Goal: Task Accomplishment & Management: Manage account settings

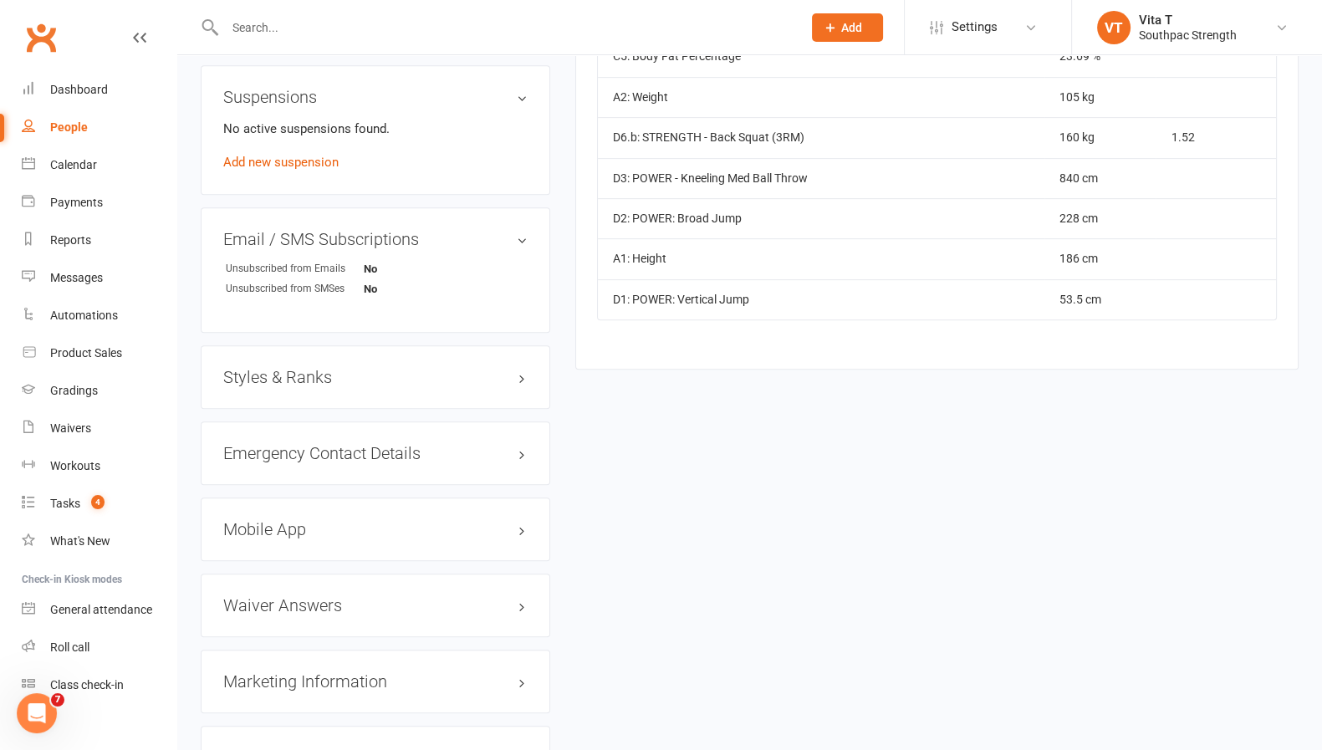
scroll to position [0, 419]
click at [357, 43] on div at bounding box center [496, 27] width 590 height 54
click at [350, 30] on input "text" at bounding box center [505, 27] width 570 height 23
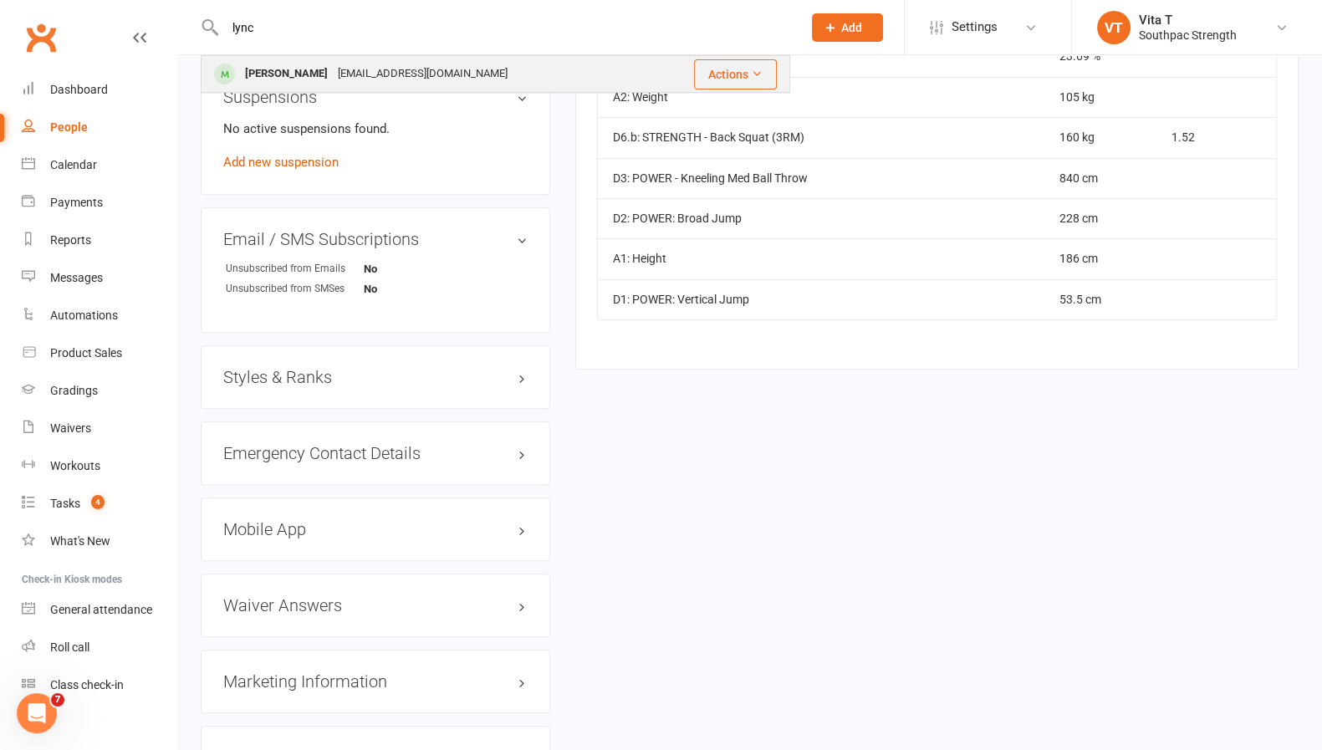
type input "lync"
click at [346, 79] on div "[EMAIL_ADDRESS][DOMAIN_NAME]" at bounding box center [423, 74] width 180 height 24
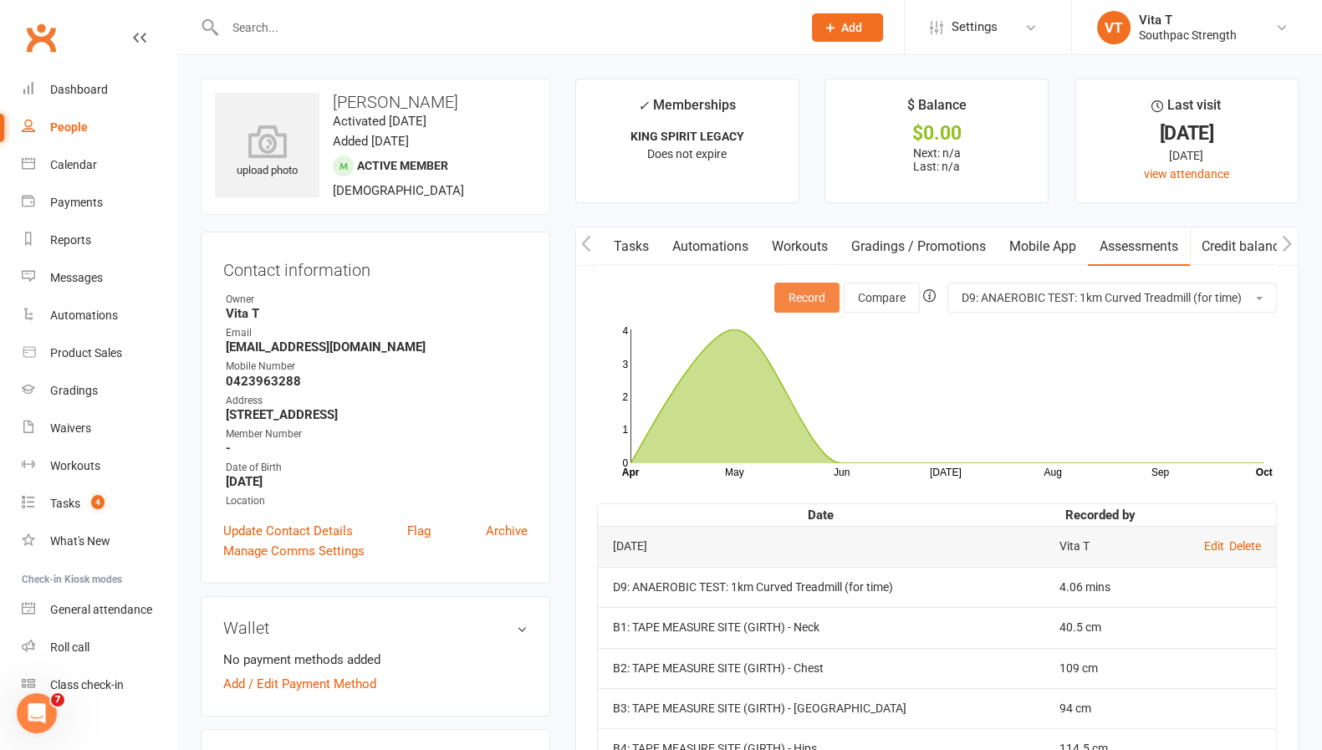
click at [803, 297] on button "Record" at bounding box center [806, 298] width 65 height 30
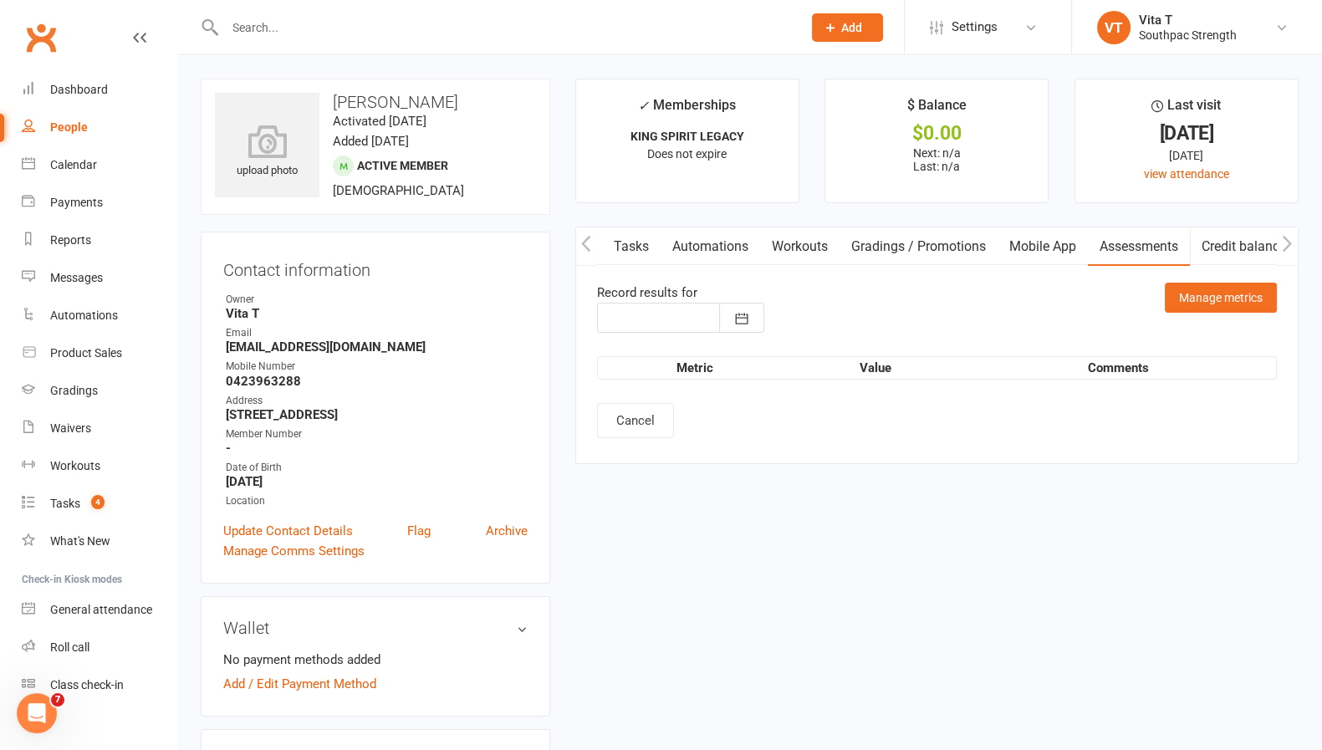
type input "[DATE]"
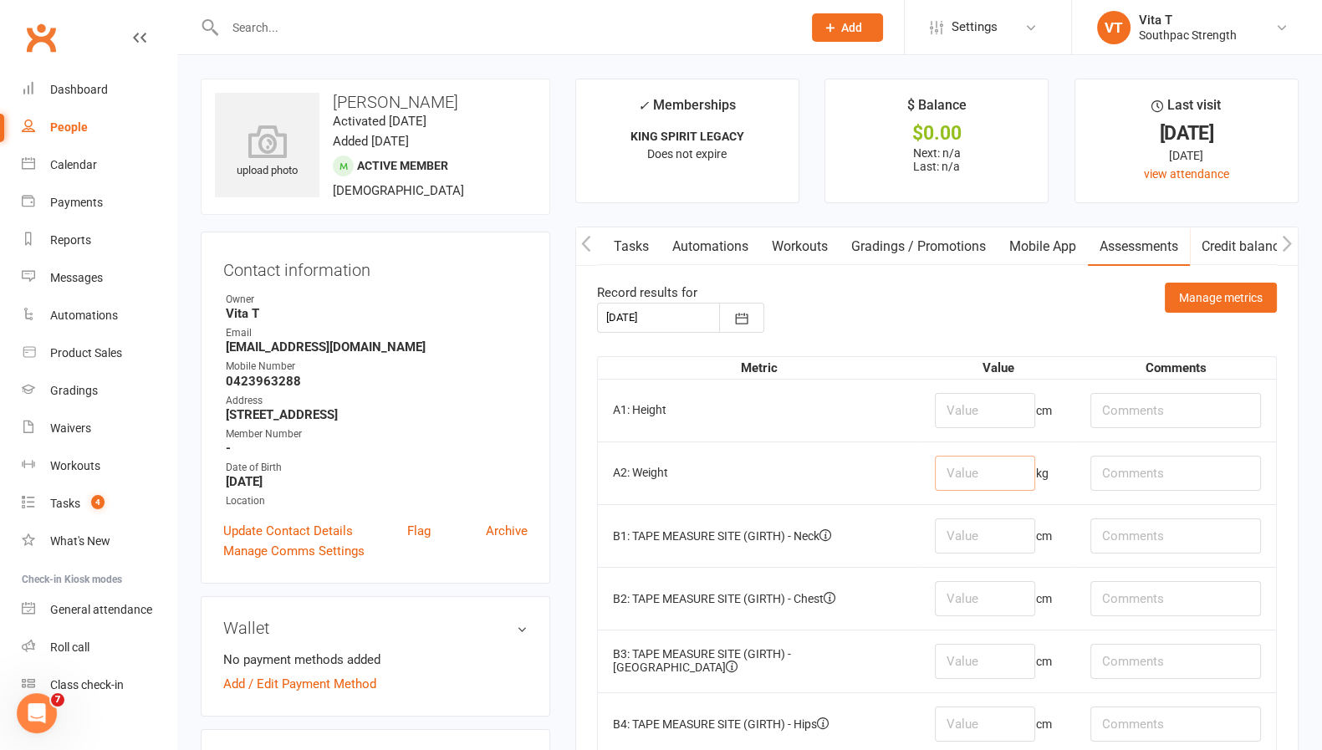
click at [1004, 472] on input "number" at bounding box center [985, 473] width 100 height 35
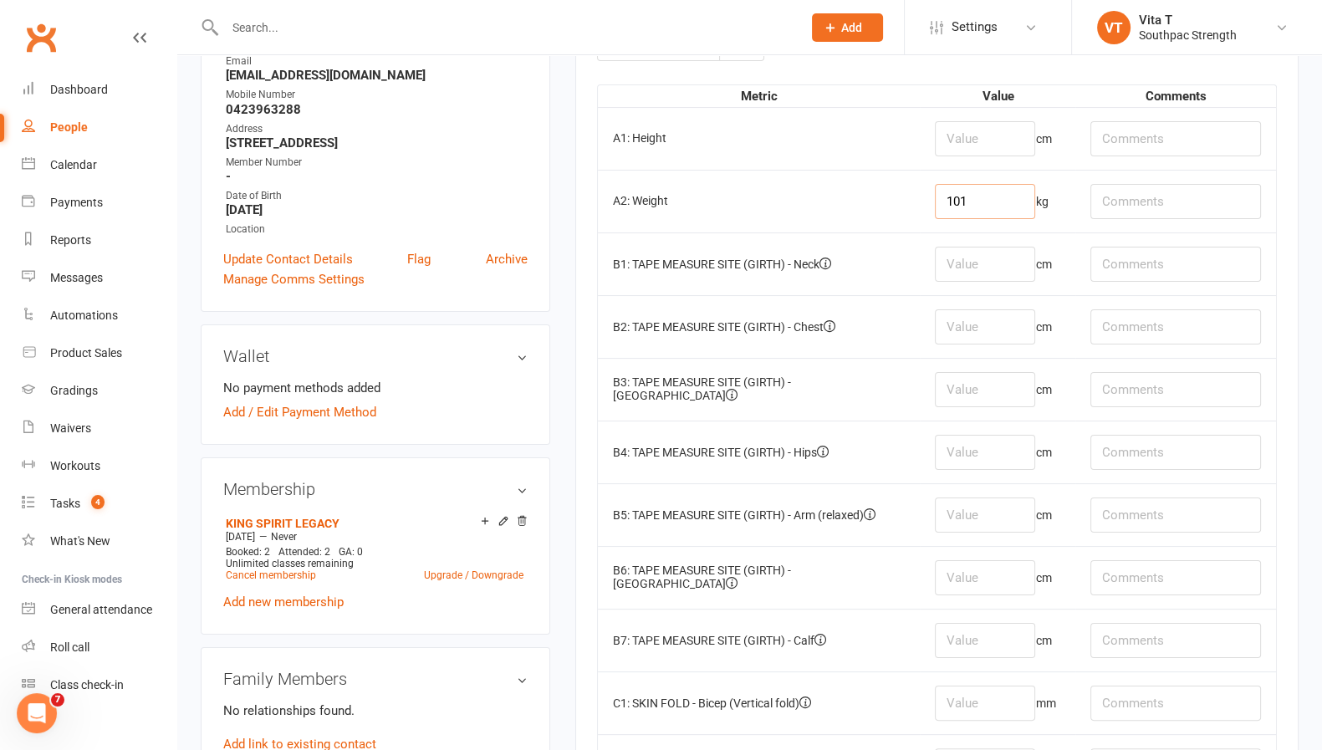
scroll to position [274, 0]
type input "101"
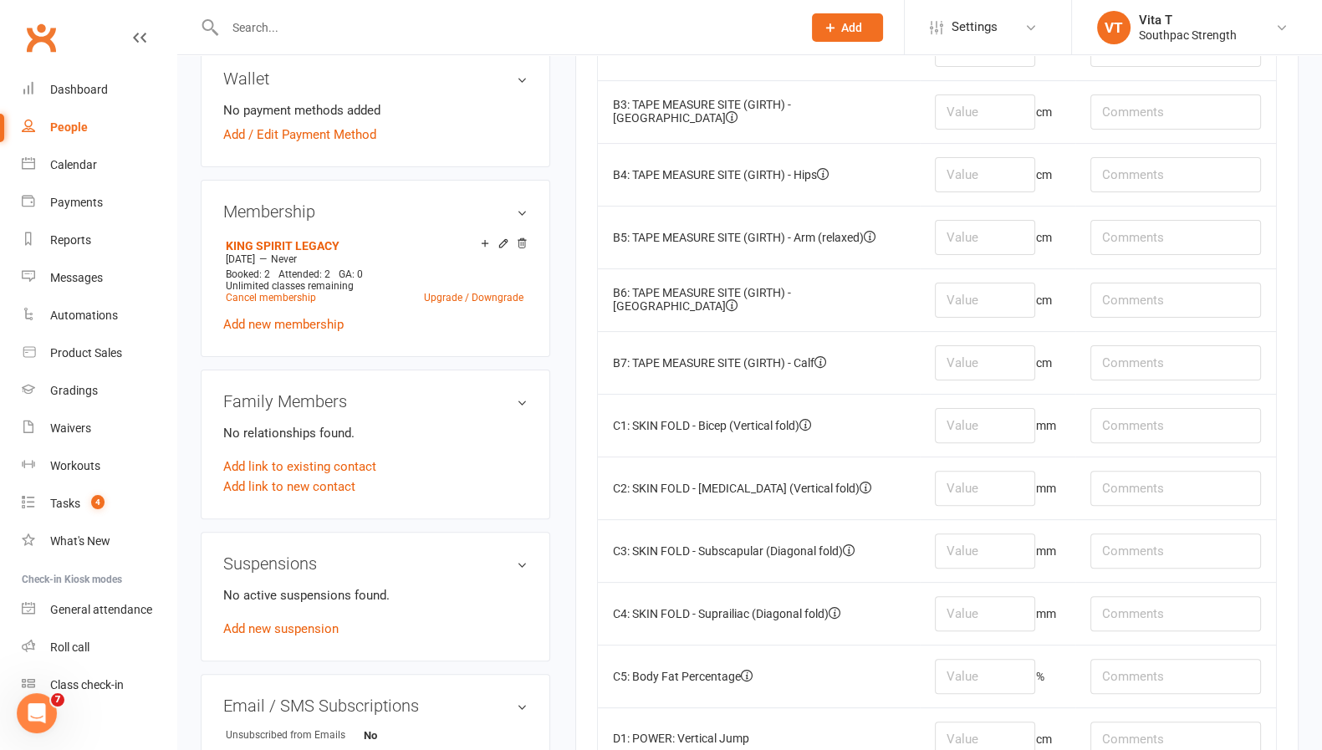
scroll to position [567, 0]
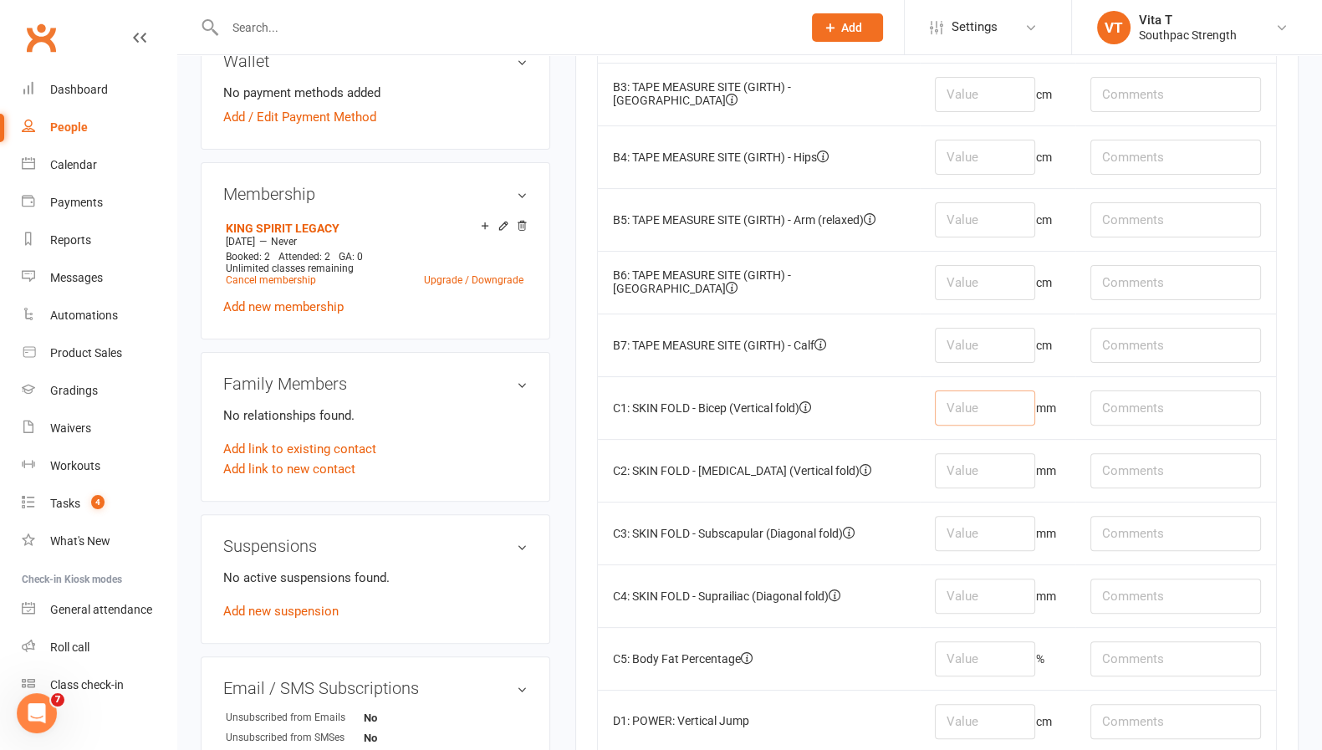
click at [1020, 404] on input "number" at bounding box center [985, 408] width 100 height 35
type input "8"
click at [993, 472] on input "number" at bounding box center [985, 470] width 100 height 35
type input "12"
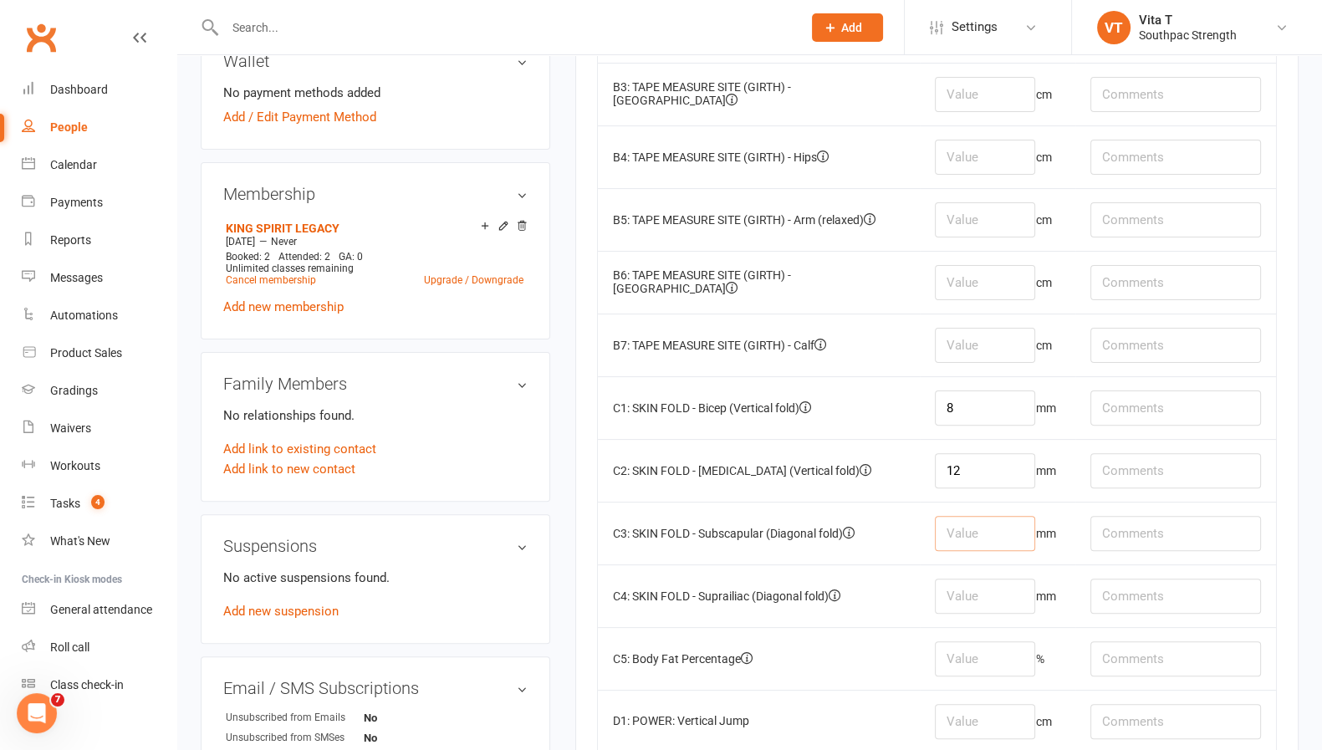
click at [982, 518] on input "number" at bounding box center [985, 533] width 100 height 35
type input "15"
click at [967, 586] on input "number" at bounding box center [985, 596] width 100 height 35
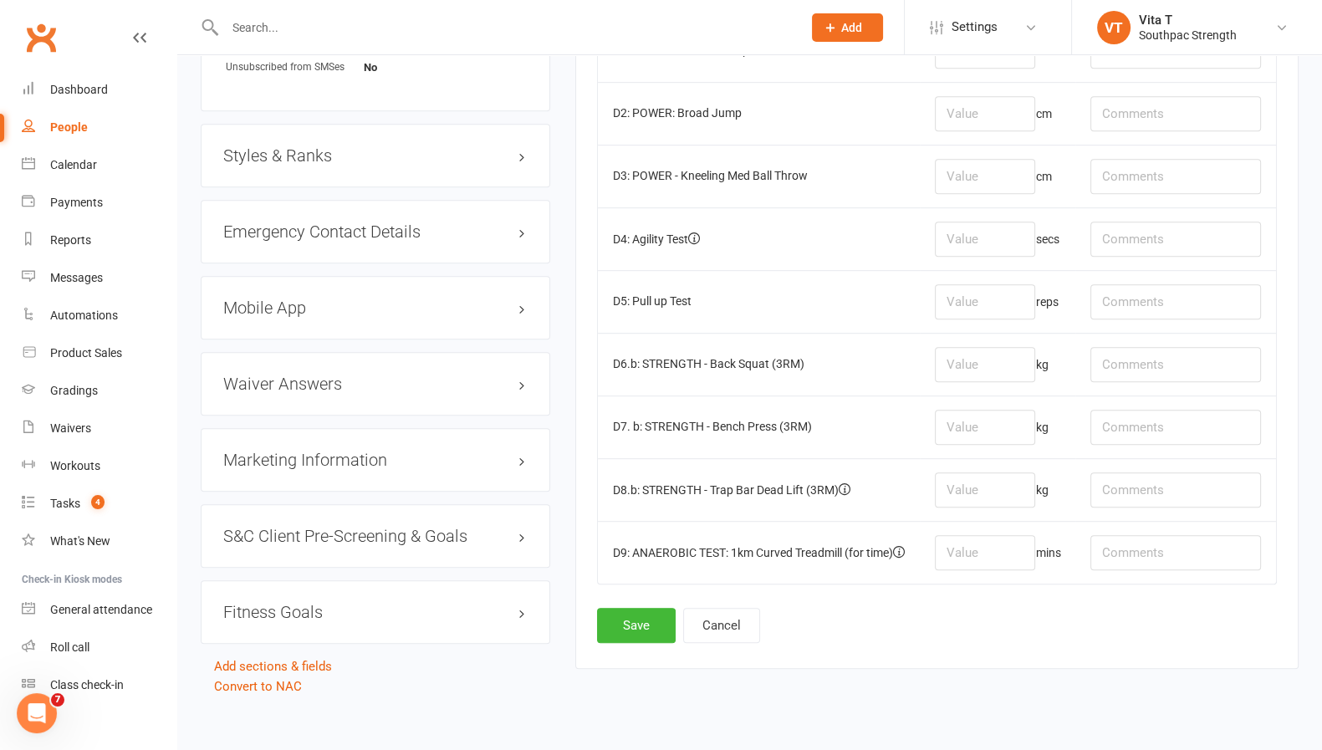
scroll to position [1250, 0]
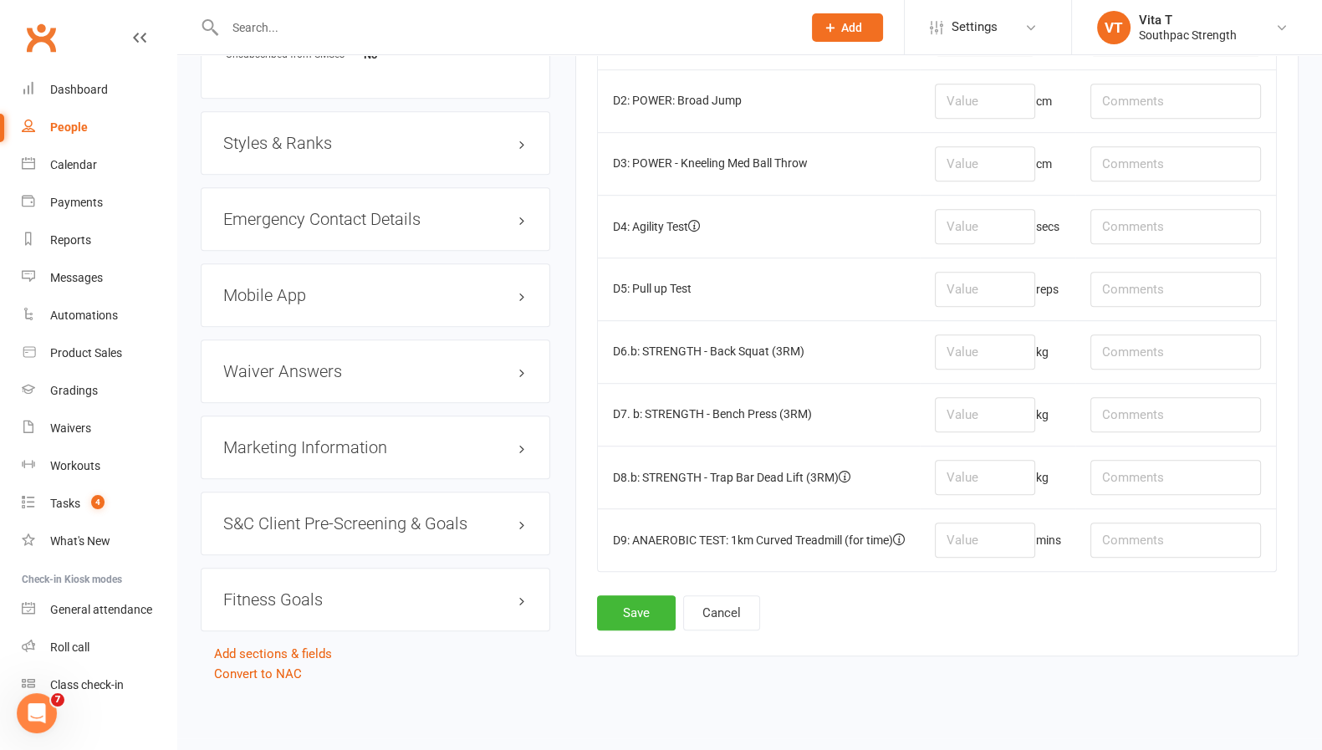
type input "15"
drag, startPoint x: 631, startPoint y: 626, endPoint x: 629, endPoint y: 592, distance: 33.5
click at [629, 595] on button "Save" at bounding box center [636, 612] width 79 height 35
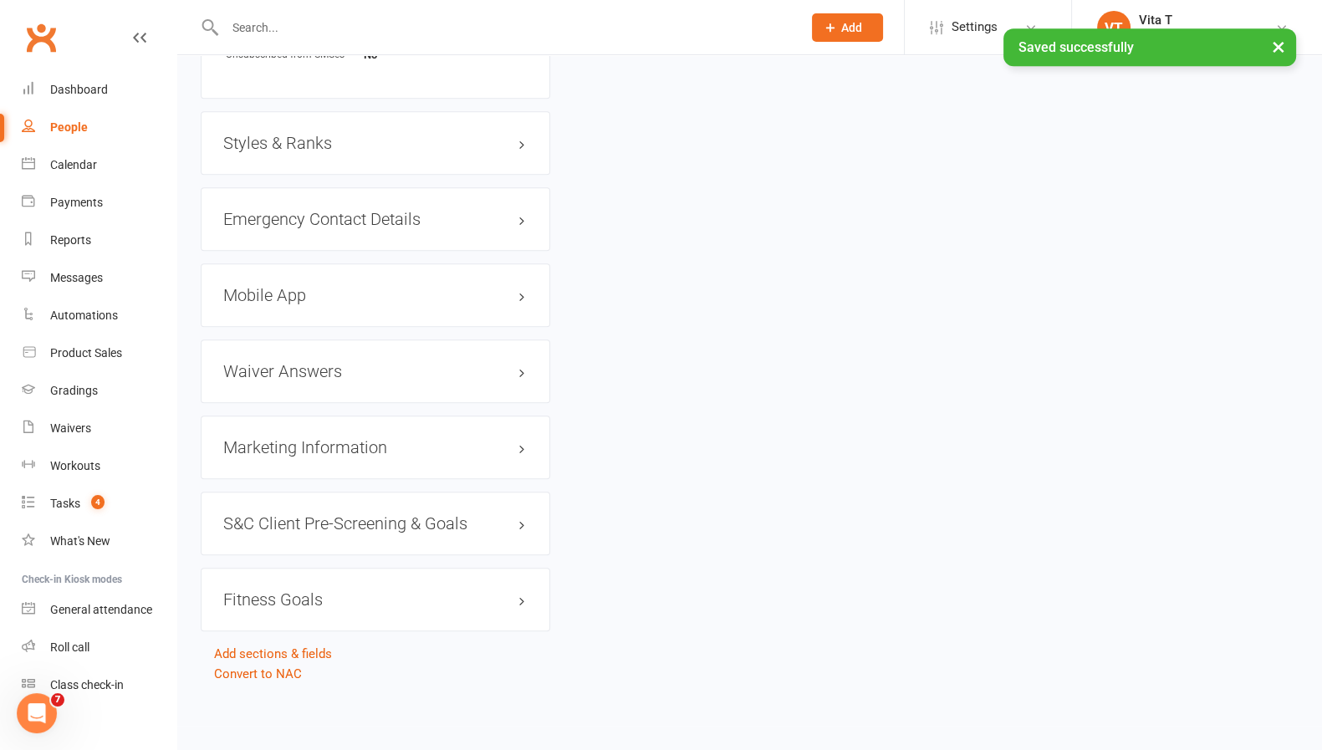
scroll to position [0, 0]
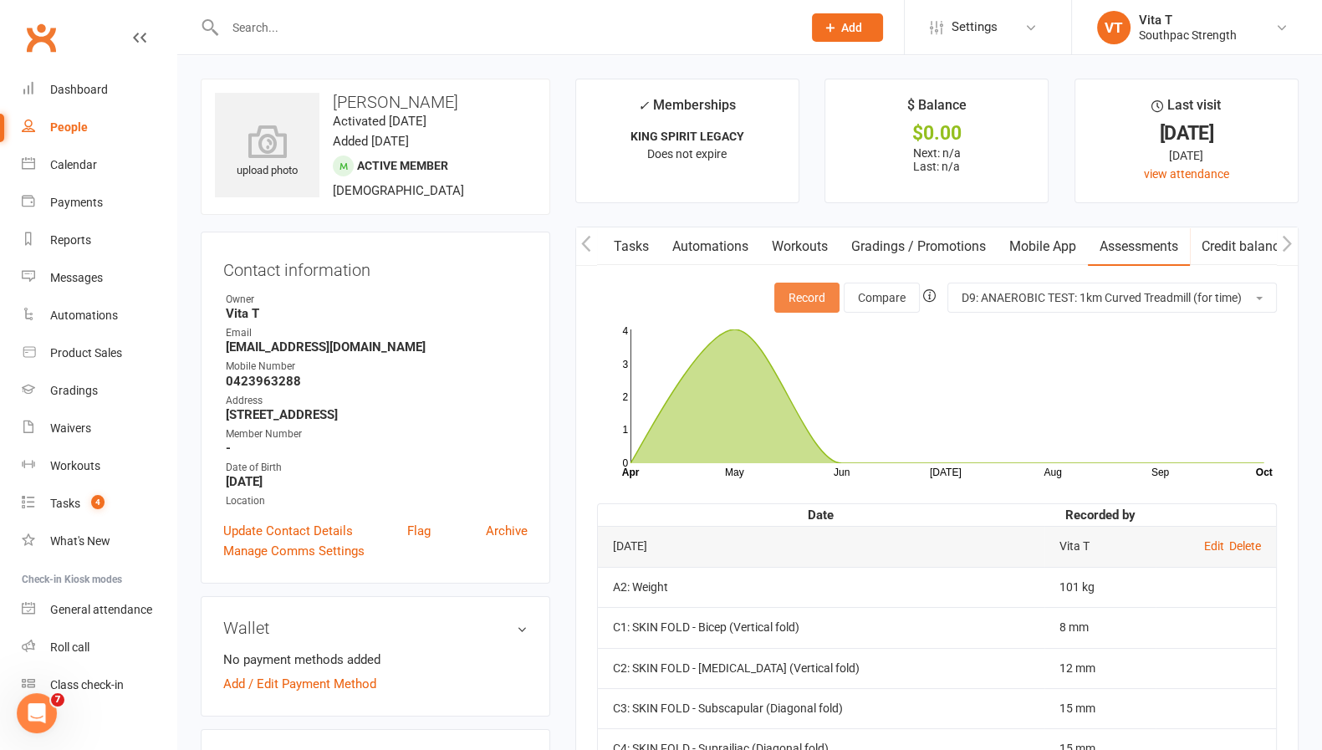
click at [806, 301] on button "Record" at bounding box center [806, 298] width 65 height 30
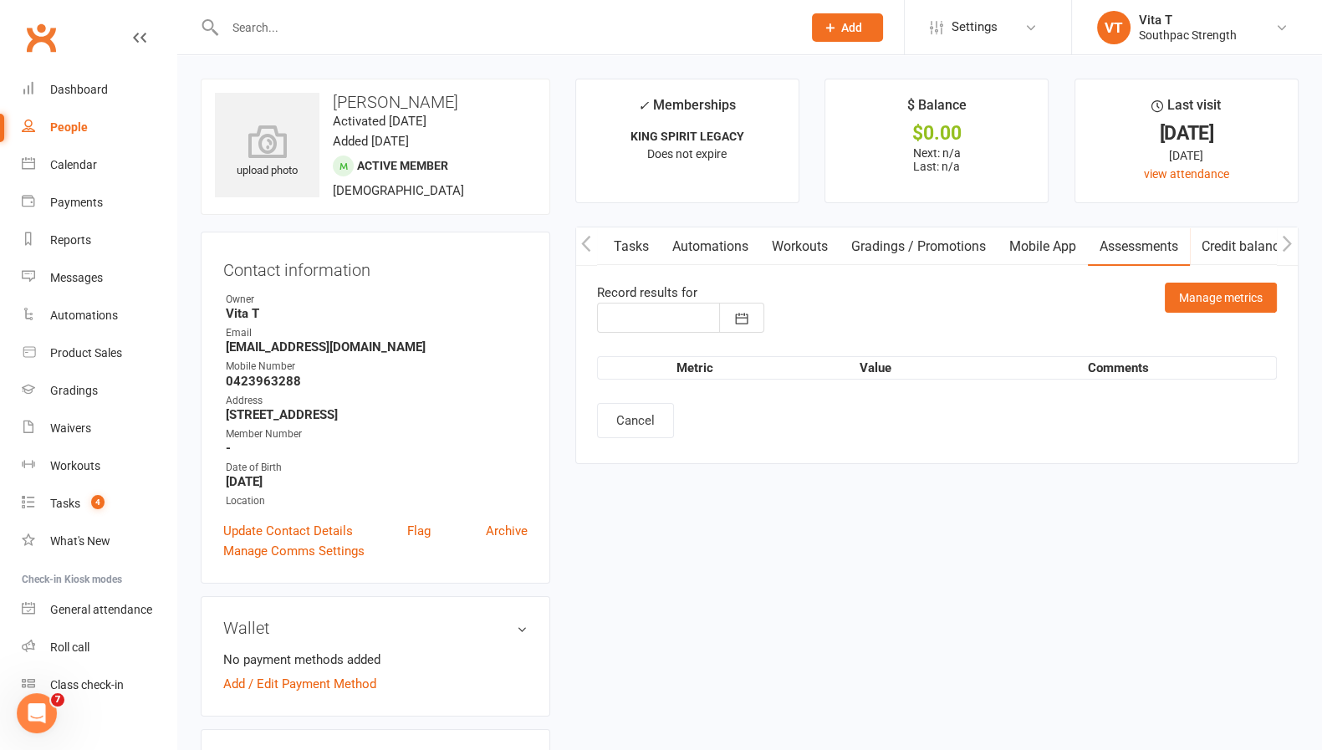
type input "[DATE]"
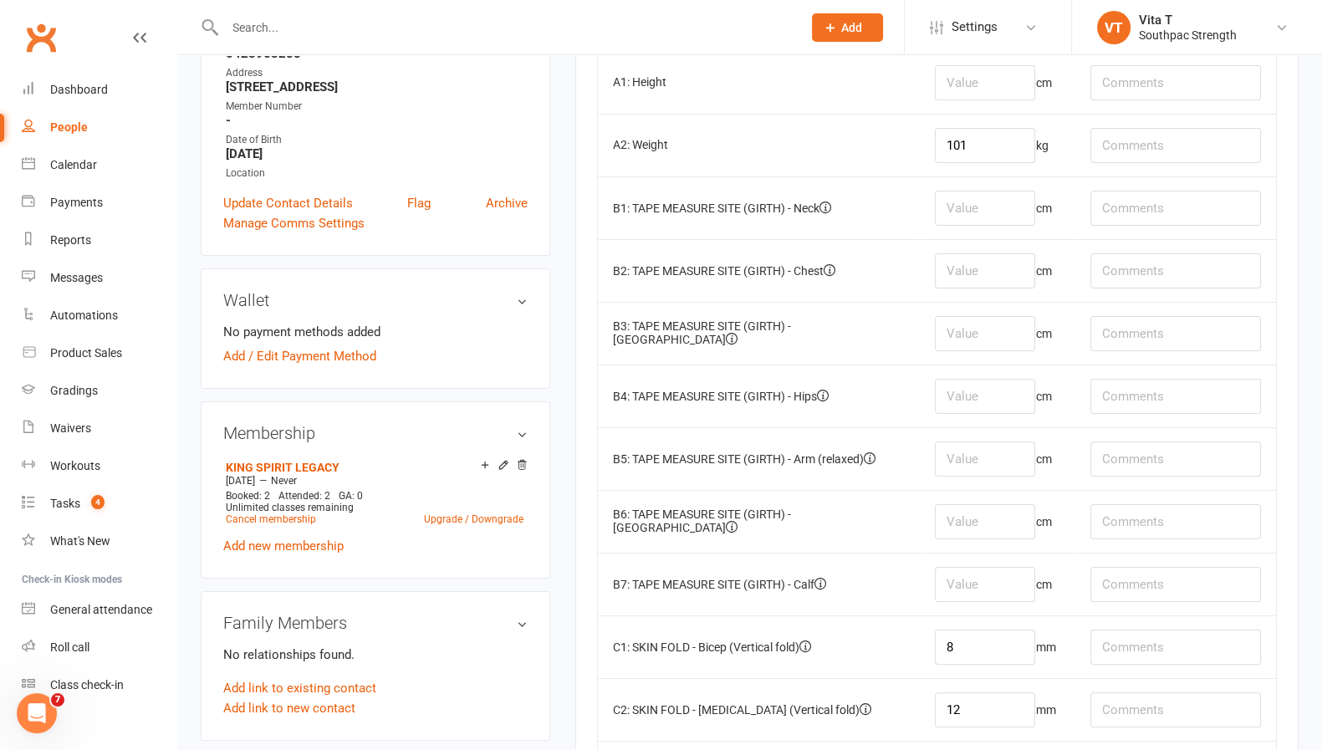
scroll to position [332, 0]
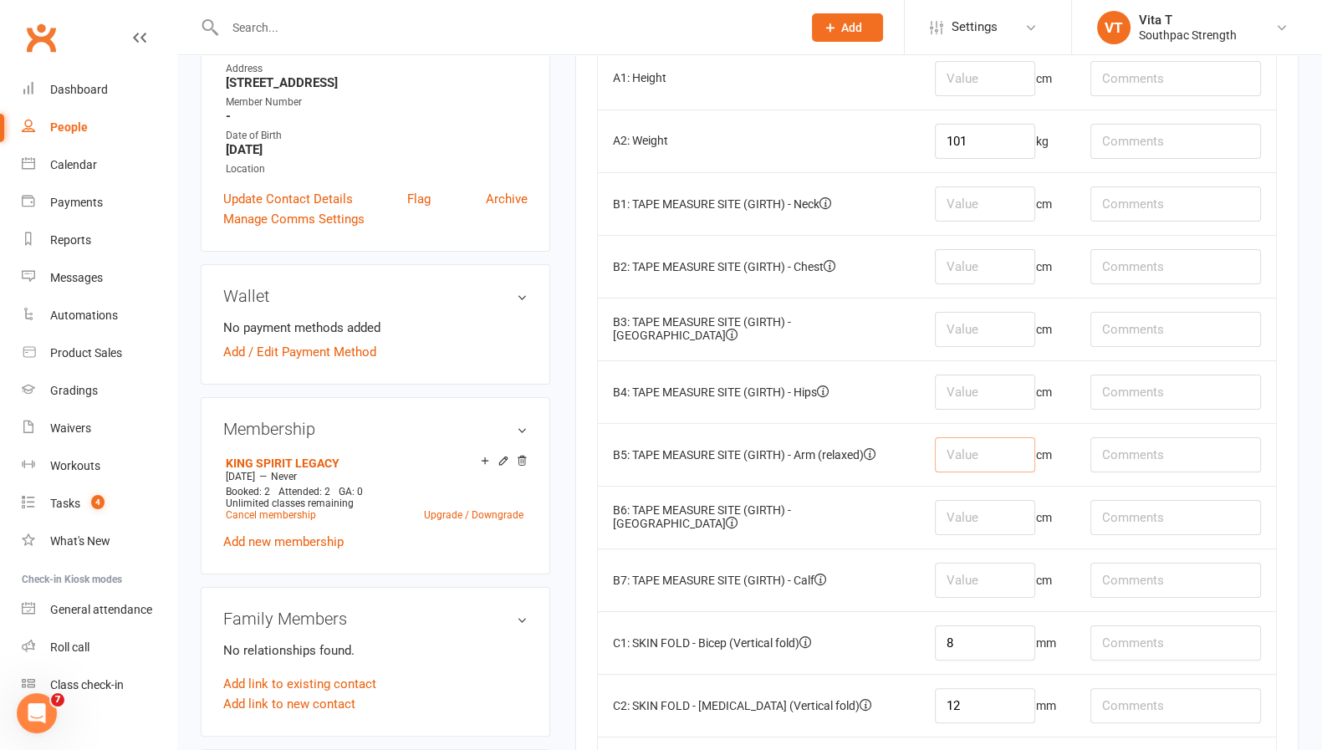
click at [970, 450] on input "number" at bounding box center [985, 454] width 100 height 35
type input "32"
click at [997, 261] on input "number" at bounding box center [985, 266] width 100 height 35
type input "104"
click at [989, 209] on input "number" at bounding box center [985, 204] width 100 height 35
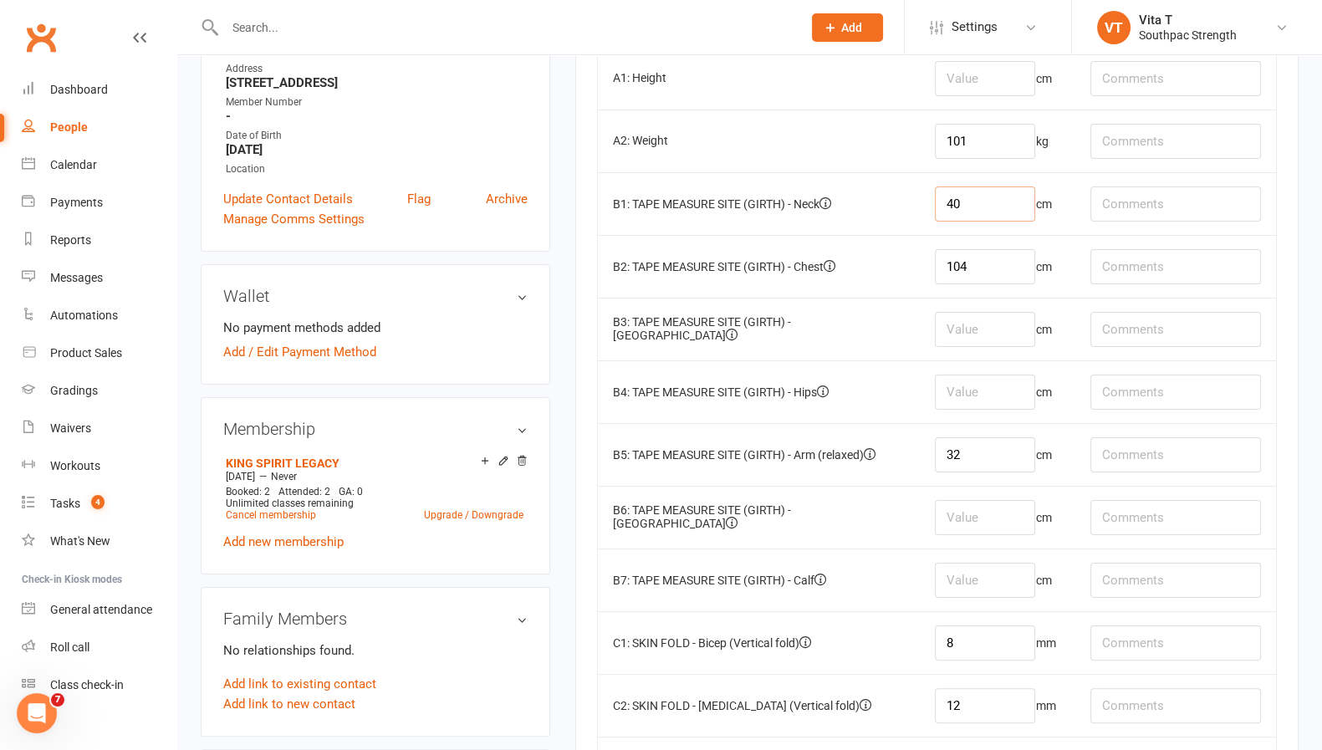
type input "40"
click at [985, 333] on input "number" at bounding box center [985, 329] width 100 height 35
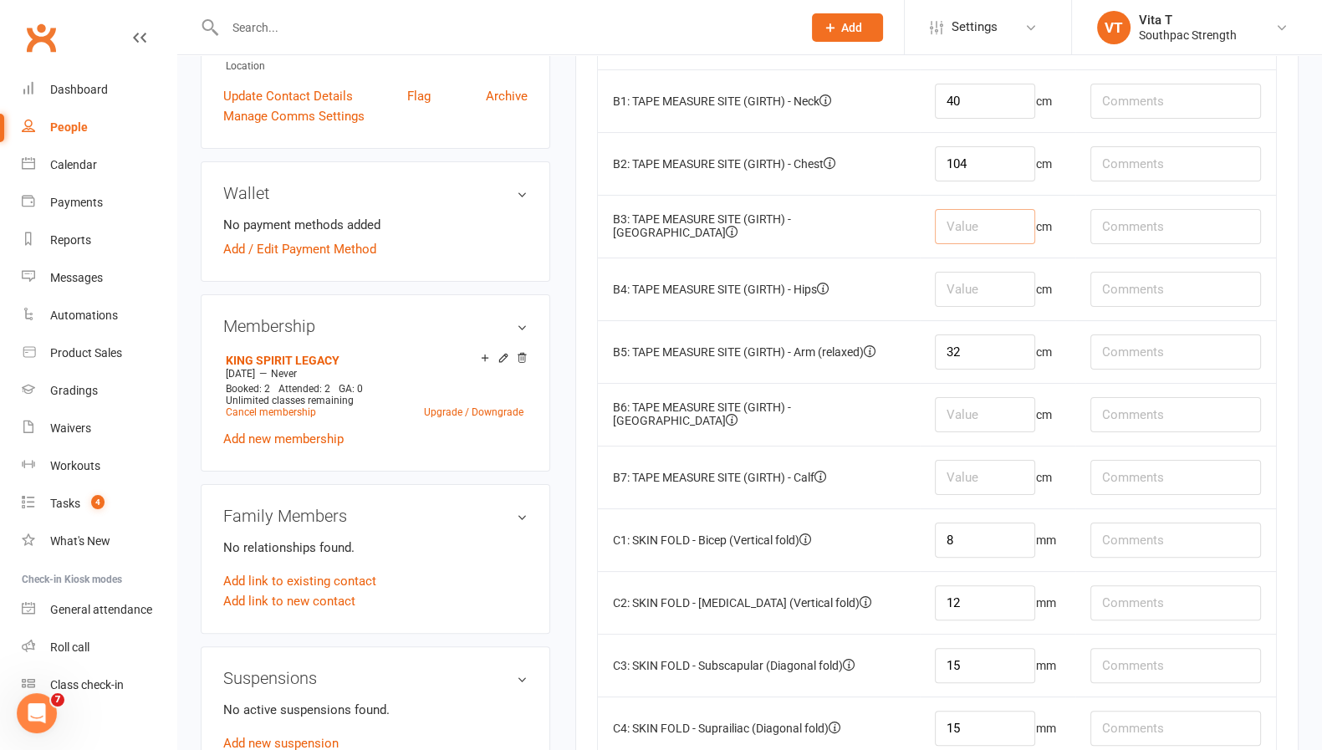
scroll to position [433, 0]
type input "87"
click at [976, 289] on input "number" at bounding box center [985, 290] width 100 height 35
type input "108"
click at [970, 400] on input "number" at bounding box center [985, 416] width 100 height 35
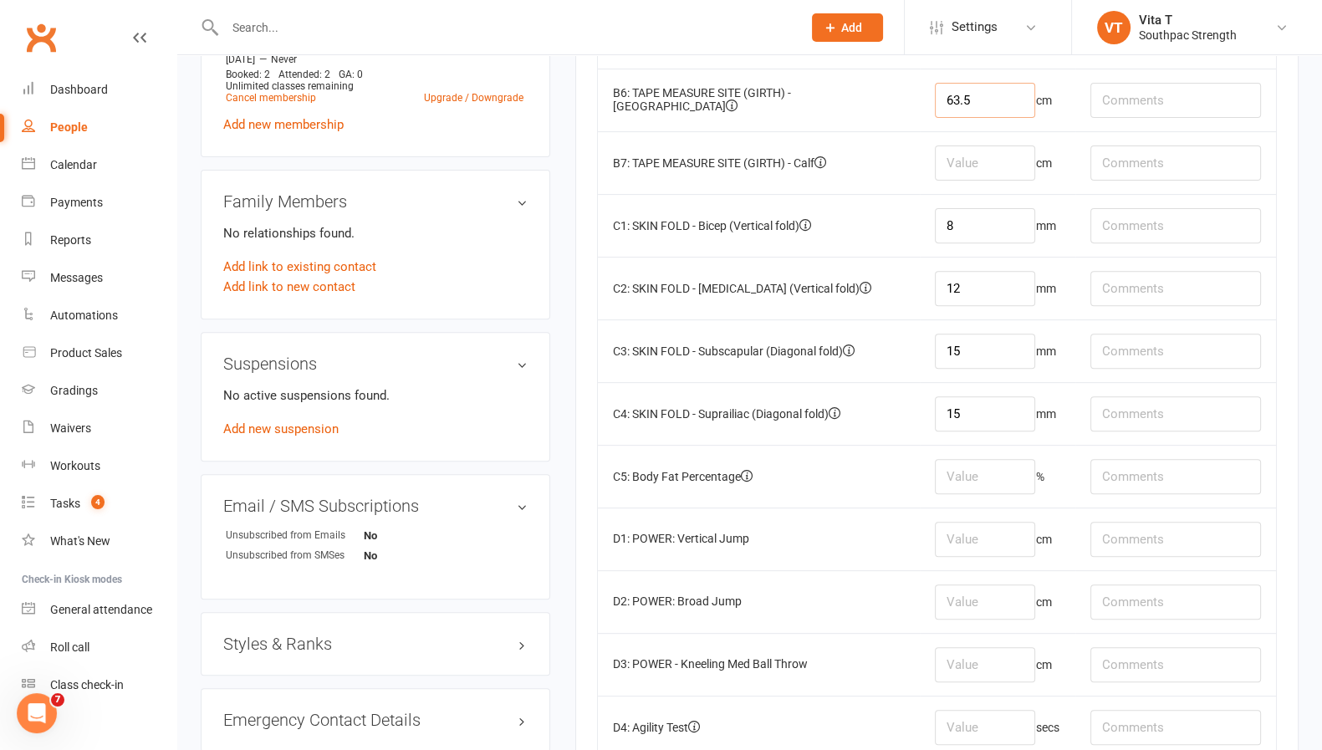
scroll to position [754, 0]
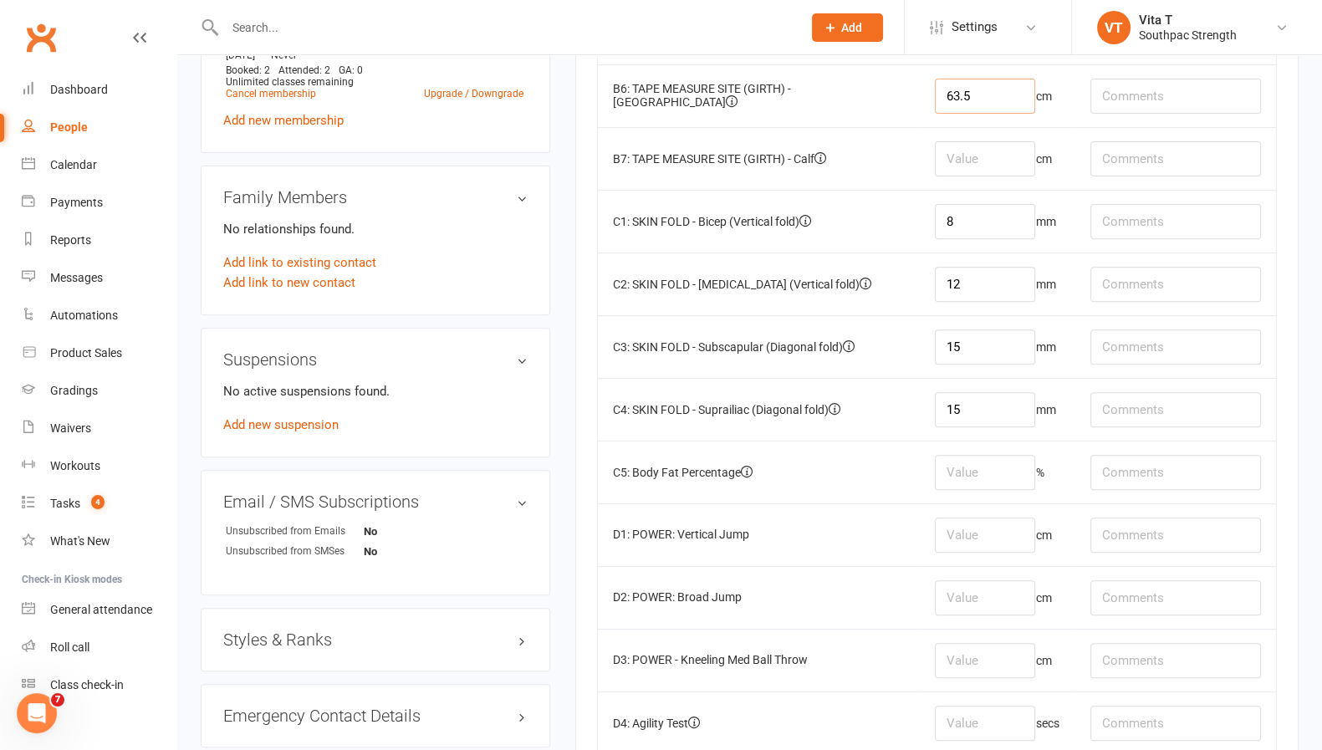
type input "63.5"
click at [1011, 457] on input "number" at bounding box center [985, 472] width 100 height 35
click at [979, 465] on input "number" at bounding box center [985, 472] width 100 height 35
type input "19.21"
click at [997, 141] on input "number" at bounding box center [985, 158] width 100 height 35
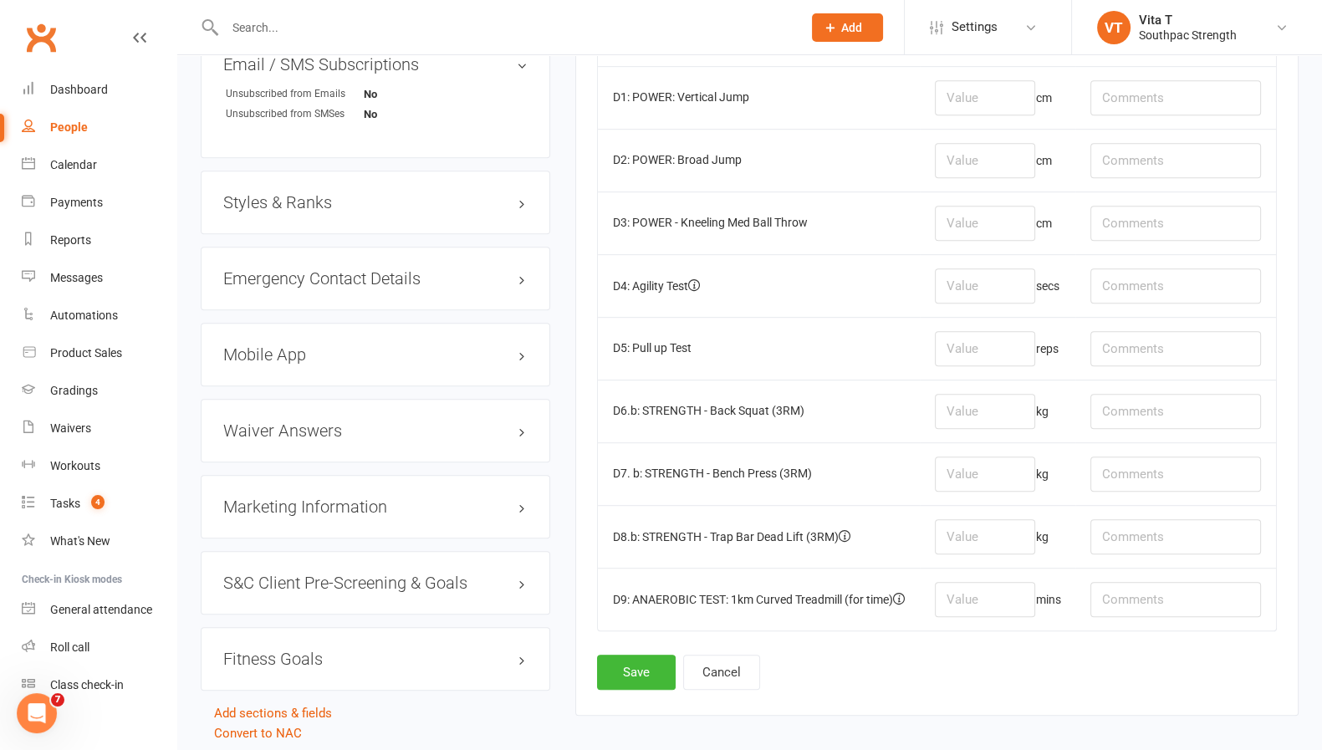
scroll to position [1250, 0]
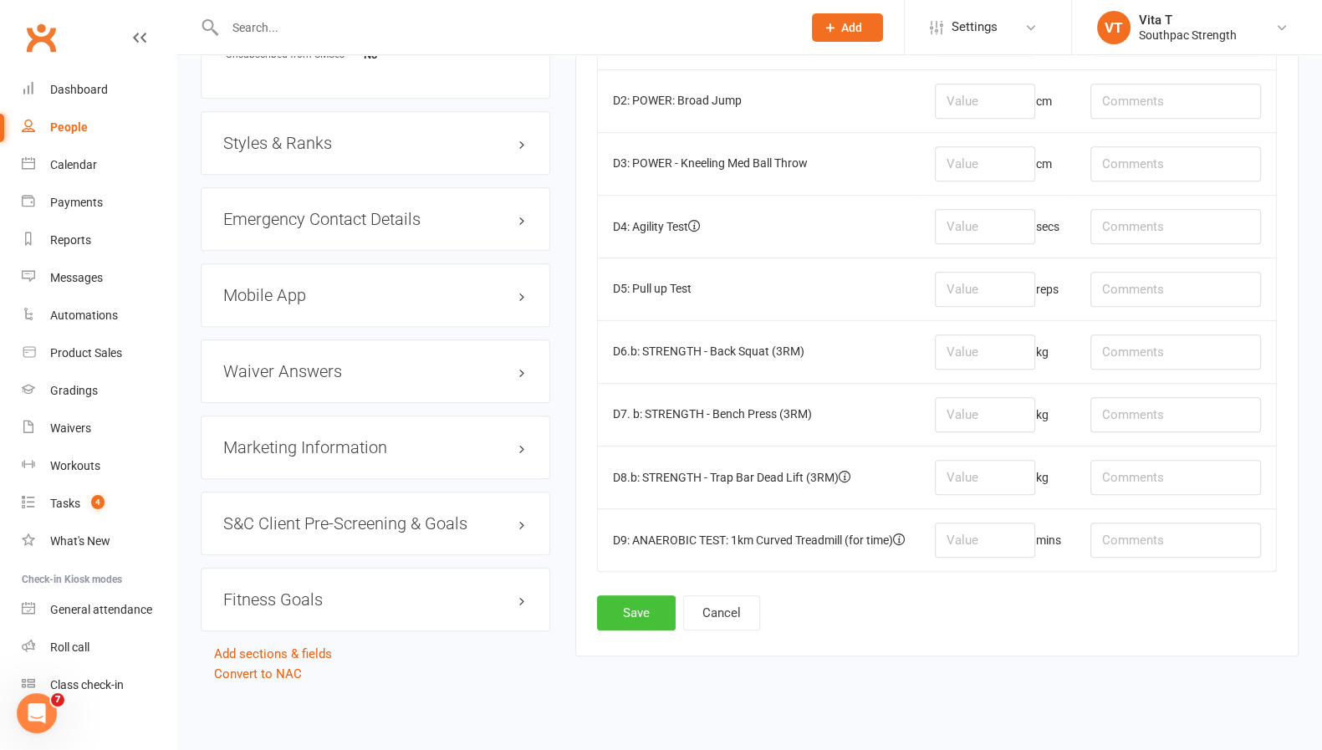
type input "41.5"
click at [626, 610] on button "Save" at bounding box center [636, 612] width 79 height 35
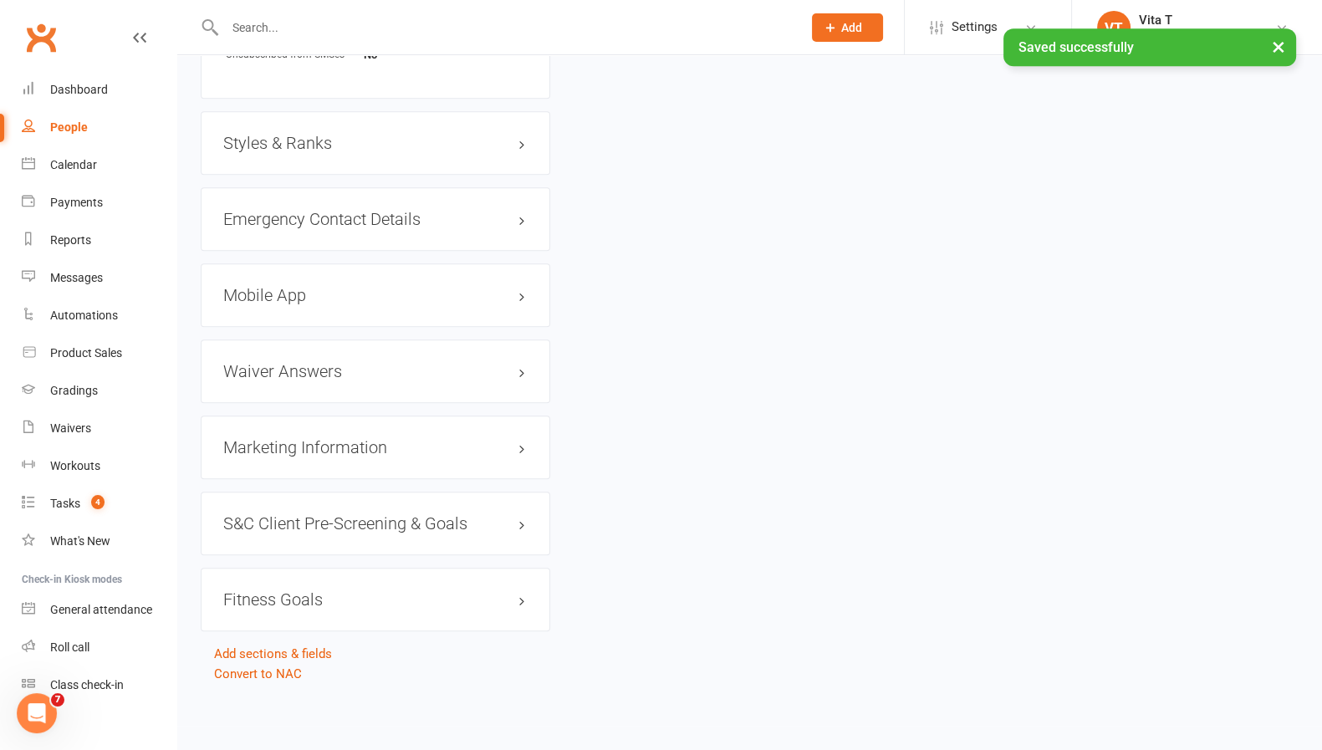
scroll to position [0, 0]
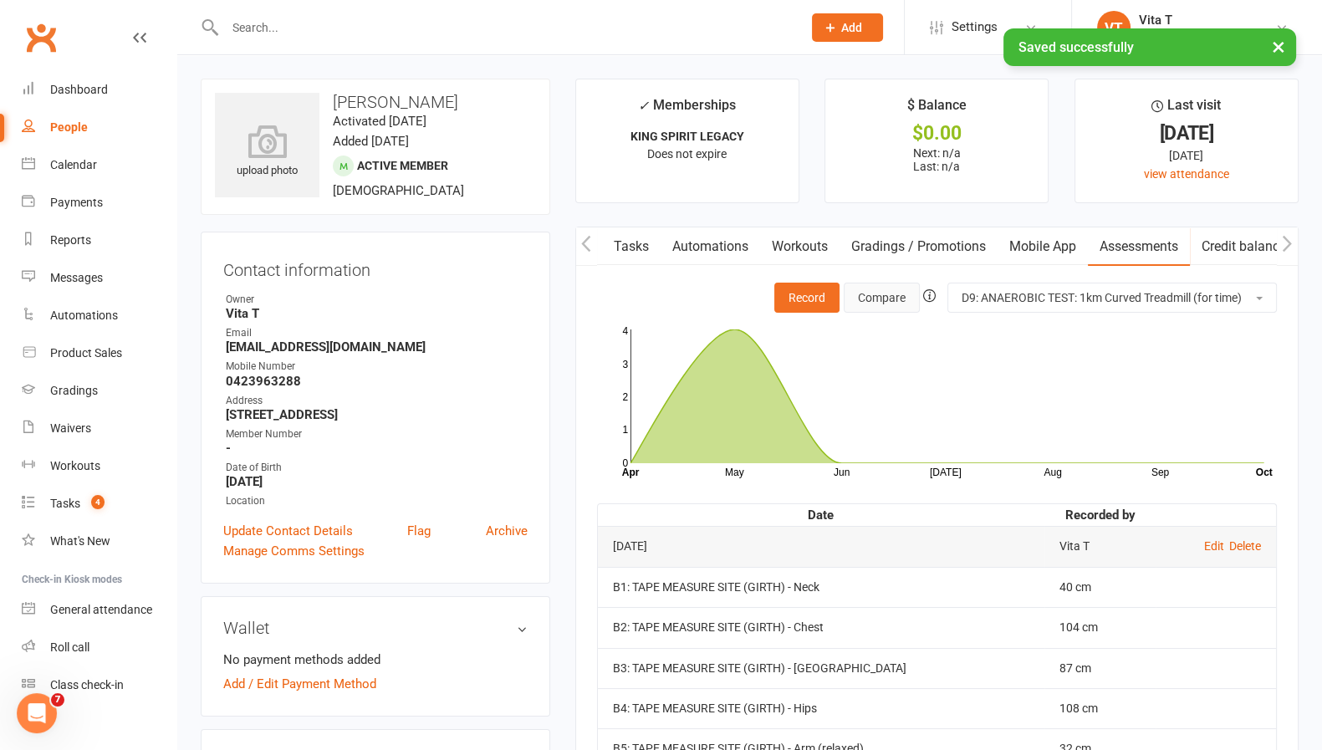
click at [888, 298] on button "Compare" at bounding box center [882, 298] width 76 height 30
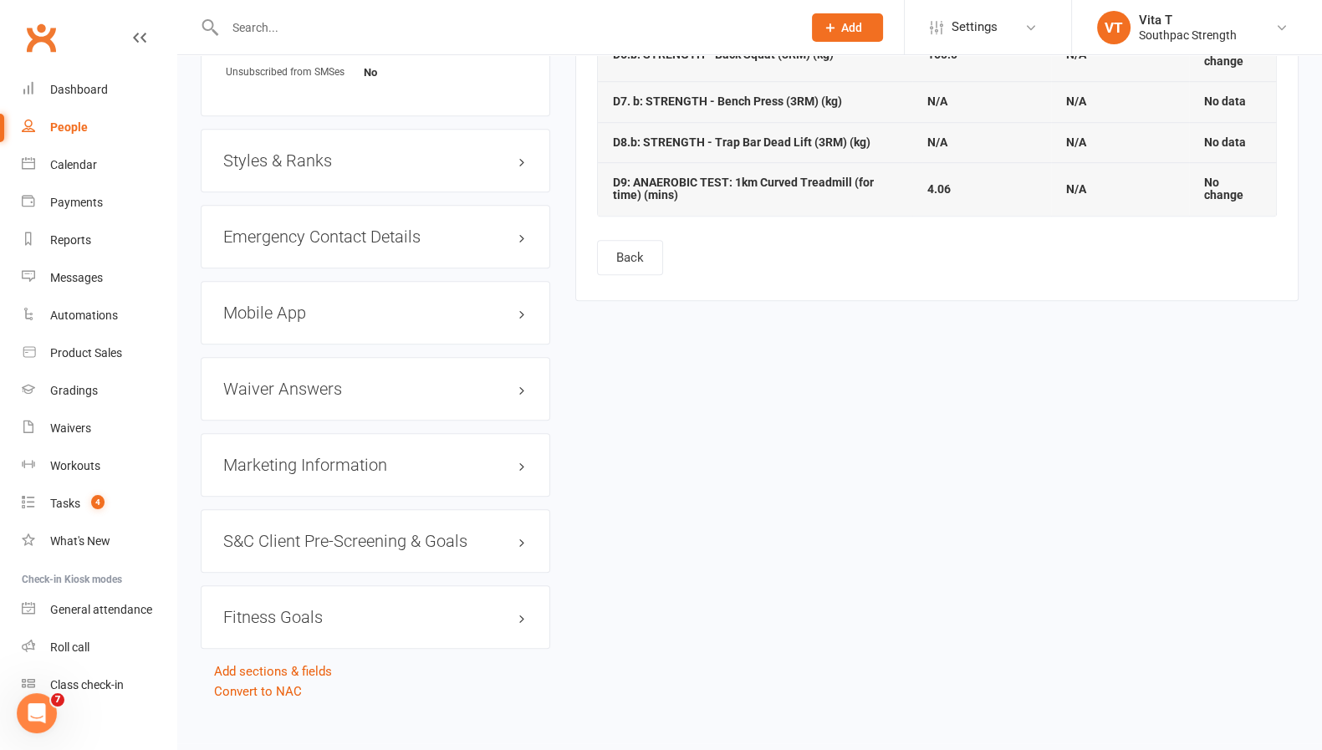
scroll to position [1246, 0]
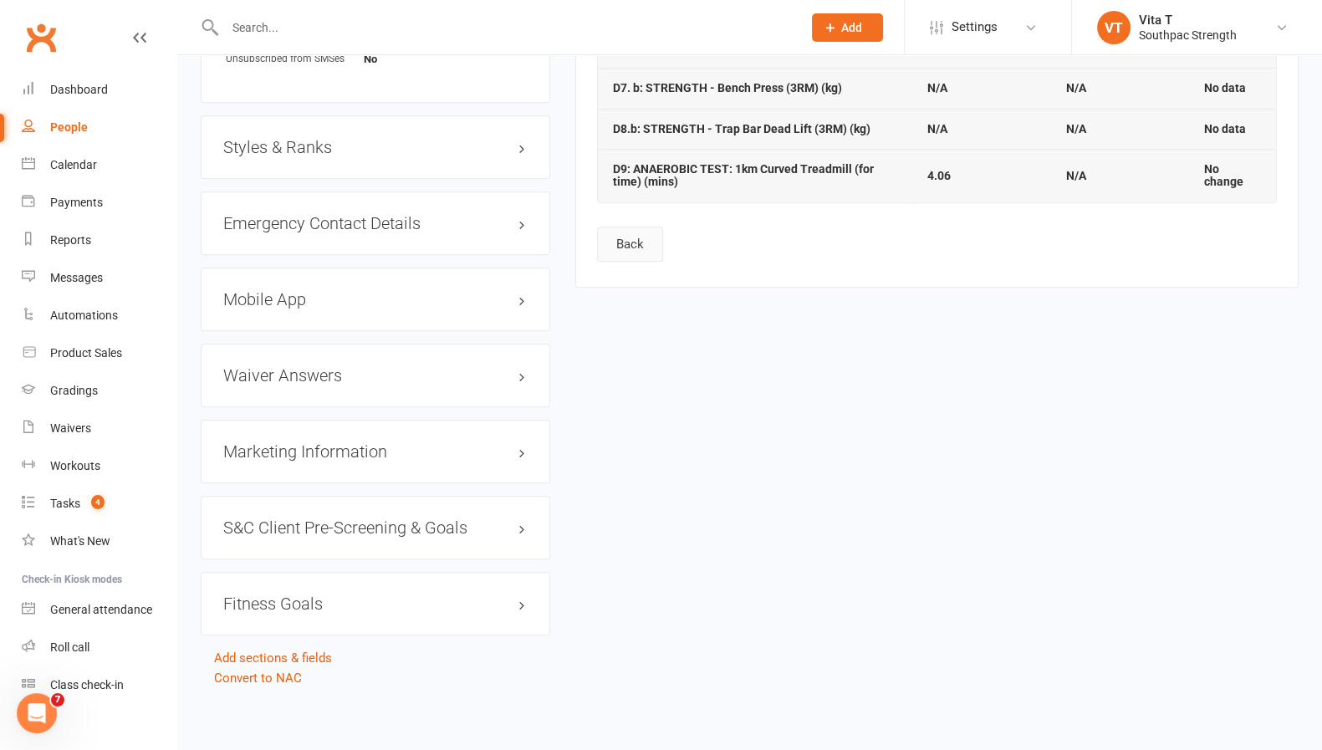
click at [622, 248] on button "Back" at bounding box center [630, 244] width 66 height 35
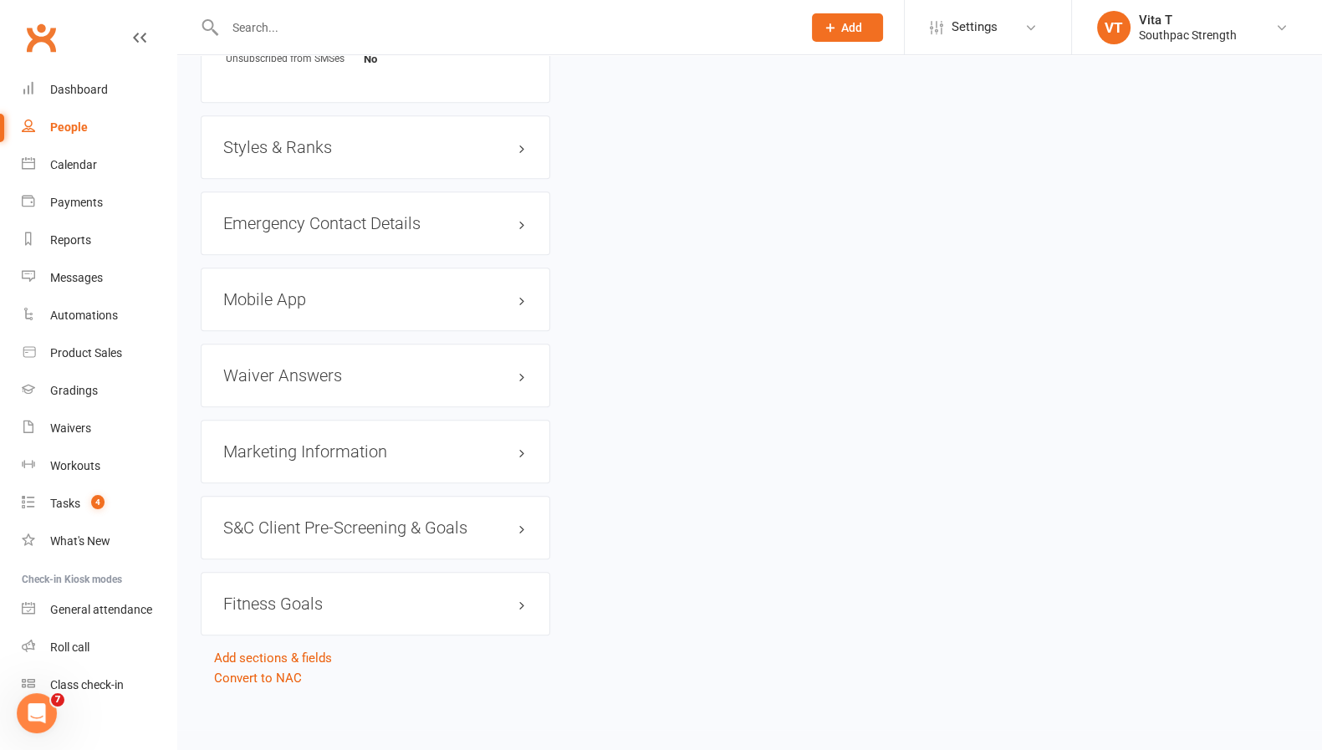
scroll to position [0, 0]
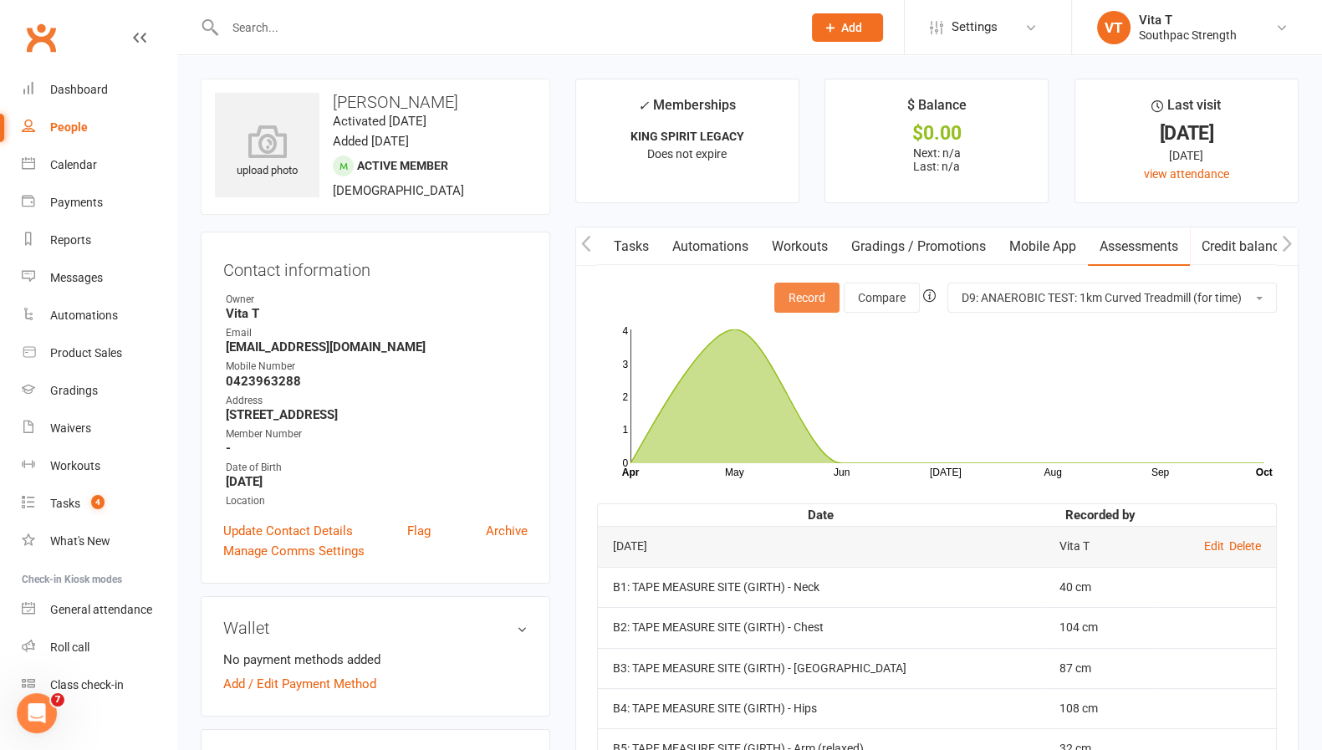
click at [796, 302] on button "Record" at bounding box center [806, 298] width 65 height 30
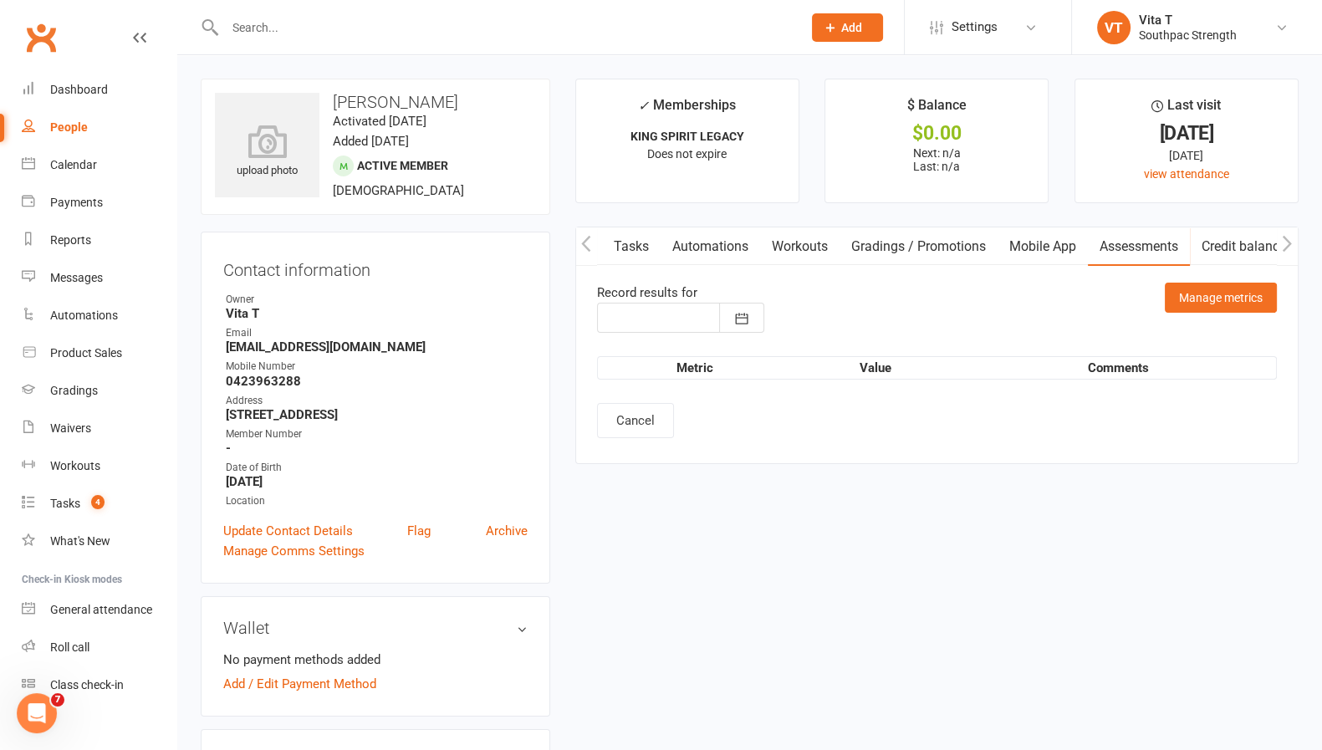
type input "[DATE]"
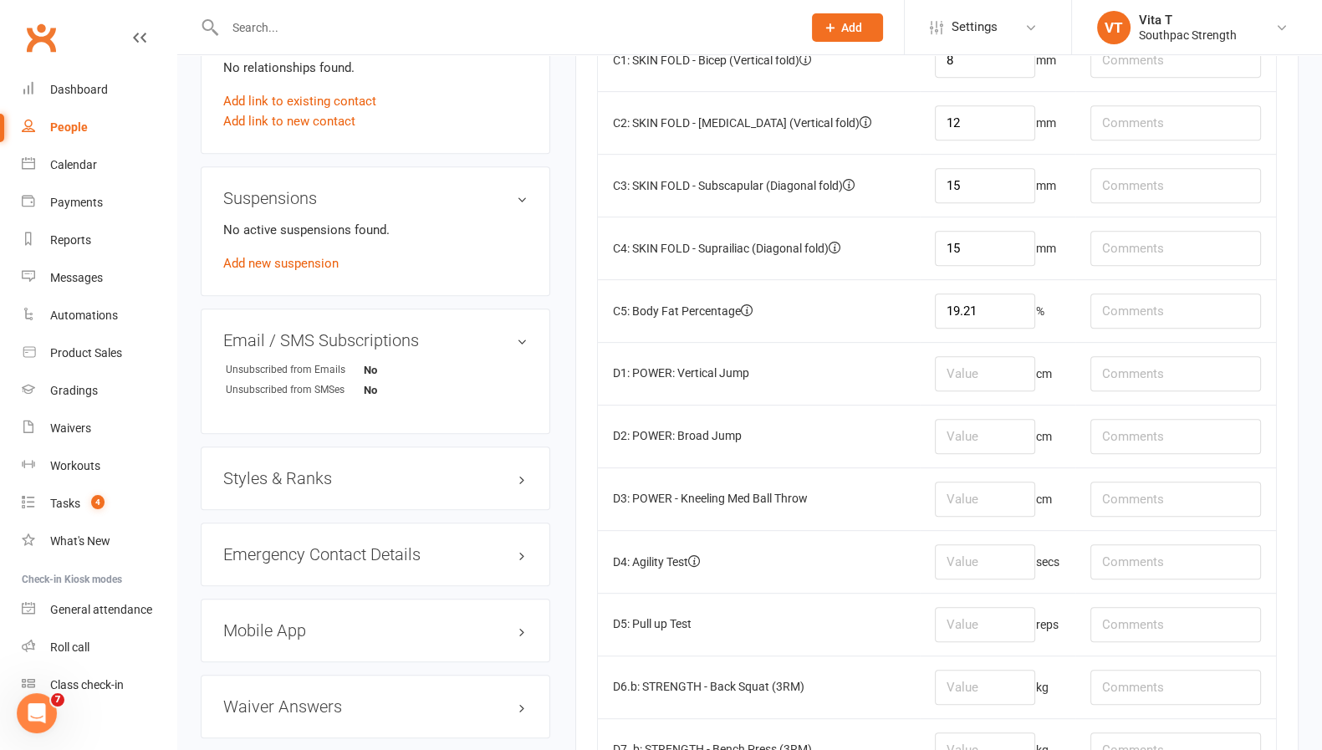
scroll to position [950, 0]
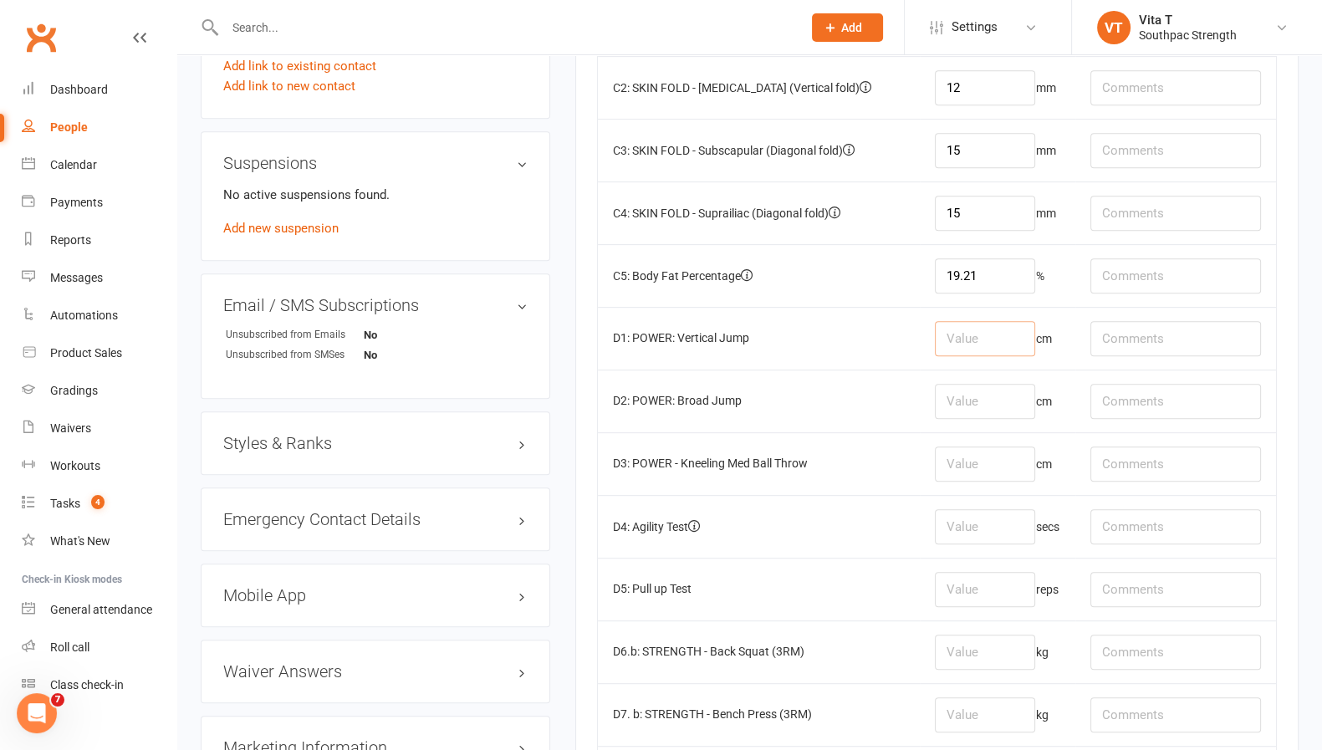
click at [1016, 337] on input "number" at bounding box center [985, 338] width 100 height 35
click at [1161, 335] on input "text" at bounding box center [1176, 338] width 171 height 35
type input "230.5"
click at [1029, 329] on input "number" at bounding box center [985, 338] width 100 height 35
click at [1012, 392] on input "number" at bounding box center [985, 401] width 100 height 35
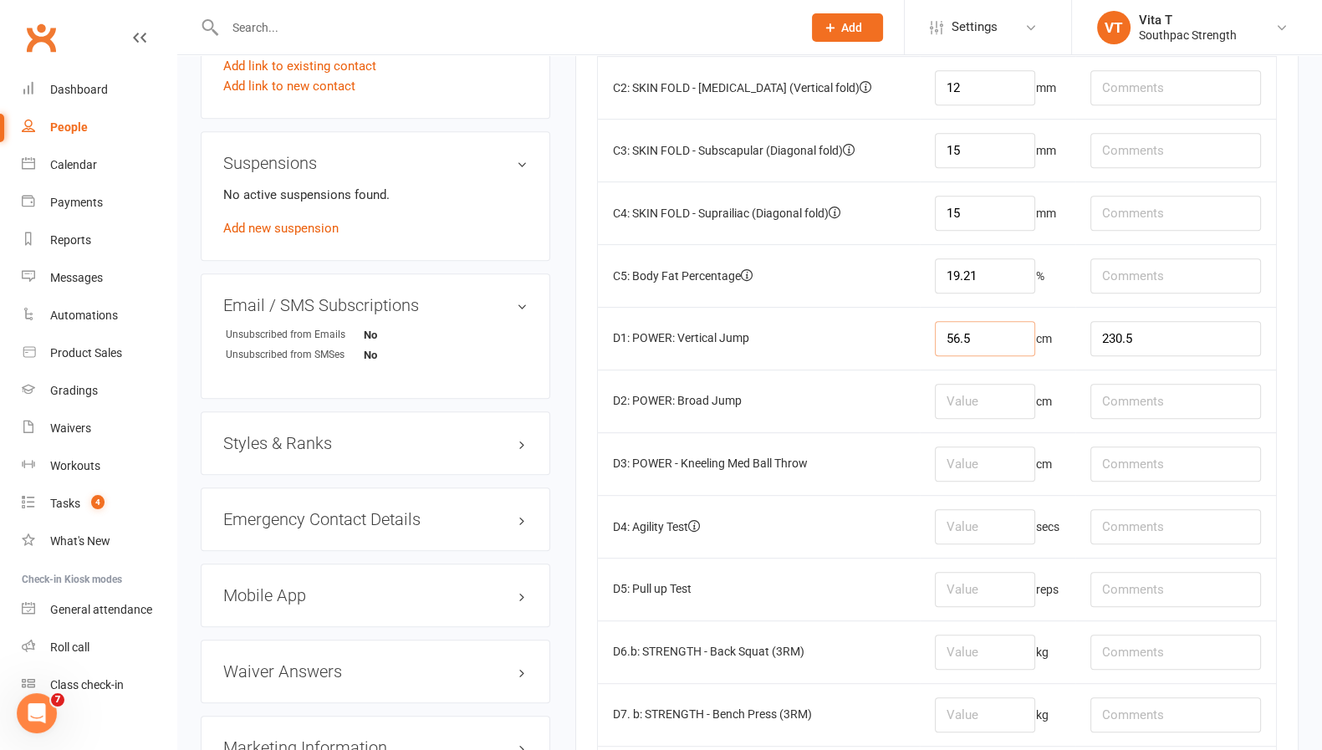
drag, startPoint x: 996, startPoint y: 326, endPoint x: 632, endPoint y: 431, distance: 378.5
click at [632, 431] on tbody "A1: Height cm A2: Weight 101 kg B1: TAPE MEASURE SITE (GIRTH) - Neck 40 cm B2: …" at bounding box center [937, 150] width 678 height 1443
type input "62"
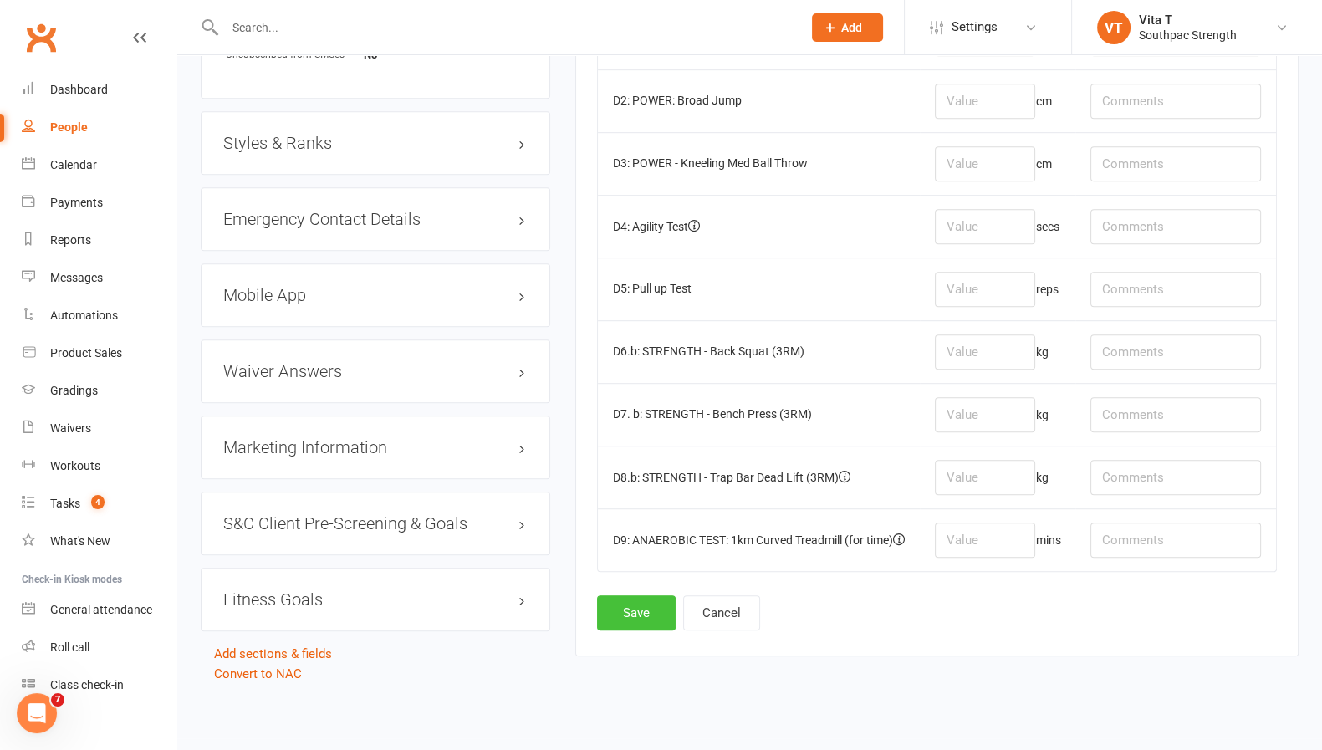
click at [640, 608] on button "Save" at bounding box center [636, 612] width 79 height 35
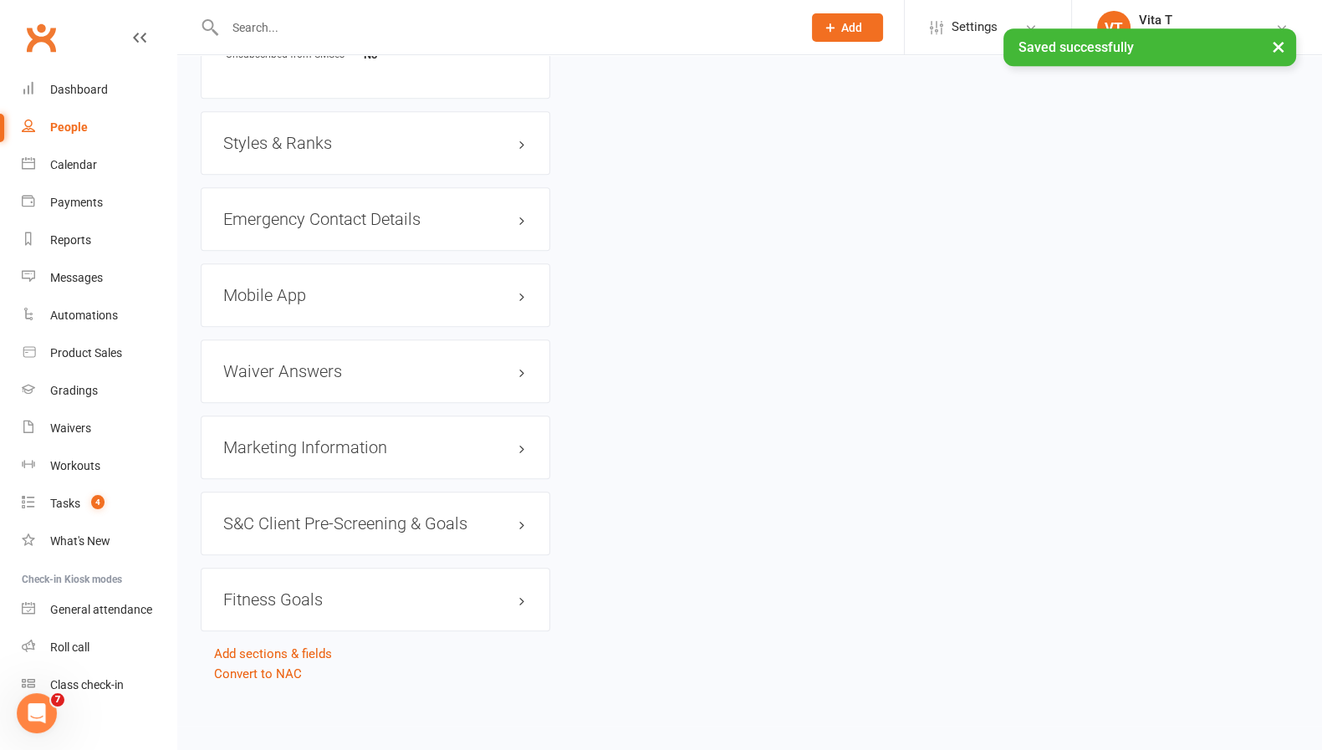
scroll to position [0, 0]
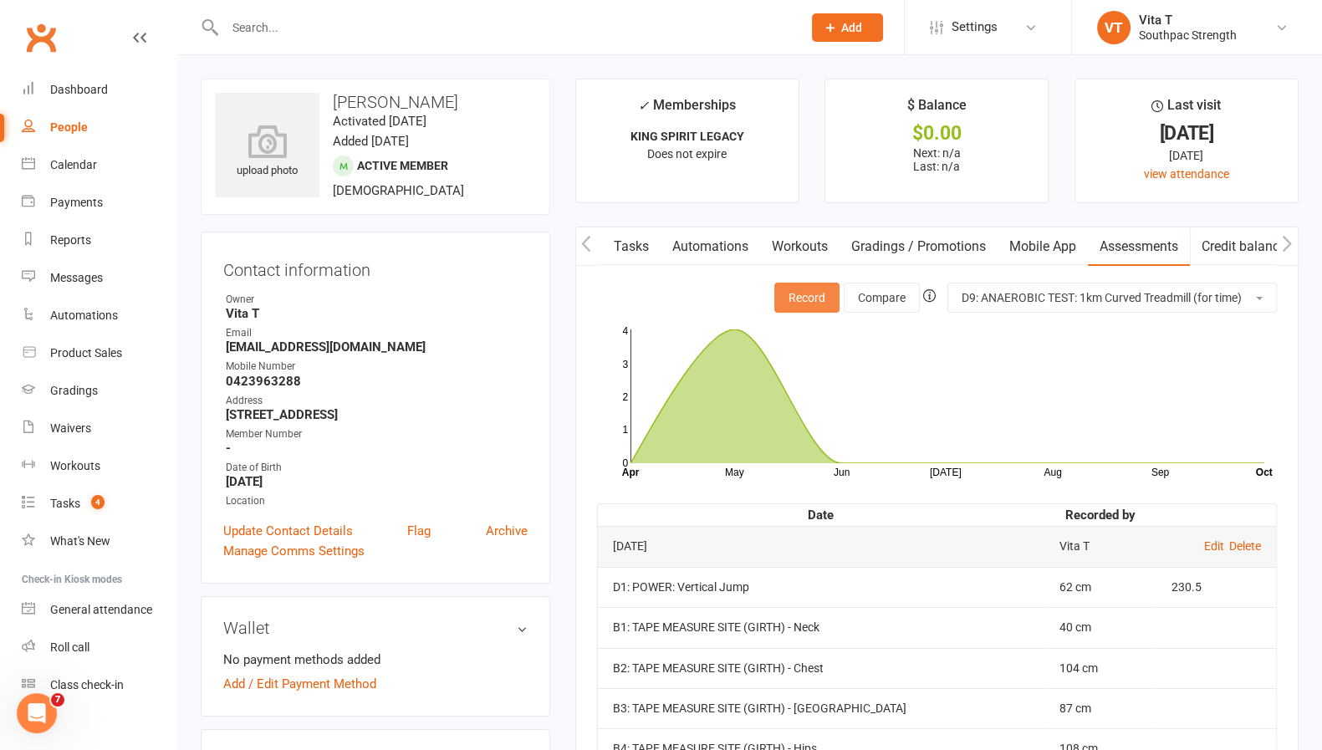
click at [803, 299] on button "Record" at bounding box center [806, 298] width 65 height 30
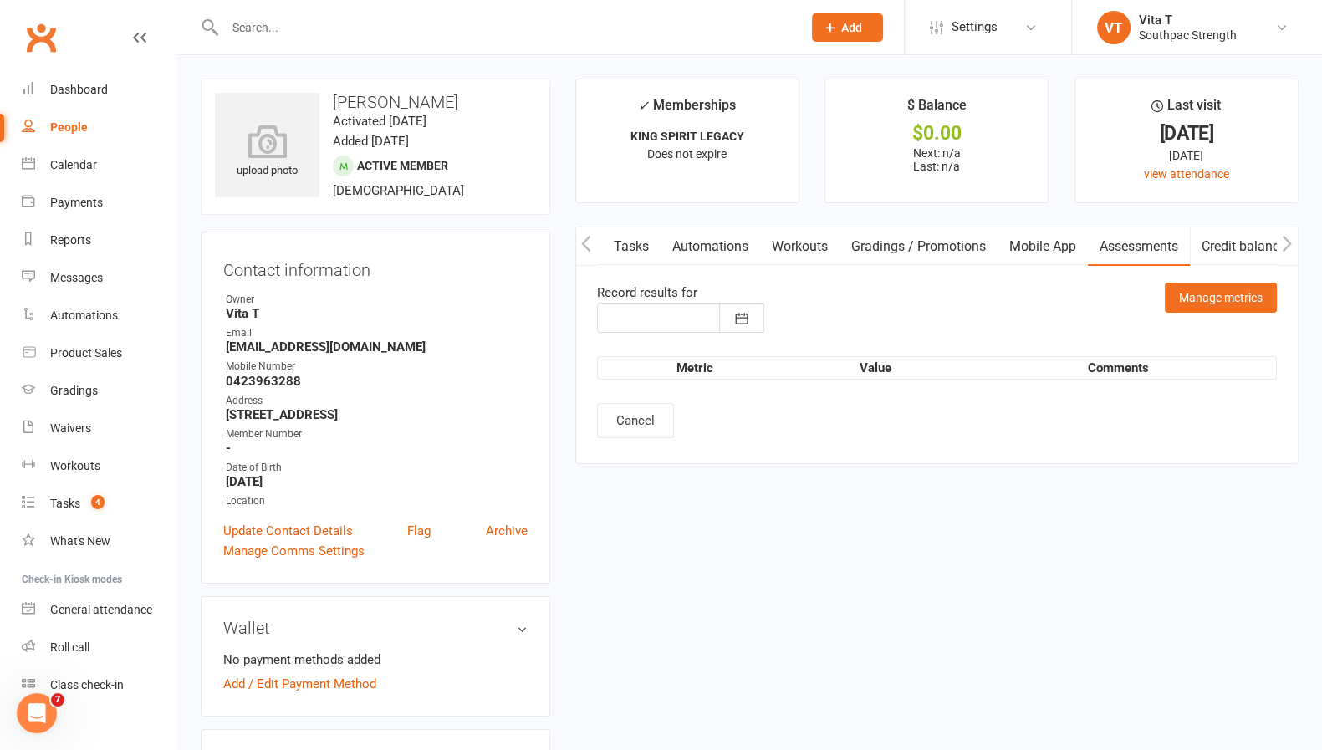
type input "[DATE]"
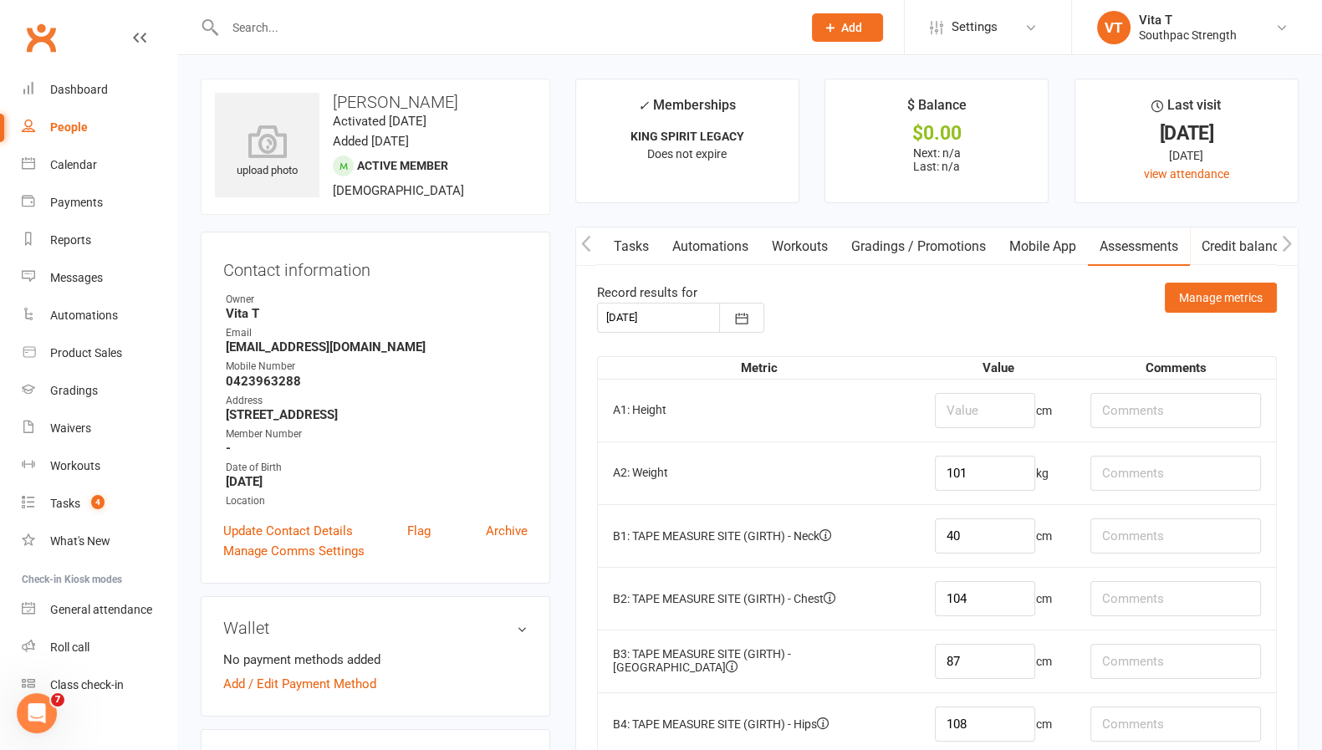
click at [615, 36] on input "text" at bounding box center [505, 27] width 570 height 23
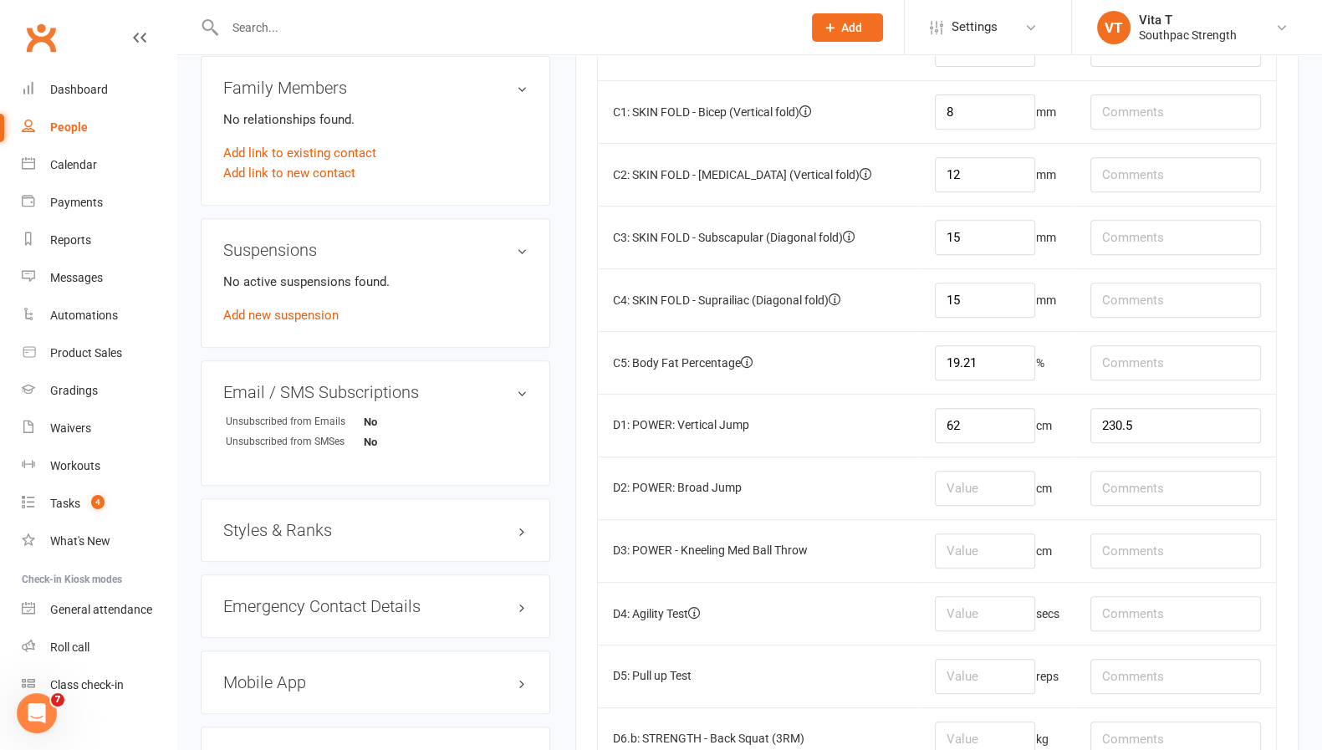
scroll to position [865, 0]
click at [954, 478] on input "number" at bounding box center [985, 486] width 100 height 35
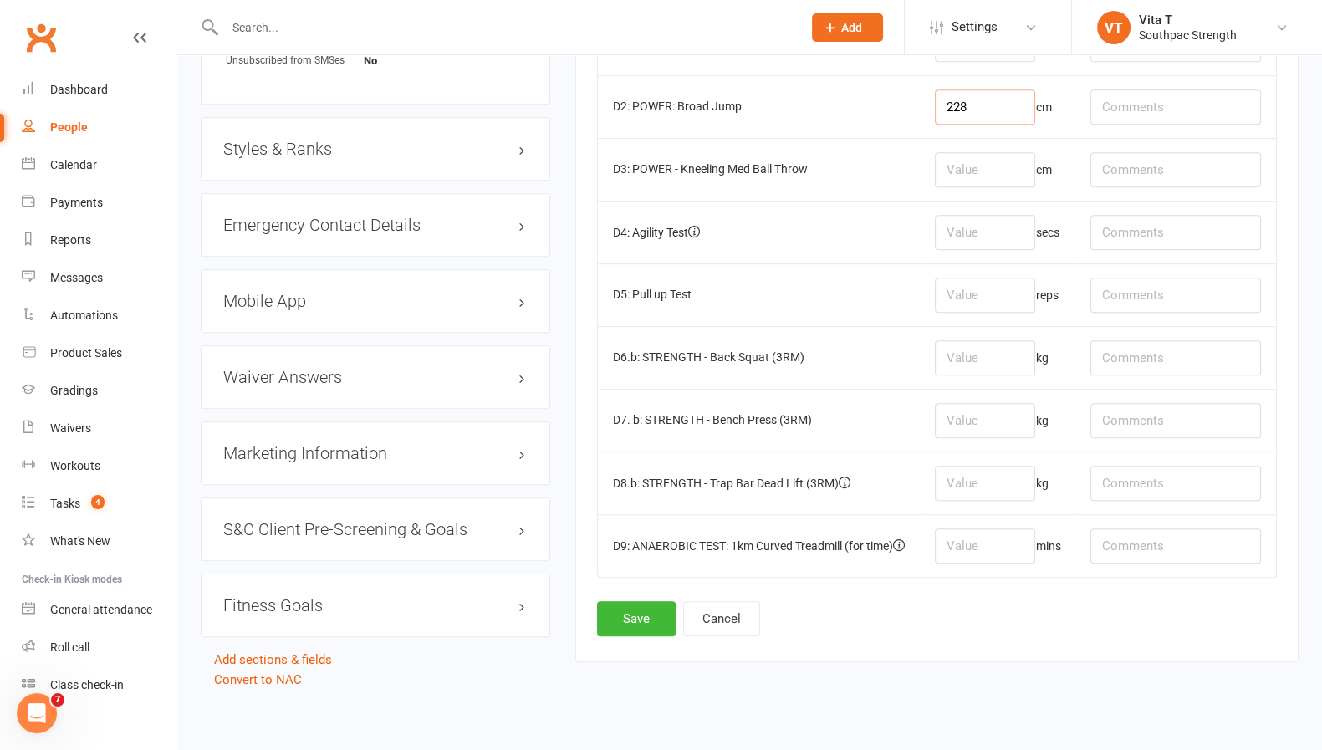
scroll to position [1250, 0]
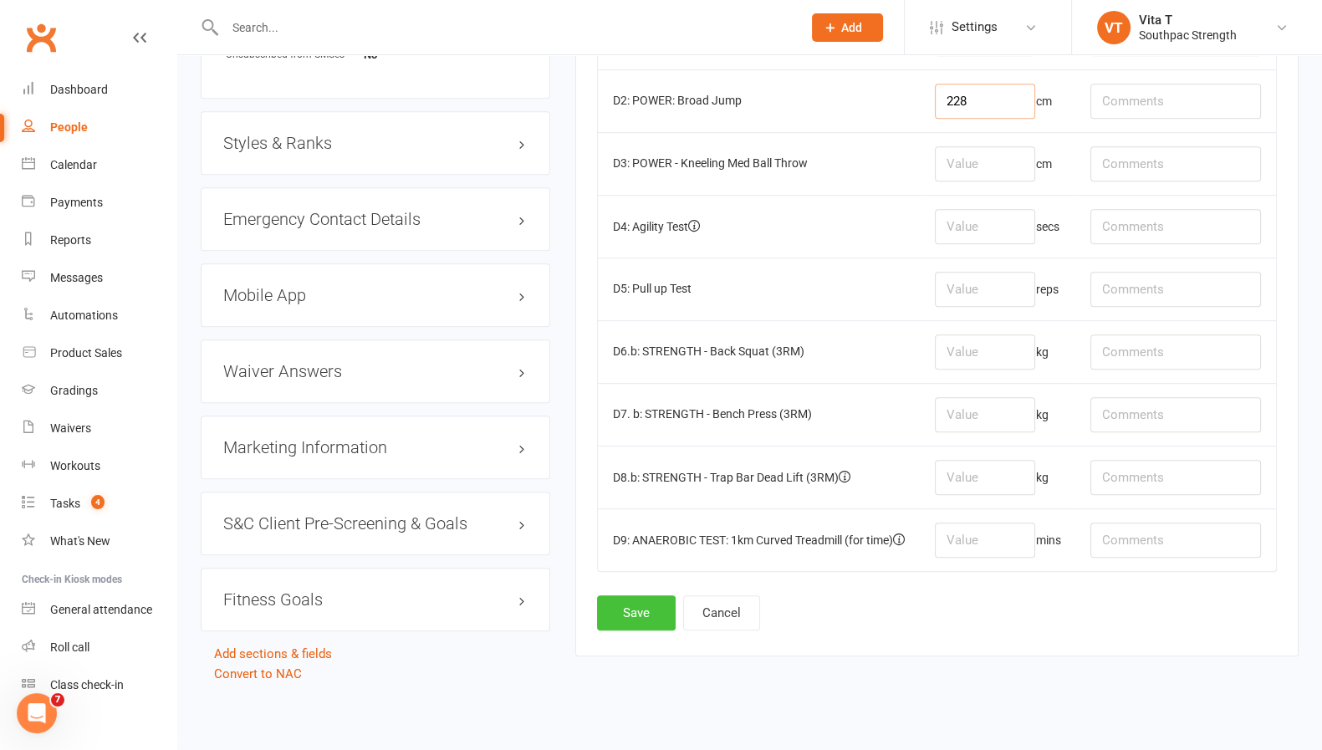
type input "228"
click at [623, 595] on button "Save" at bounding box center [636, 612] width 79 height 35
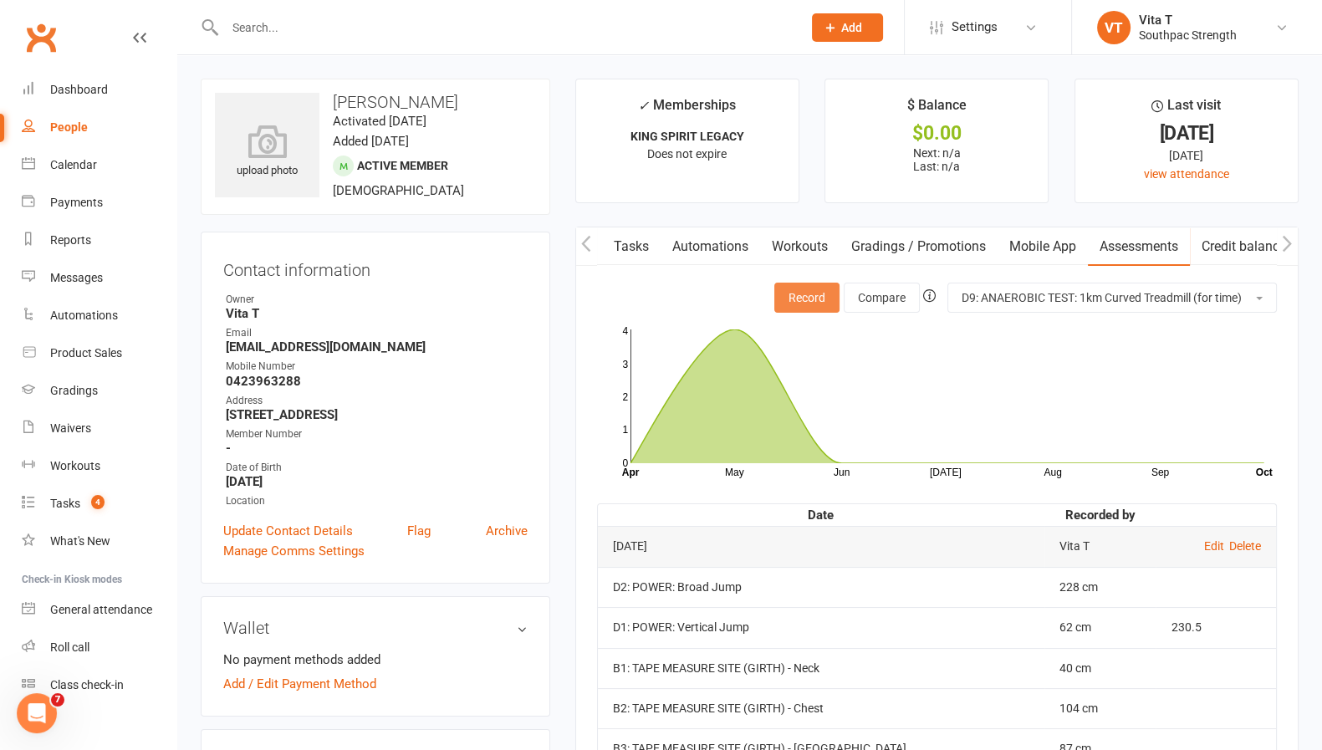
click at [817, 299] on button "Record" at bounding box center [806, 298] width 65 height 30
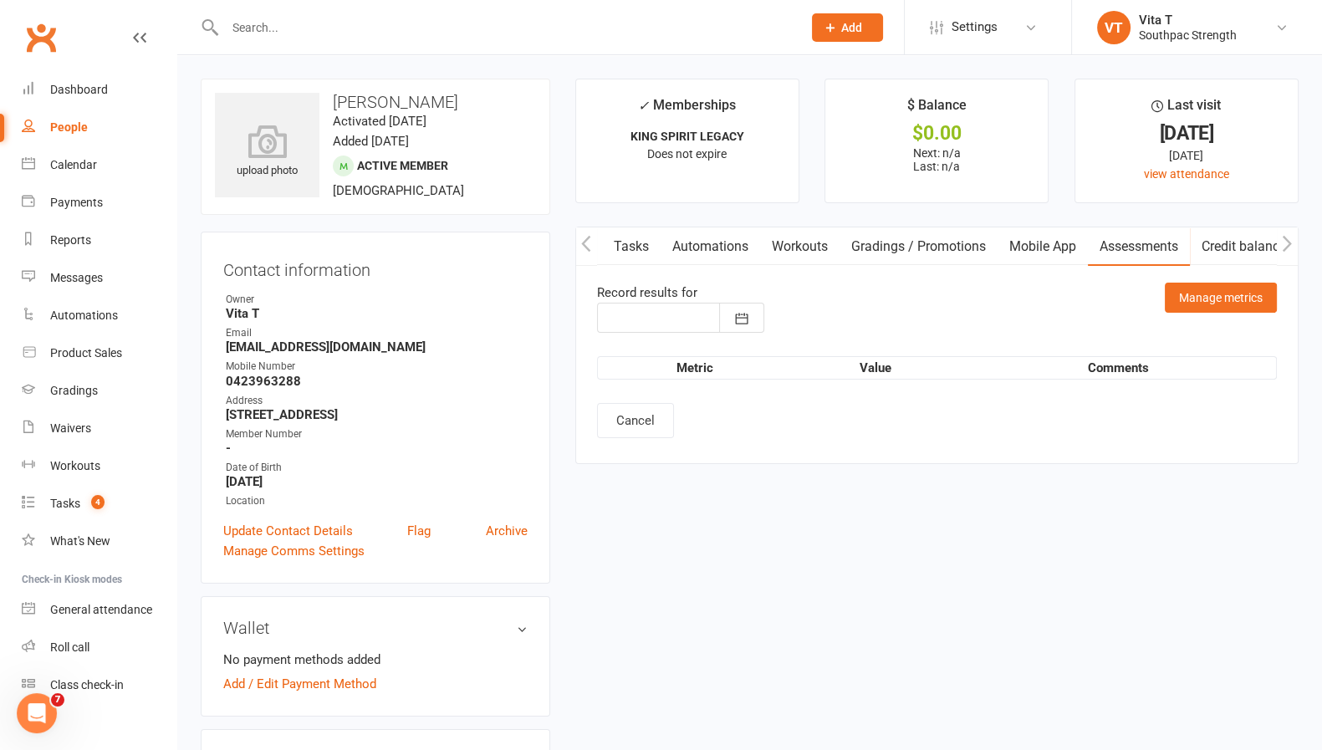
type input "[DATE]"
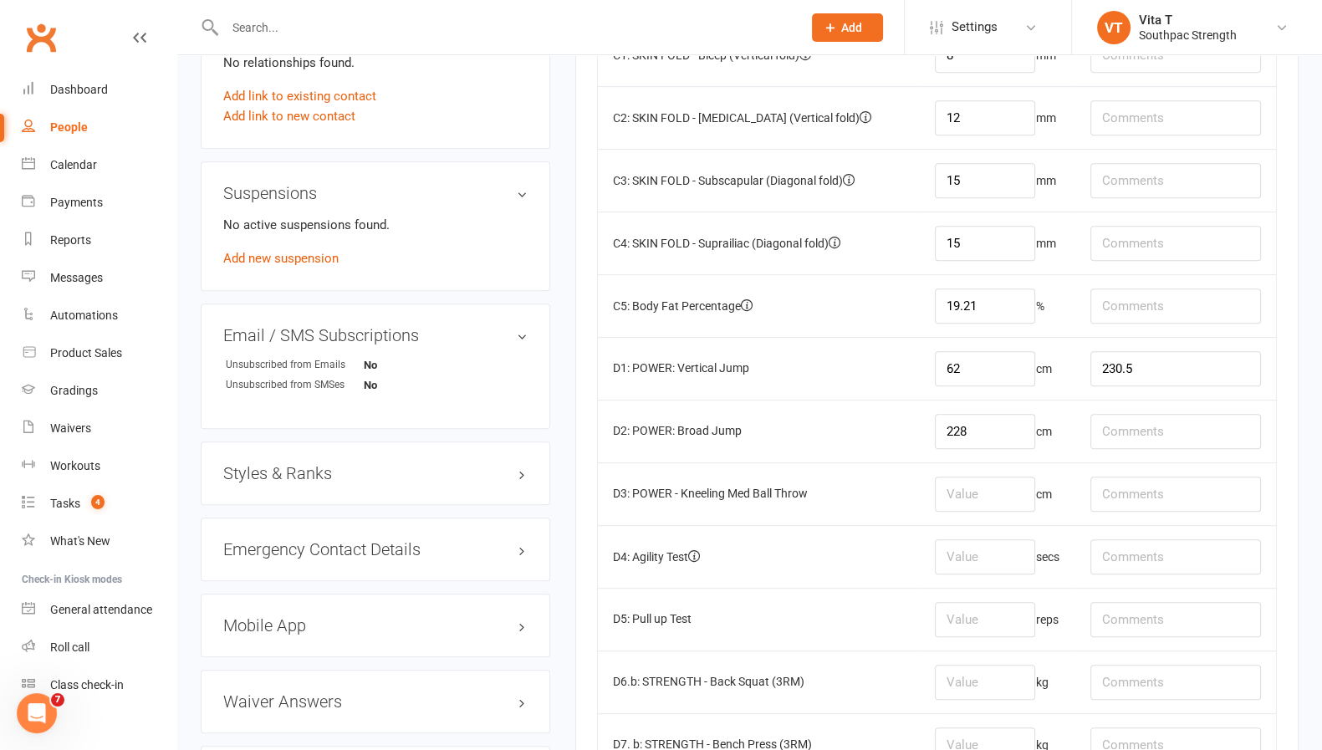
scroll to position [923, 0]
click at [982, 487] on input "number" at bounding box center [985, 491] width 100 height 35
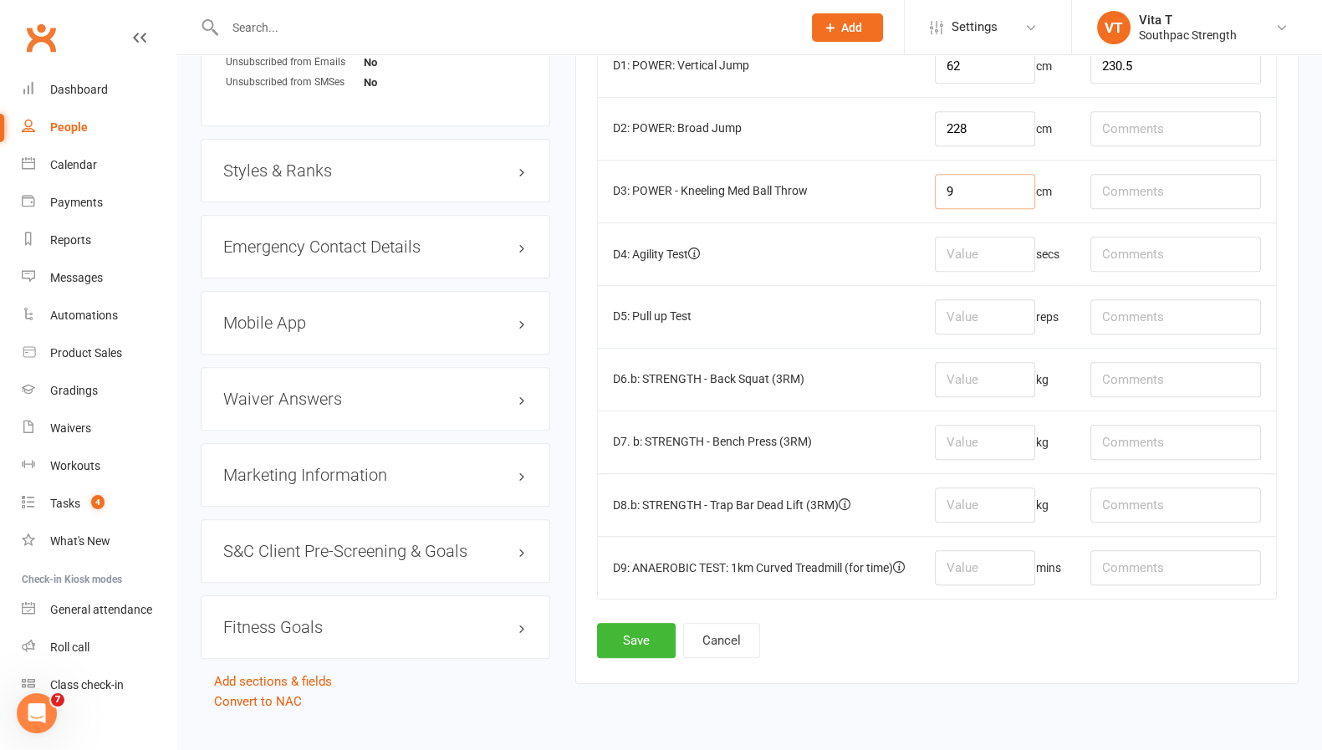
scroll to position [1250, 0]
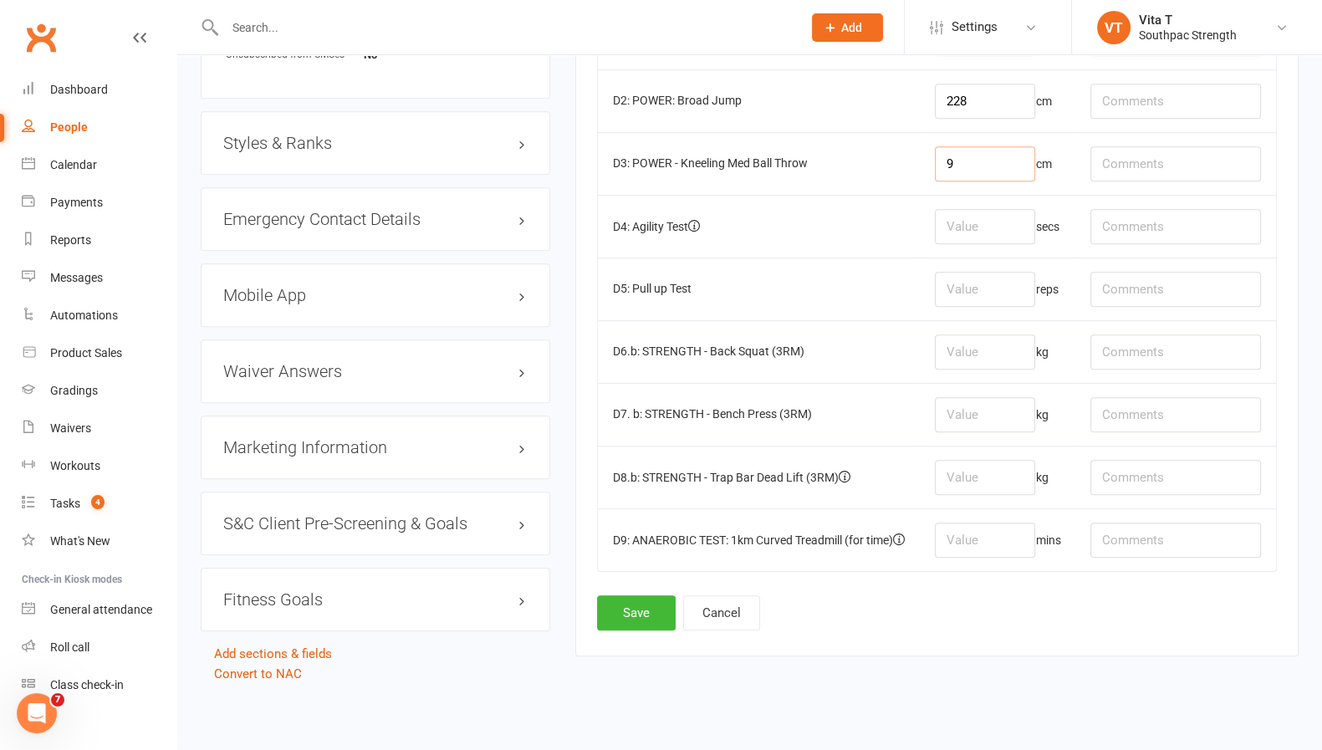
type input "9"
click at [965, 221] on input "number" at bounding box center [985, 226] width 100 height 35
click at [963, 222] on input "number" at bounding box center [985, 226] width 100 height 35
click at [640, 601] on button "Save" at bounding box center [636, 612] width 79 height 35
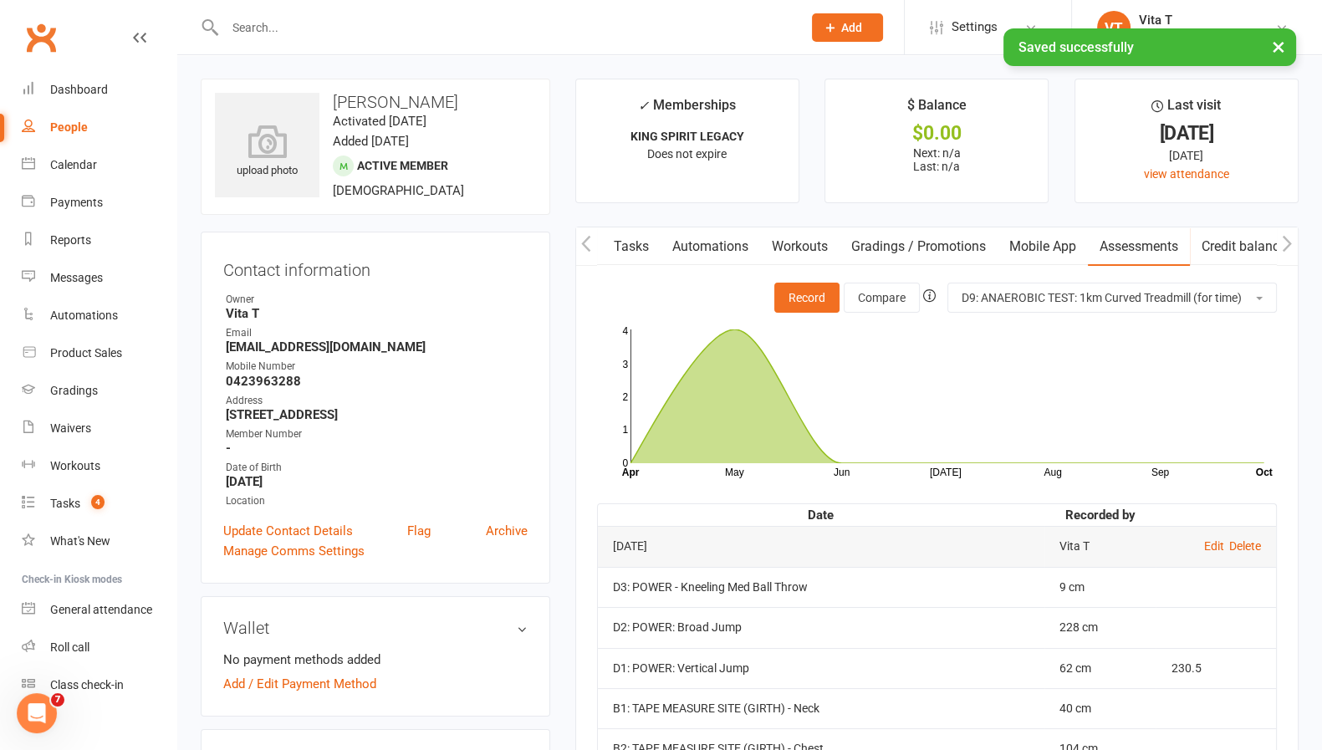
click at [396, 27] on input "text" at bounding box center [505, 27] width 570 height 23
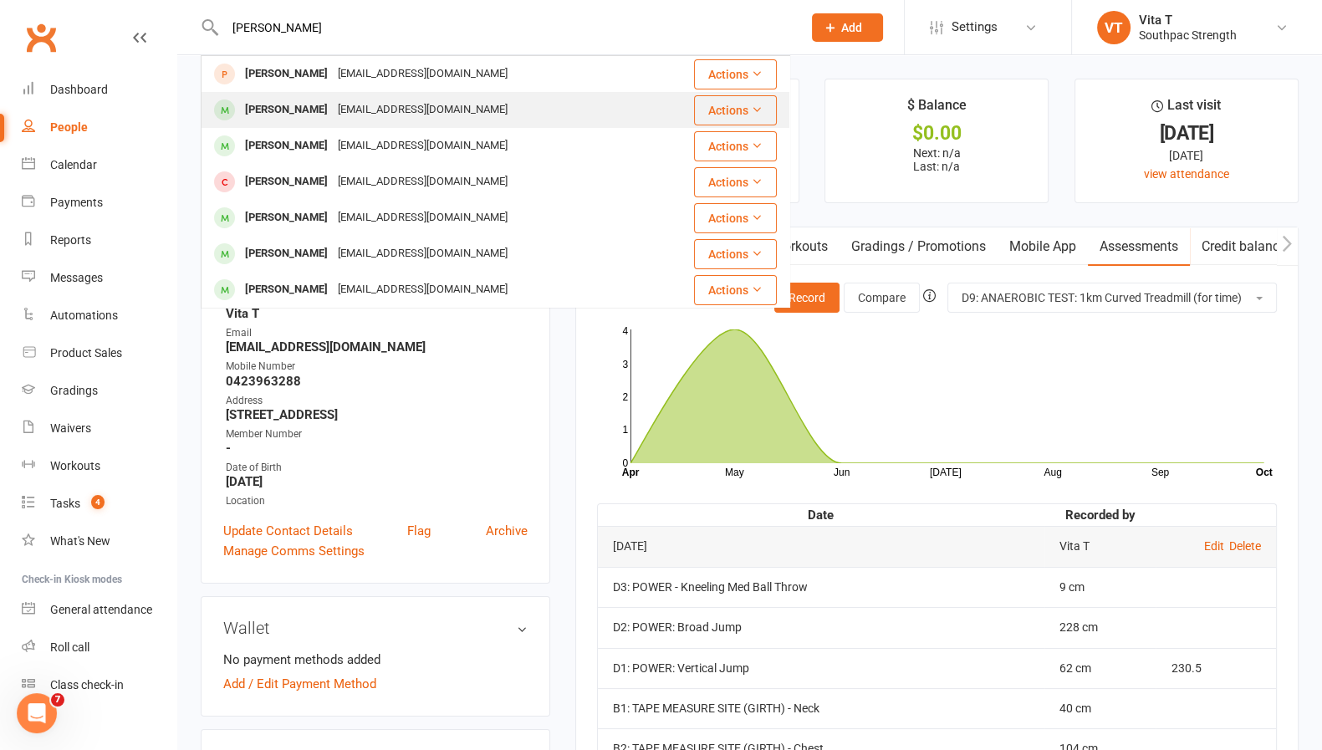
type input "[PERSON_NAME]"
click at [397, 111] on div "[EMAIL_ADDRESS][DOMAIN_NAME]" at bounding box center [423, 110] width 180 height 24
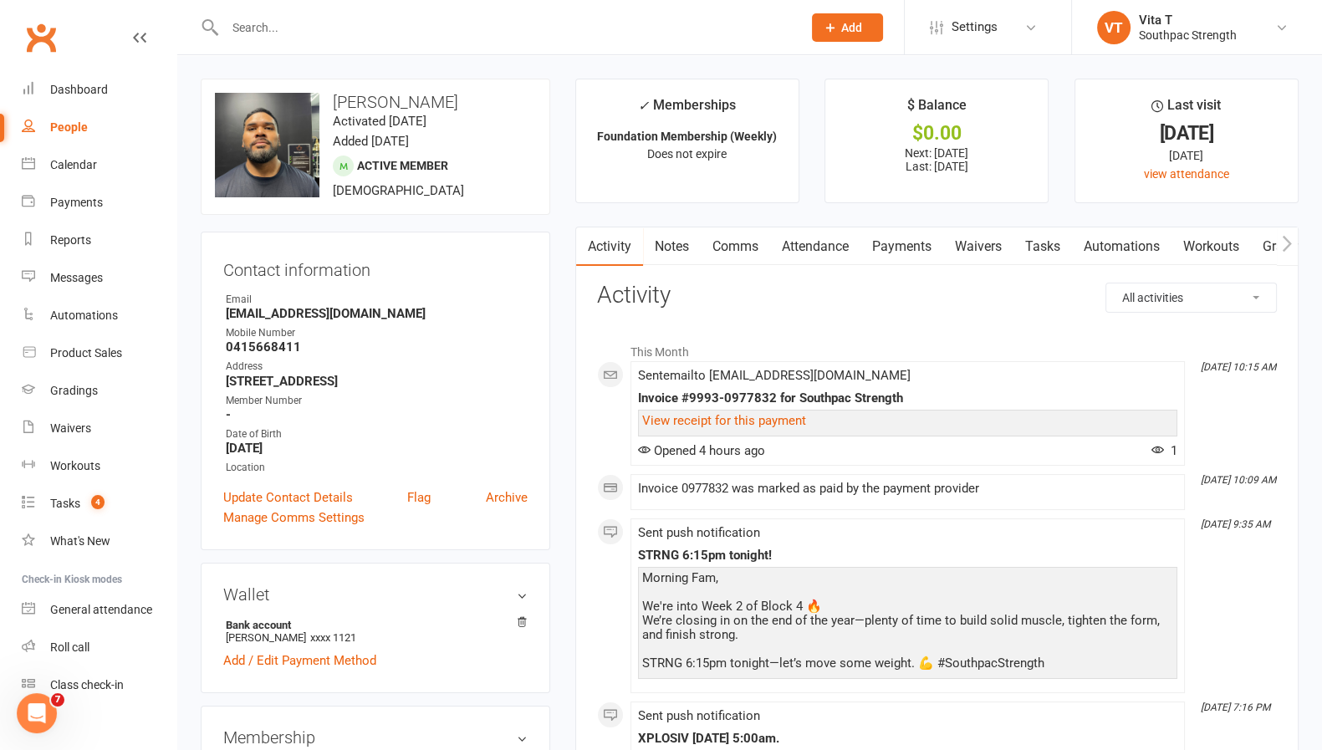
click at [1290, 243] on icon "button" at bounding box center [1287, 243] width 9 height 16
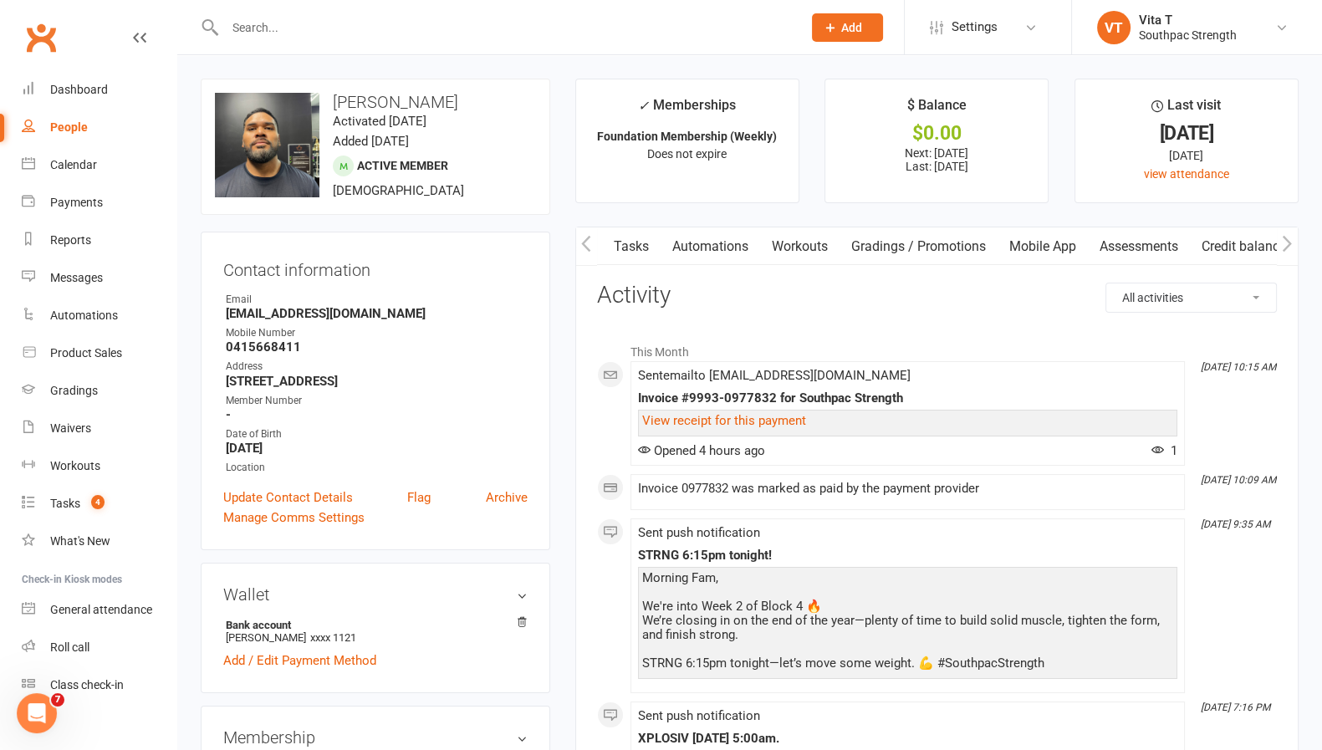
click at [1156, 253] on link "Assessments" at bounding box center [1139, 246] width 102 height 38
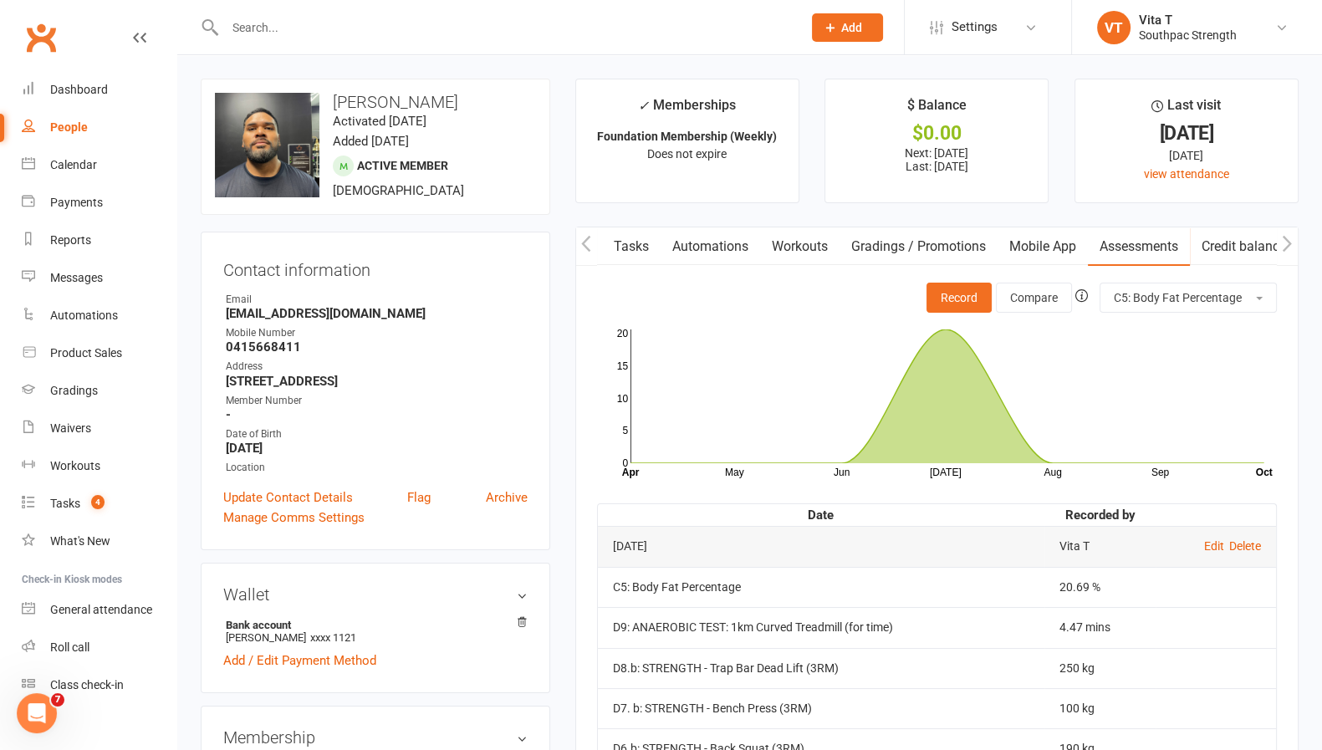
click at [539, 34] on input "text" at bounding box center [505, 27] width 570 height 23
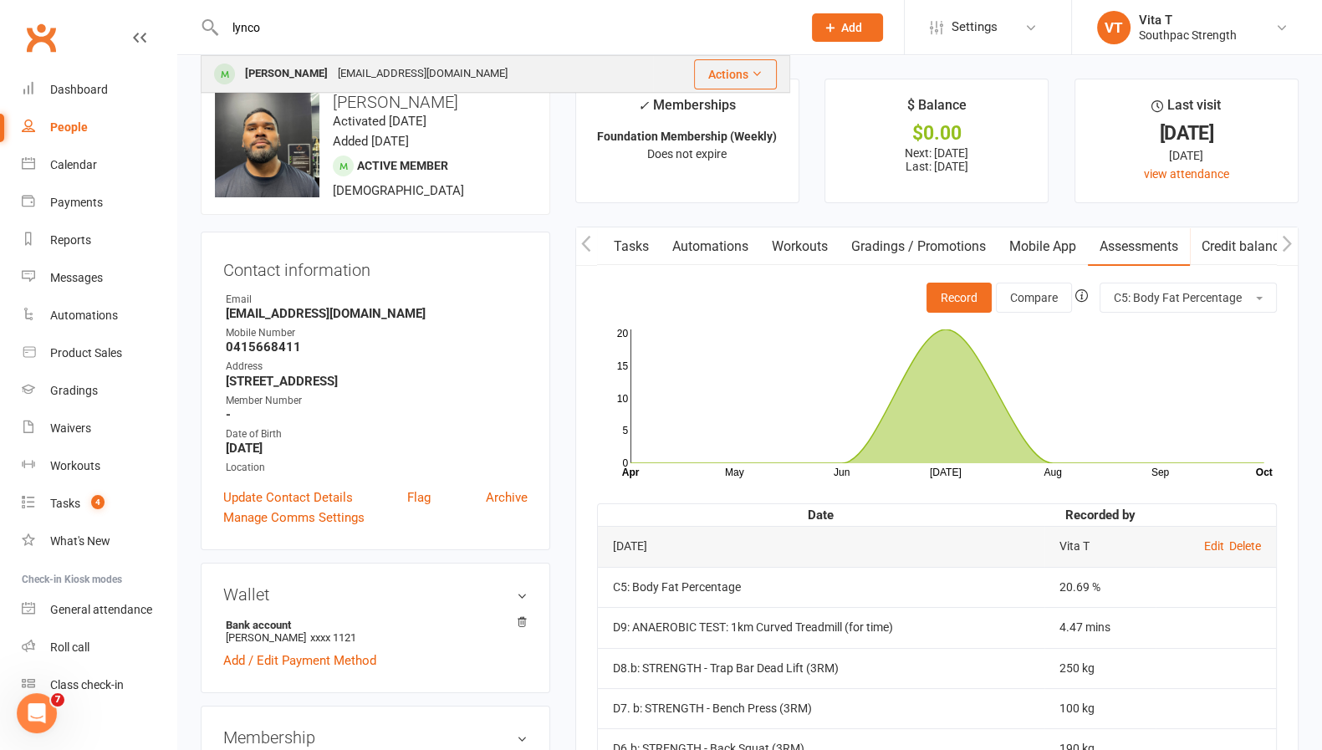
type input "lynco"
click at [531, 72] on div "[PERSON_NAME] [EMAIL_ADDRESS][DOMAIN_NAME]" at bounding box center [427, 74] width 450 height 34
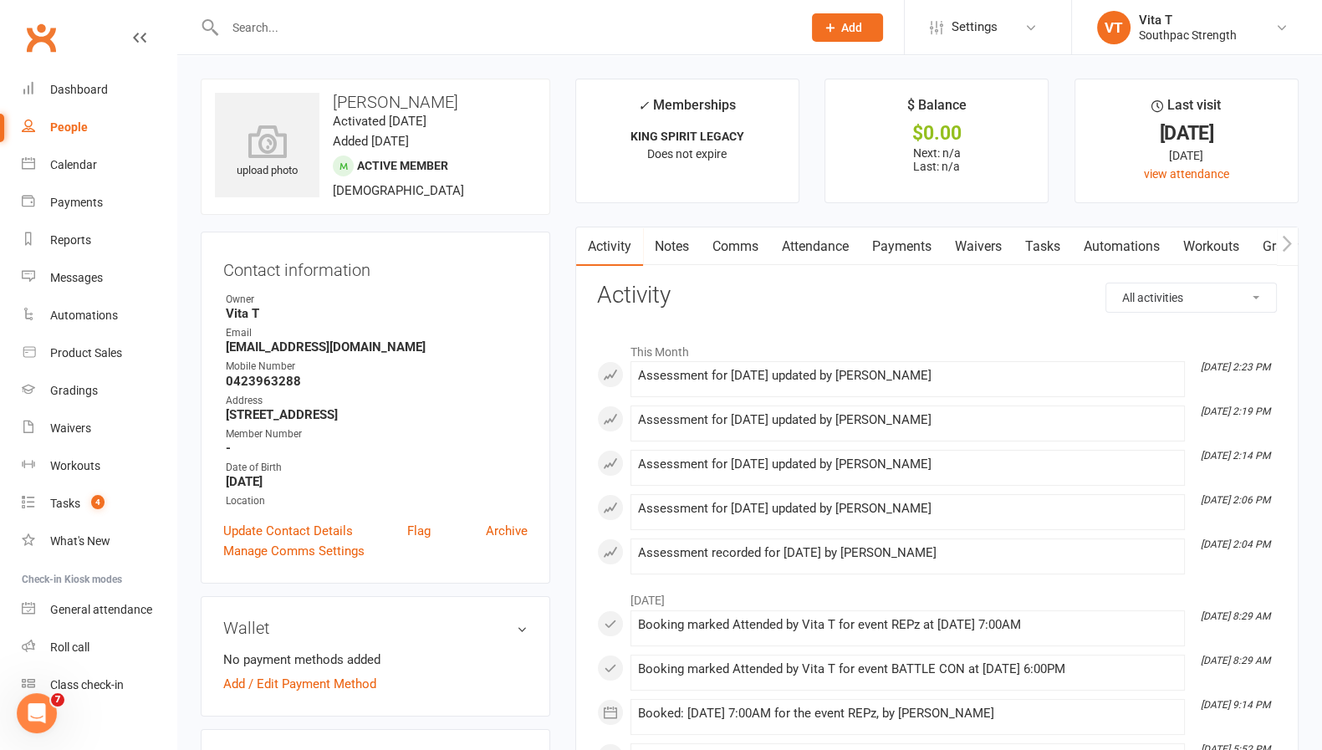
click at [1288, 239] on icon "button" at bounding box center [1287, 243] width 9 height 16
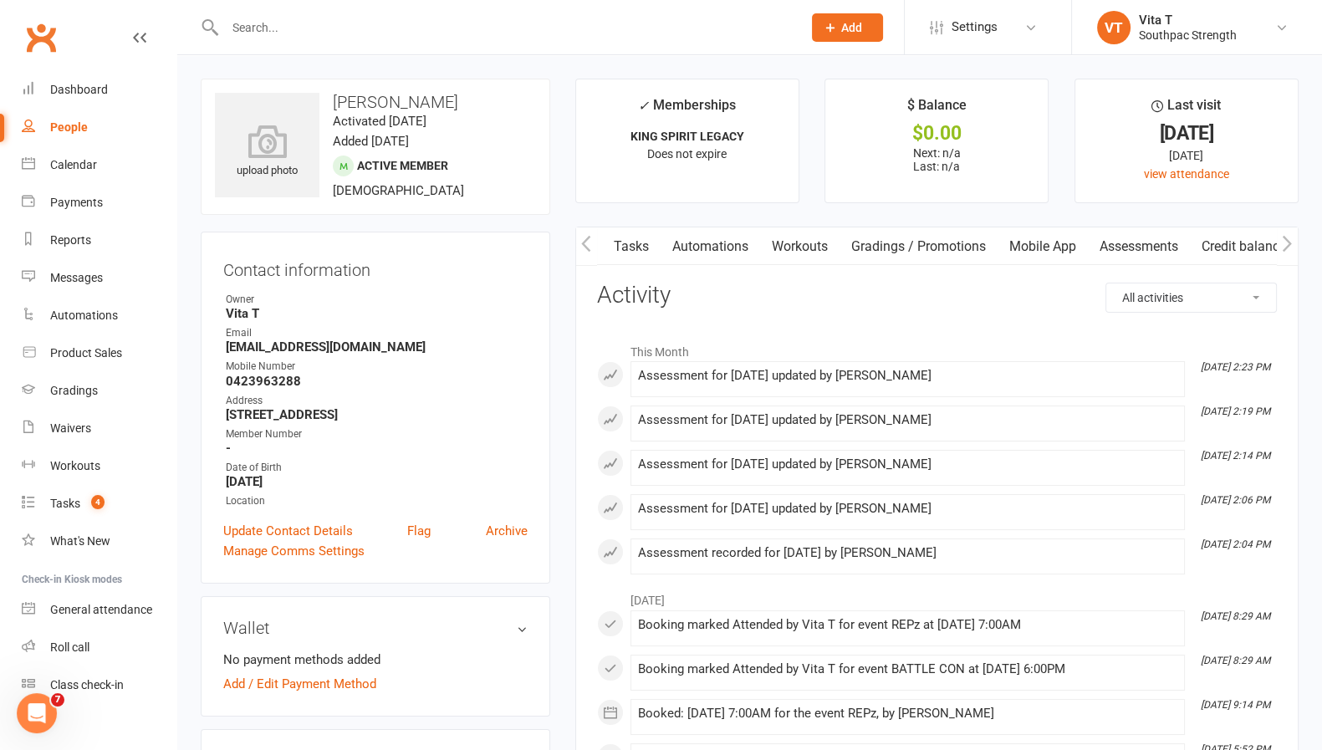
click at [1150, 253] on link "Assessments" at bounding box center [1139, 246] width 102 height 38
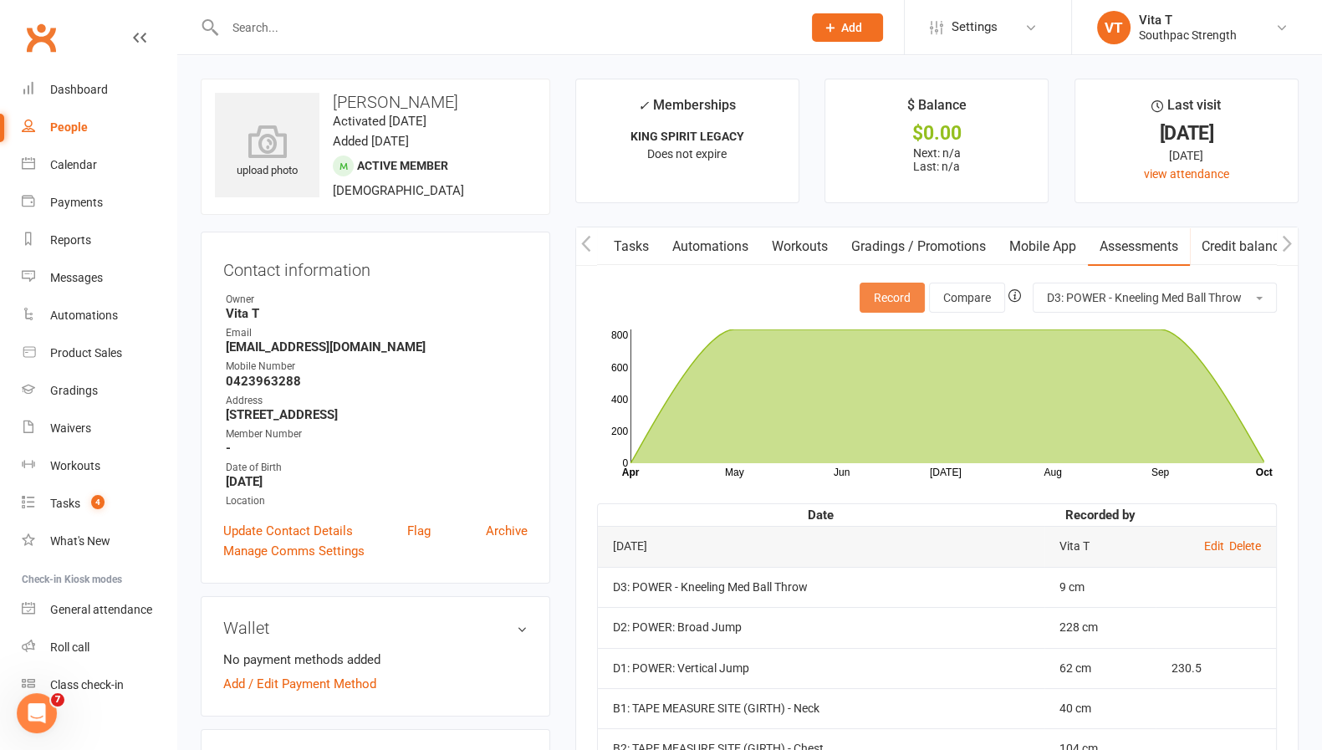
click at [888, 299] on button "Record" at bounding box center [892, 298] width 65 height 30
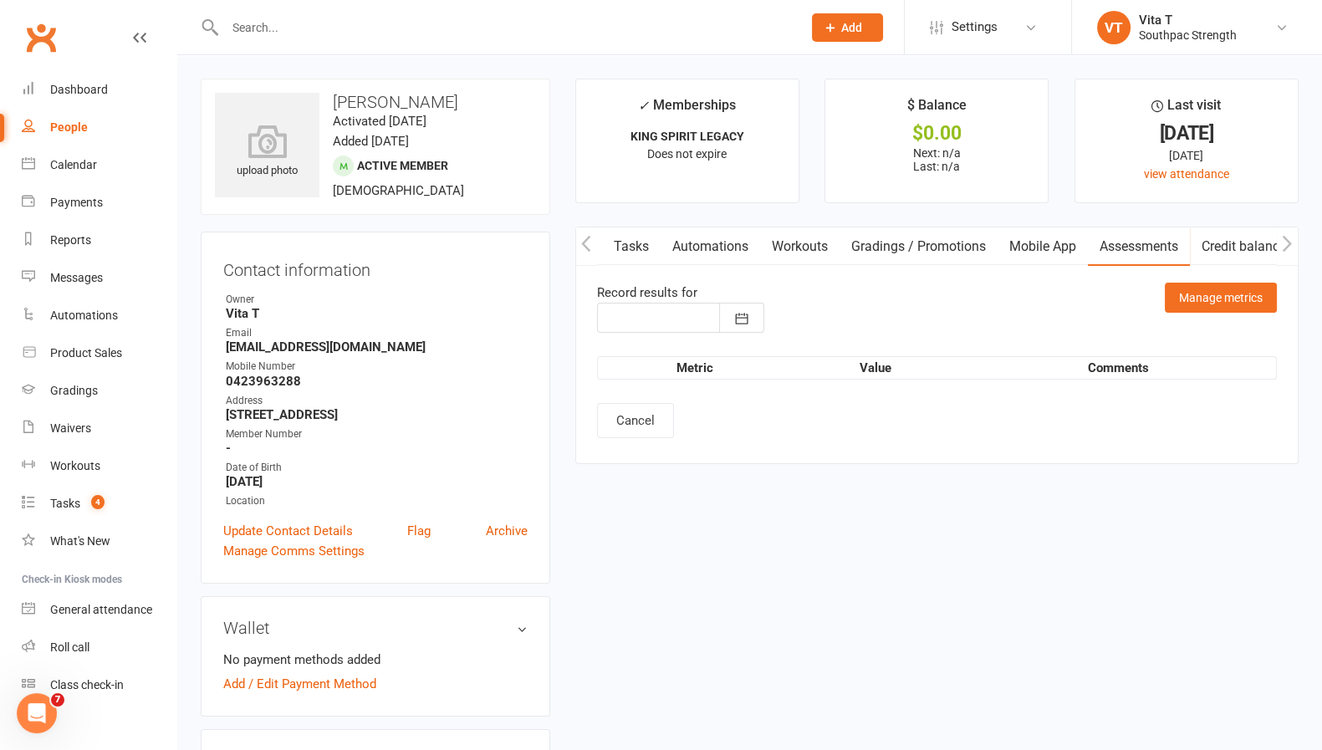
type input "[DATE]"
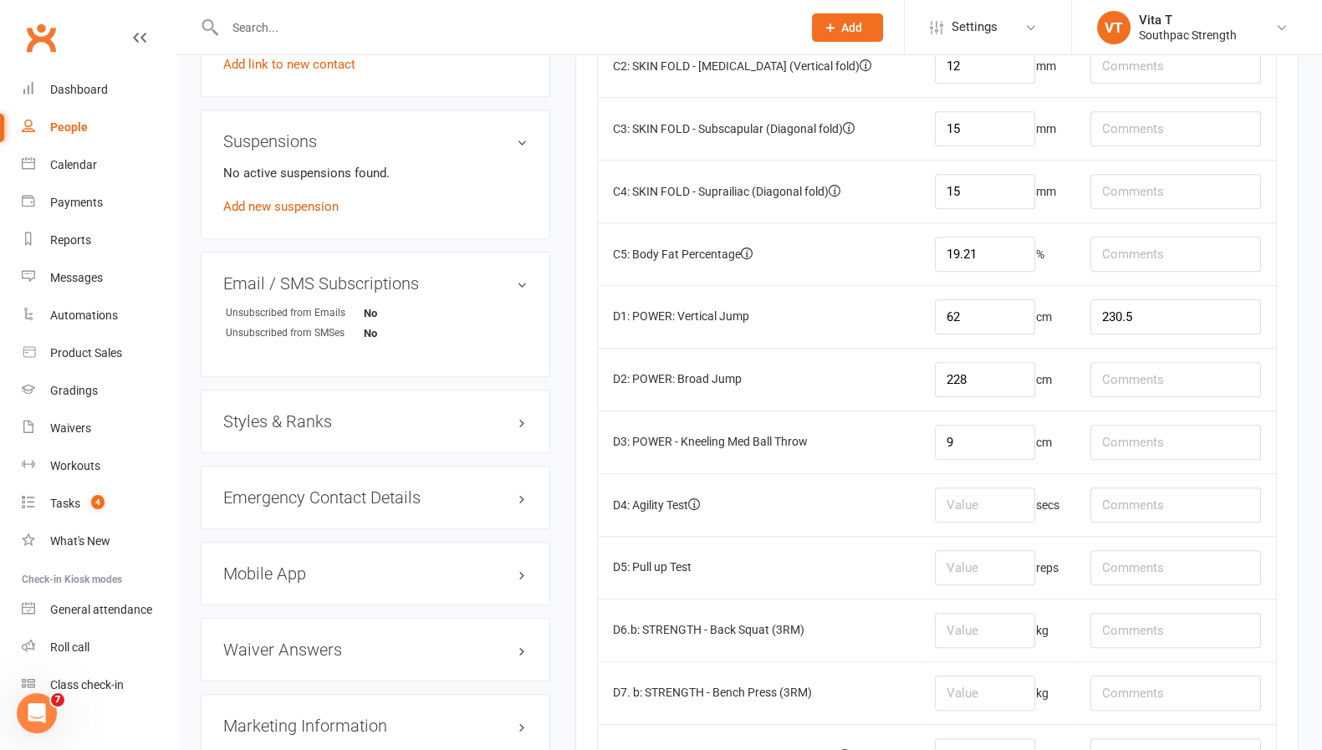
scroll to position [974, 0]
click at [962, 507] on input "number" at bounding box center [985, 502] width 100 height 35
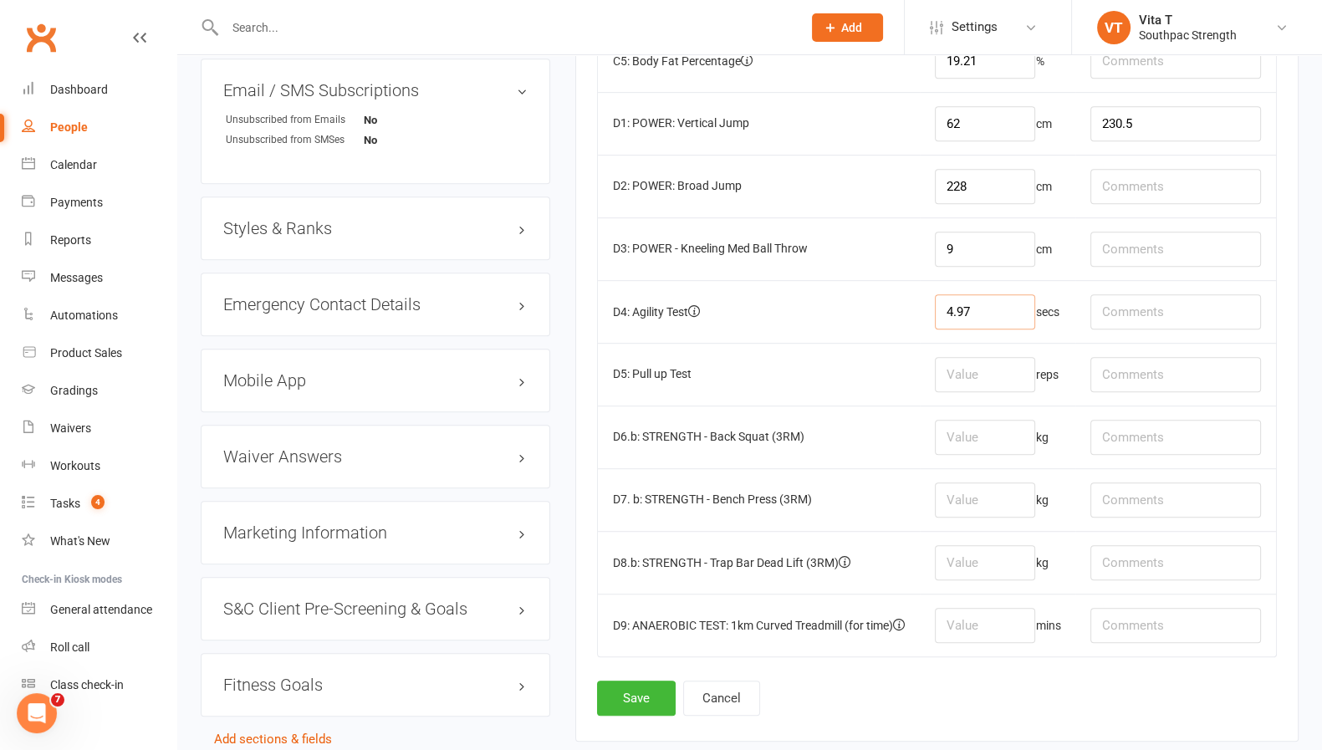
scroll to position [1250, 0]
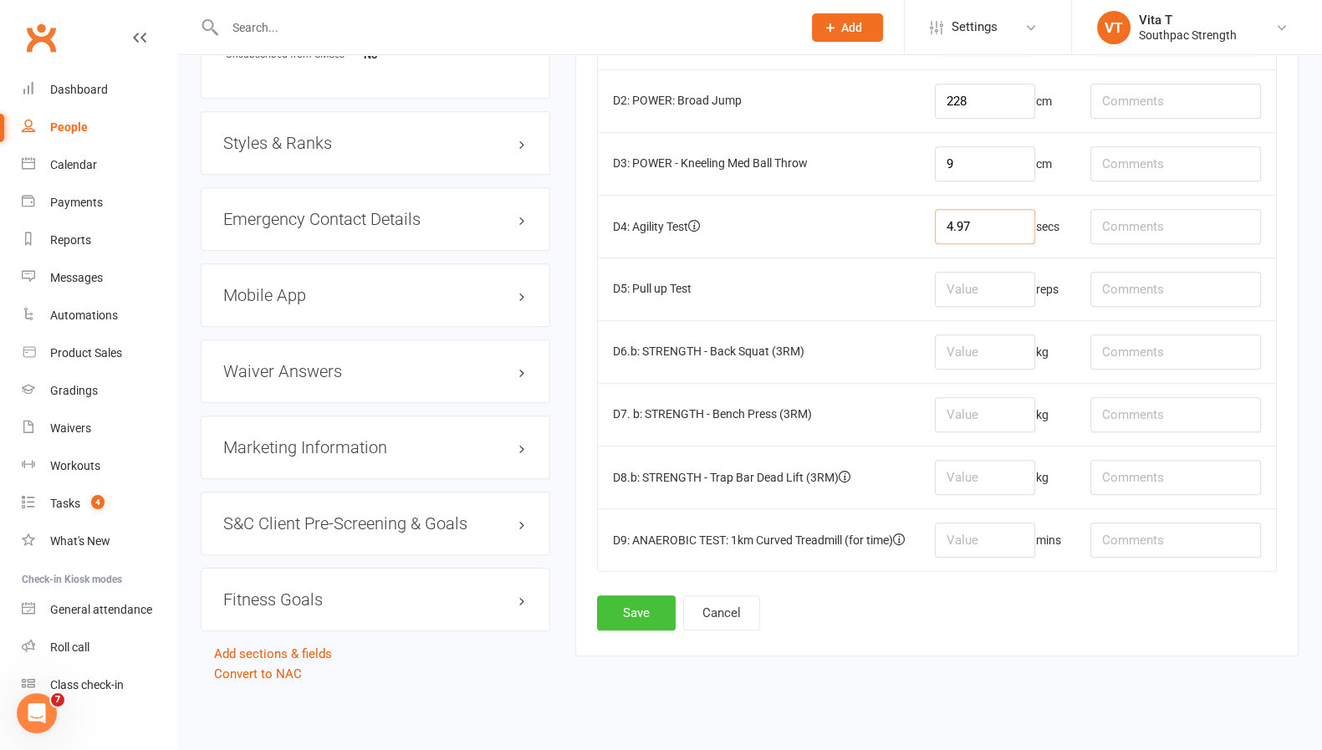
type input "4.97"
click at [650, 601] on button "Save" at bounding box center [636, 612] width 79 height 35
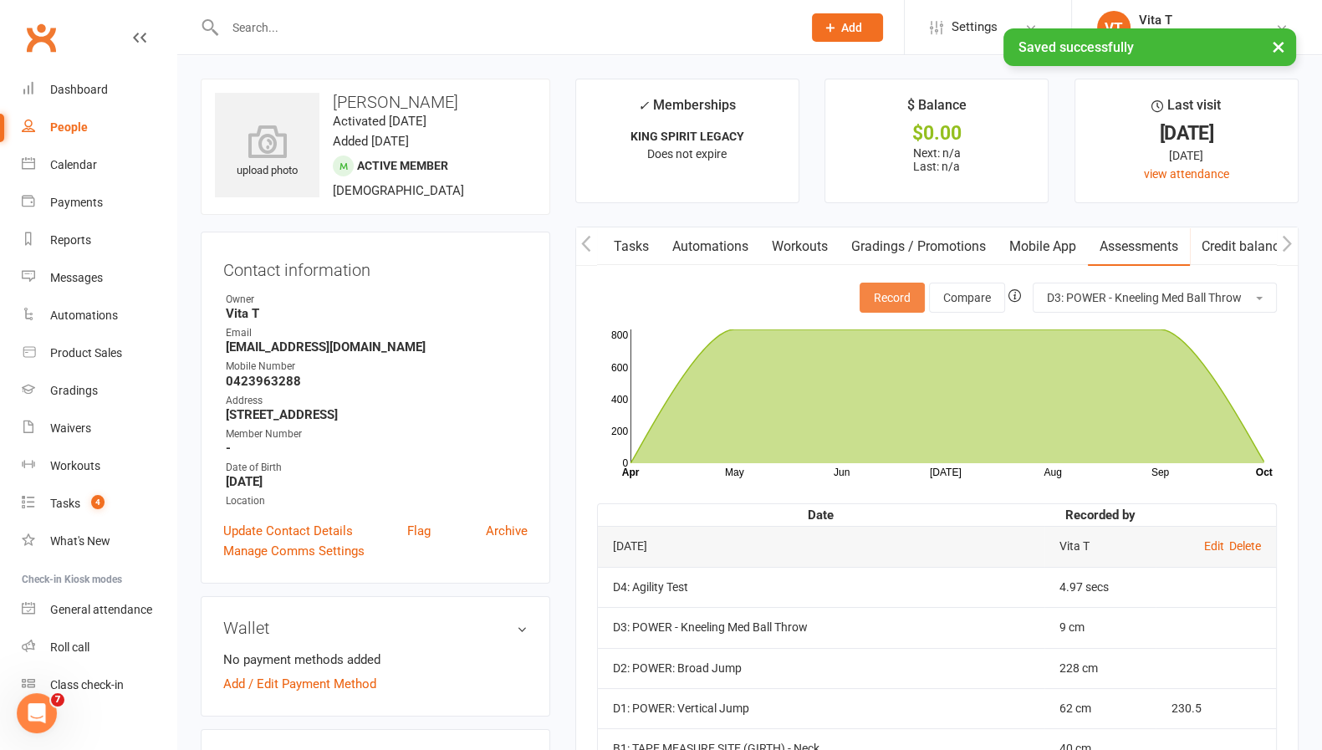
click at [895, 299] on button "Record" at bounding box center [892, 298] width 65 height 30
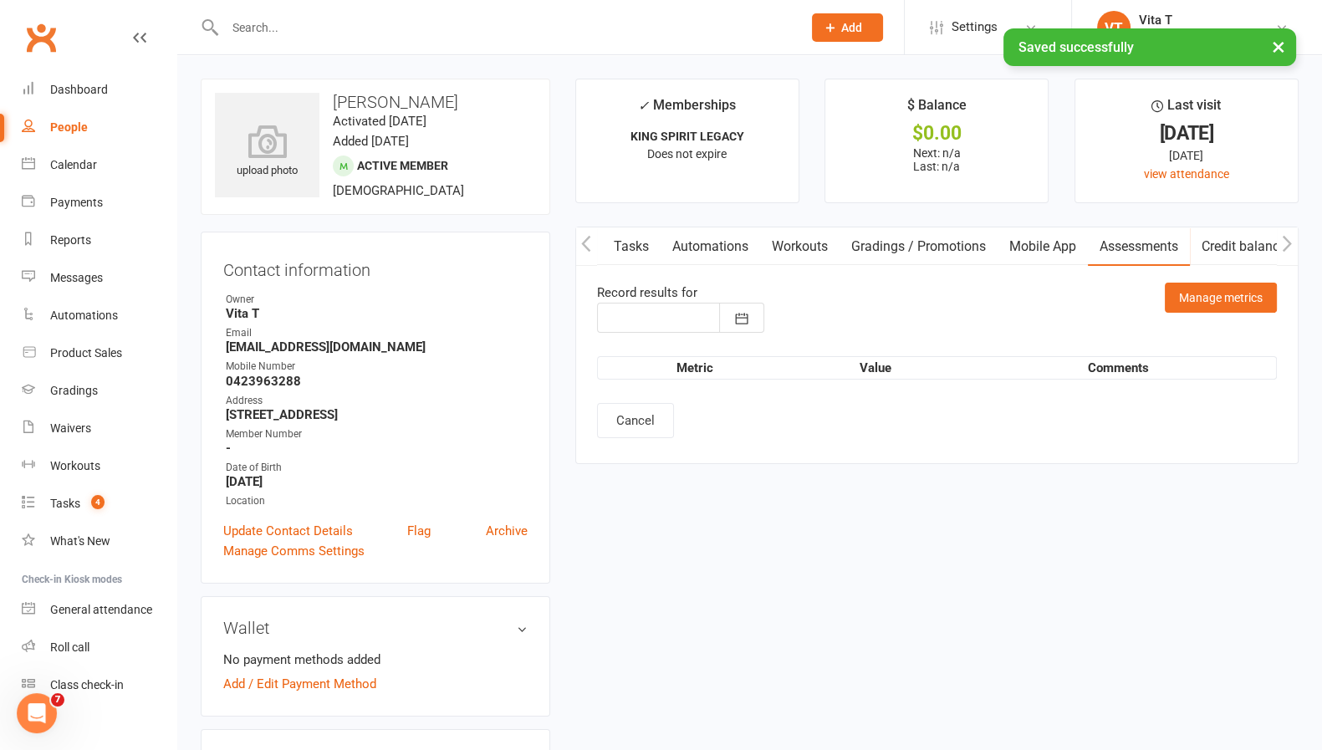
type input "[DATE]"
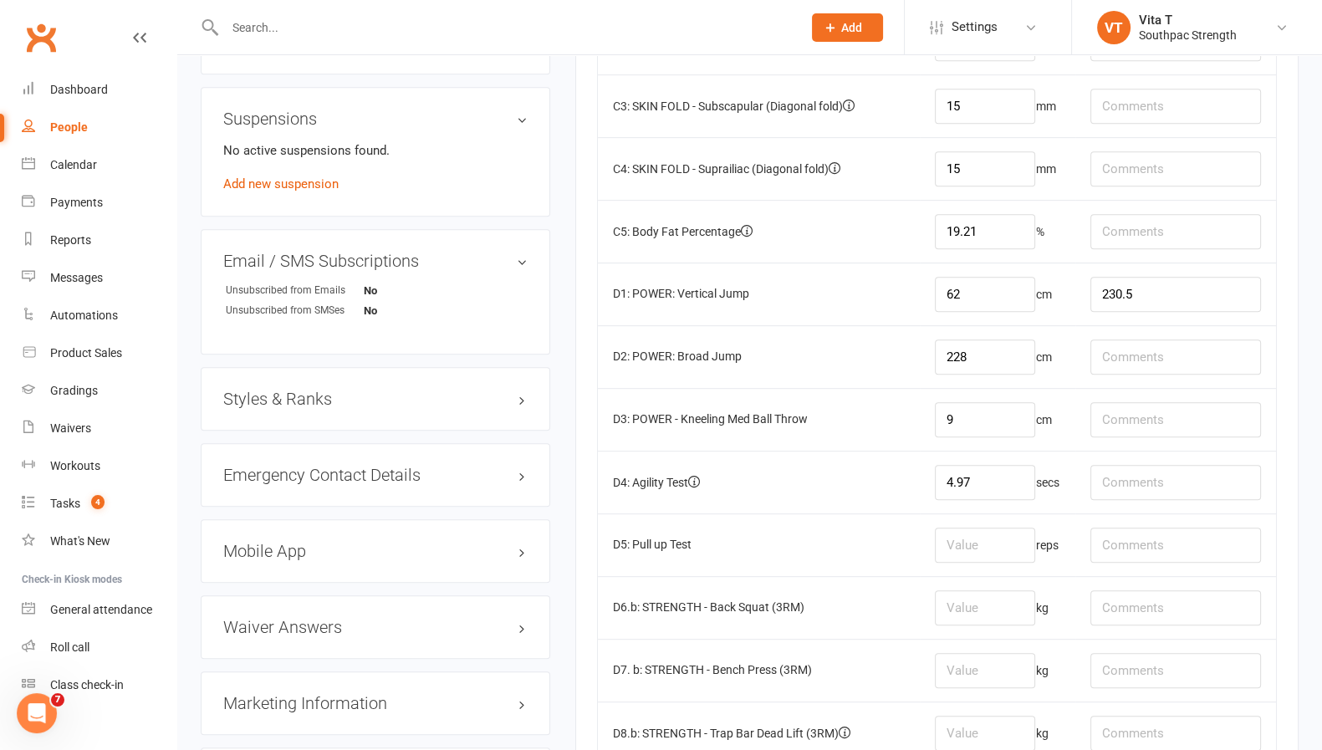
scroll to position [999, 0]
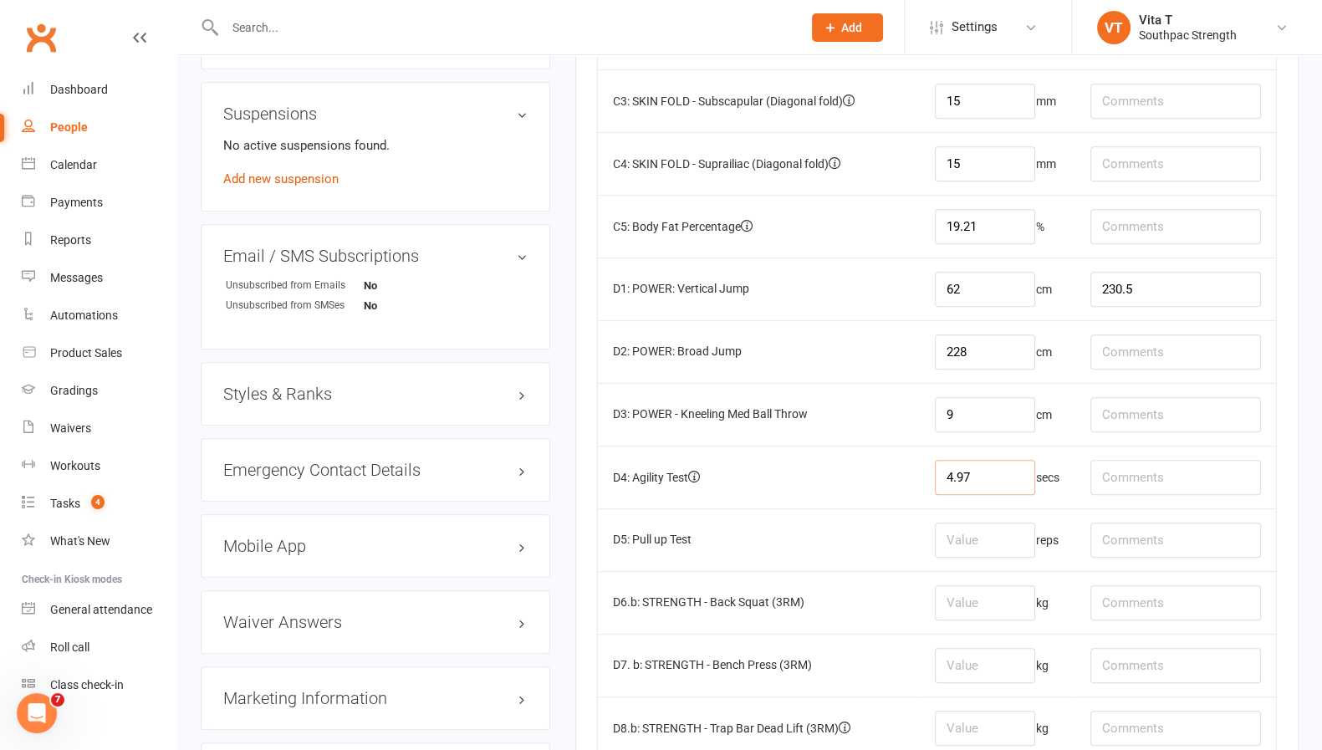
click at [1020, 468] on input "4.97" at bounding box center [985, 477] width 100 height 35
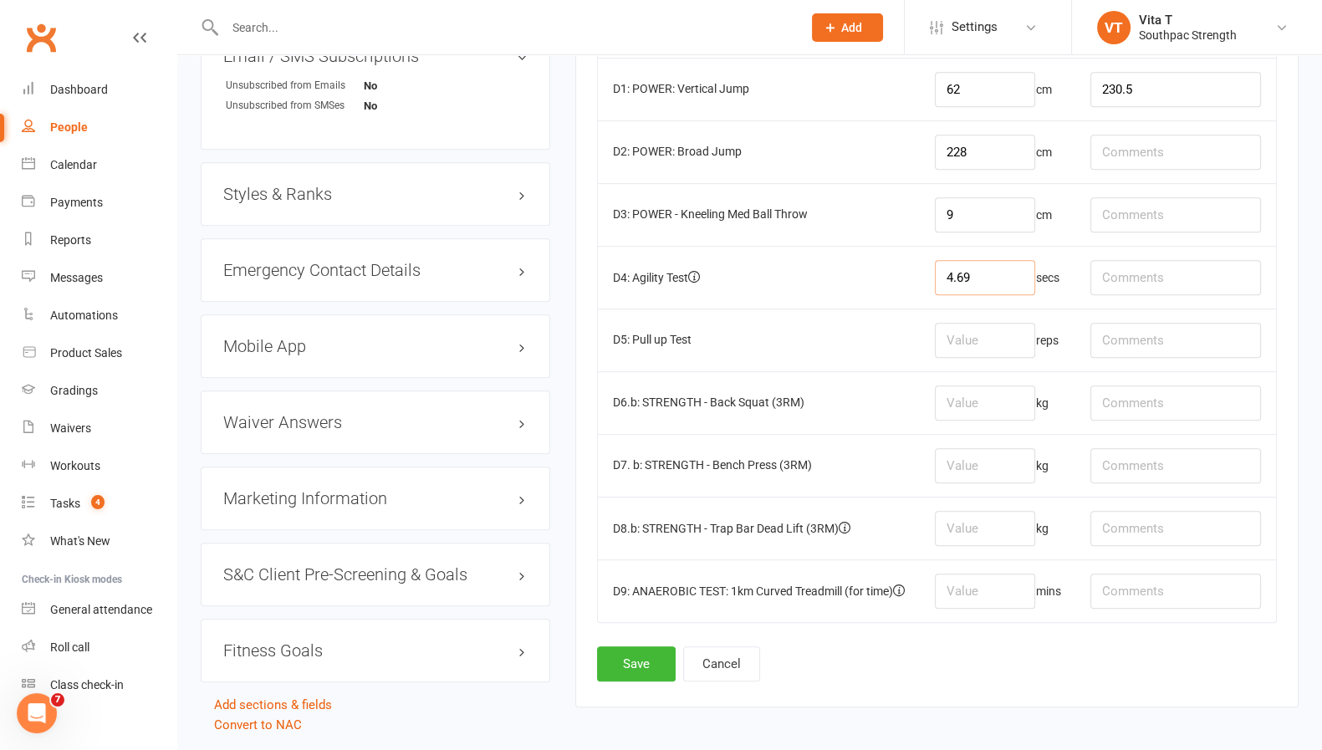
scroll to position [1250, 0]
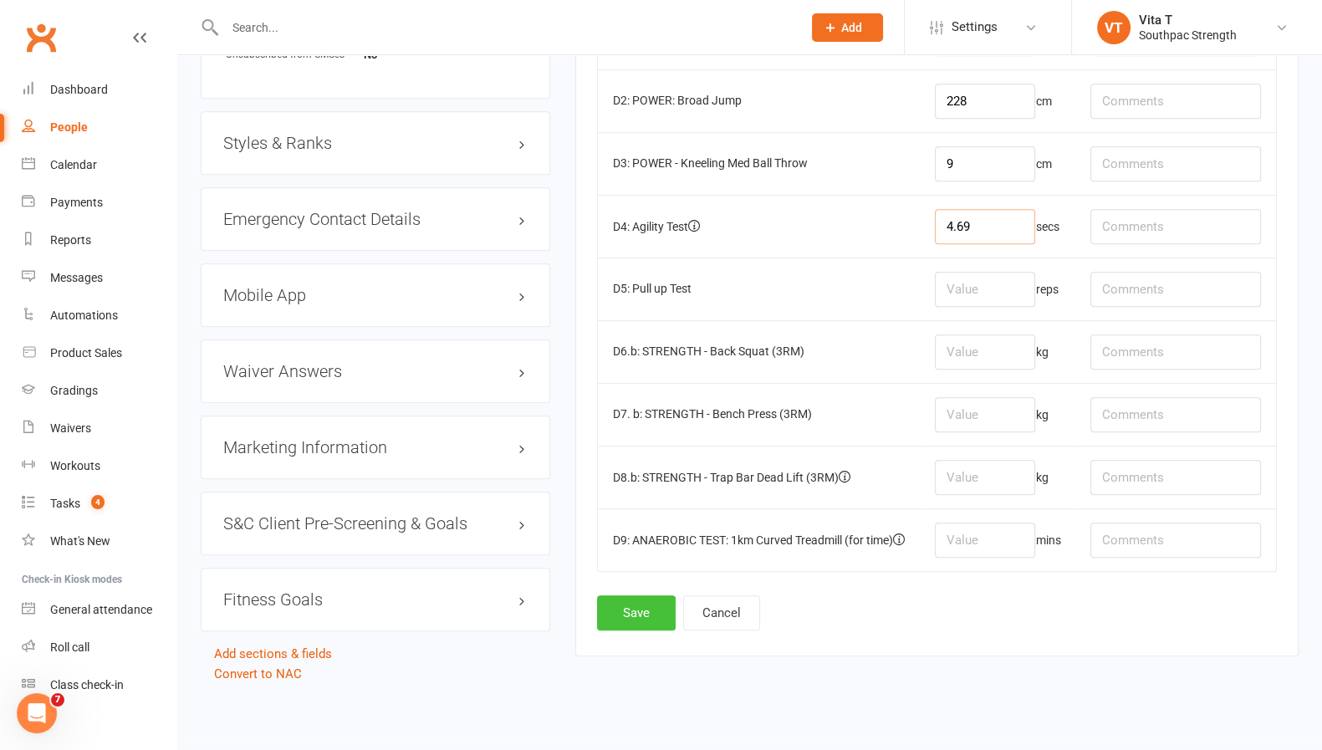
type input "4.69"
click at [629, 599] on button "Save" at bounding box center [636, 612] width 79 height 35
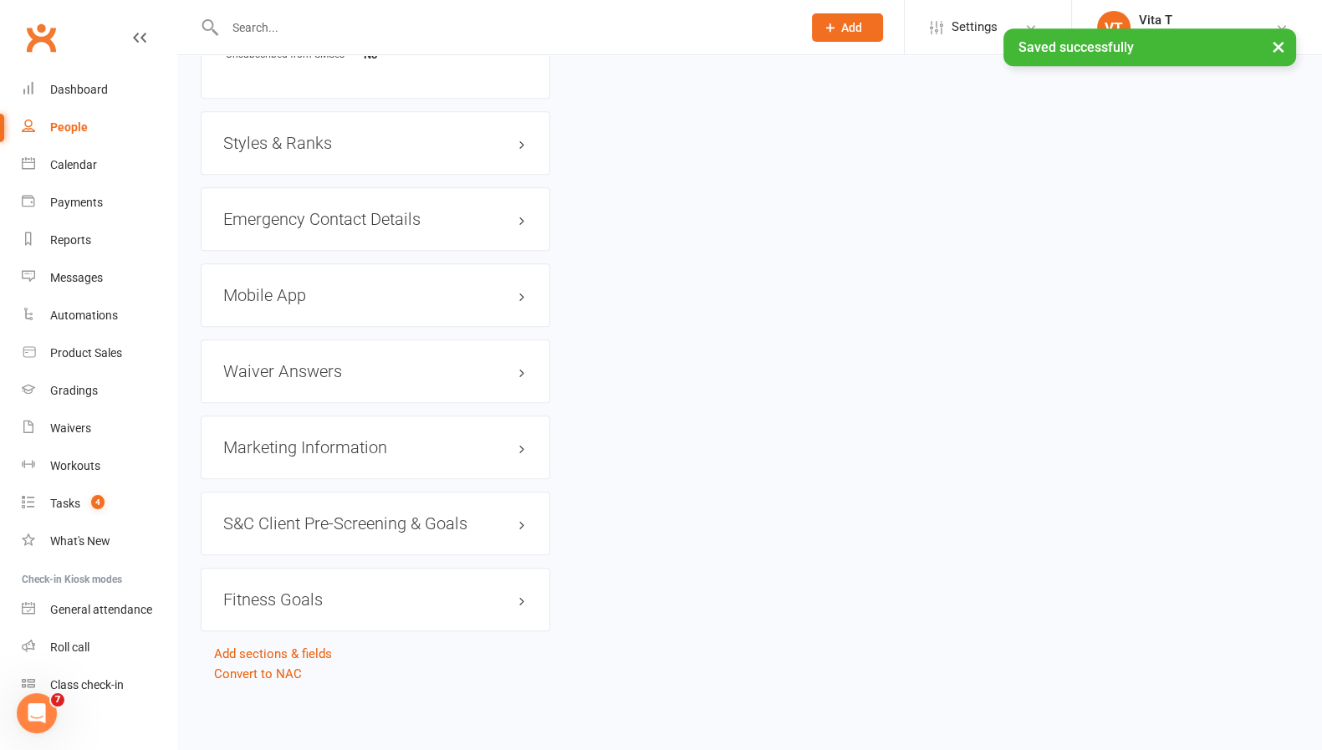
scroll to position [0, 0]
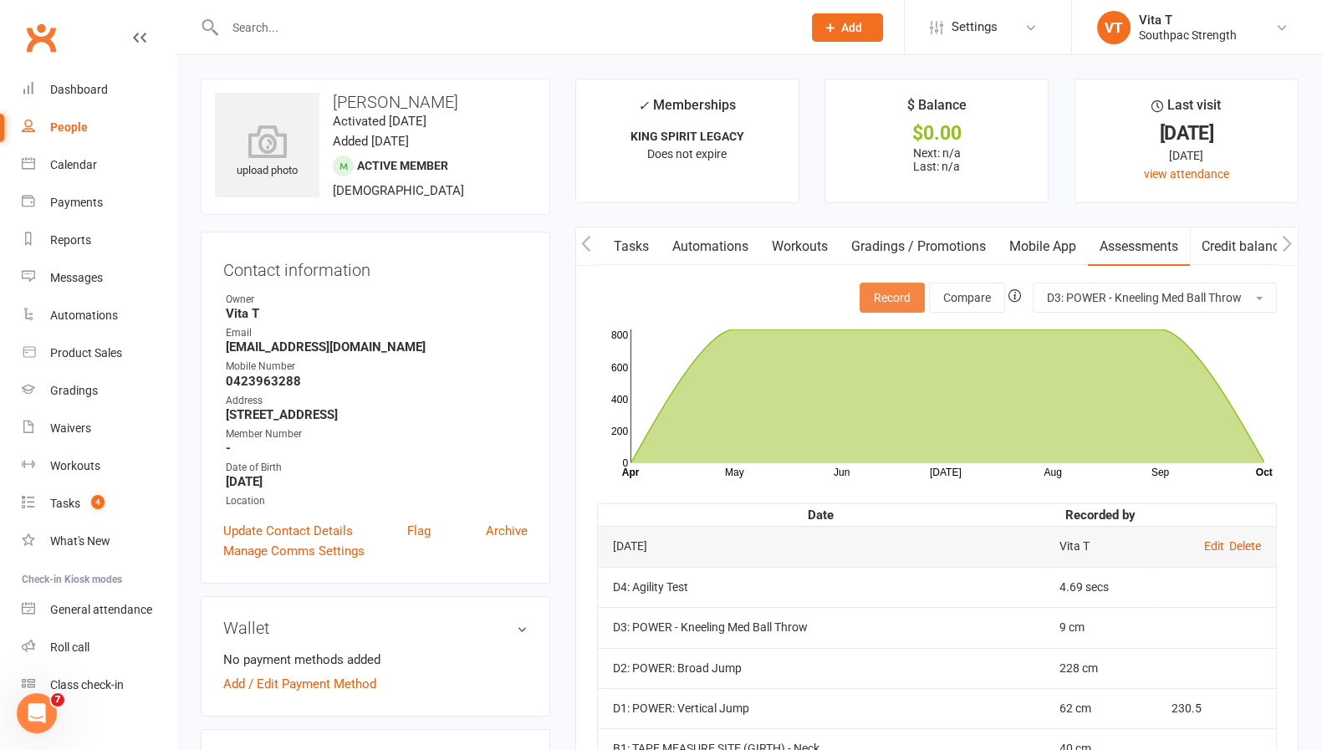
click at [866, 304] on button "Record" at bounding box center [892, 298] width 65 height 30
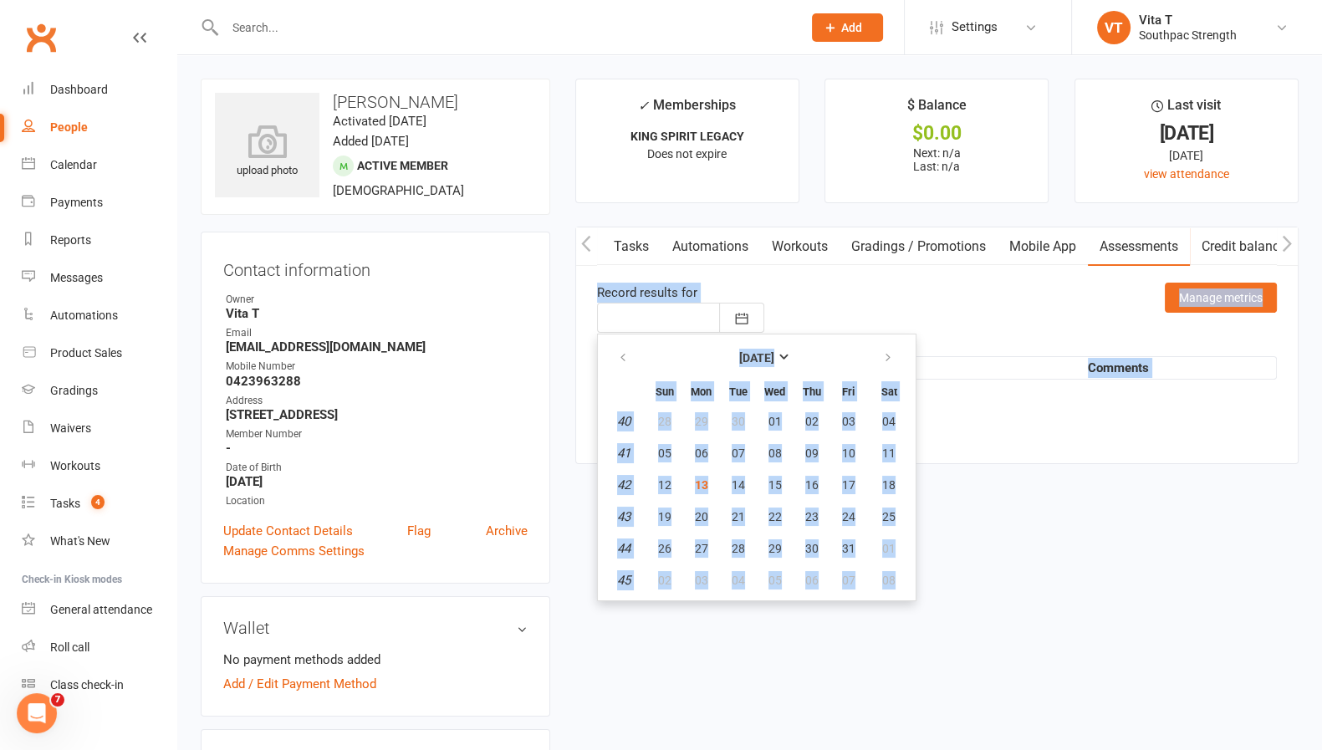
type input "[DATE]"
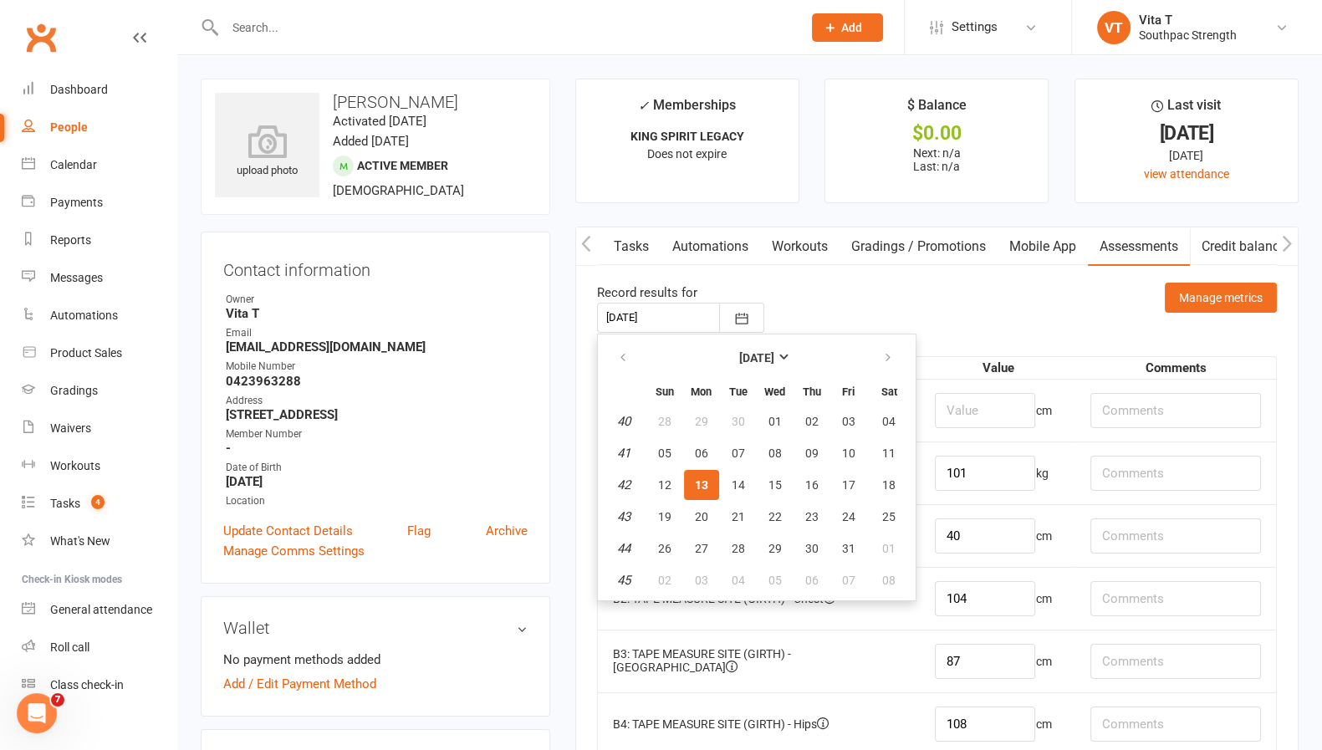
drag, startPoint x: 866, startPoint y: 304, endPoint x: 969, endPoint y: 330, distance: 106.9
click at [969, 330] on div "[DATE] [DATE] Sun Mon Tue Wed Thu Fri Sat 40 28 29 30 01 02 03 04 41 05 06 07 0…" at bounding box center [937, 318] width 680 height 30
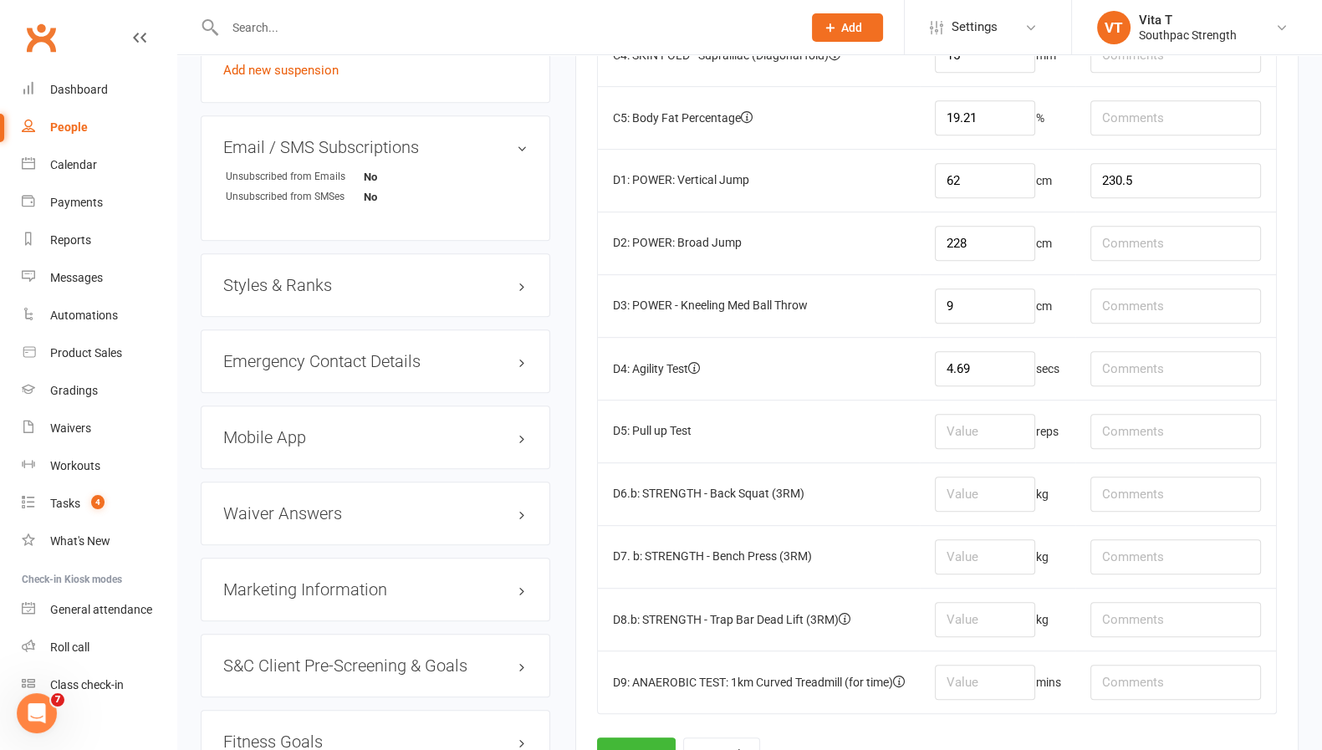
scroll to position [1123, 0]
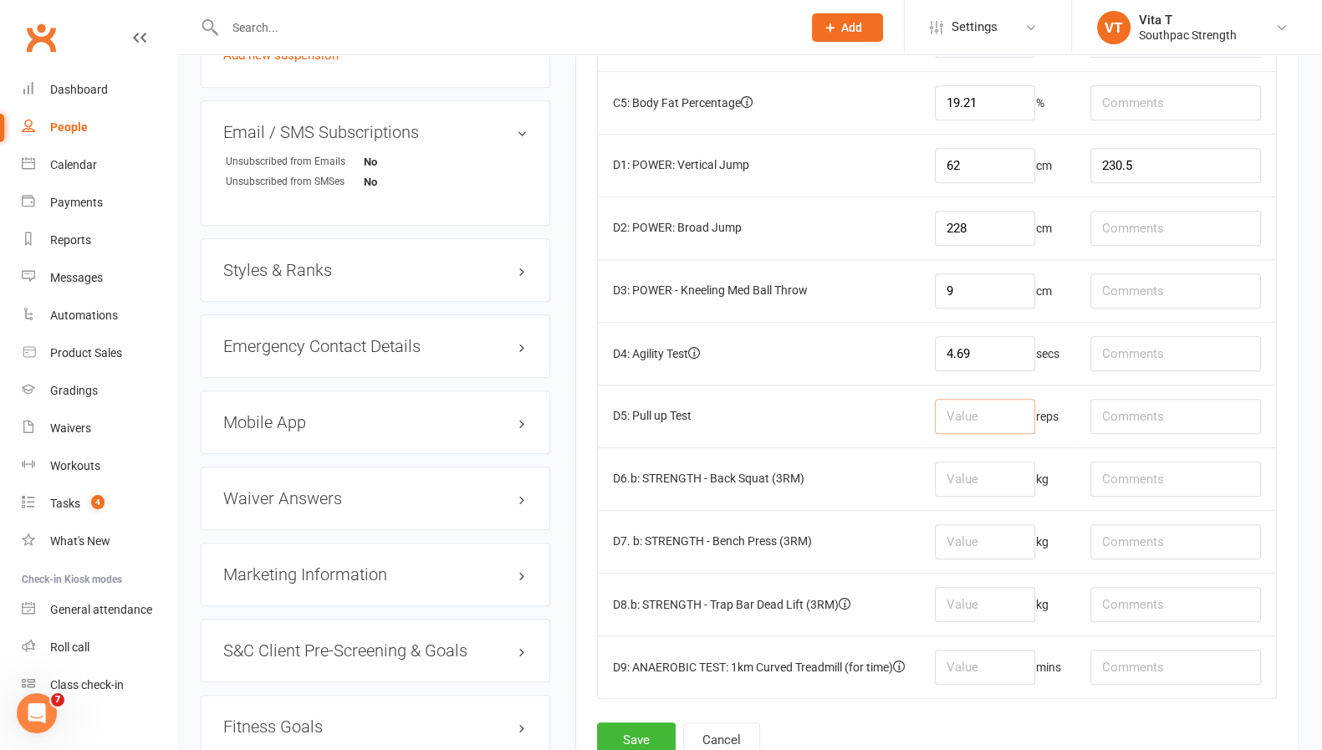
click at [972, 413] on input "number" at bounding box center [985, 416] width 100 height 35
type input "11"
click at [647, 730] on button "Save" at bounding box center [636, 740] width 79 height 35
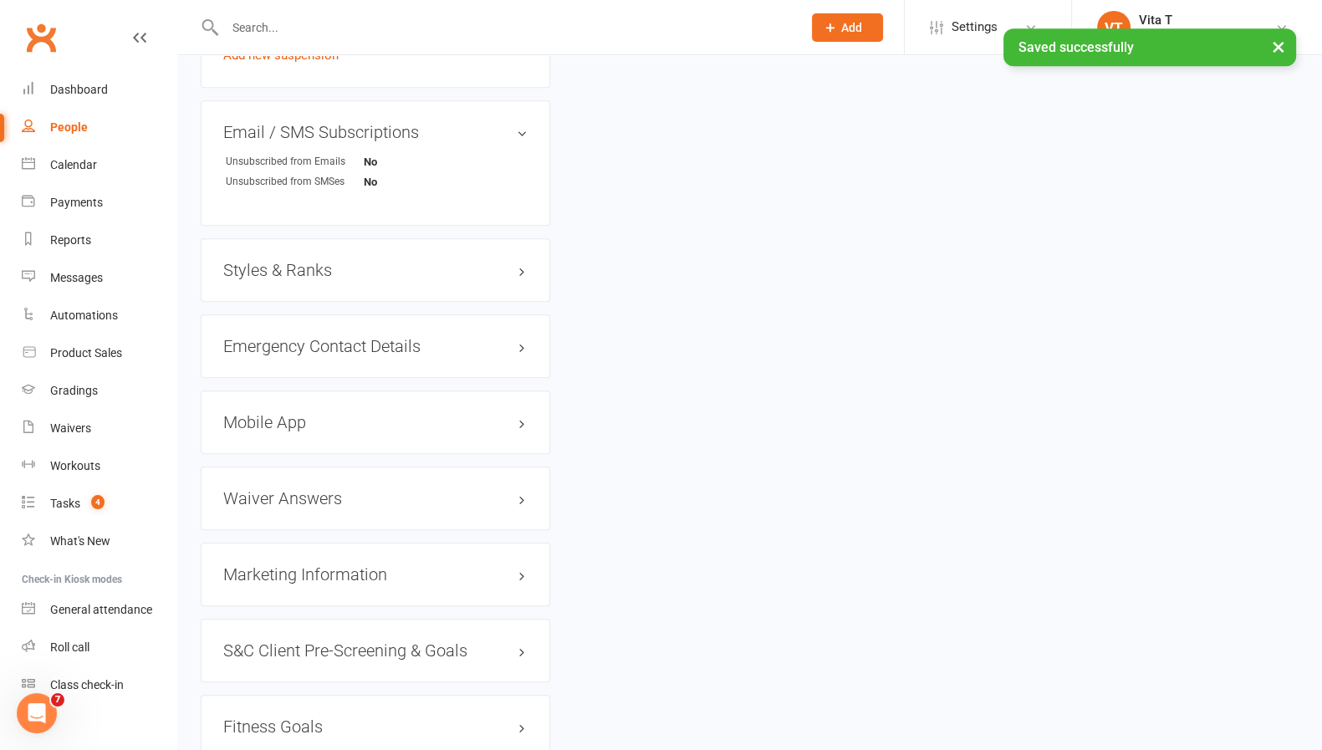
scroll to position [0, 0]
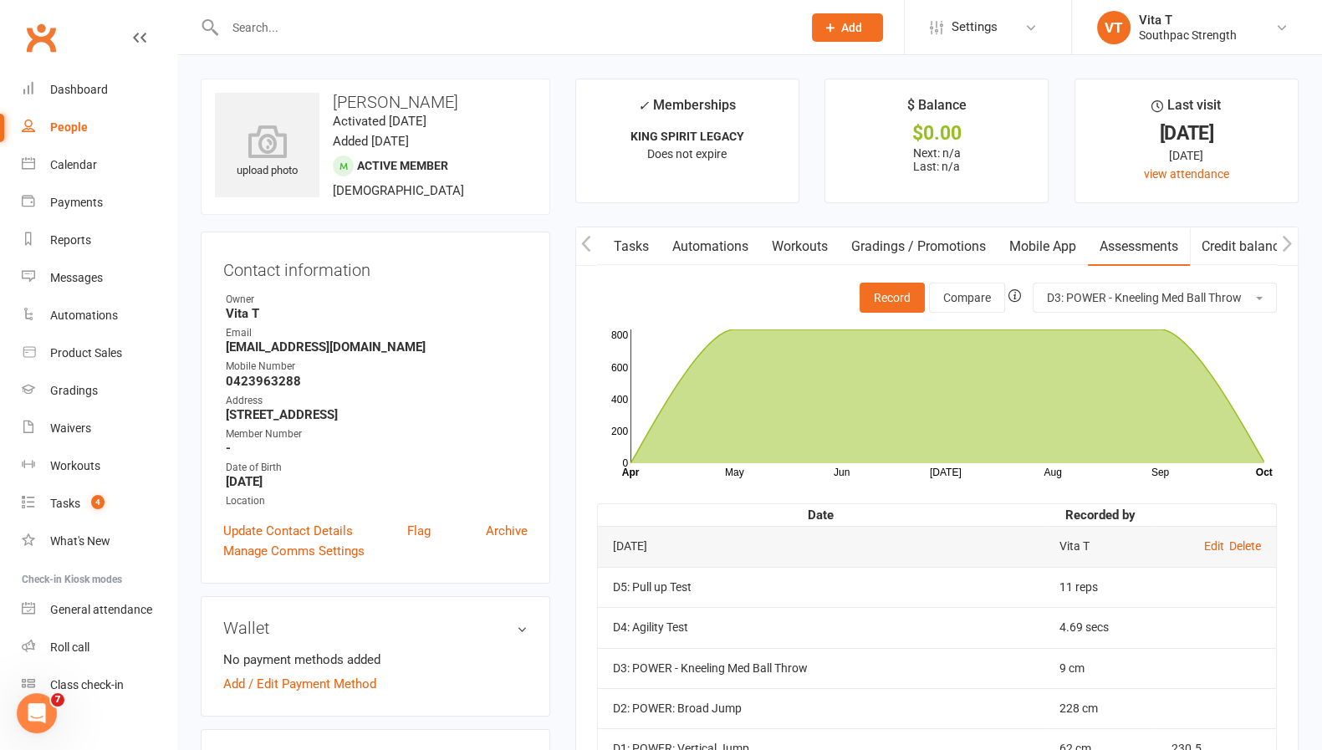
click at [473, 23] on input "text" at bounding box center [505, 27] width 570 height 23
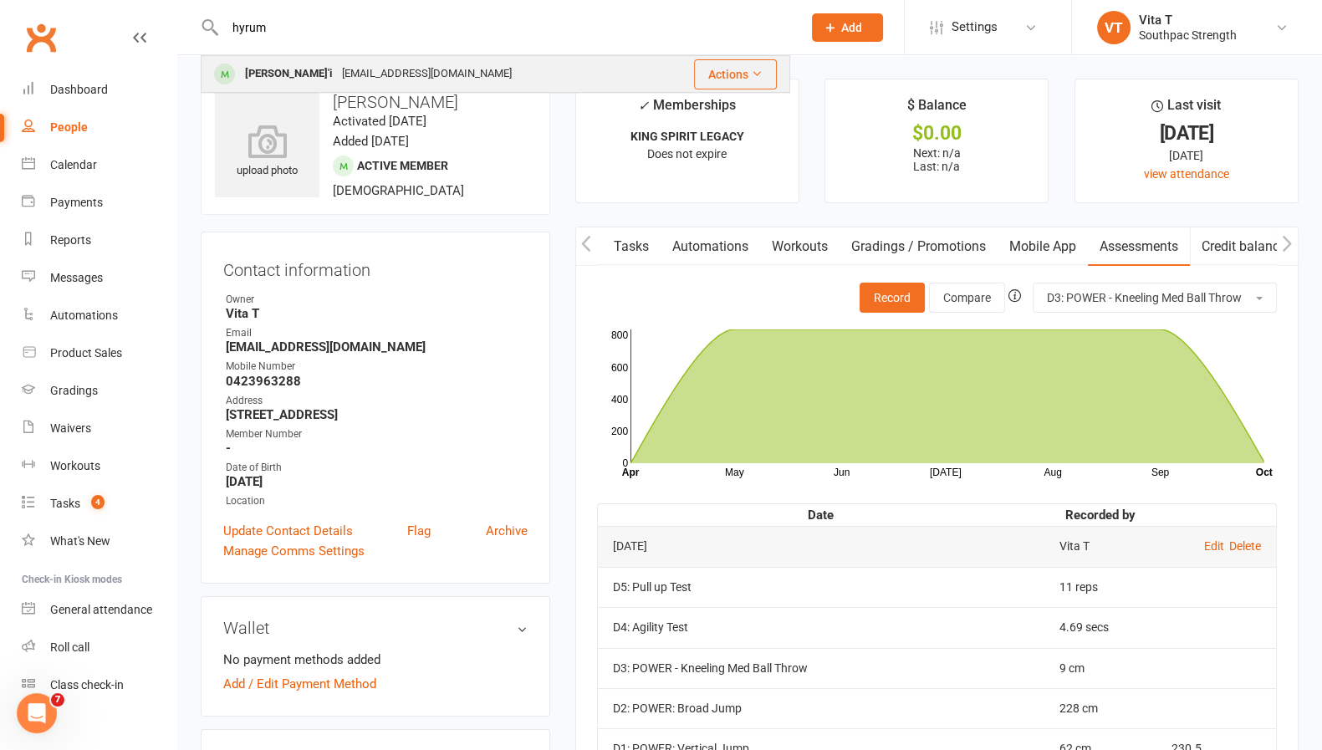
type input "hyrum"
click at [524, 75] on div "[PERSON_NAME]'i [EMAIL_ADDRESS][DOMAIN_NAME]" at bounding box center [428, 74] width 452 height 34
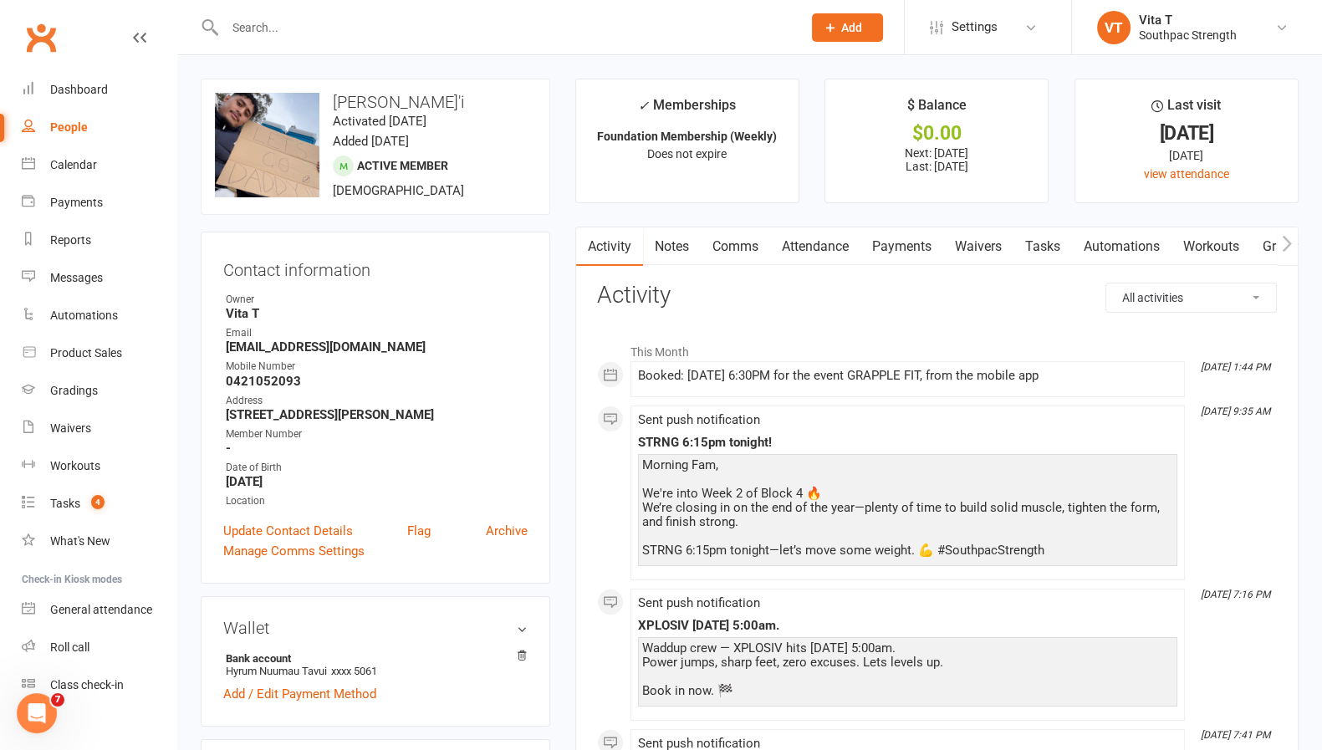
click at [1292, 241] on icon "button" at bounding box center [1287, 244] width 10 height 18
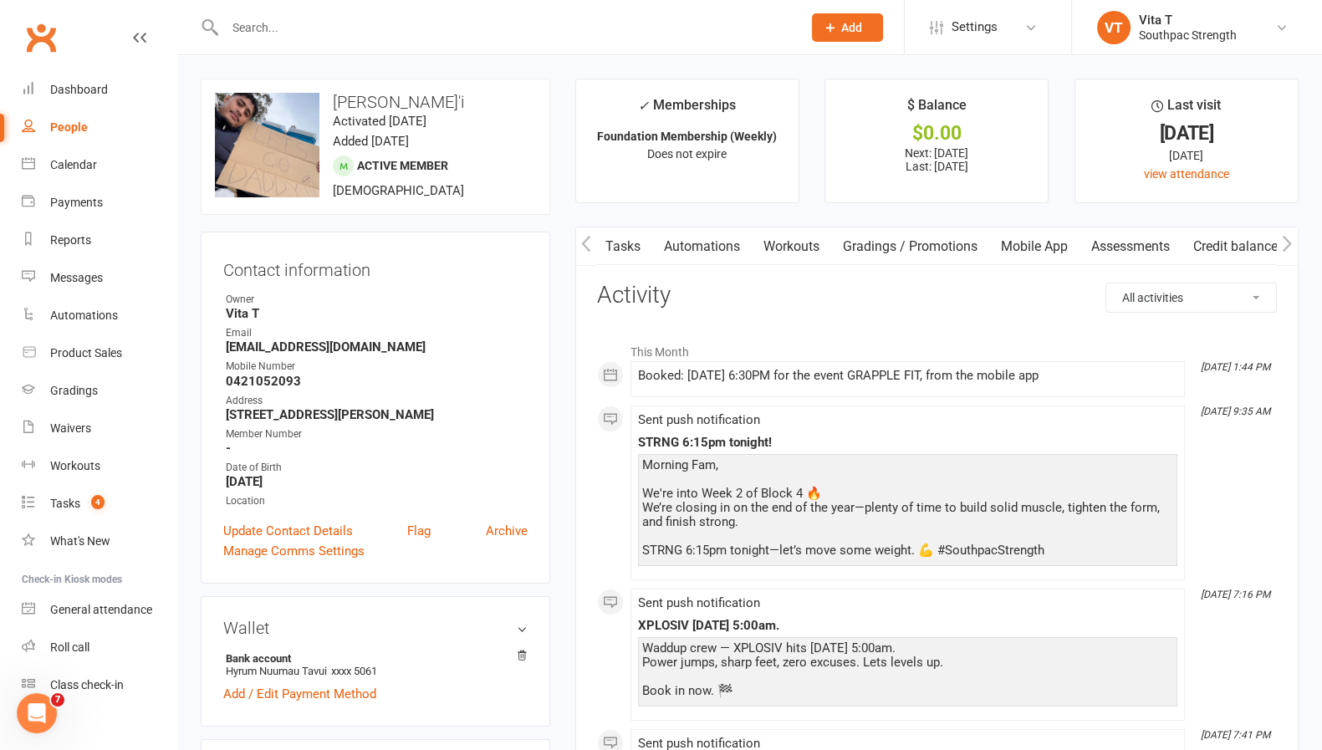
scroll to position [0, 419]
click at [1165, 236] on link "Assessments" at bounding box center [1139, 246] width 102 height 38
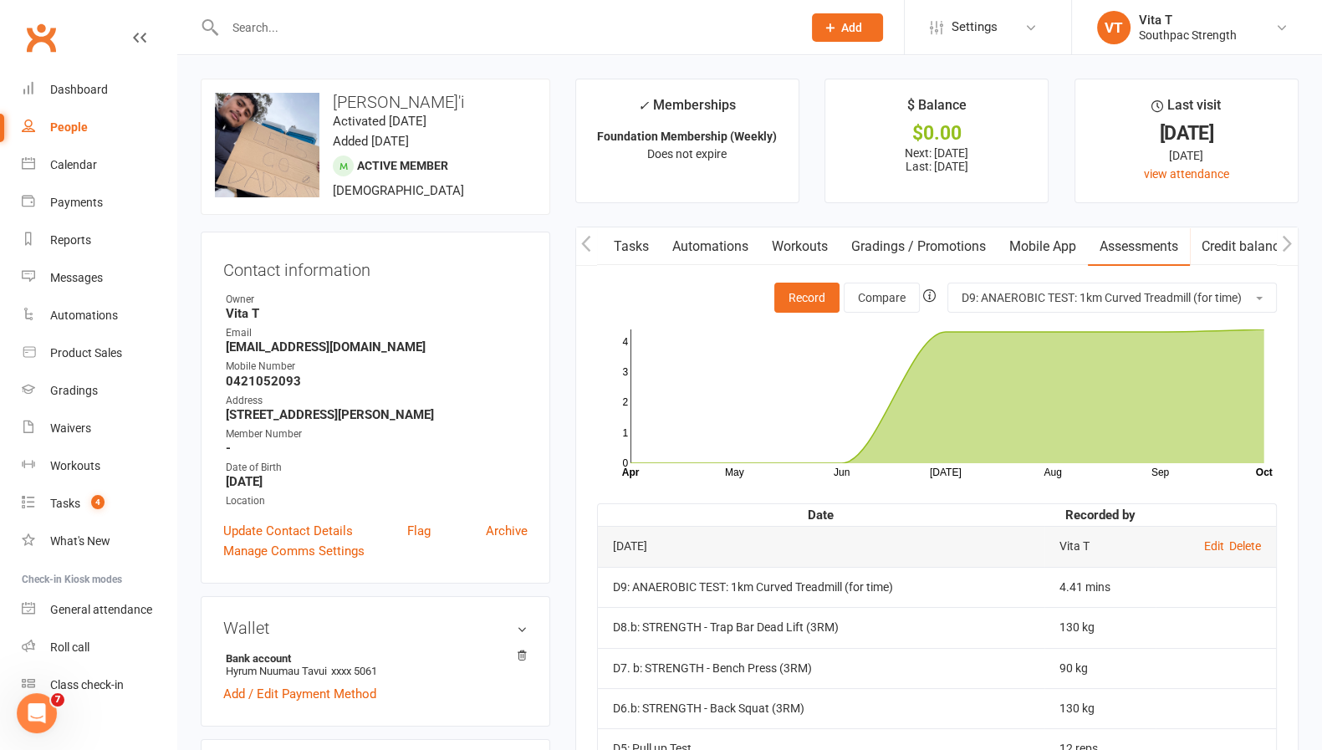
click at [732, 54] on div "Prospect Member Non-attending contact Class / event Appointment Grading event T…" at bounding box center [661, 27] width 1322 height 55
click at [707, 33] on input "text" at bounding box center [505, 27] width 570 height 23
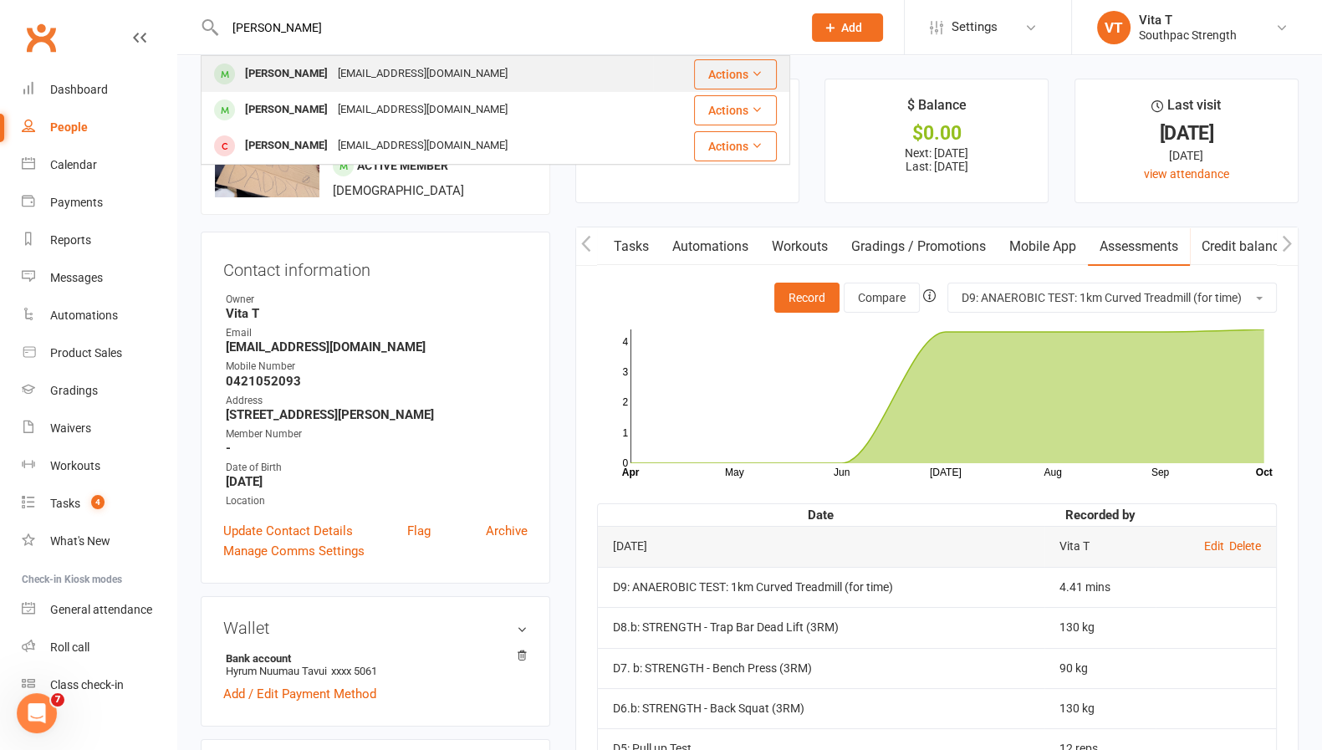
type input "[PERSON_NAME]"
click at [627, 73] on div "[PERSON_NAME] [EMAIL_ADDRESS][DOMAIN_NAME]" at bounding box center [427, 74] width 450 height 34
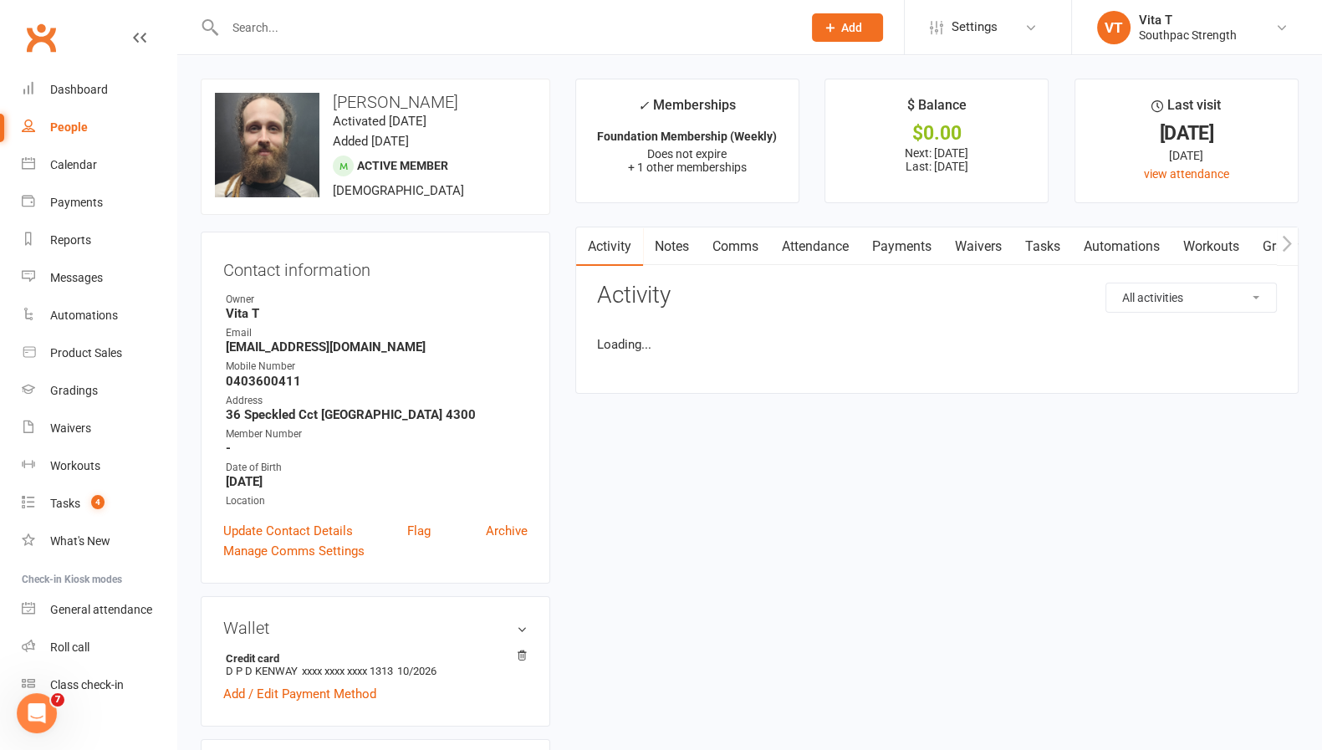
click at [1287, 241] on icon "button" at bounding box center [1287, 244] width 10 height 18
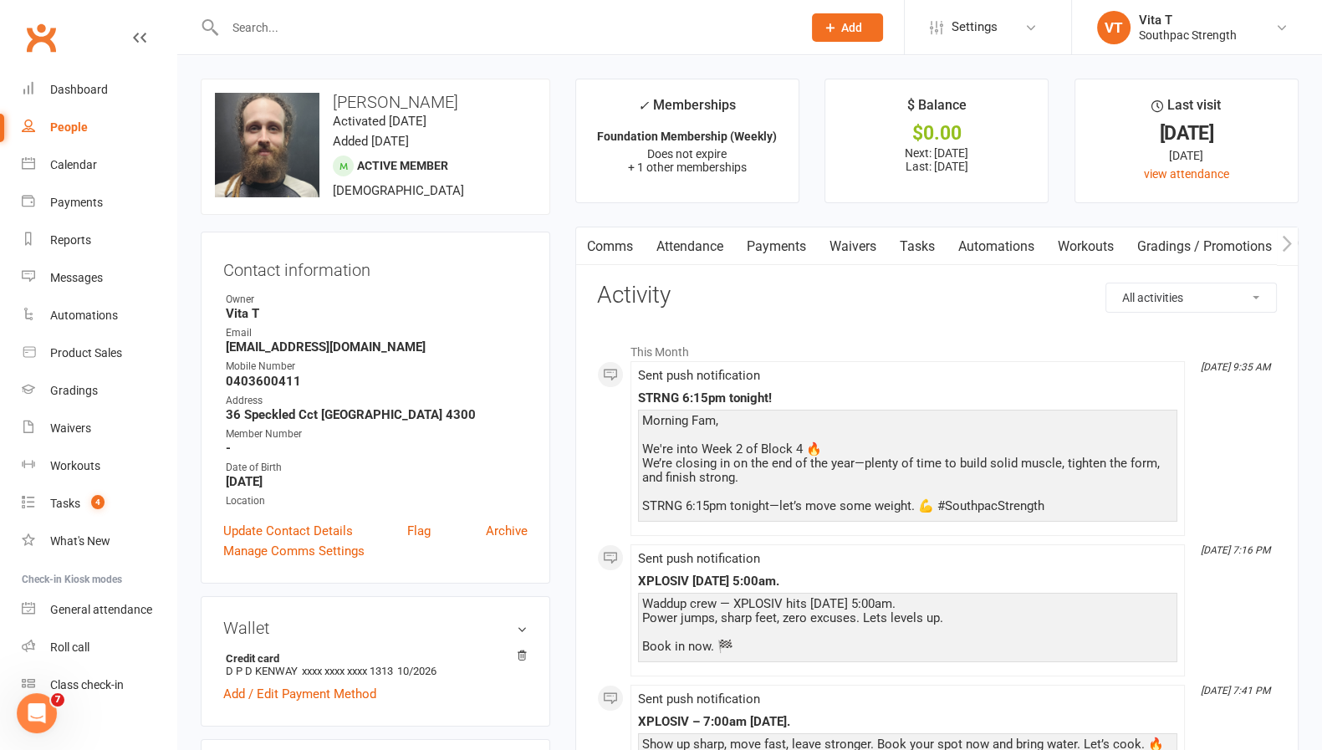
click at [1287, 241] on icon "button" at bounding box center [1287, 244] width 10 height 18
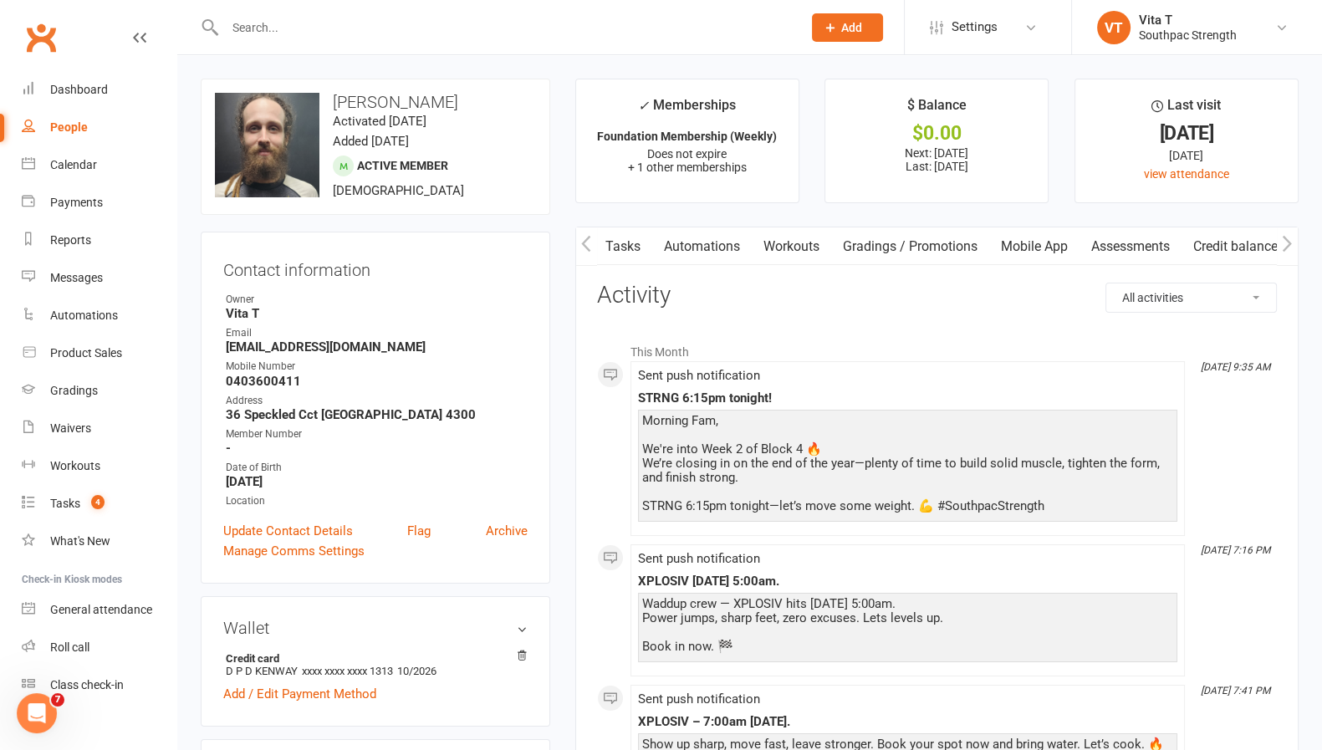
scroll to position [0, 419]
click at [1134, 254] on link "Assessments" at bounding box center [1139, 246] width 102 height 38
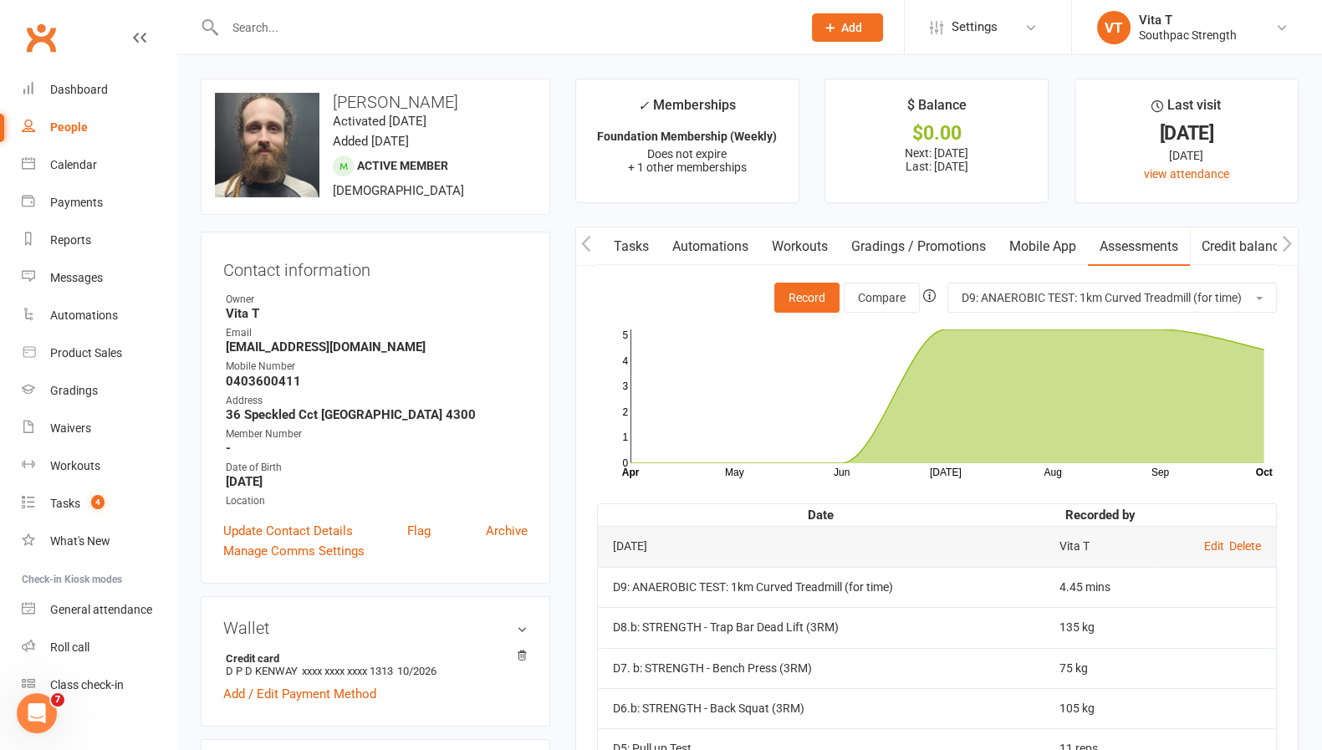
click at [733, 33] on input "text" at bounding box center [505, 27] width 570 height 23
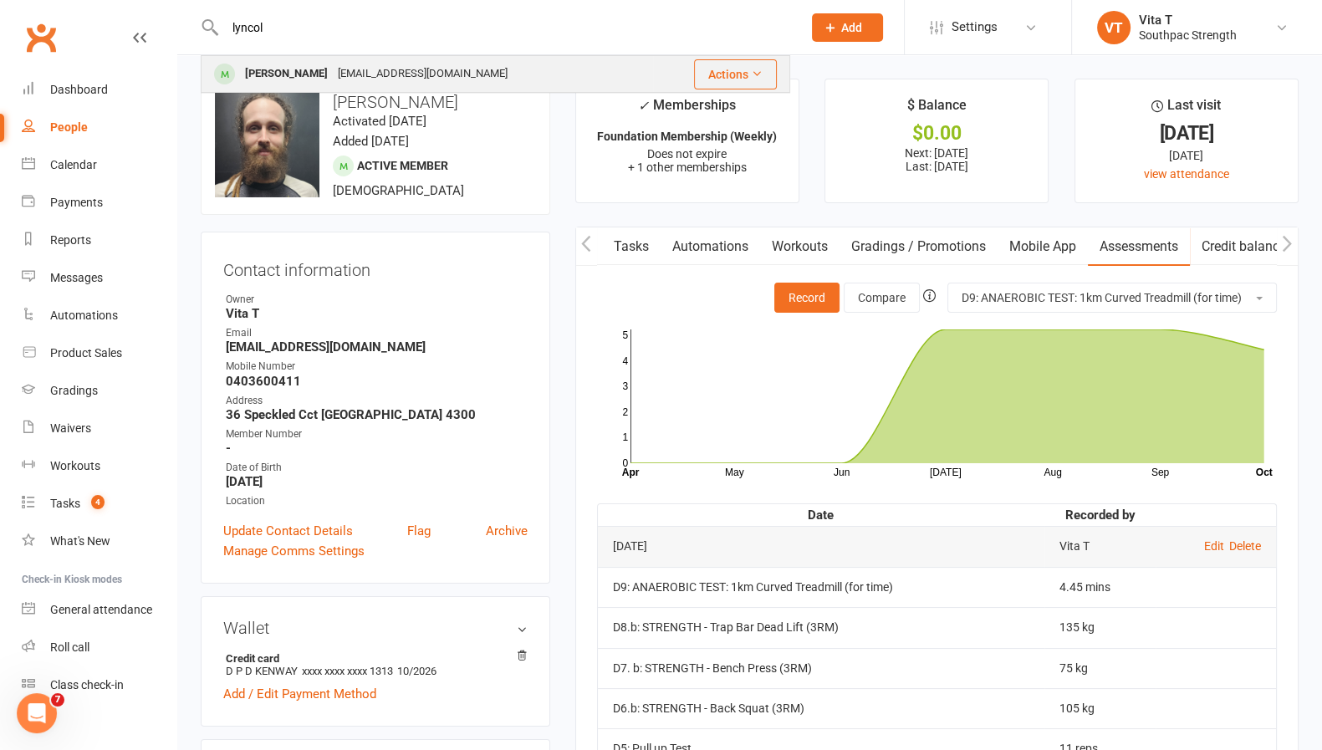
click at [654, 68] on div "Actions" at bounding box center [715, 74] width 123 height 30
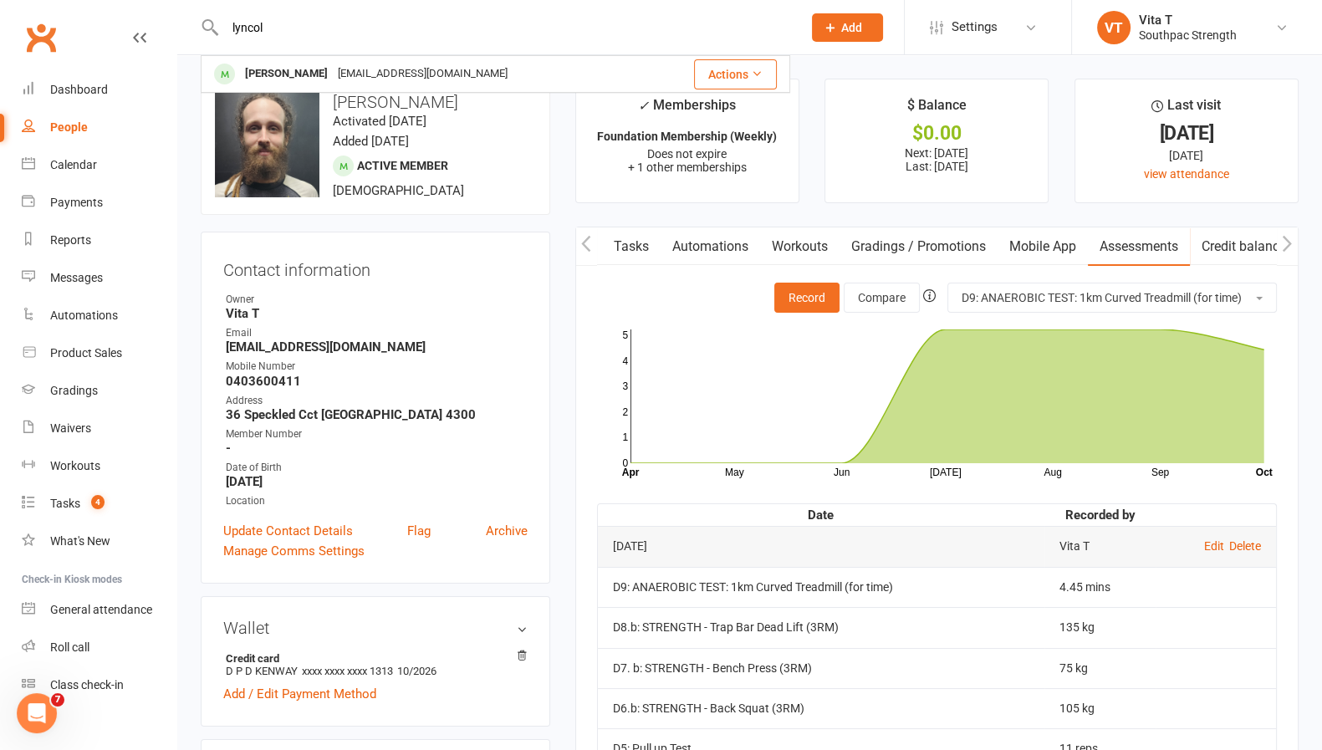
click at [607, 28] on input "lyncol" at bounding box center [505, 27] width 570 height 23
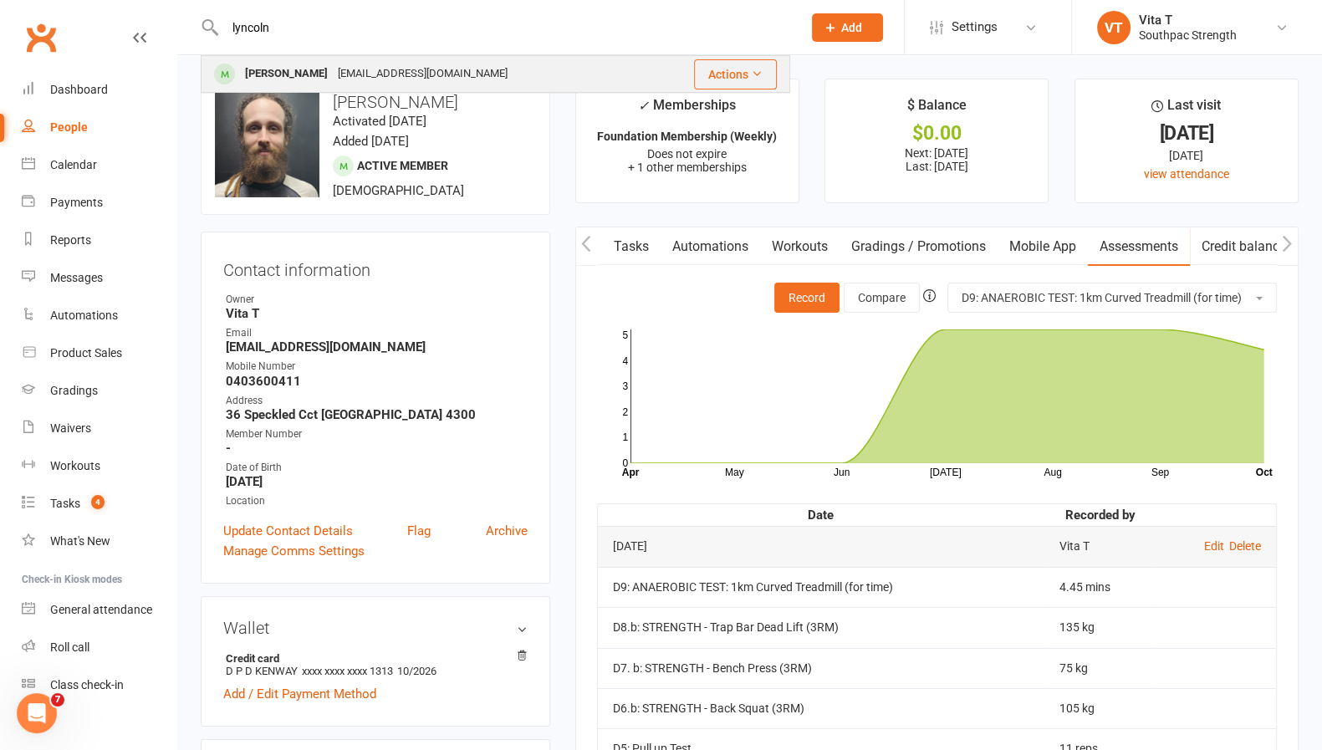
type input "lyncoln"
click at [586, 57] on div "[PERSON_NAME] [EMAIL_ADDRESS][DOMAIN_NAME]" at bounding box center [427, 74] width 450 height 34
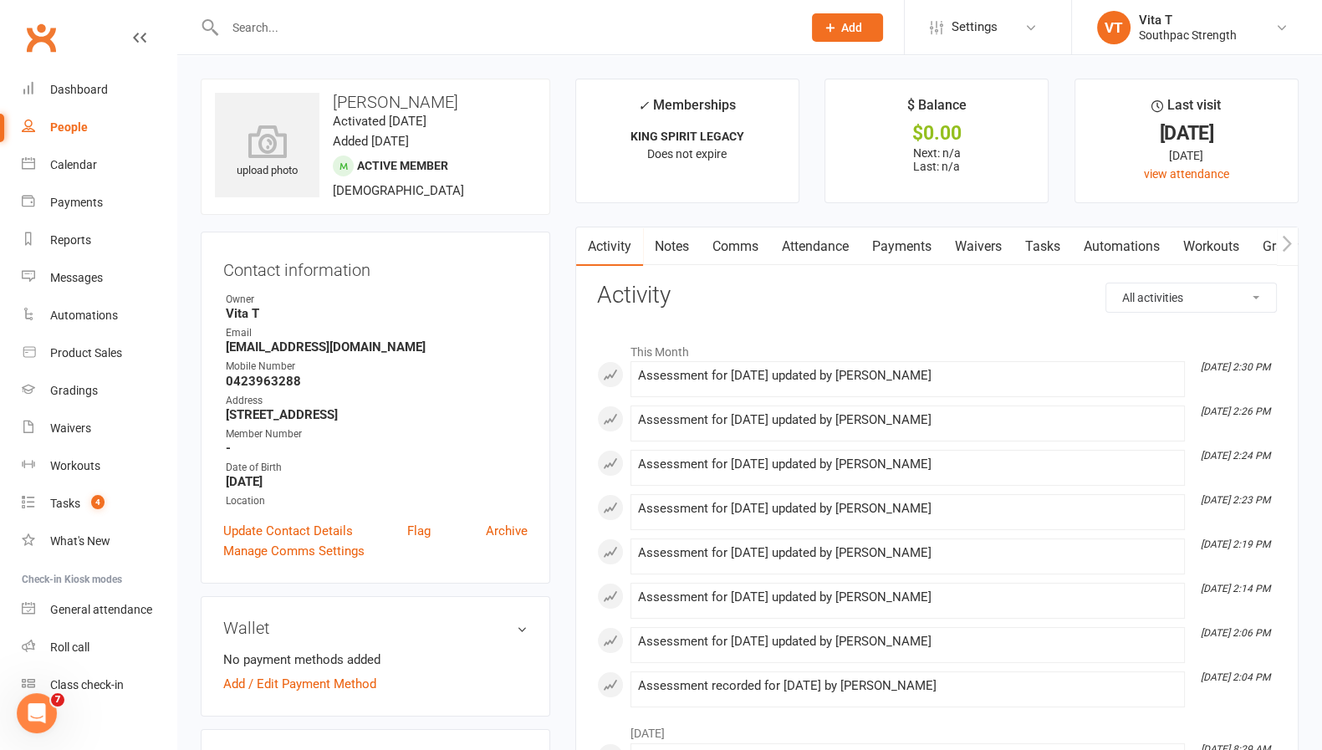
click at [1292, 238] on button "button" at bounding box center [1287, 246] width 21 height 38
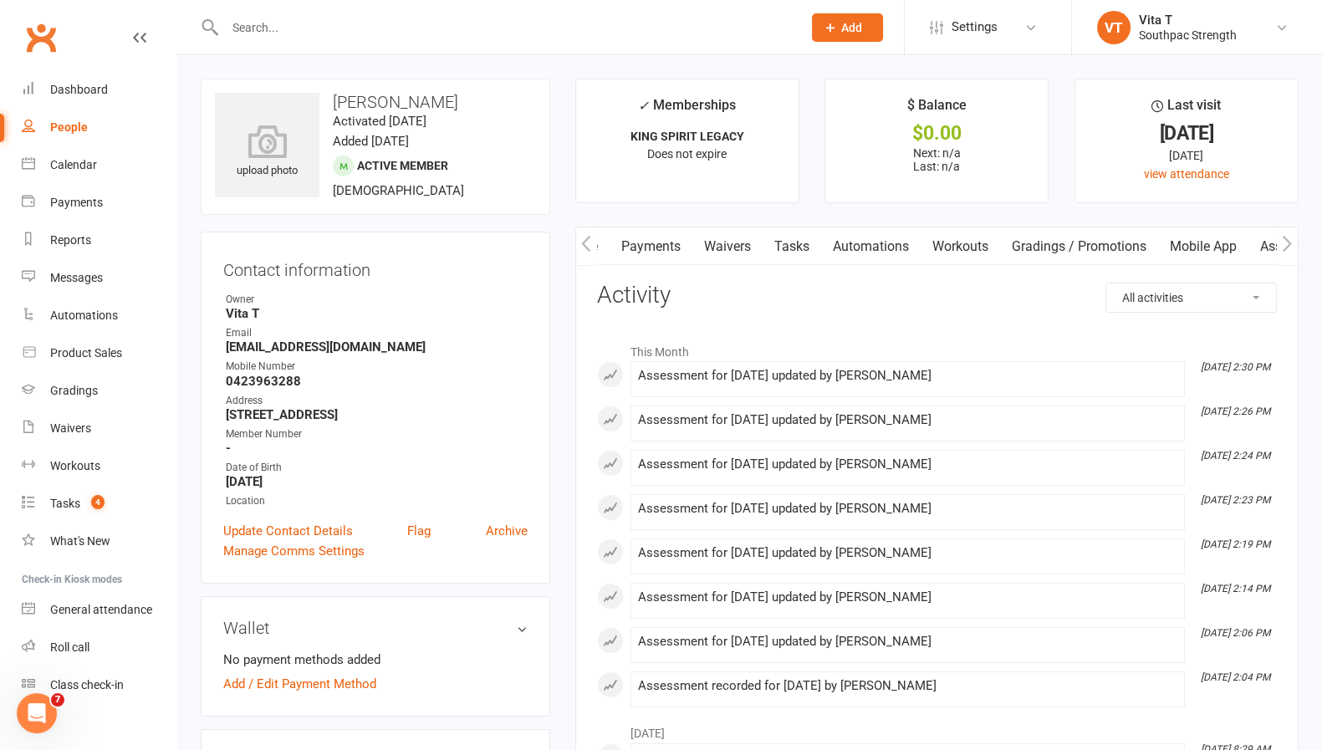
click at [1292, 238] on button "button" at bounding box center [1287, 246] width 21 height 38
click at [1147, 238] on link "Assessments" at bounding box center [1139, 246] width 102 height 38
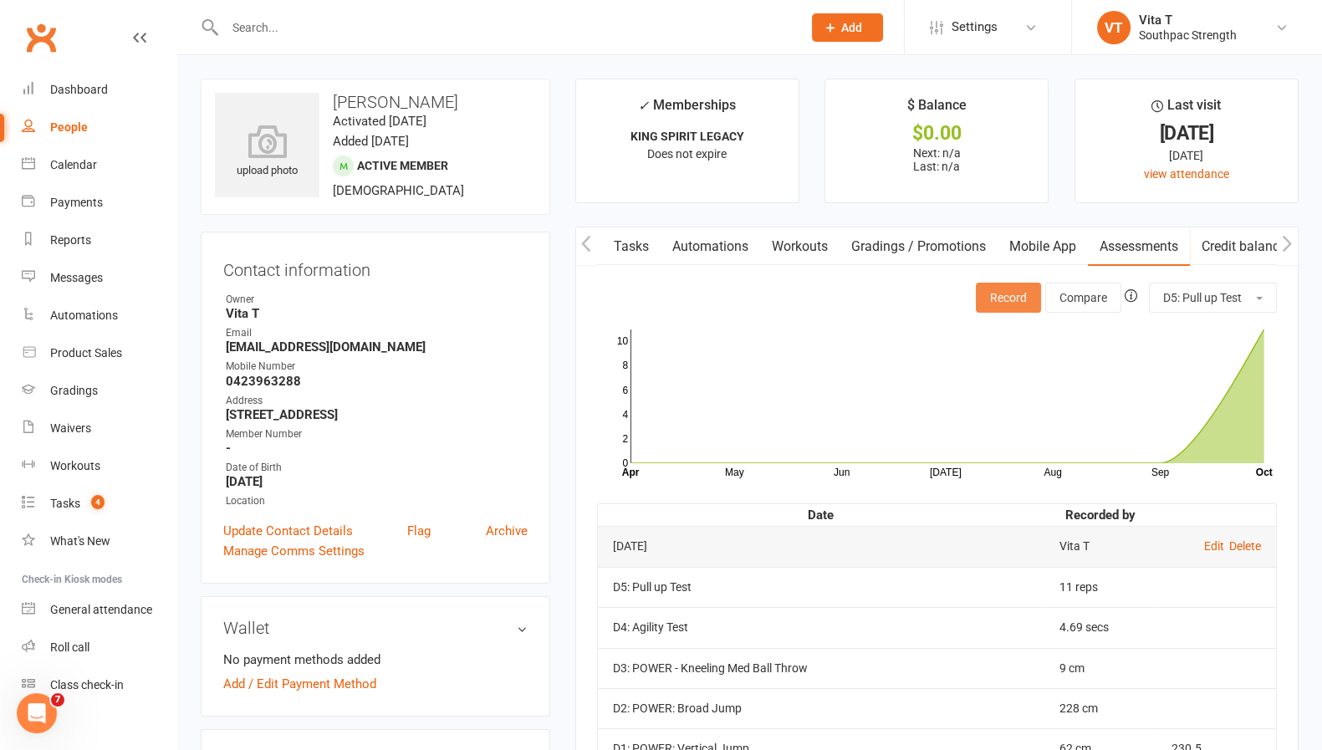
click at [1004, 293] on button "Record" at bounding box center [1008, 298] width 65 height 30
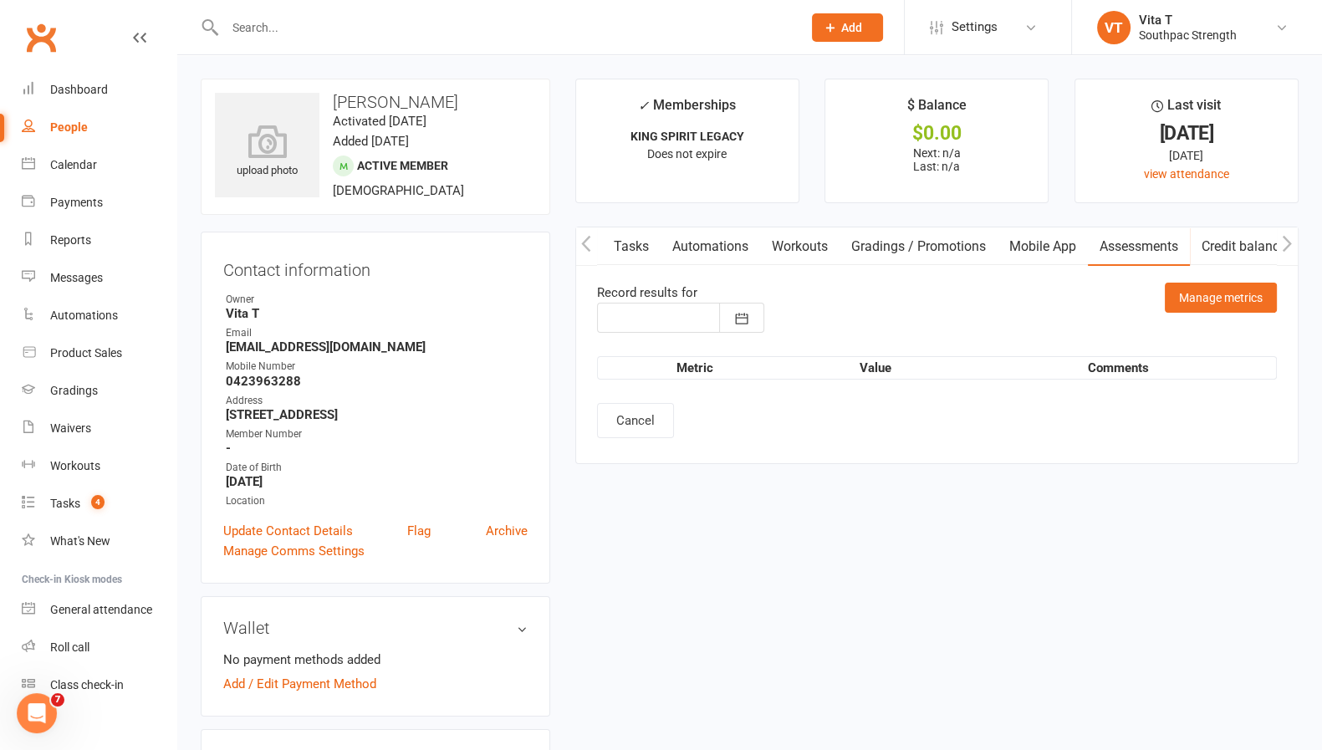
type input "[DATE]"
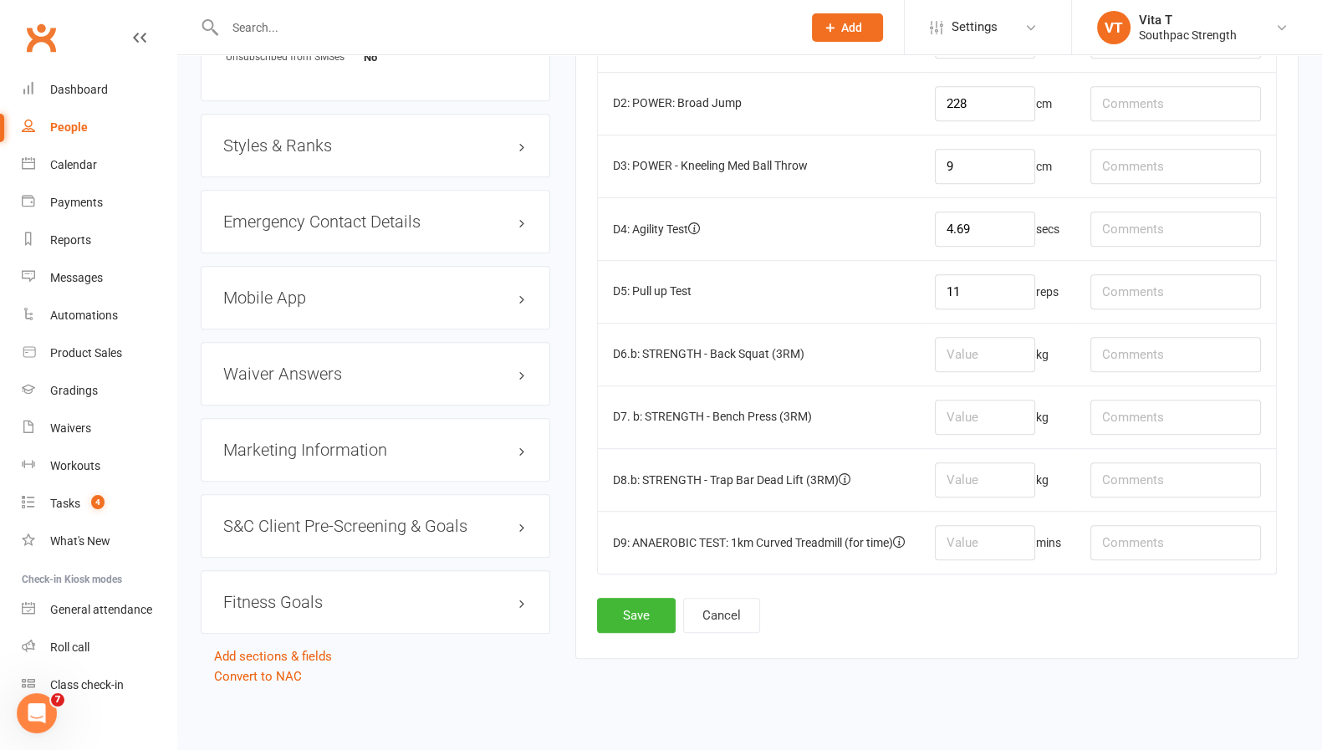
scroll to position [1250, 0]
click at [984, 335] on input "number" at bounding box center [985, 352] width 100 height 35
type input "170"
click at [621, 602] on button "Save" at bounding box center [636, 612] width 79 height 35
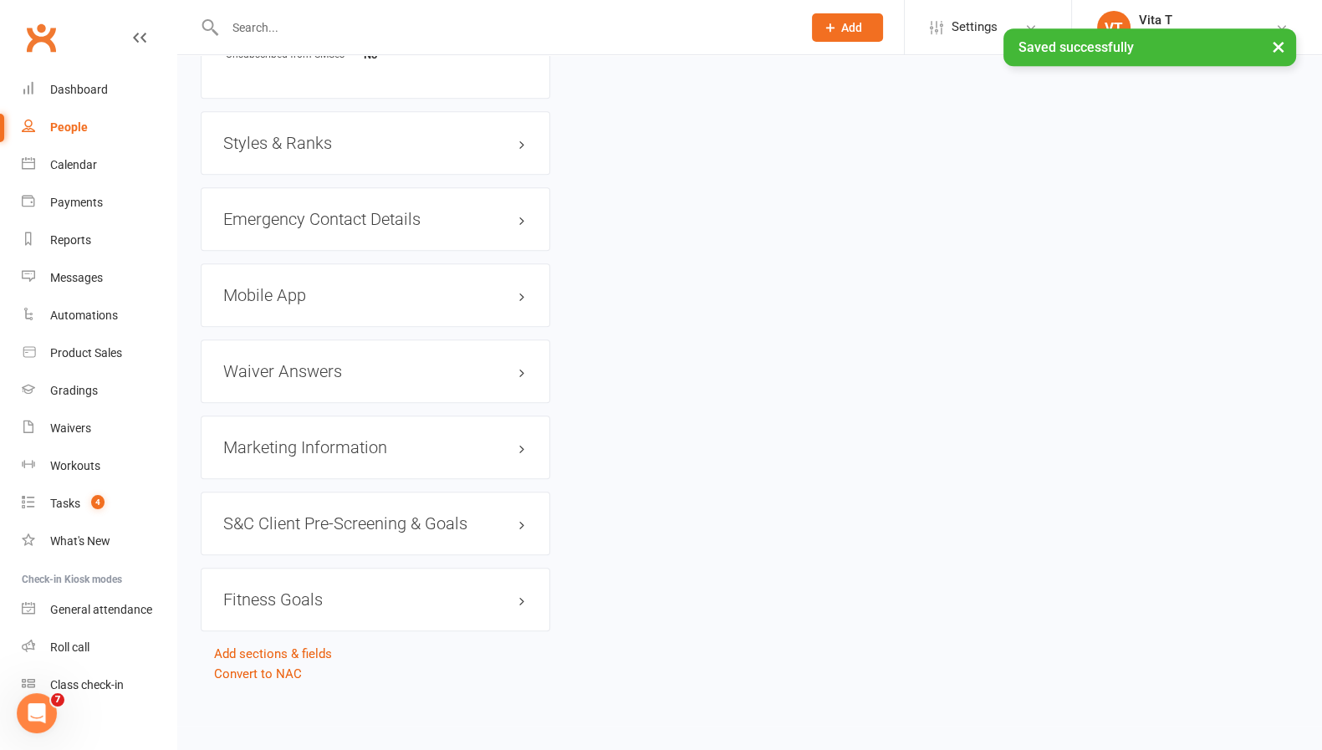
scroll to position [0, 0]
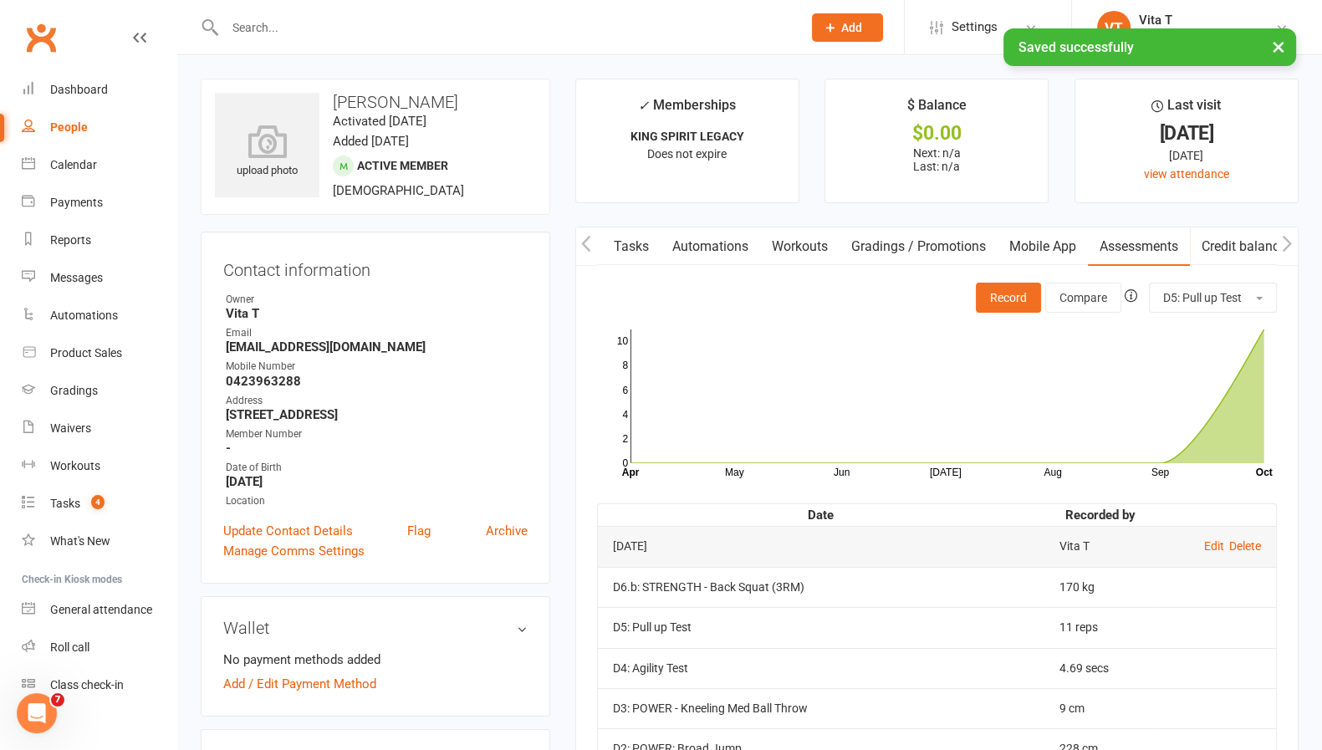
click at [605, 283] on div "May Jun [DATE] Aug Sep Month Apr Oct 0 2 4 6 8 10" at bounding box center [937, 381] width 680 height 197
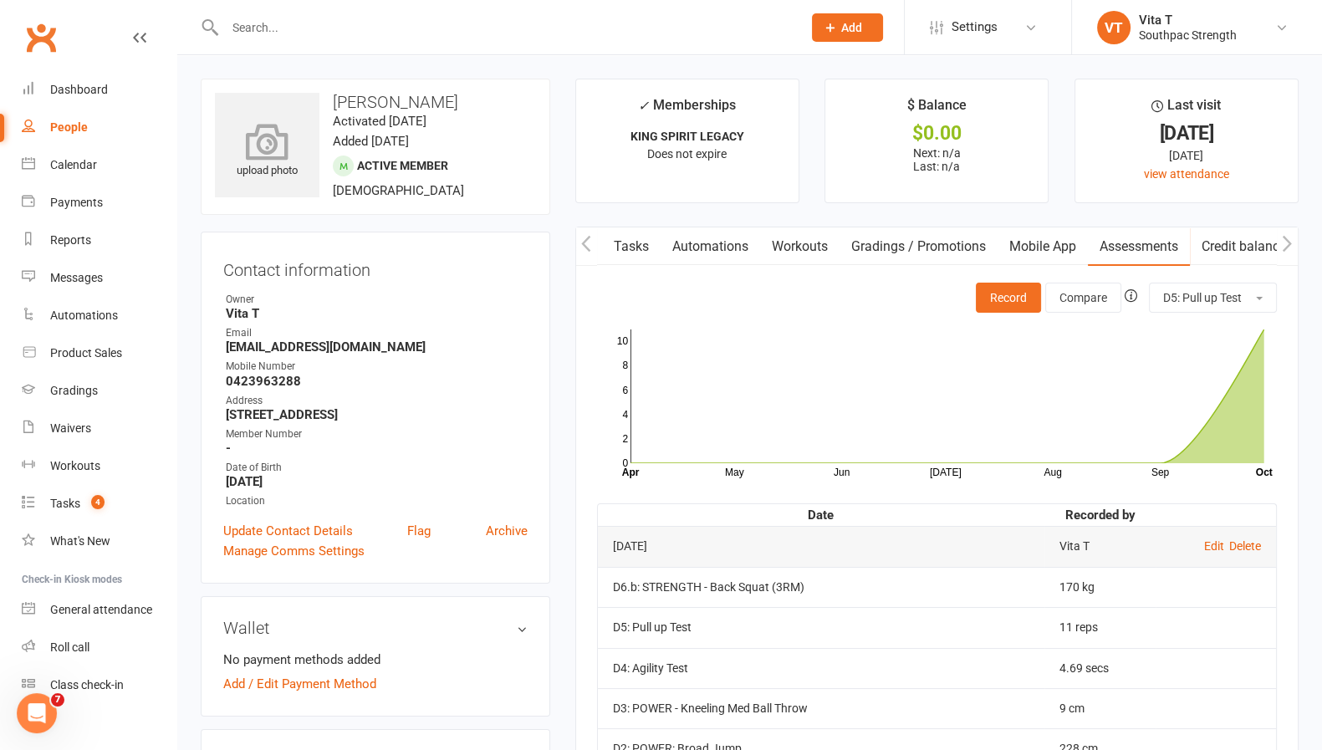
click at [263, 142] on icon at bounding box center [267, 141] width 115 height 37
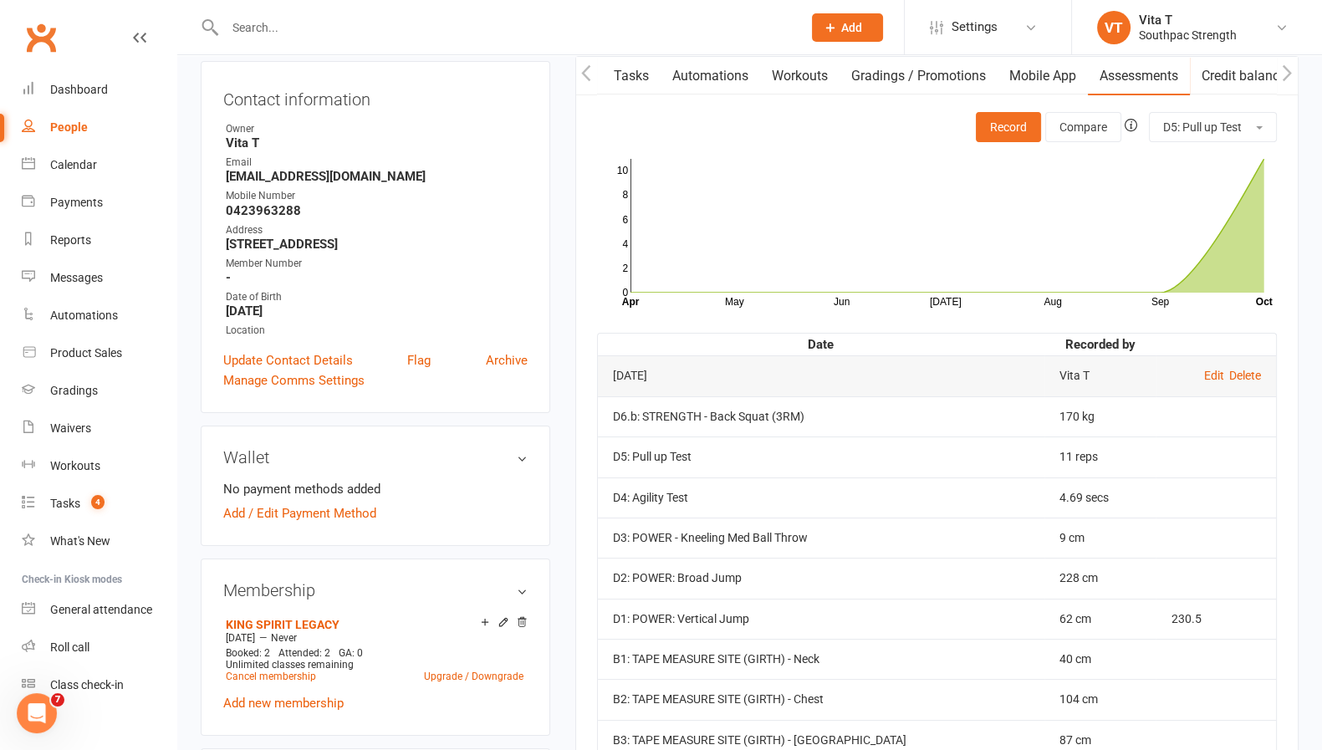
scroll to position [172, 0]
click at [992, 134] on button "Record" at bounding box center [1008, 125] width 65 height 30
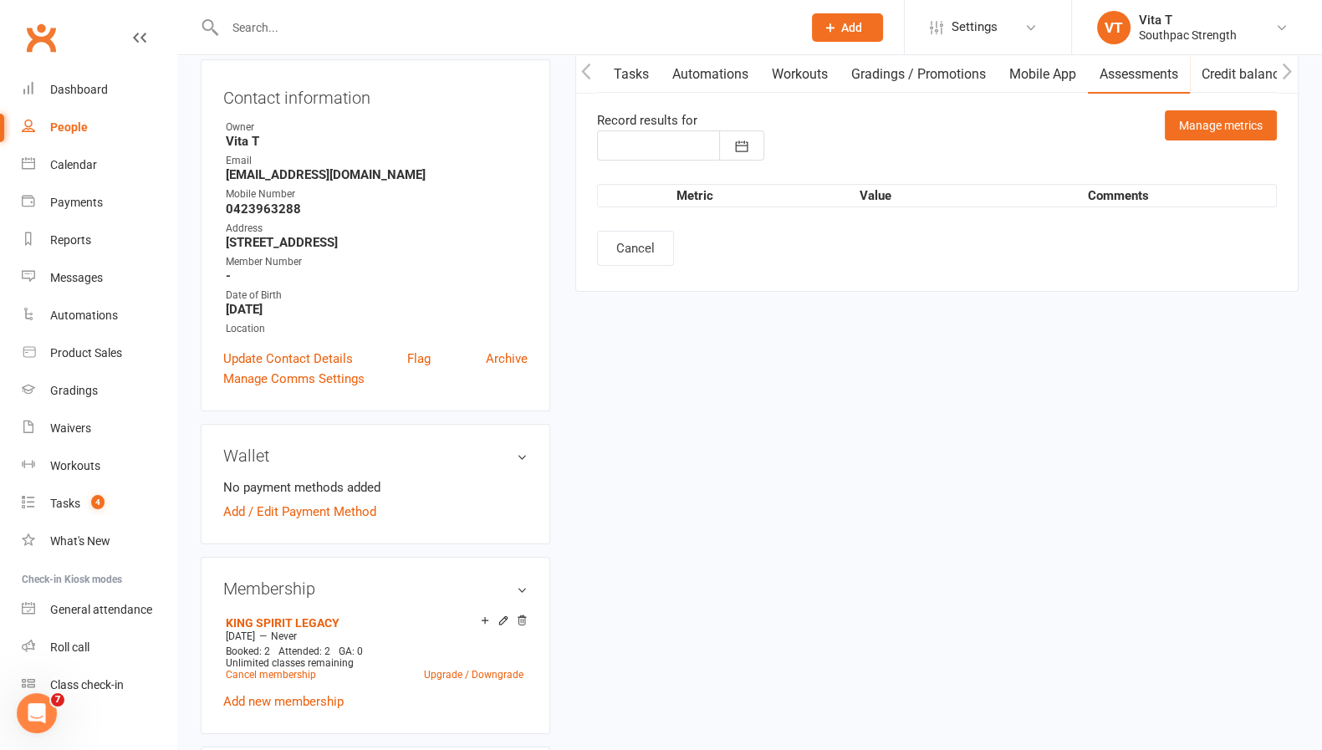
type input "[DATE]"
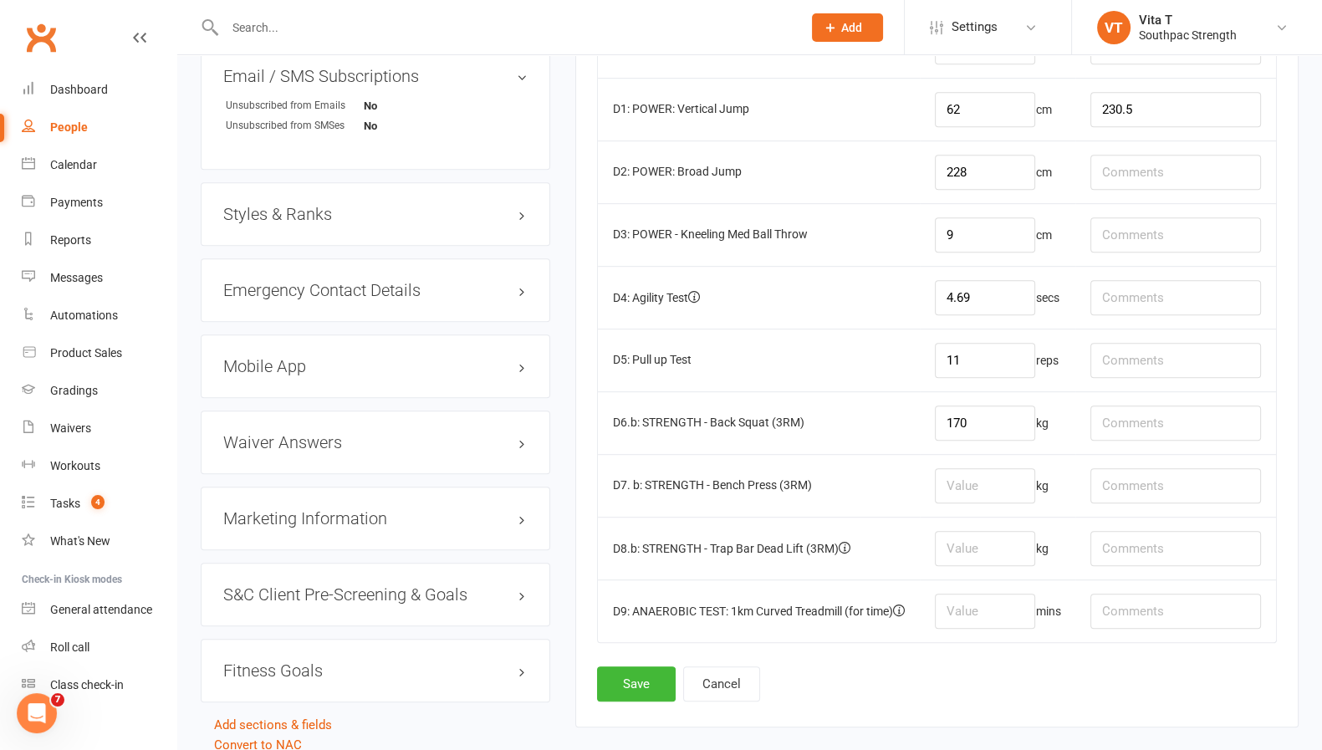
scroll to position [1181, 0]
click at [979, 482] on input "number" at bounding box center [985, 484] width 100 height 35
type input "110"
click at [644, 665] on button "Save" at bounding box center [636, 682] width 79 height 35
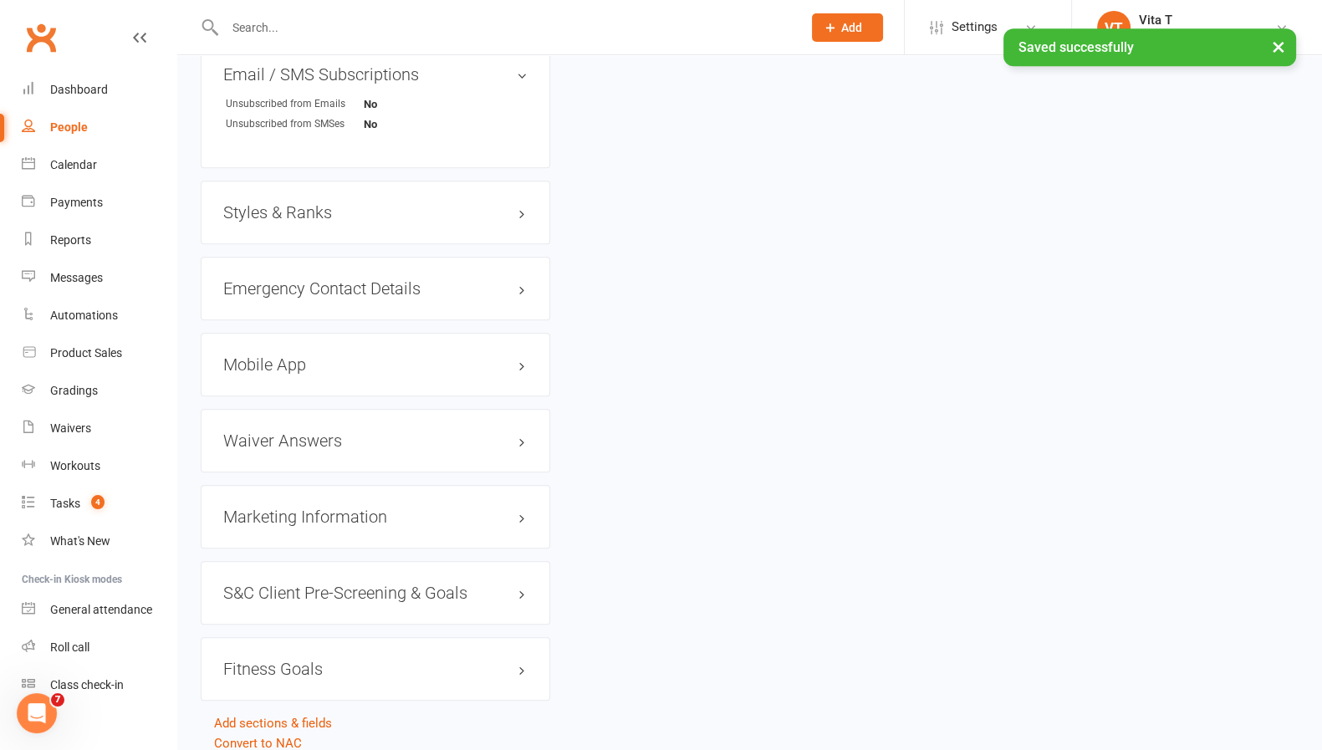
scroll to position [0, 0]
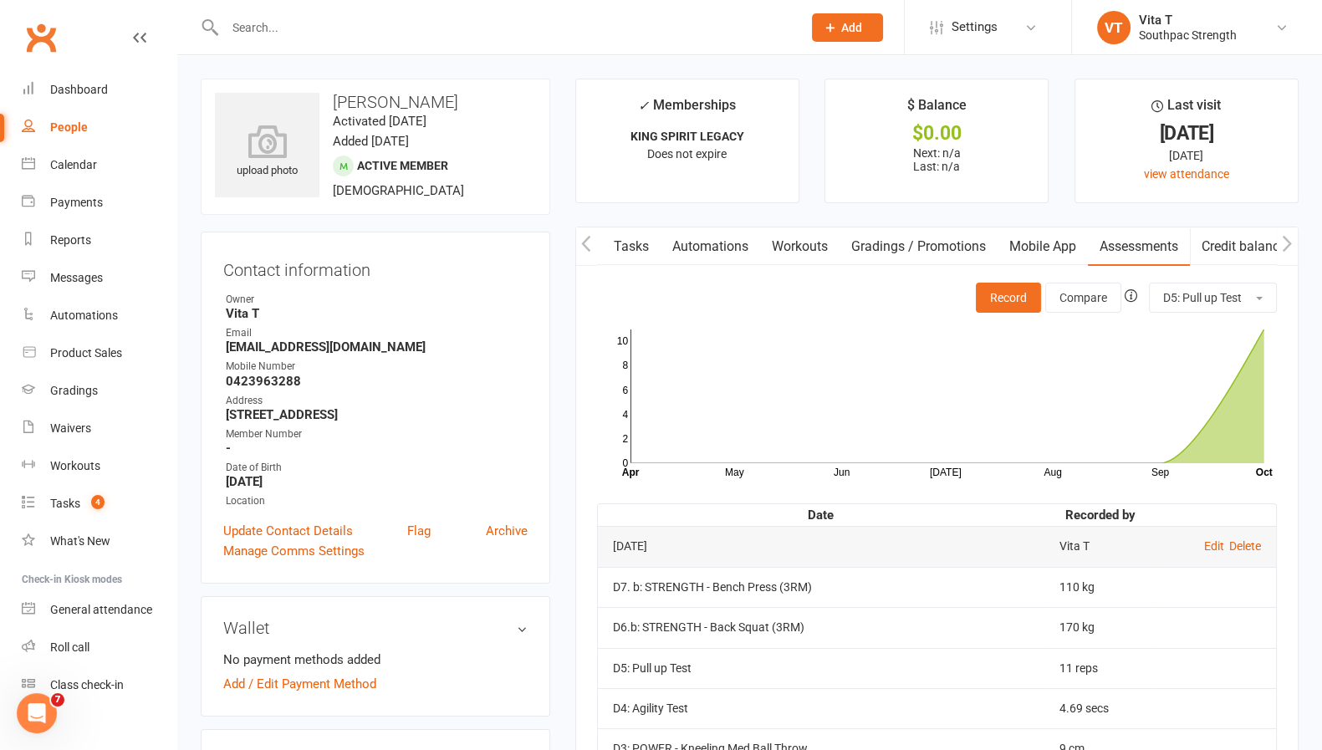
click at [664, 742] on td "D3: POWER - Kneeling Med Ball Throw" at bounding box center [821, 748] width 447 height 40
click at [393, 32] on input "text" at bounding box center [505, 27] width 570 height 23
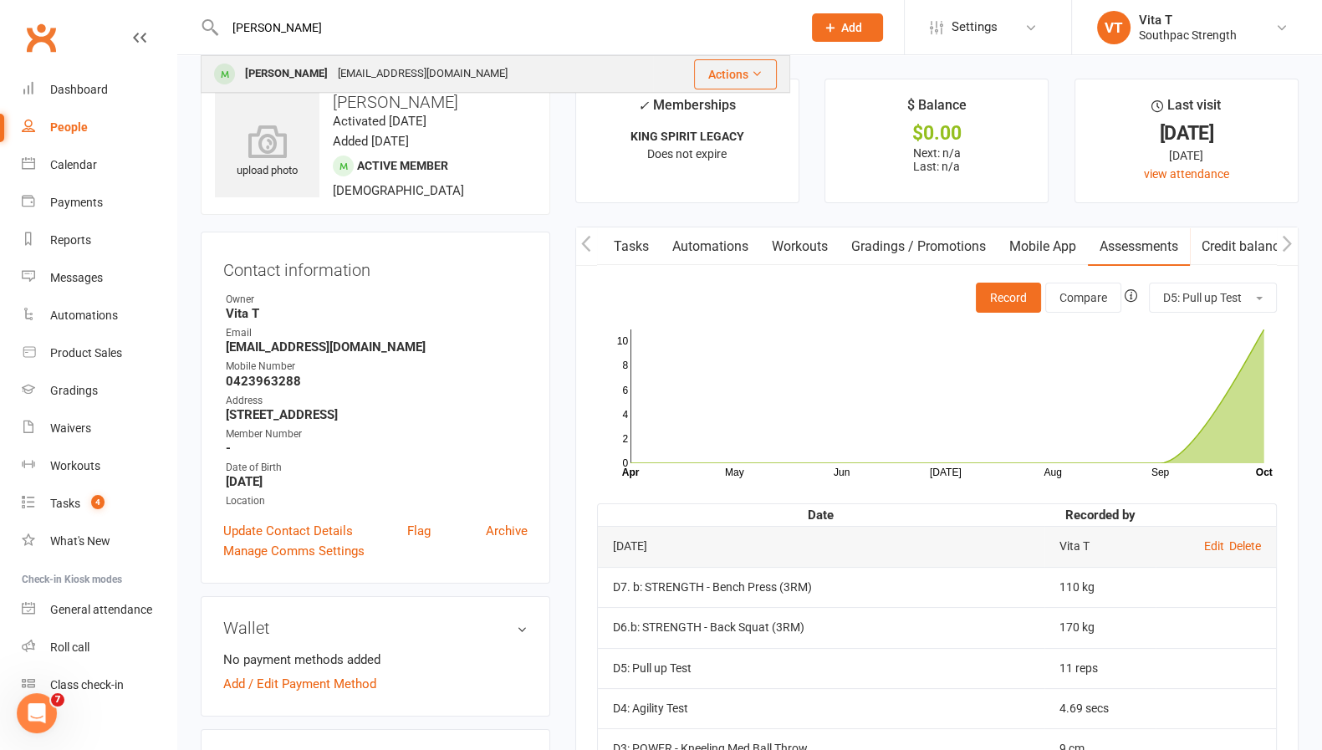
type input "[PERSON_NAME]"
click at [400, 70] on div "[EMAIL_ADDRESS][DOMAIN_NAME]" at bounding box center [423, 74] width 180 height 24
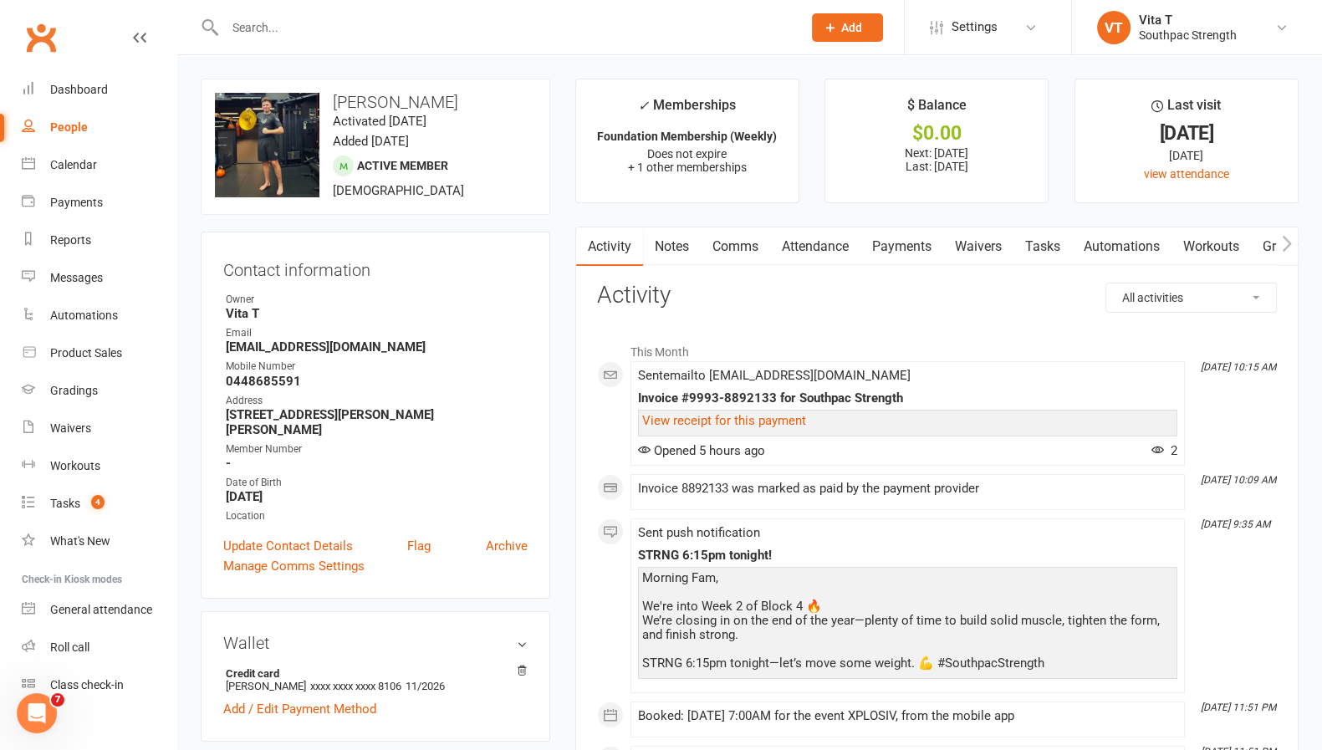
click at [1289, 243] on icon "button" at bounding box center [1287, 243] width 9 height 16
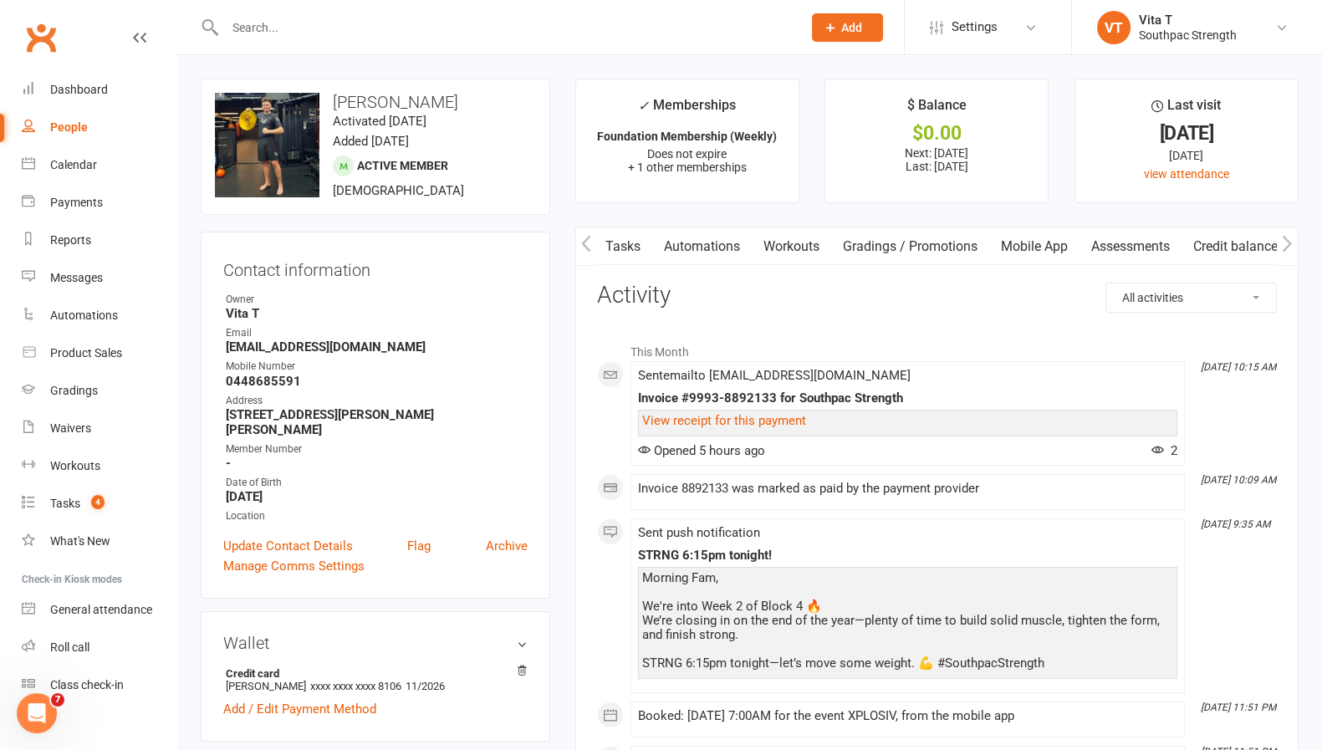
scroll to position [0, 419]
click at [1156, 236] on link "Assessments" at bounding box center [1139, 246] width 102 height 38
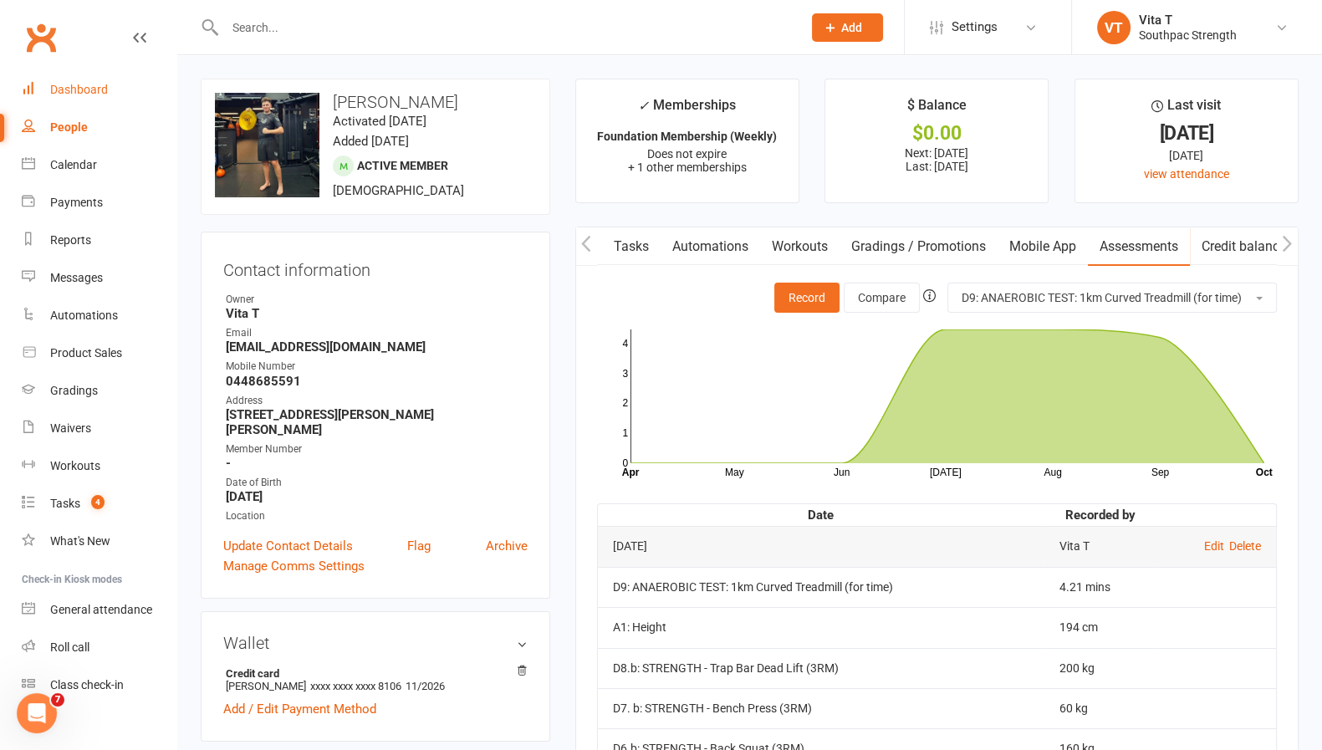
click at [79, 91] on div "Dashboard" at bounding box center [79, 89] width 58 height 13
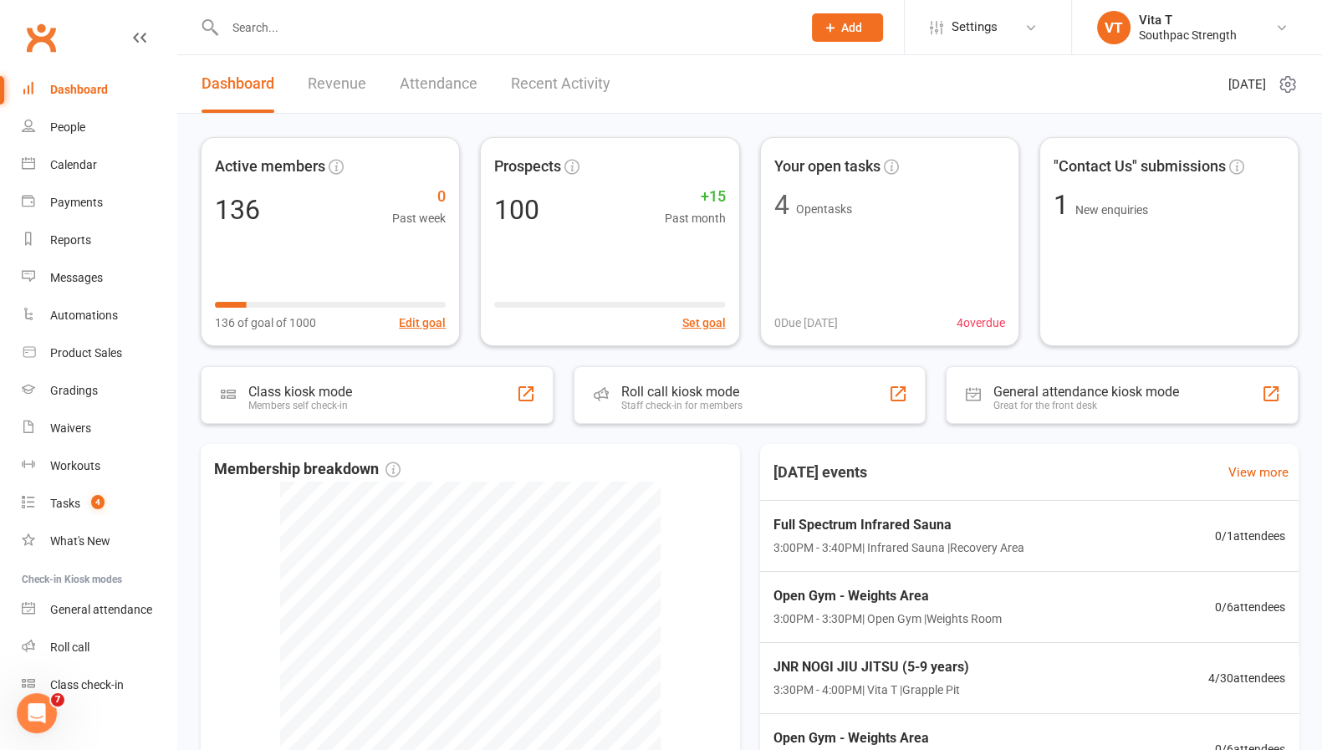
click at [247, 17] on input "text" at bounding box center [505, 27] width 570 height 23
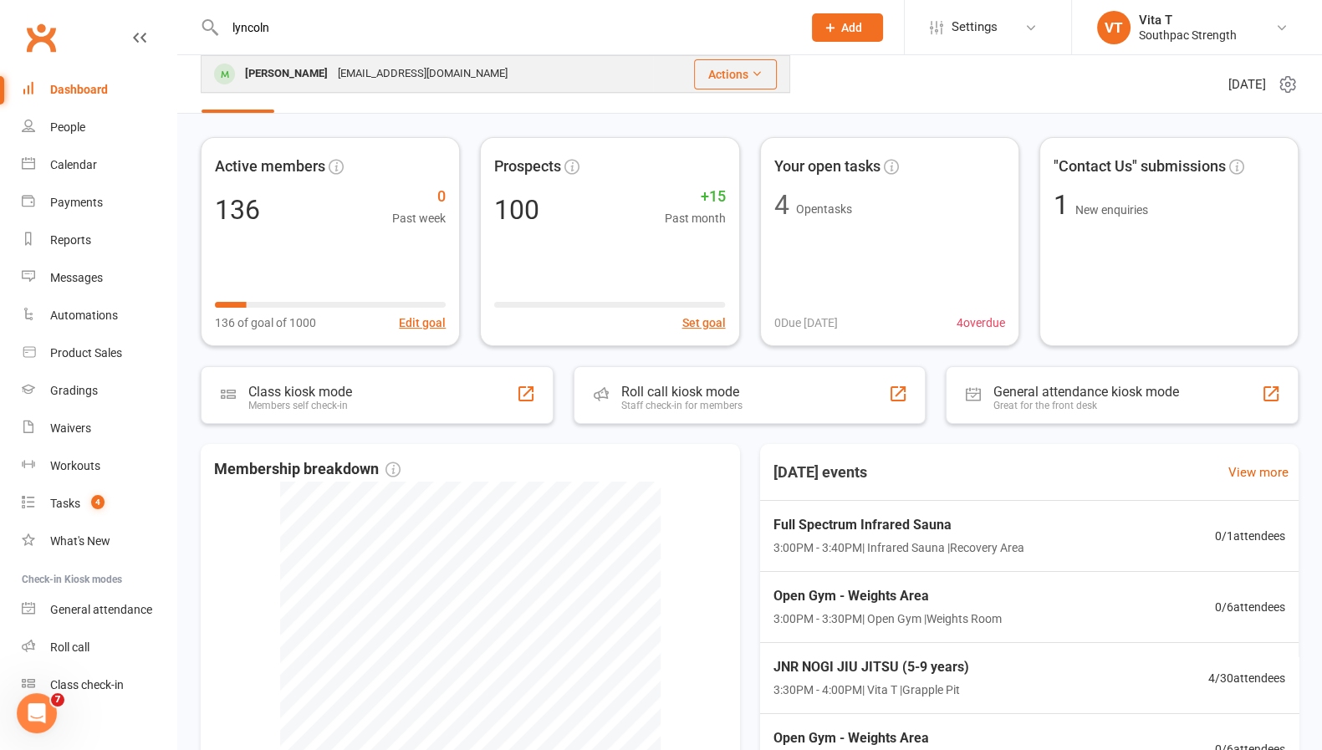
type input "lyncoln"
click at [505, 64] on div "[PERSON_NAME] [EMAIL_ADDRESS][DOMAIN_NAME]" at bounding box center [427, 74] width 450 height 34
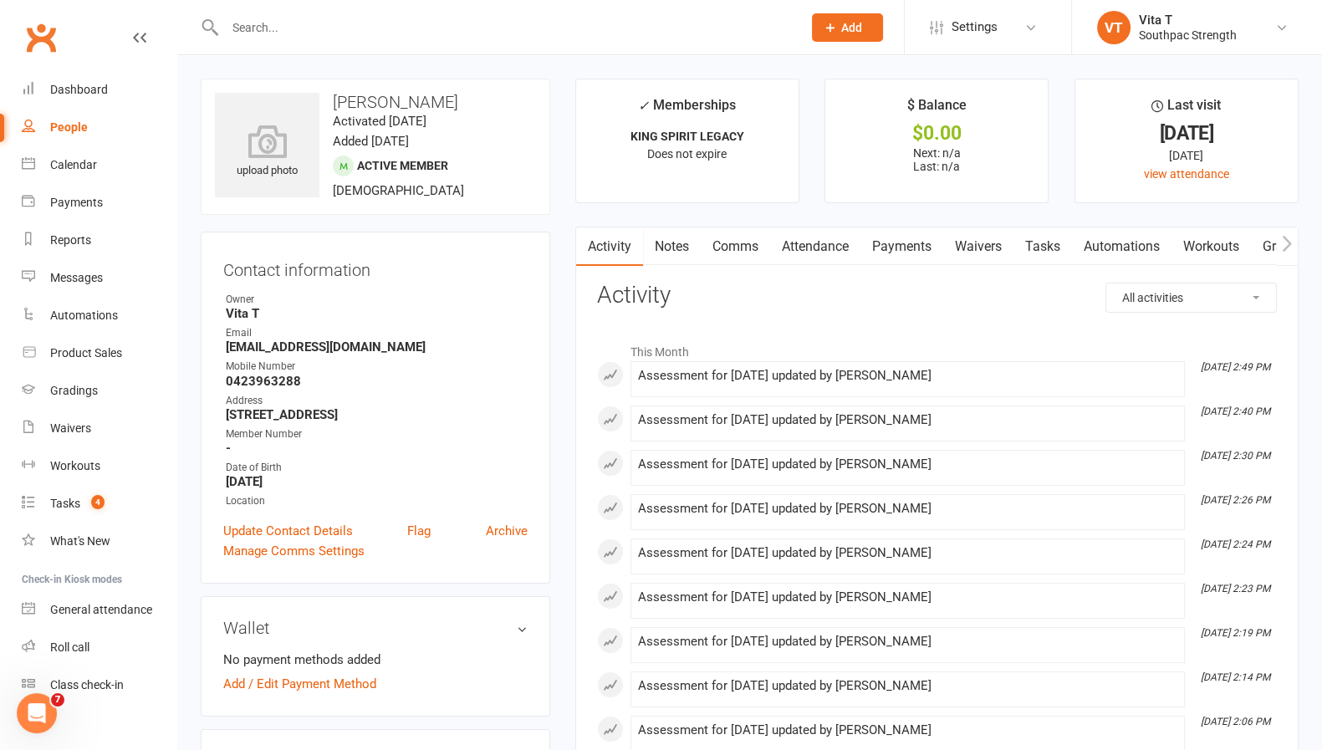
click at [1294, 242] on button "button" at bounding box center [1287, 246] width 21 height 38
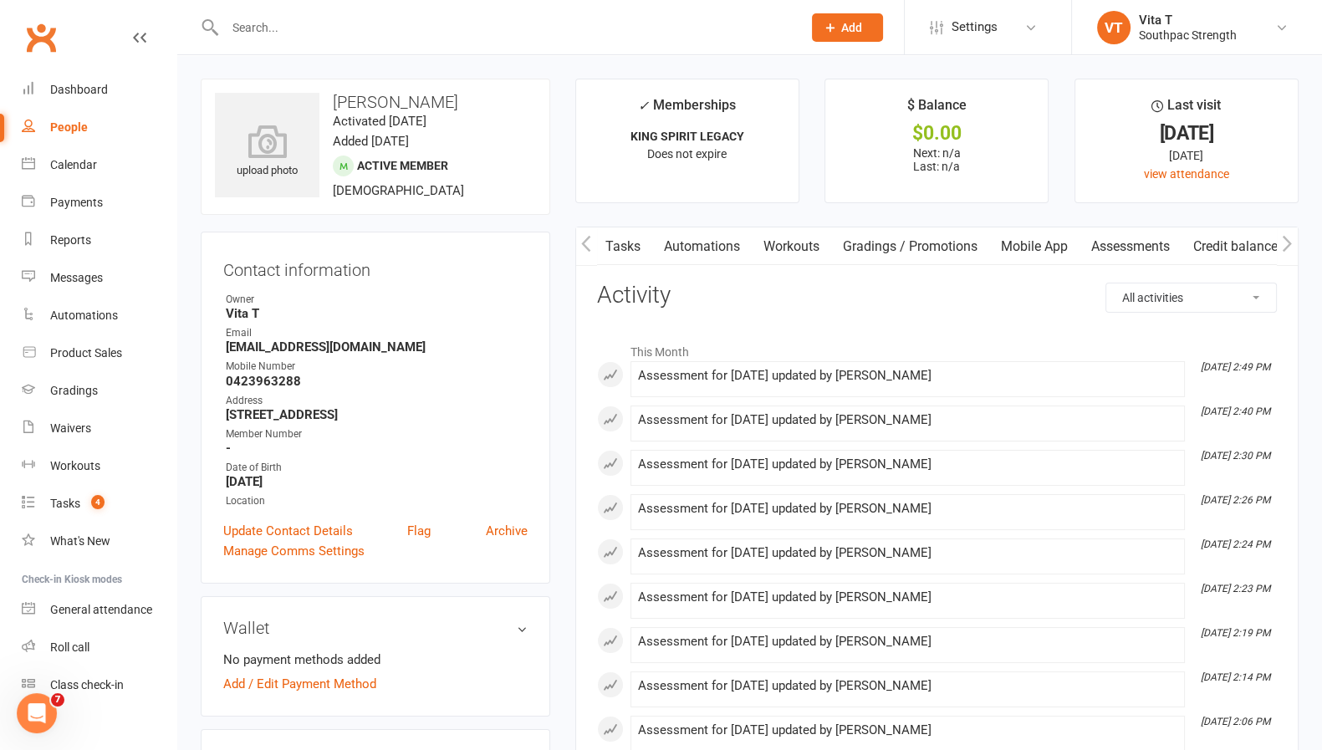
click at [1294, 242] on button "button" at bounding box center [1287, 246] width 21 height 38
click at [1163, 249] on link "Assessments" at bounding box center [1139, 246] width 102 height 38
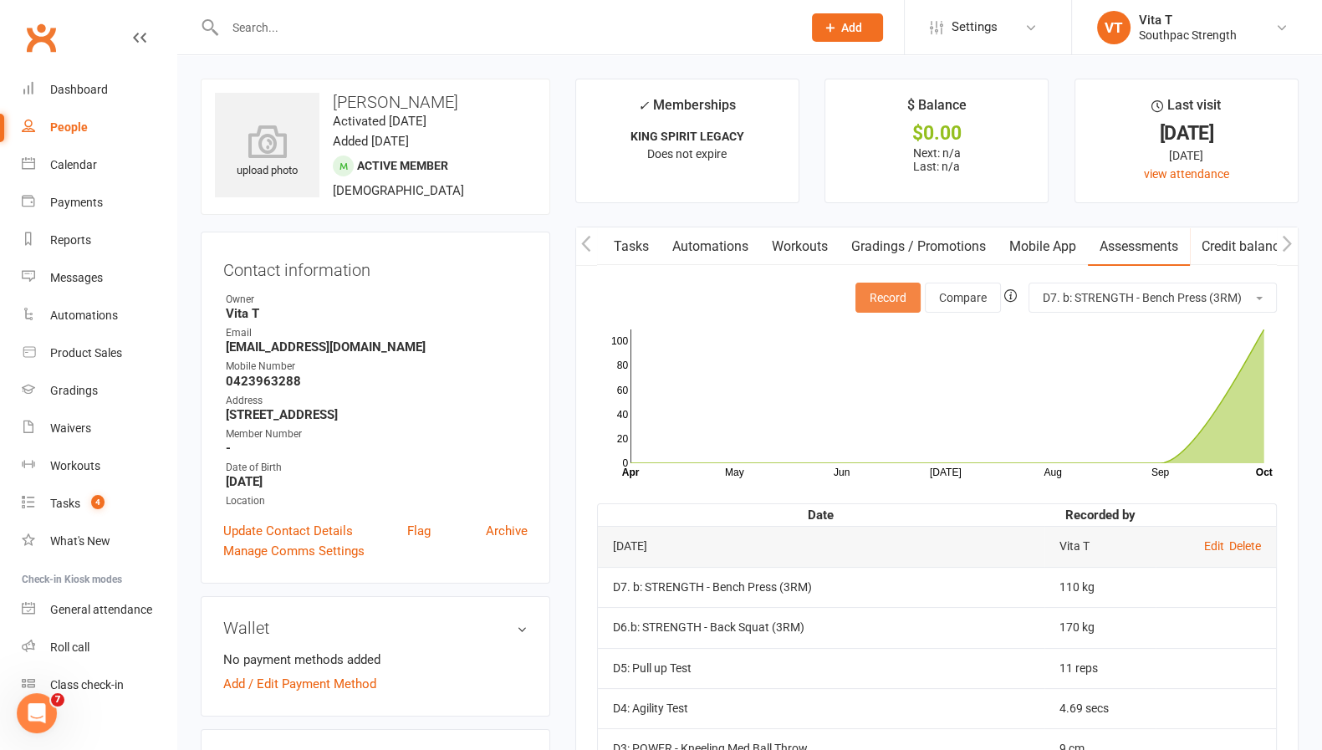
click at [874, 291] on button "Record" at bounding box center [888, 298] width 65 height 30
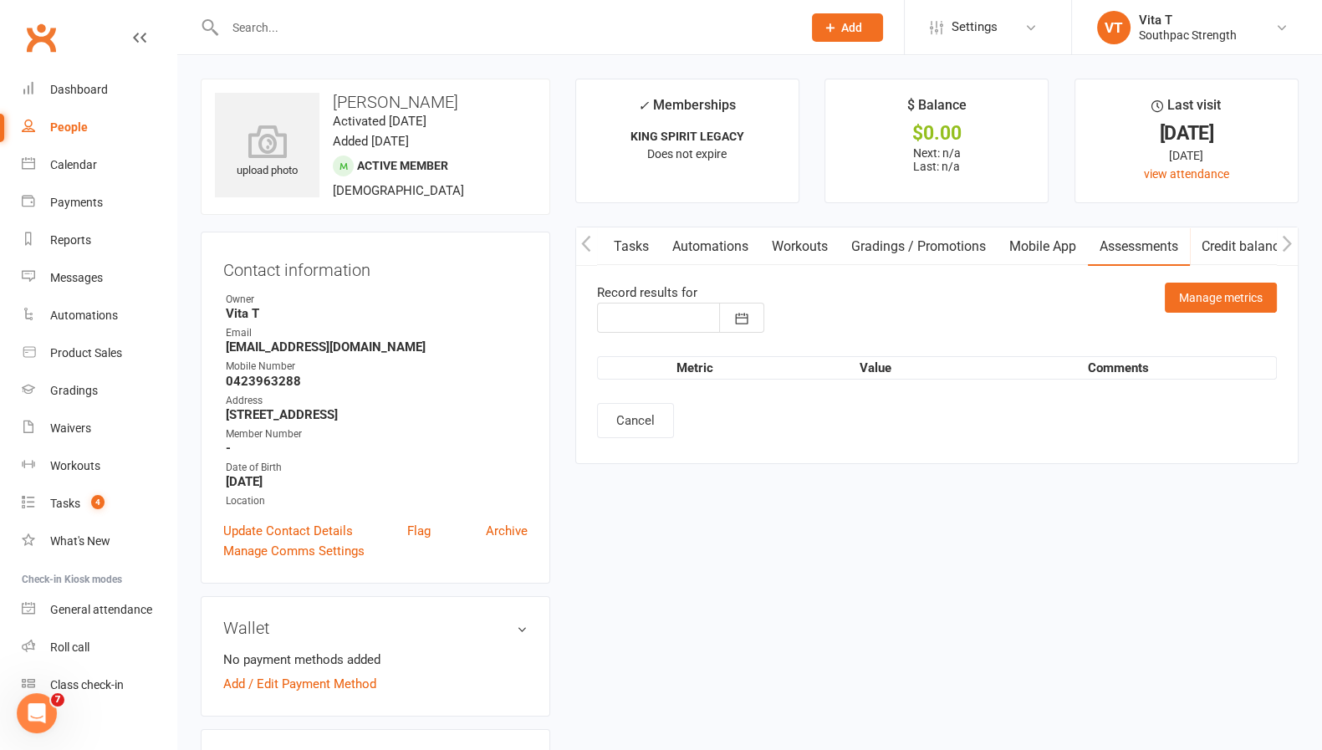
type input "[DATE]"
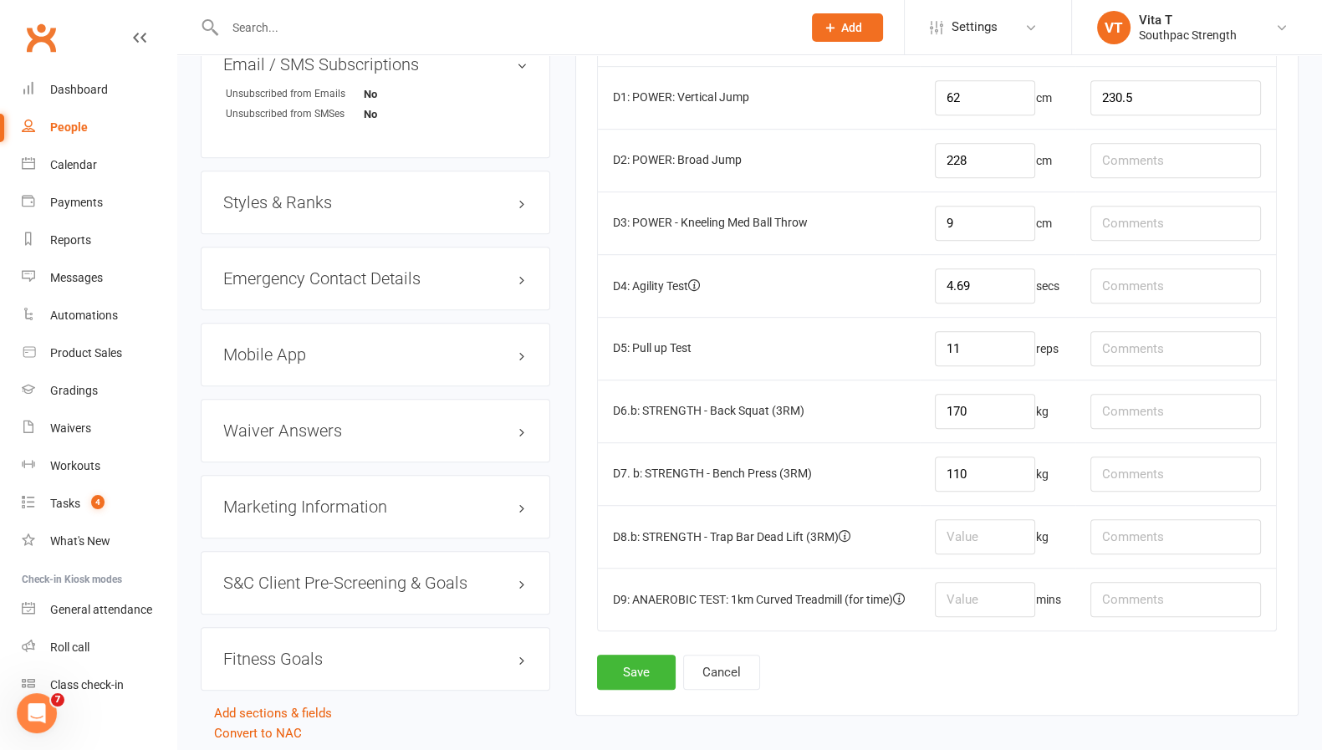
scroll to position [1201, 0]
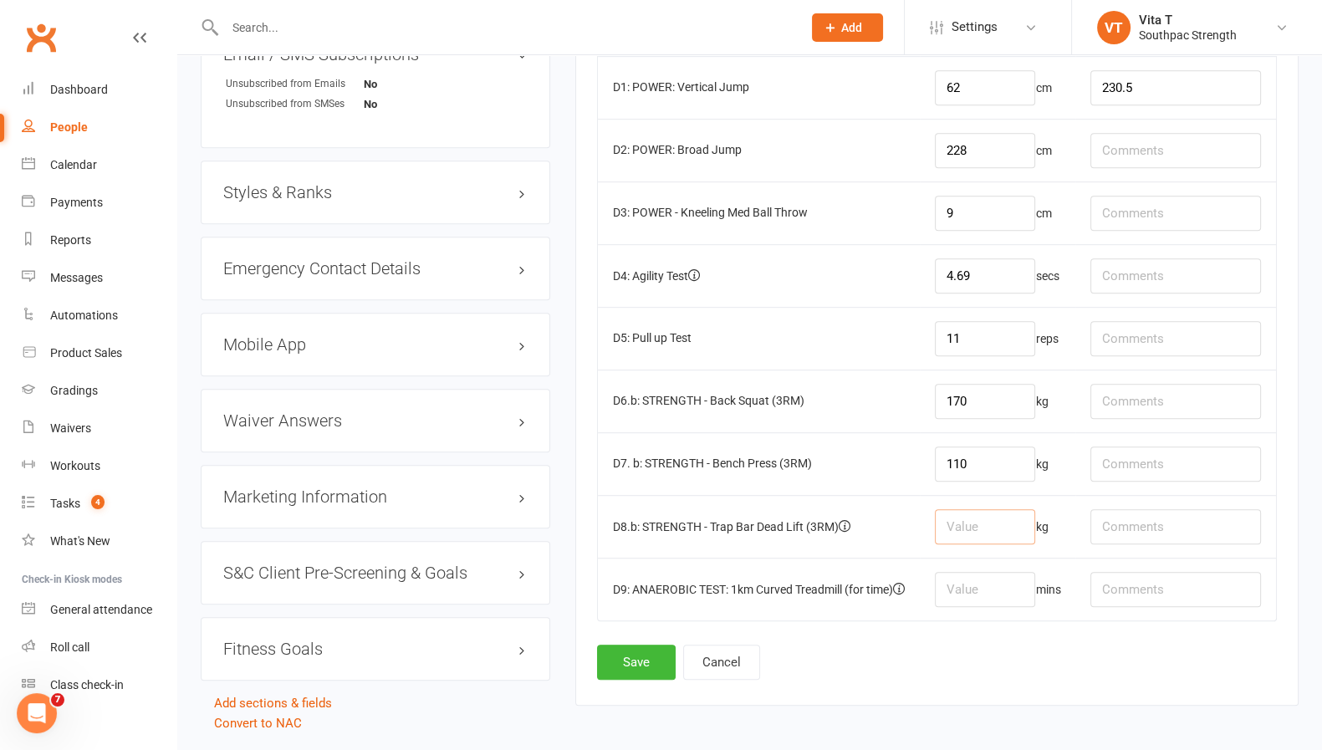
click at [979, 514] on input "number" at bounding box center [985, 526] width 100 height 35
click at [977, 514] on input "number" at bounding box center [985, 526] width 100 height 35
type input "160"
click at [619, 650] on button "Save" at bounding box center [636, 662] width 79 height 35
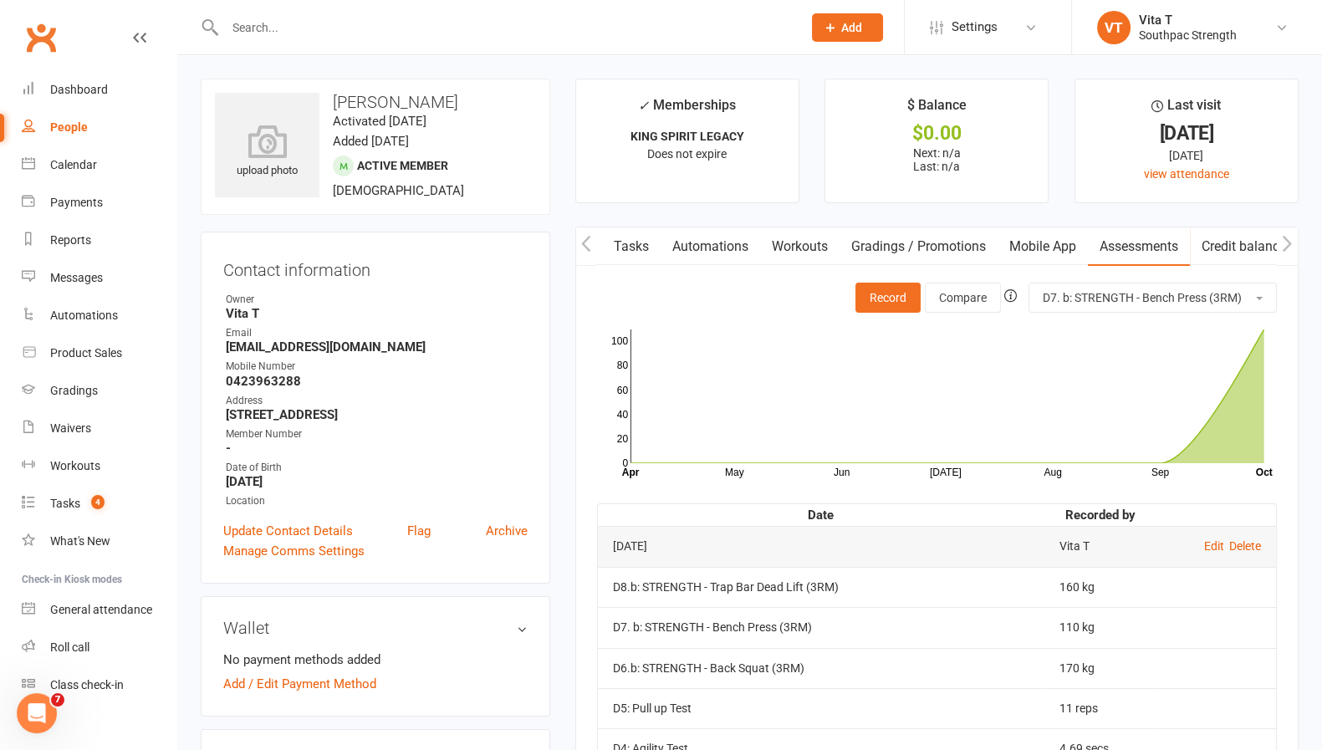
click at [406, 33] on input "text" at bounding box center [505, 27] width 570 height 23
type input "s"
type input "d"
type input "a"
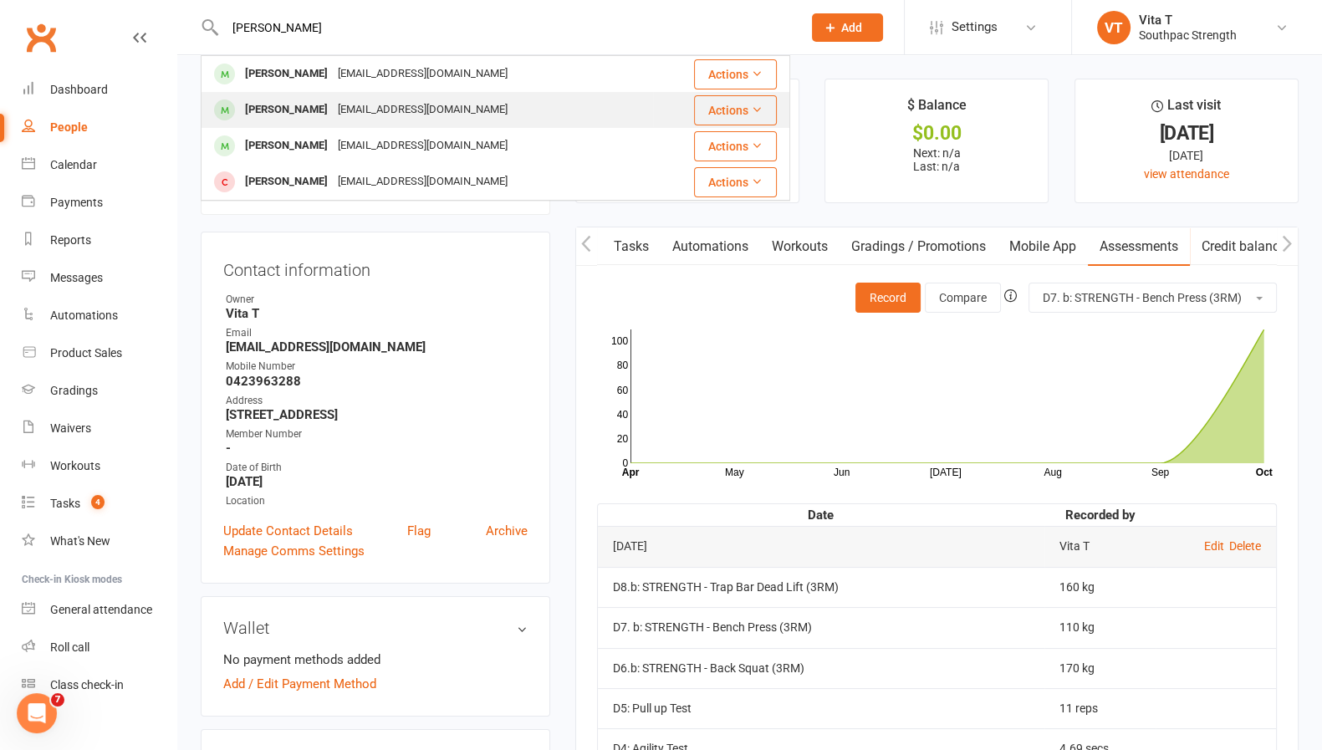
type input "[PERSON_NAME]"
click at [424, 113] on div "[EMAIL_ADDRESS][DOMAIN_NAME]" at bounding box center [423, 110] width 180 height 24
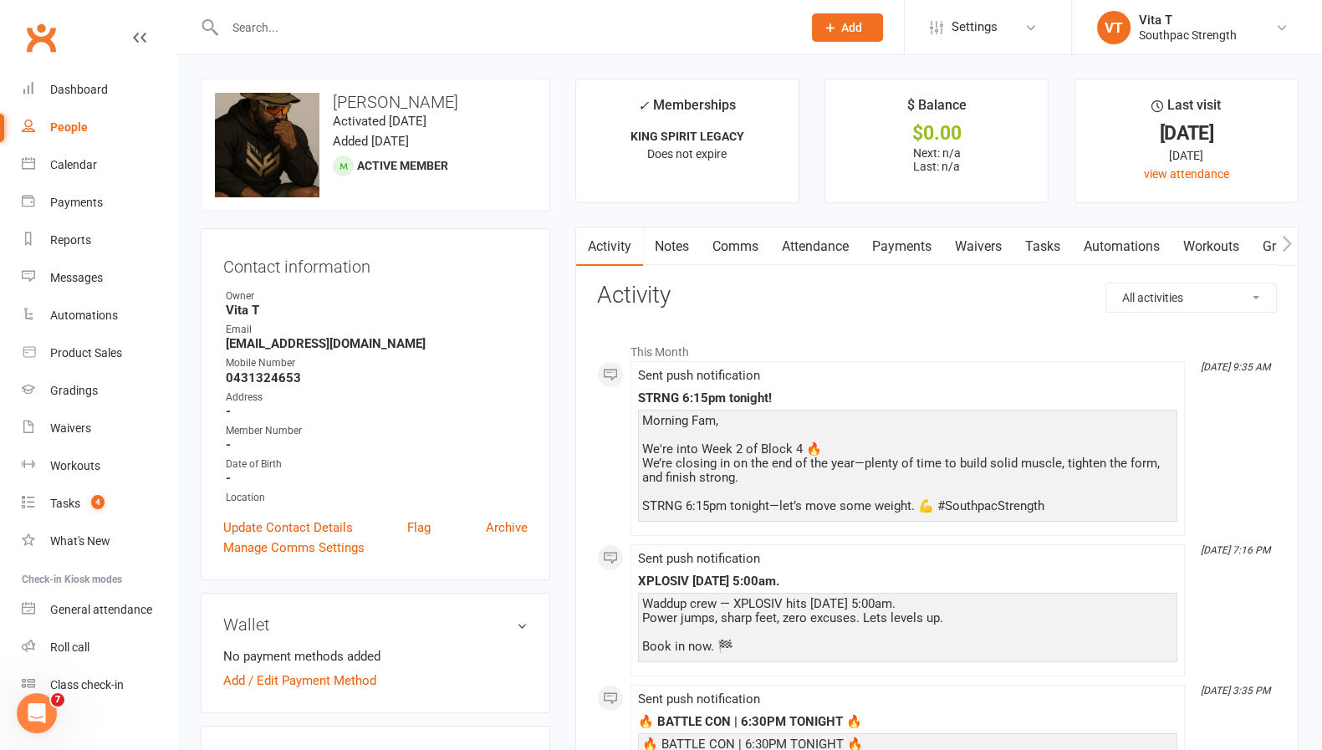
click at [1285, 250] on icon "button" at bounding box center [1287, 244] width 10 height 18
drag, startPoint x: 1285, startPoint y: 250, endPoint x: 1291, endPoint y: 243, distance: 9.0
drag, startPoint x: 1291, startPoint y: 243, endPoint x: 1284, endPoint y: 230, distance: 14.2
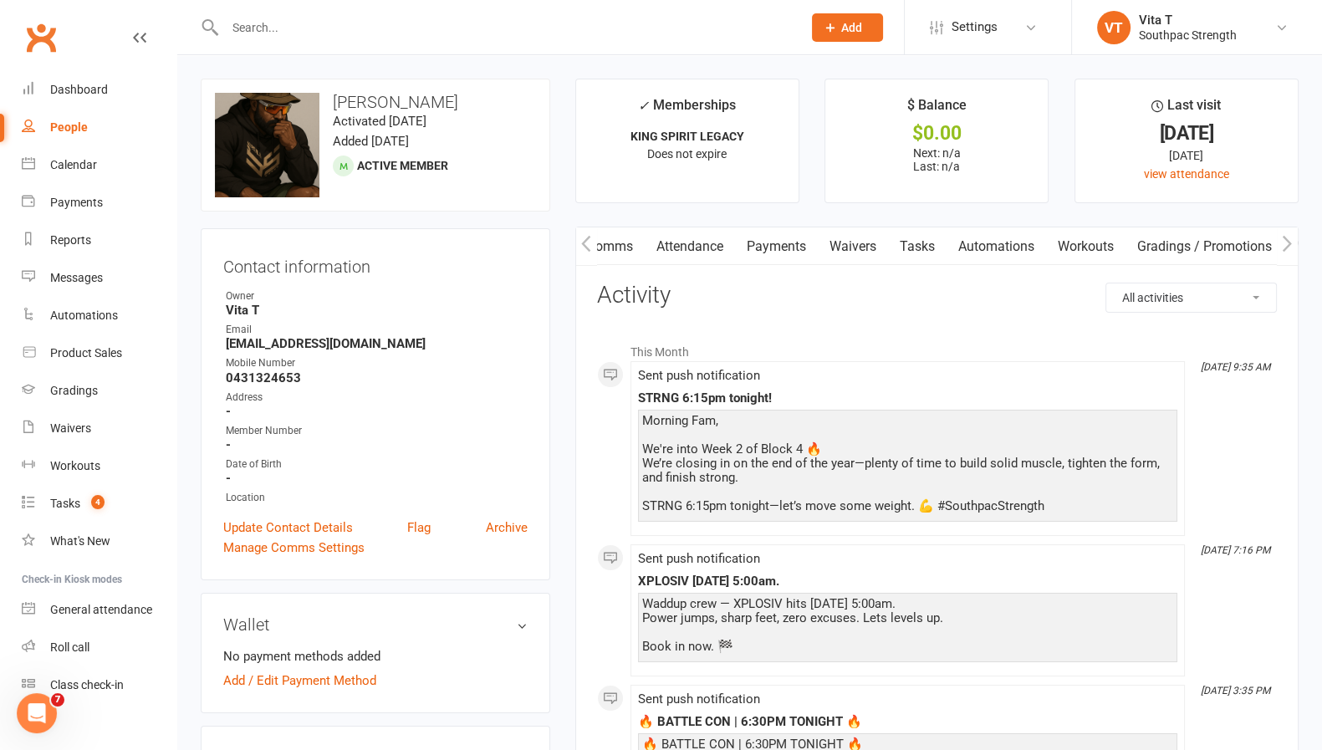
click at [1284, 230] on button "button" at bounding box center [1287, 246] width 21 height 38
click at [1153, 228] on link "Assessments" at bounding box center [1139, 246] width 102 height 38
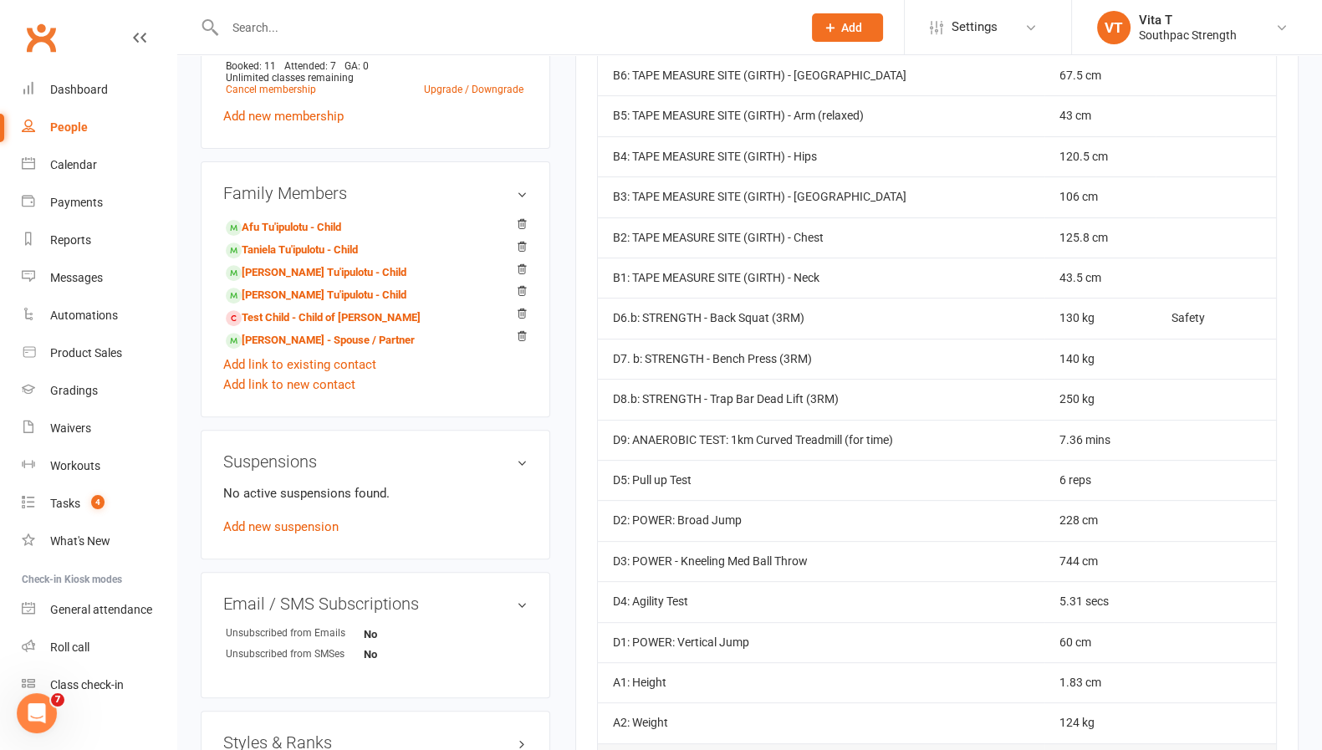
scroll to position [760, 0]
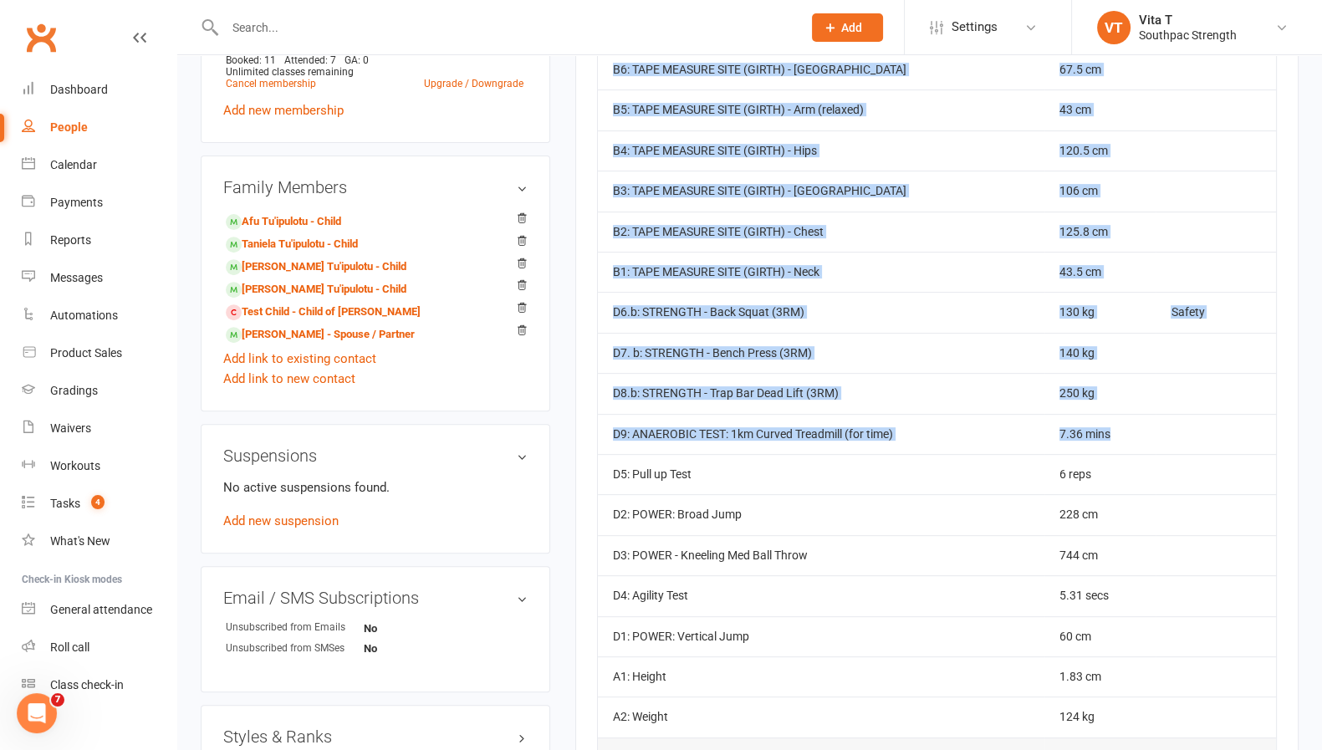
drag, startPoint x: 1329, startPoint y: 244, endPoint x: 1284, endPoint y: 468, distance: 228.7
click at [1284, 468] on div "Activity Notes Comms Attendance Payments Waivers Tasks Automations Workouts Gra…" at bounding box center [936, 632] width 723 height 2333
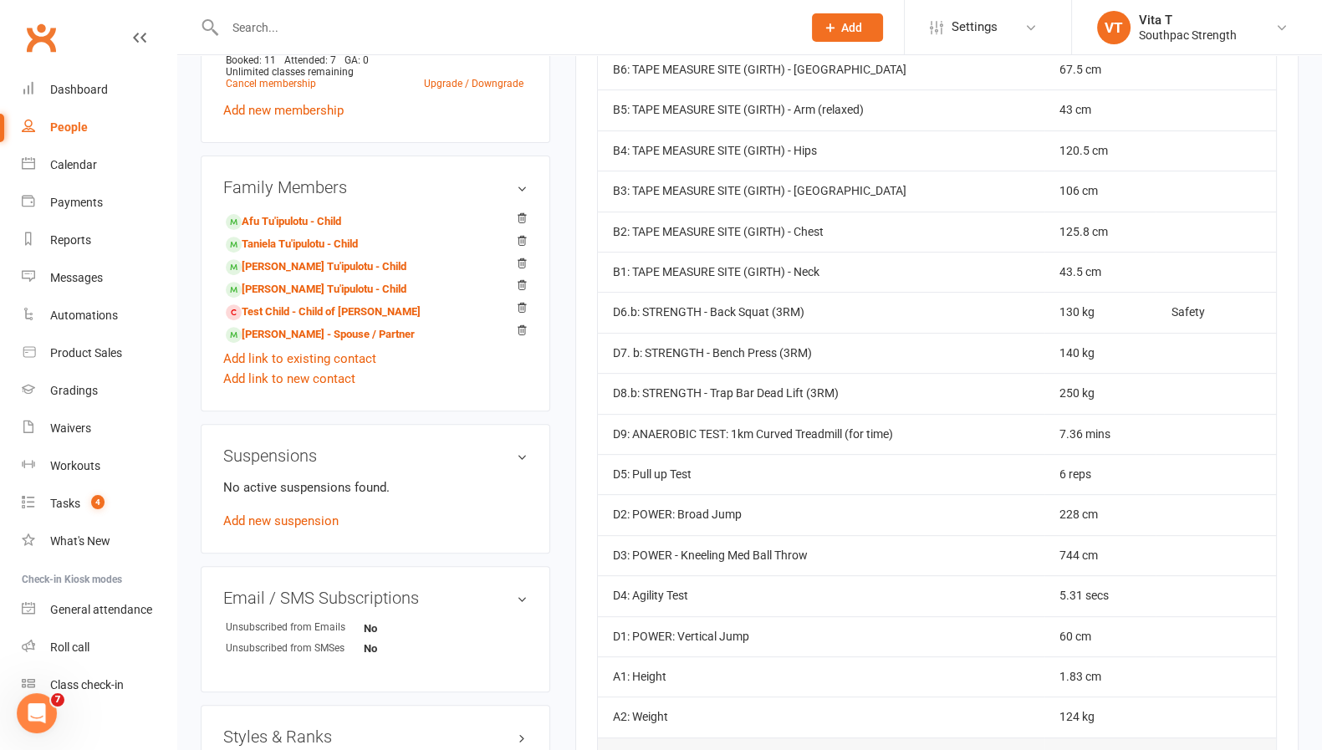
click at [570, 20] on input "text" at bounding box center [505, 27] width 570 height 23
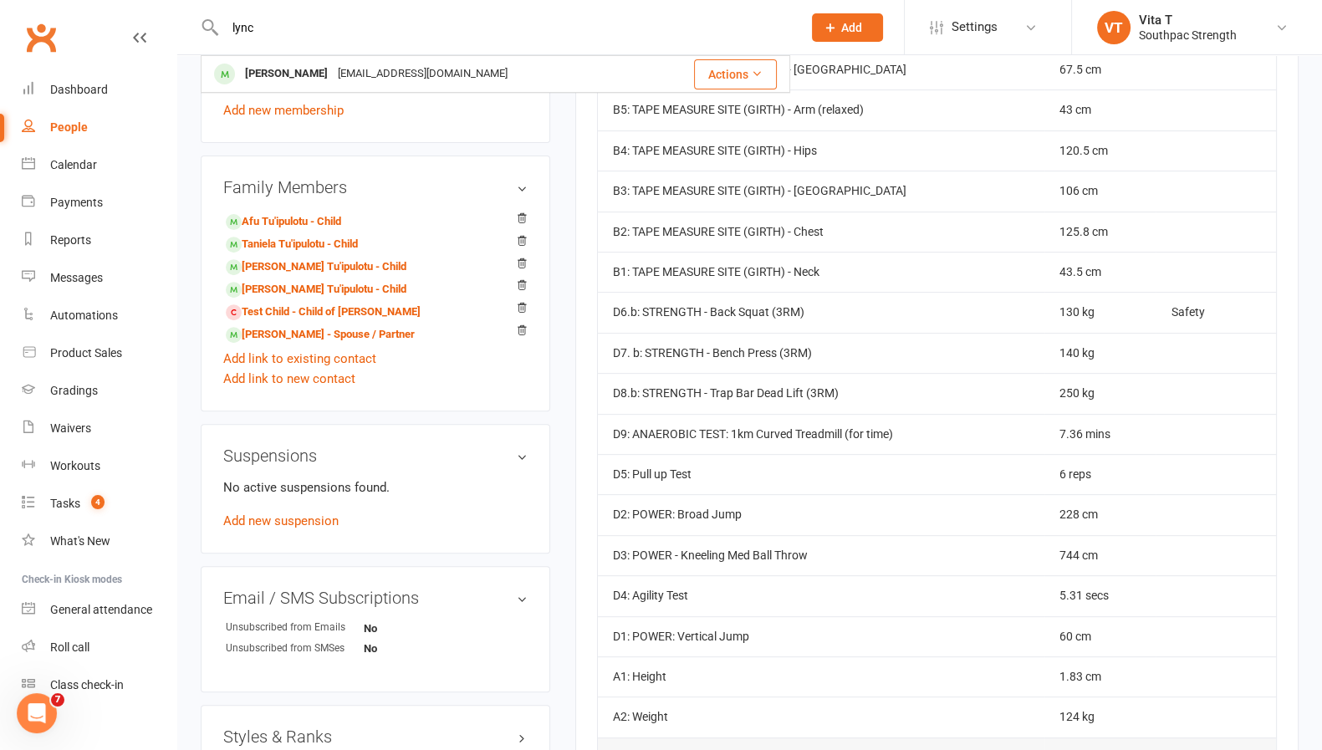
type input "lync"
click at [545, 74] on div "[PERSON_NAME] [EMAIL_ADDRESS][DOMAIN_NAME]" at bounding box center [427, 74] width 450 height 34
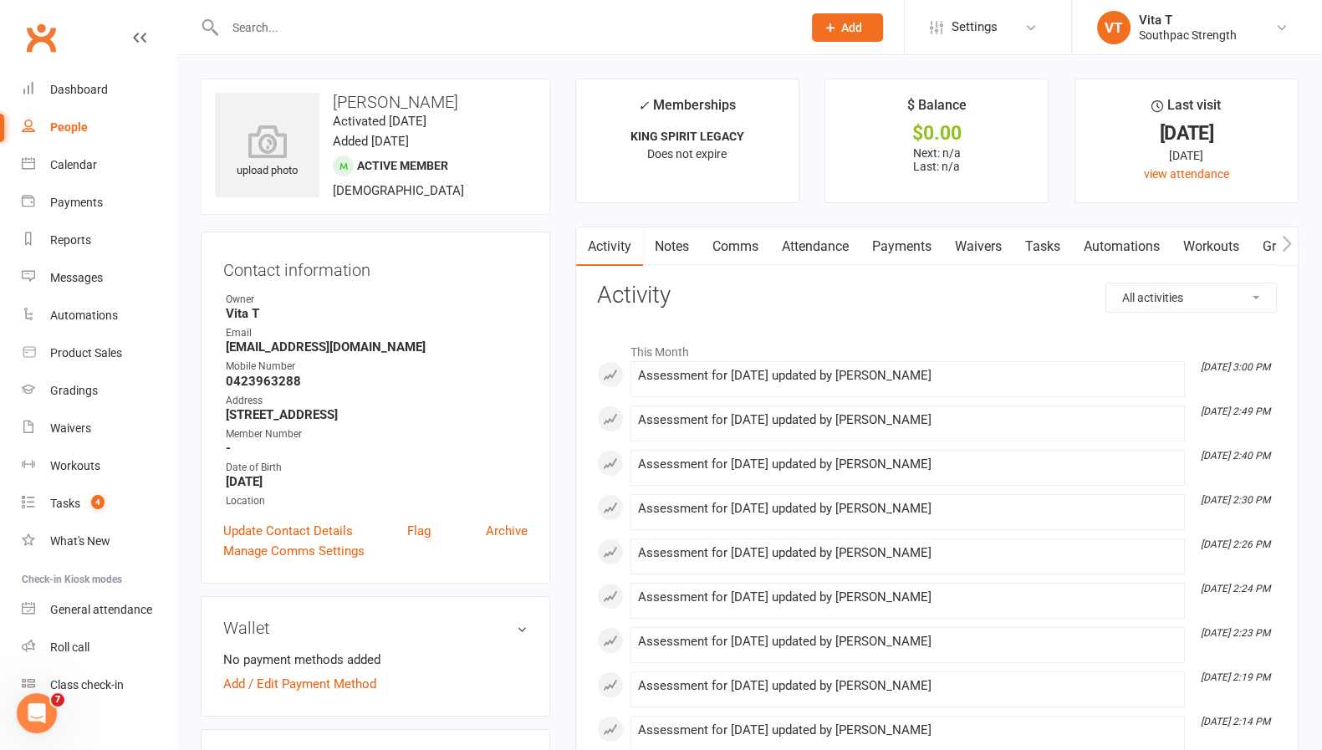
click at [1289, 246] on icon "button" at bounding box center [1287, 243] width 9 height 16
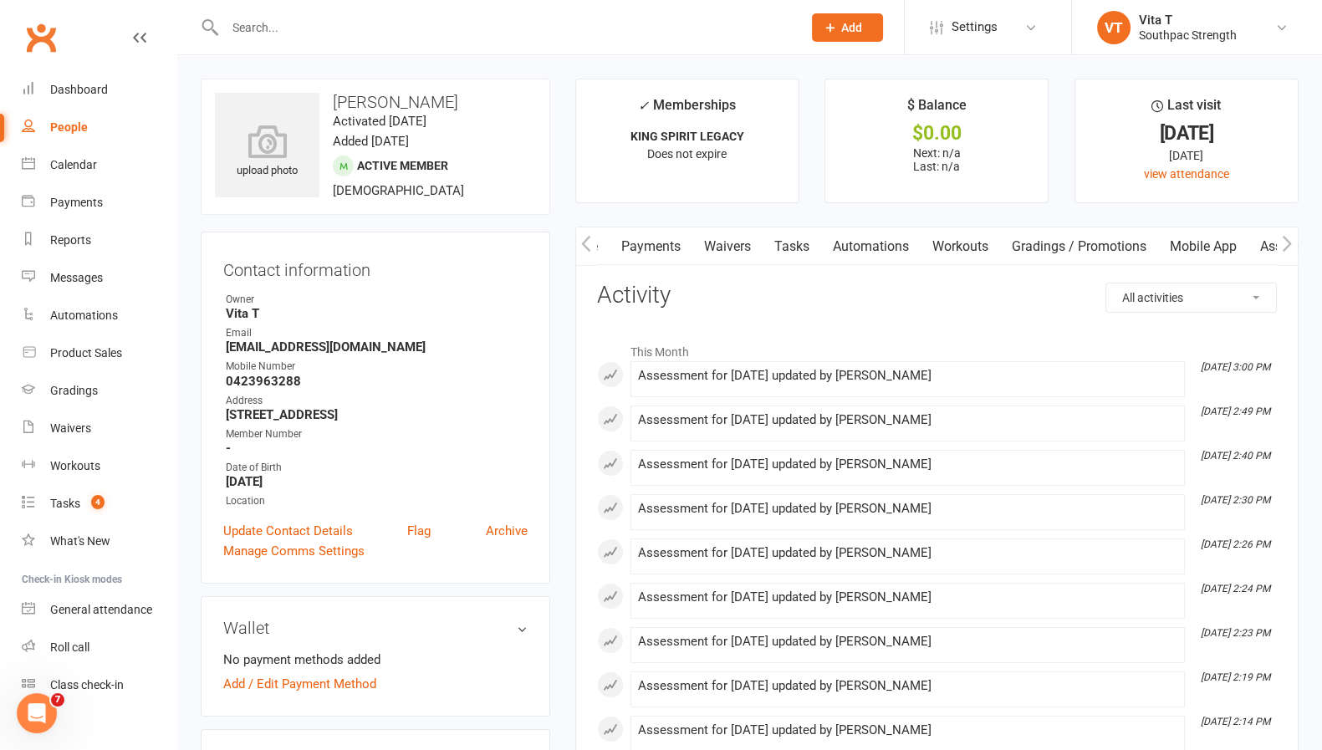
click at [1289, 246] on icon "button" at bounding box center [1287, 243] width 9 height 16
click at [1146, 243] on link "Assessments" at bounding box center [1139, 246] width 102 height 38
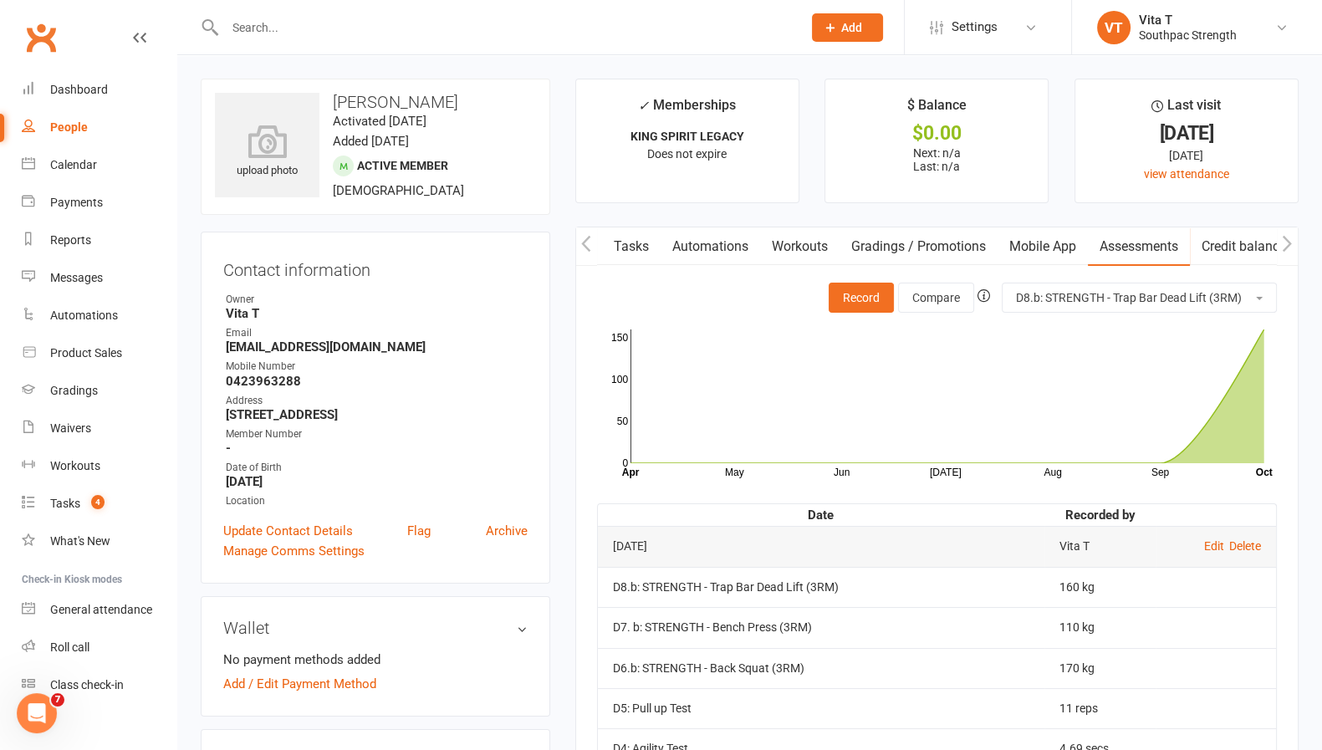
click at [703, 36] on input "text" at bounding box center [505, 27] width 570 height 23
click at [703, 36] on input "gi" at bounding box center [505, 27] width 570 height 23
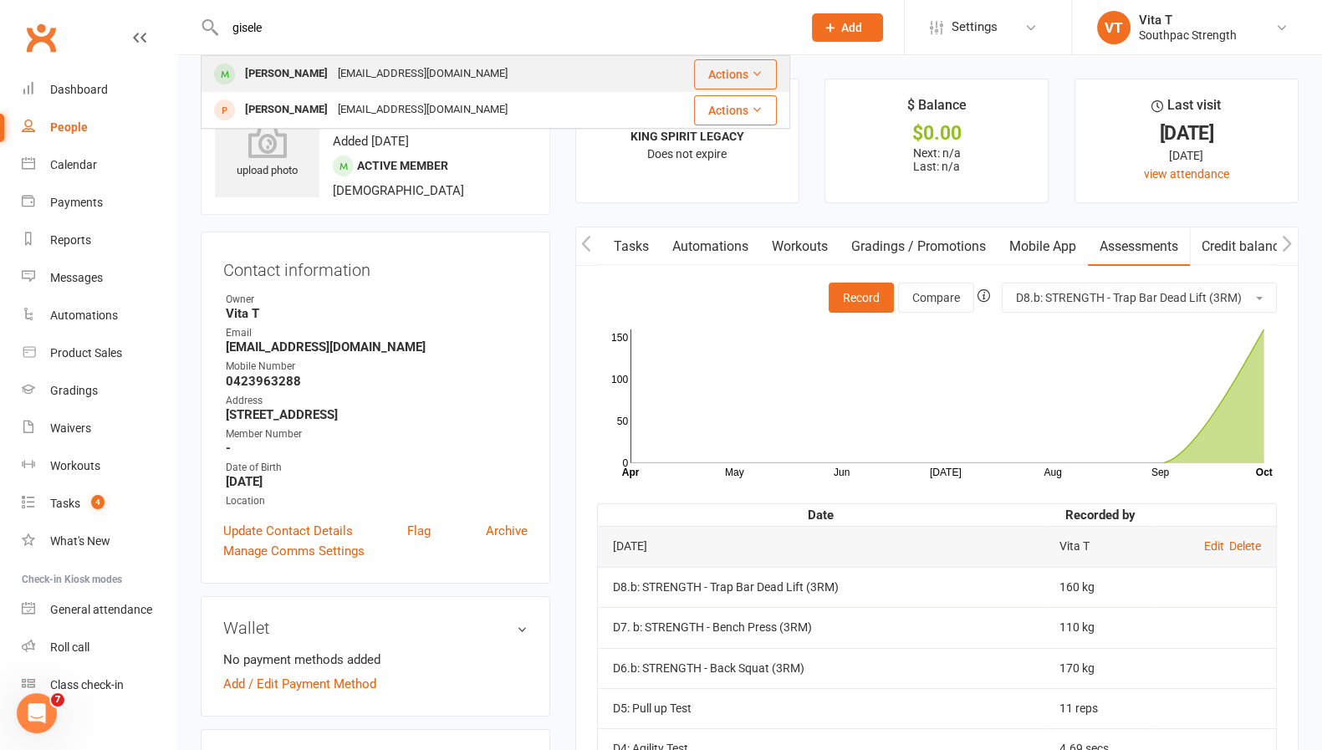
type input "gisele"
click at [641, 71] on div "[PERSON_NAME] [EMAIL_ADDRESS][DOMAIN_NAME]" at bounding box center [427, 74] width 450 height 34
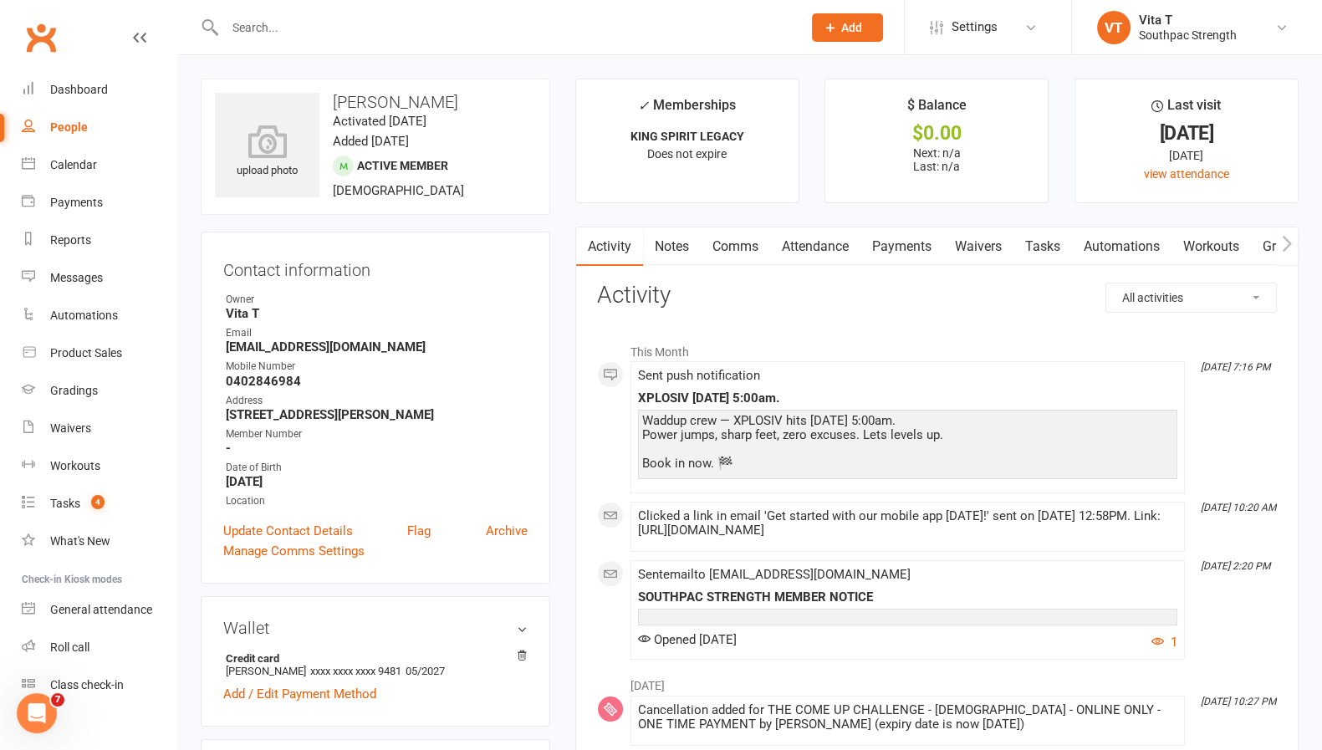
click at [750, 30] on input "text" at bounding box center [505, 27] width 570 height 23
click at [684, 33] on input "text" at bounding box center [505, 27] width 570 height 23
click at [1284, 237] on icon "button" at bounding box center [1287, 244] width 10 height 18
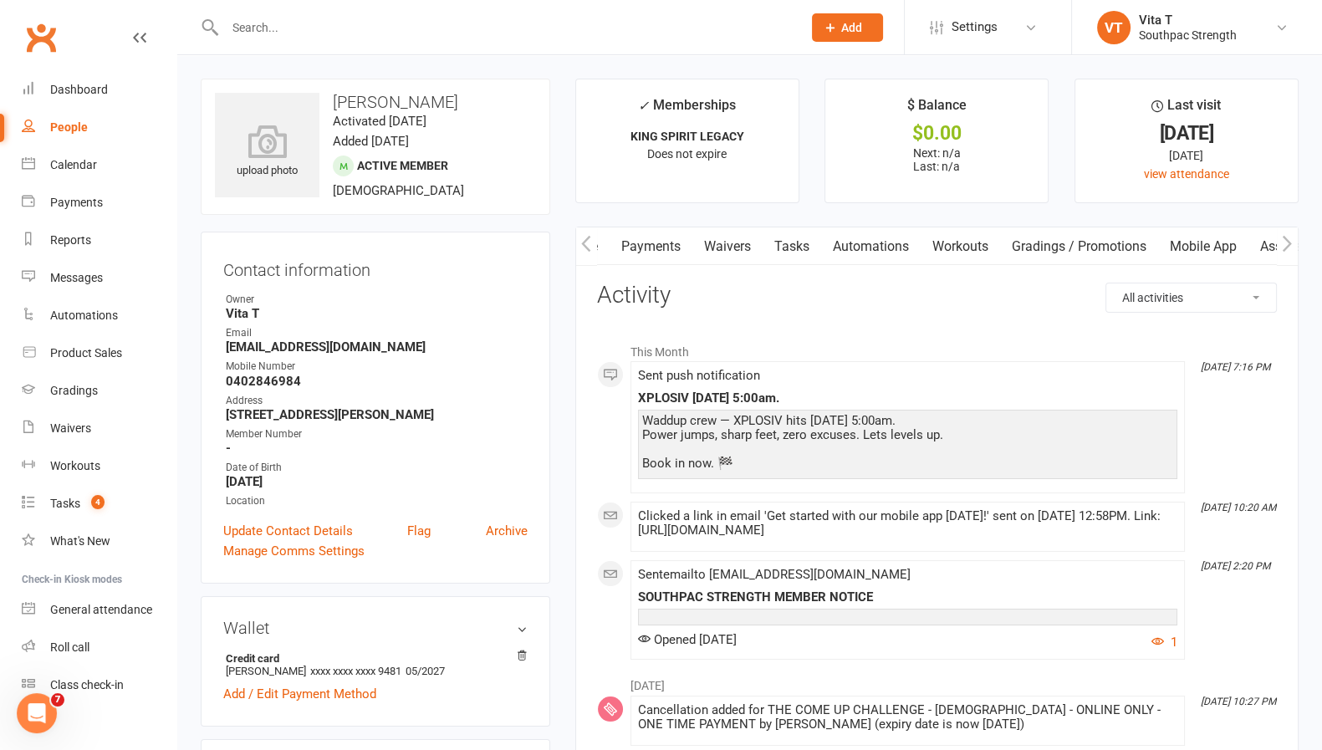
click at [1284, 237] on icon "button" at bounding box center [1287, 244] width 10 height 18
click at [1153, 243] on link "Assessments" at bounding box center [1139, 246] width 102 height 38
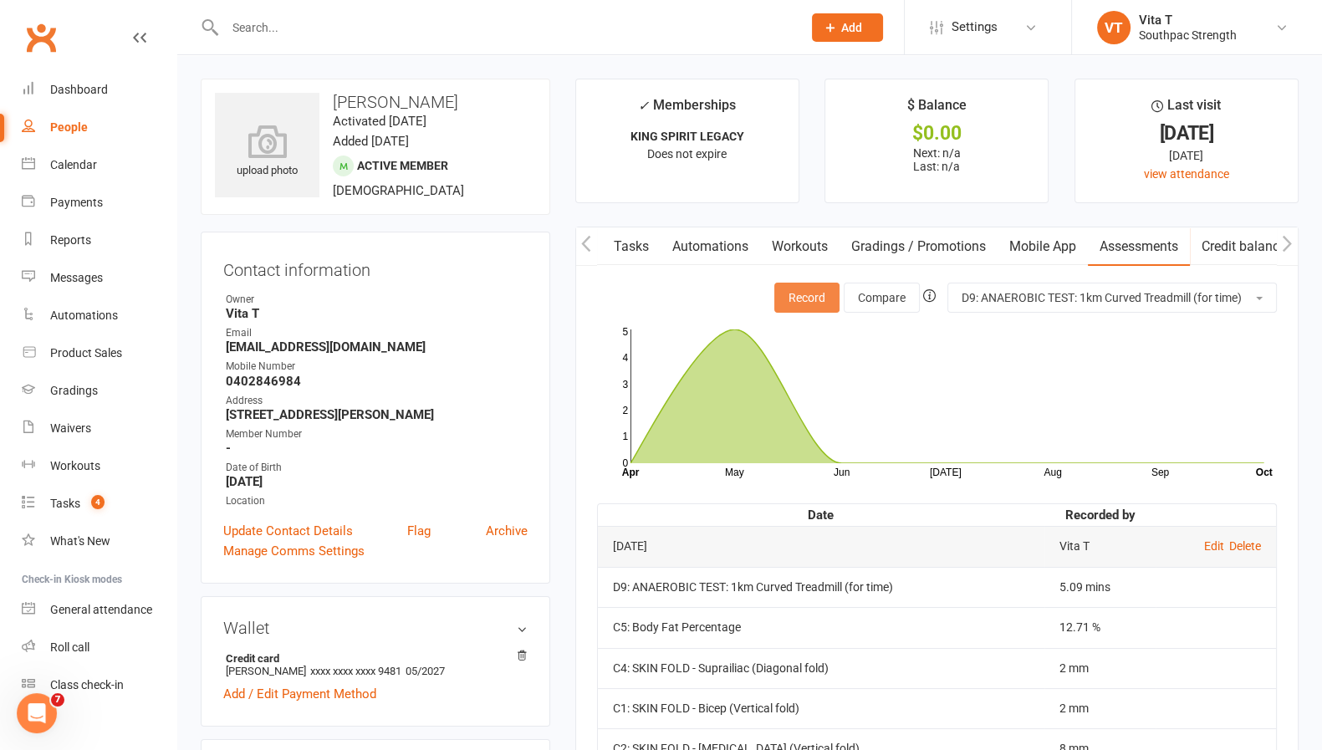
click at [817, 293] on button "Record" at bounding box center [806, 298] width 65 height 30
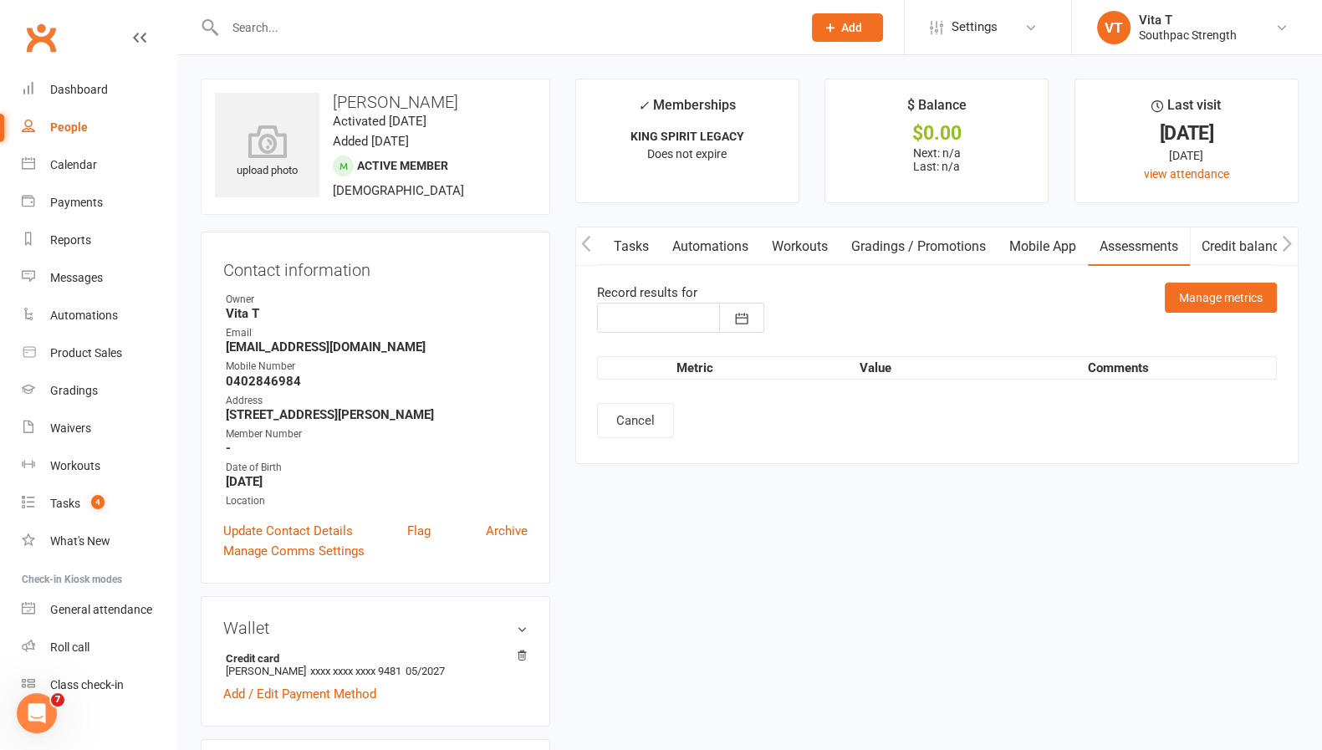
type input "[DATE]"
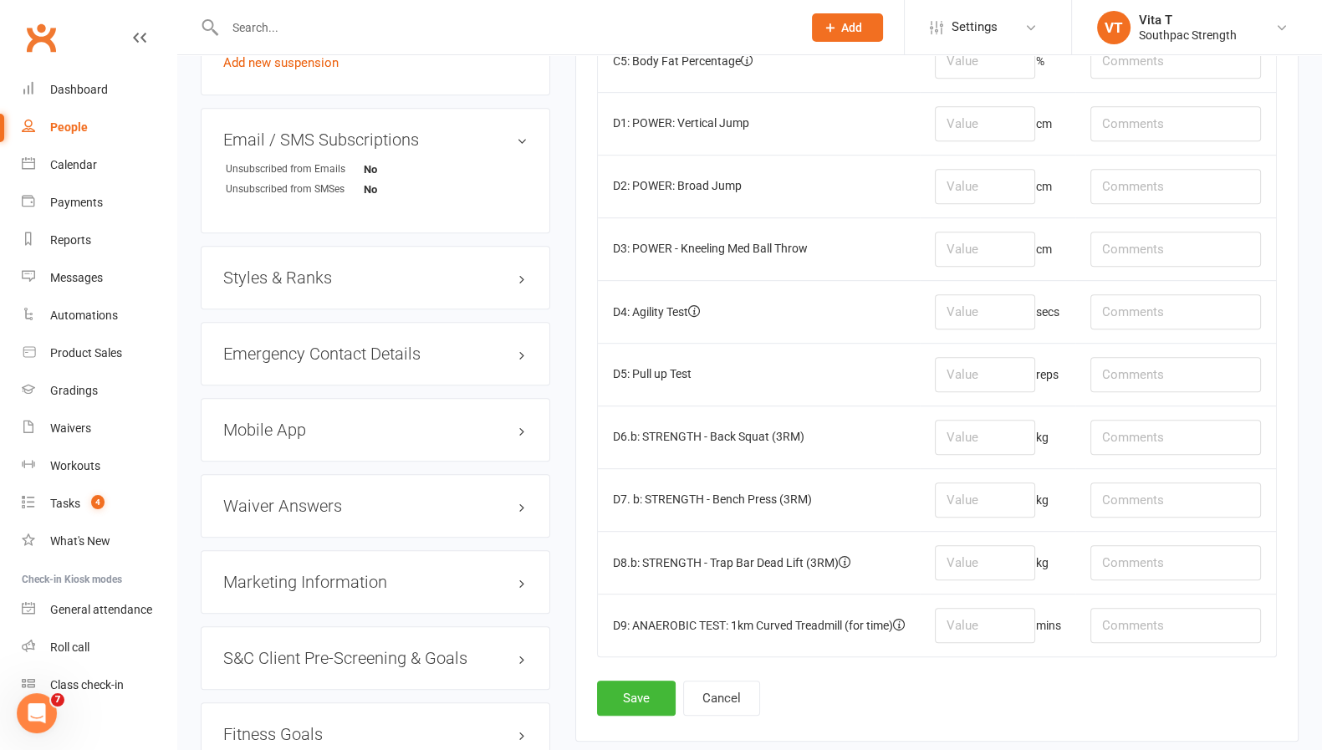
scroll to position [1178, 0]
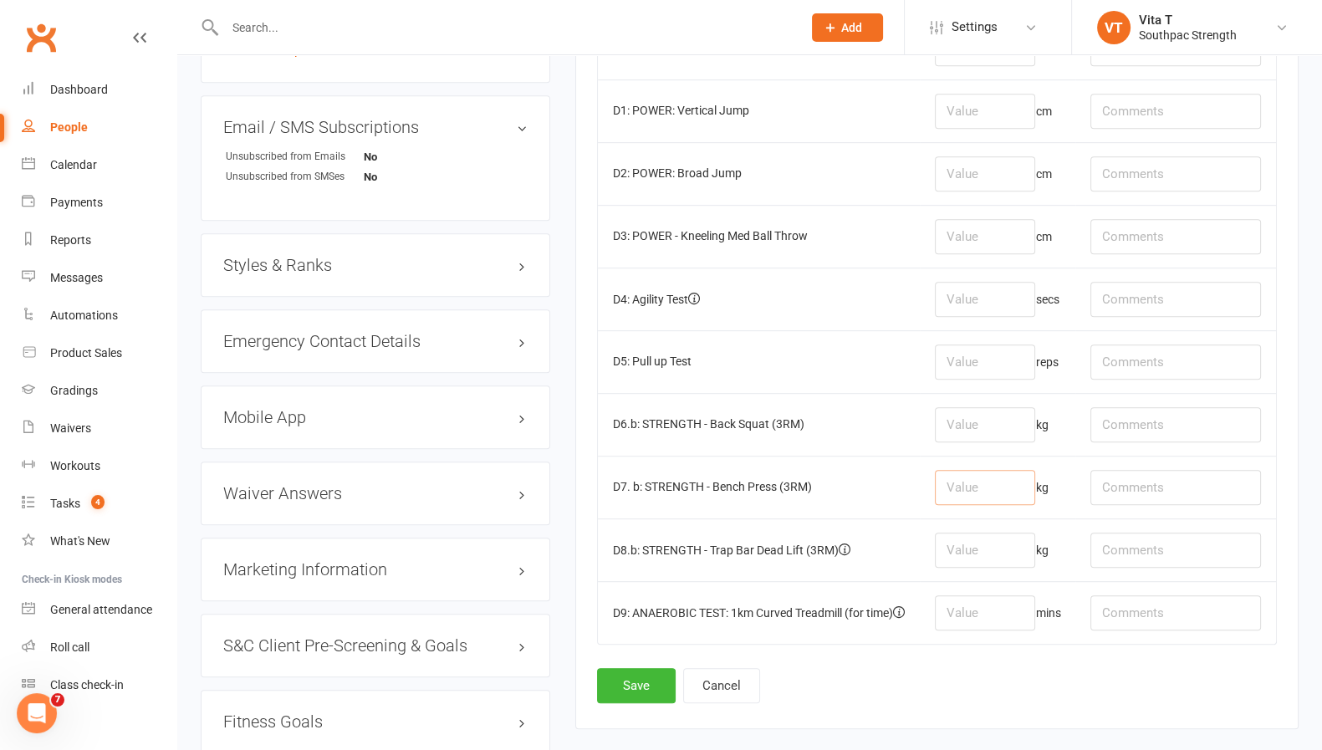
click at [1002, 470] on input "number" at bounding box center [985, 487] width 100 height 35
type input "45"
click at [640, 674] on button "Save" at bounding box center [636, 685] width 79 height 35
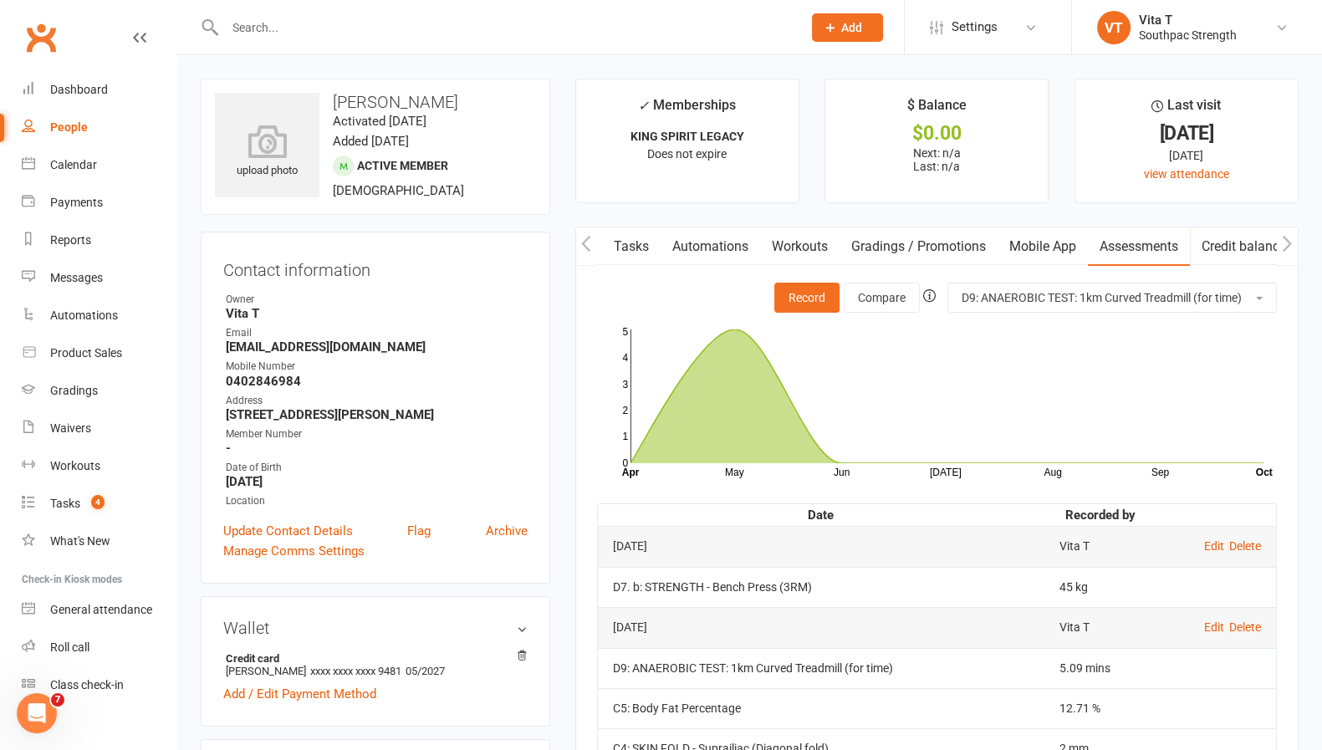
click at [543, 41] on div at bounding box center [496, 27] width 590 height 54
click at [539, 38] on input "text" at bounding box center [505, 27] width 570 height 23
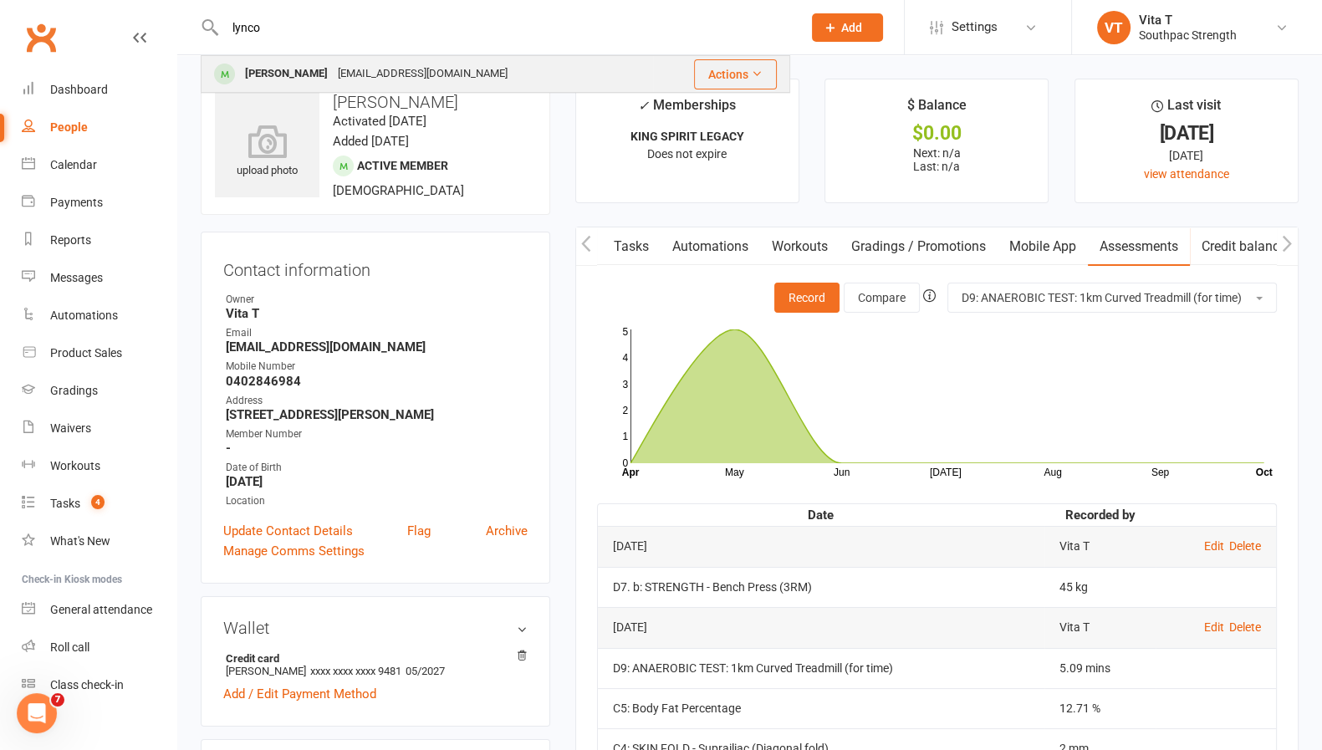
type input "lynco"
click at [519, 76] on div "[PERSON_NAME] [EMAIL_ADDRESS][DOMAIN_NAME]" at bounding box center [427, 74] width 450 height 34
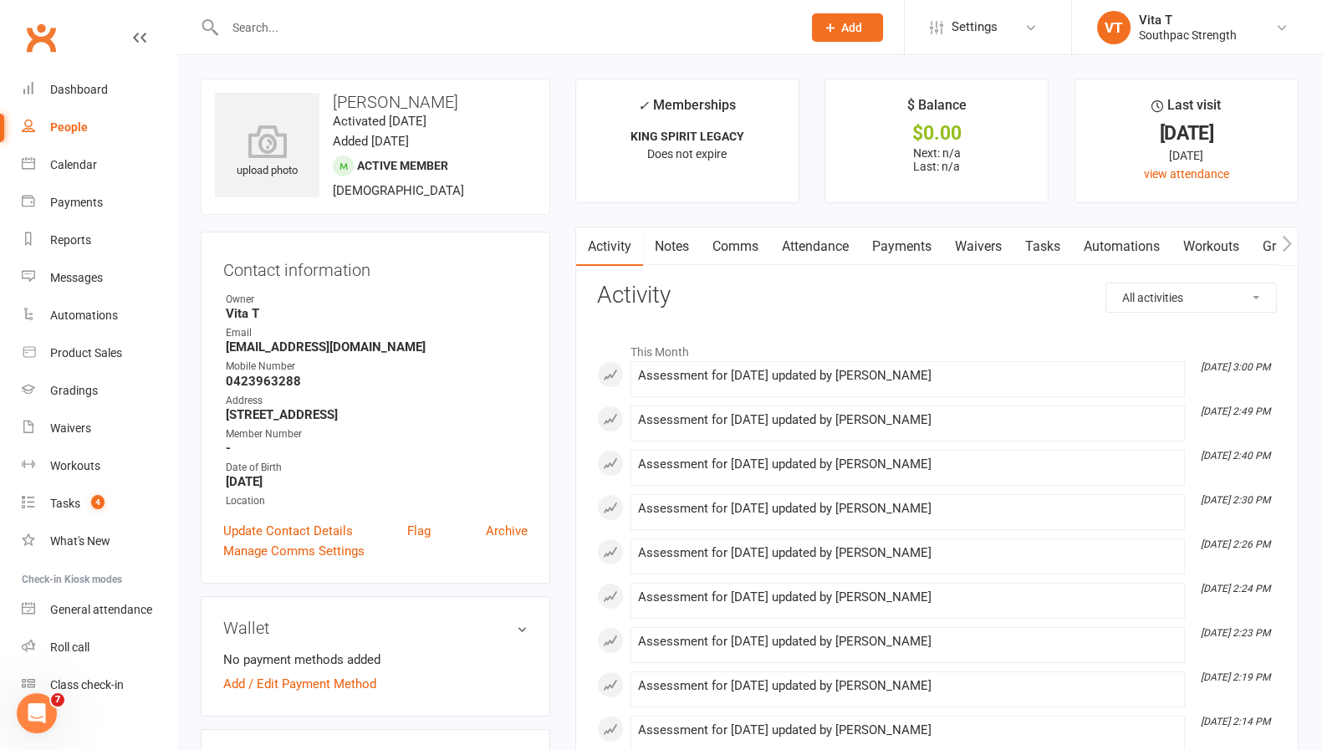
click at [1288, 248] on icon "button" at bounding box center [1287, 244] width 10 height 18
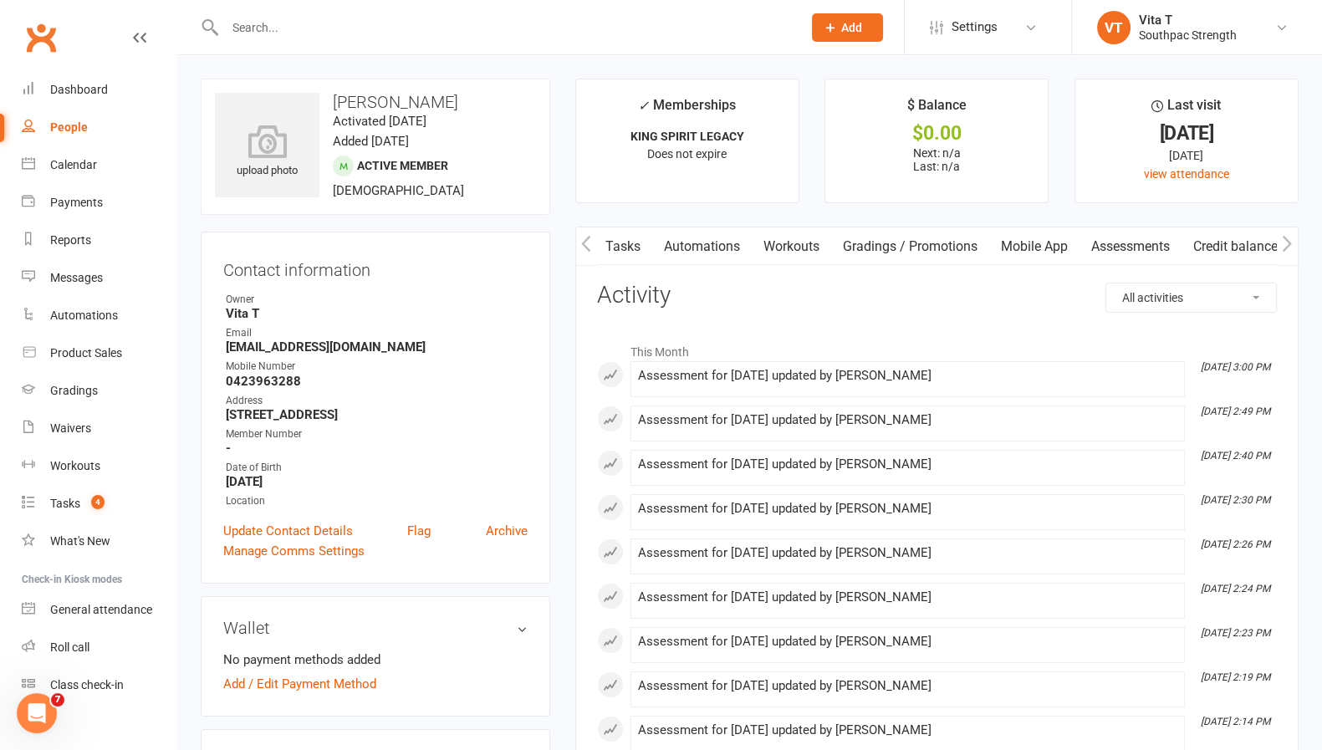
click at [1288, 248] on icon "button" at bounding box center [1287, 244] width 10 height 18
click at [1145, 242] on link "Assessments" at bounding box center [1139, 246] width 102 height 38
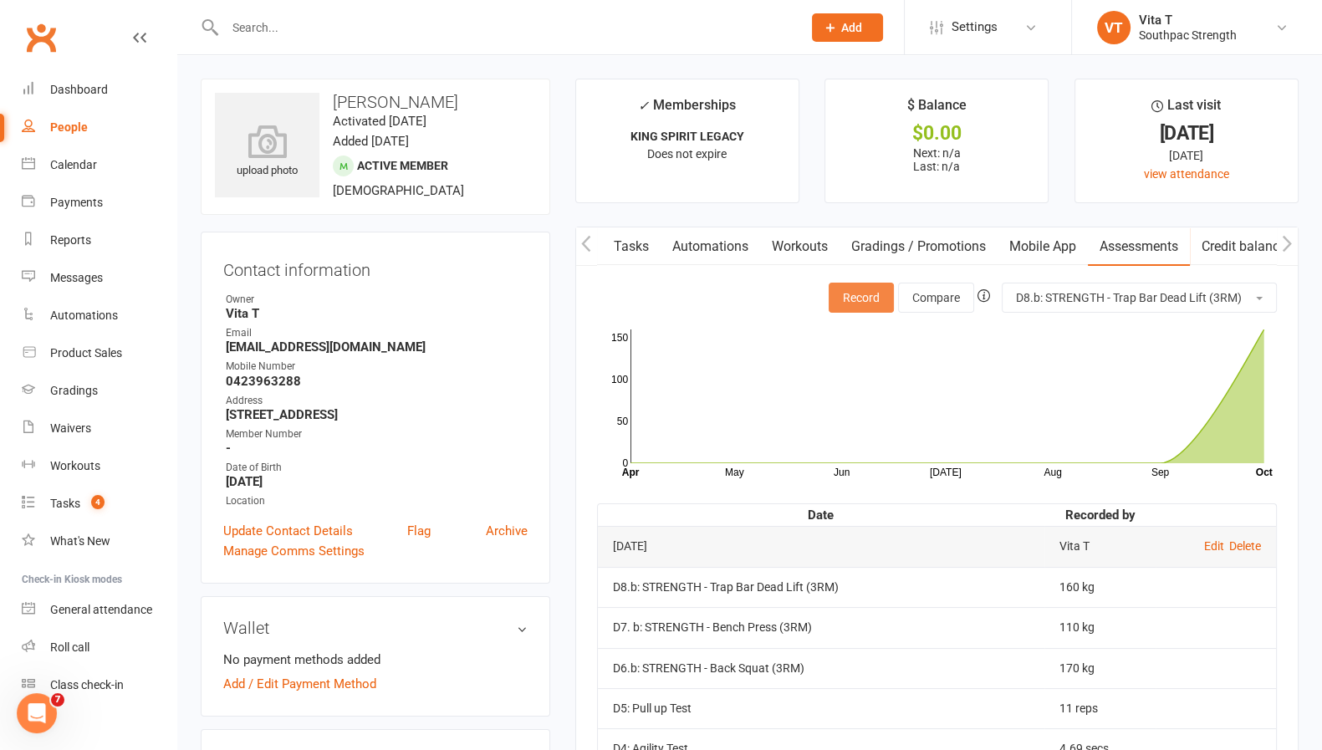
click at [866, 304] on button "Record" at bounding box center [861, 298] width 65 height 30
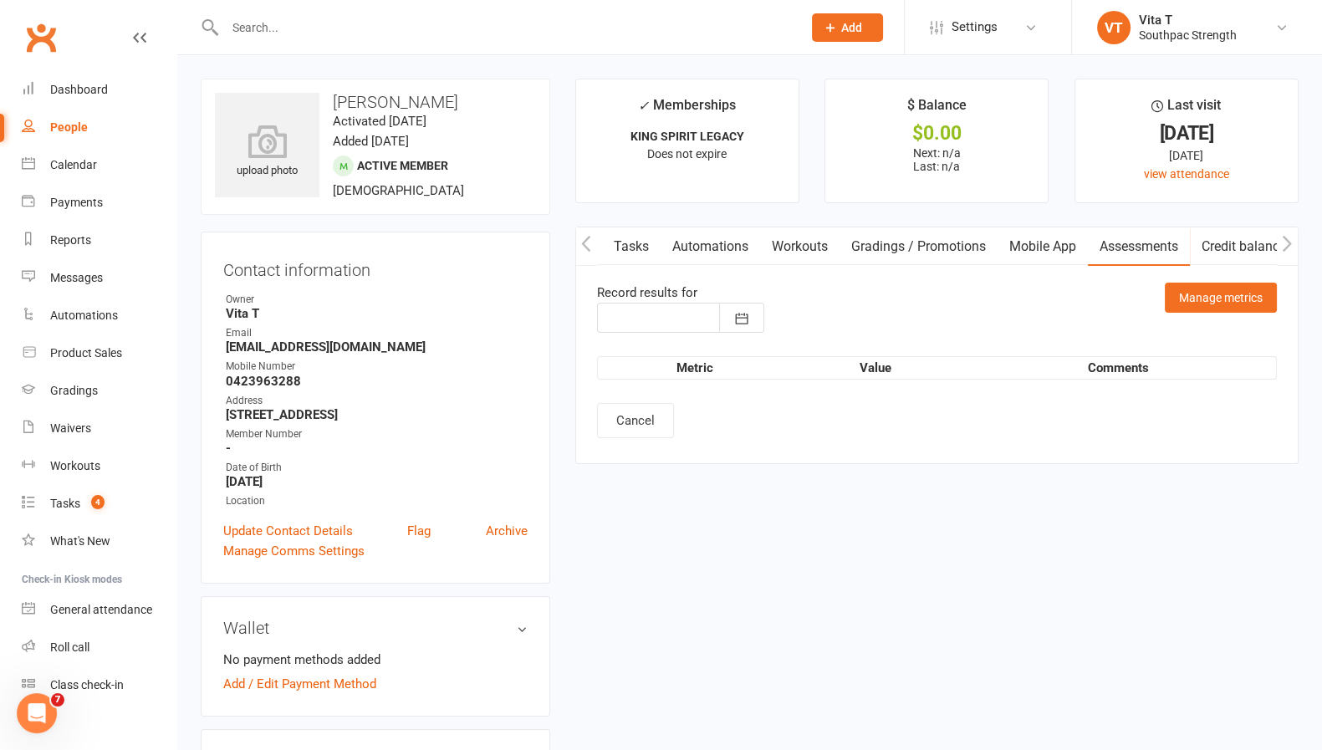
type input "[DATE]"
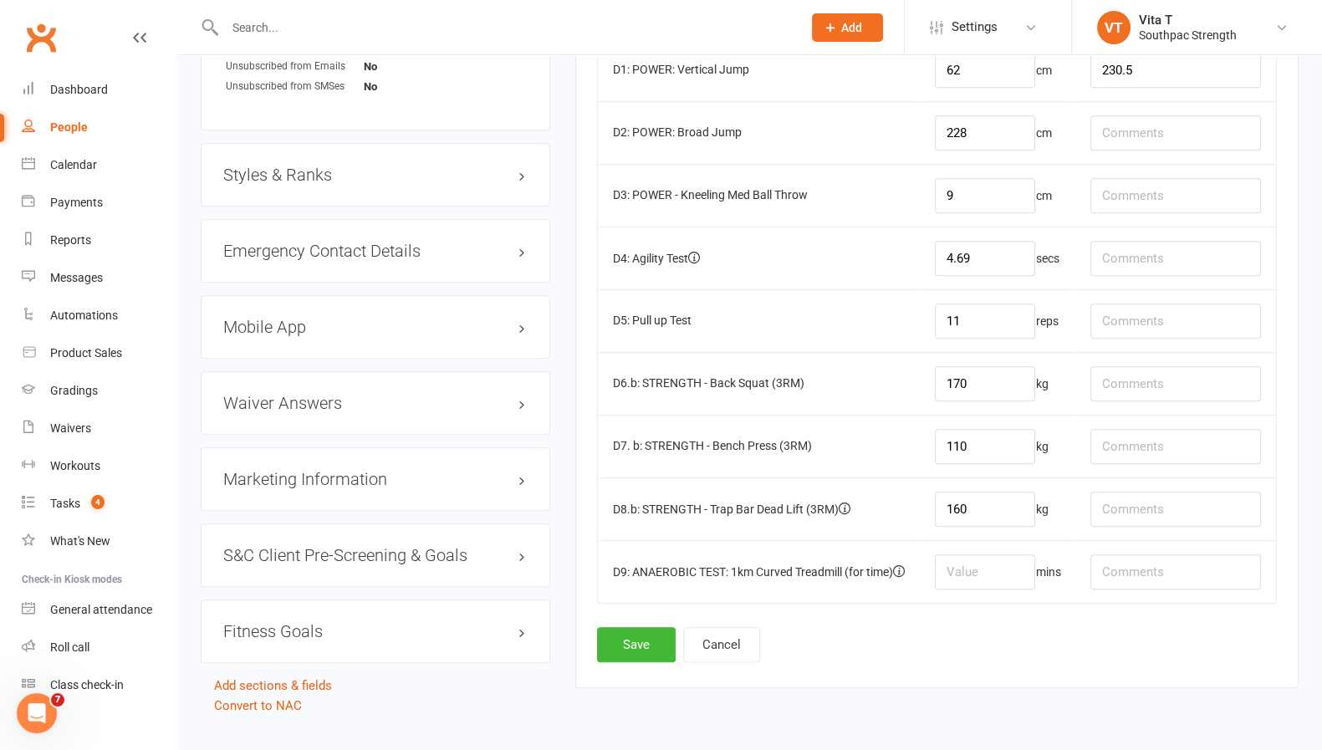
scroll to position [1227, 0]
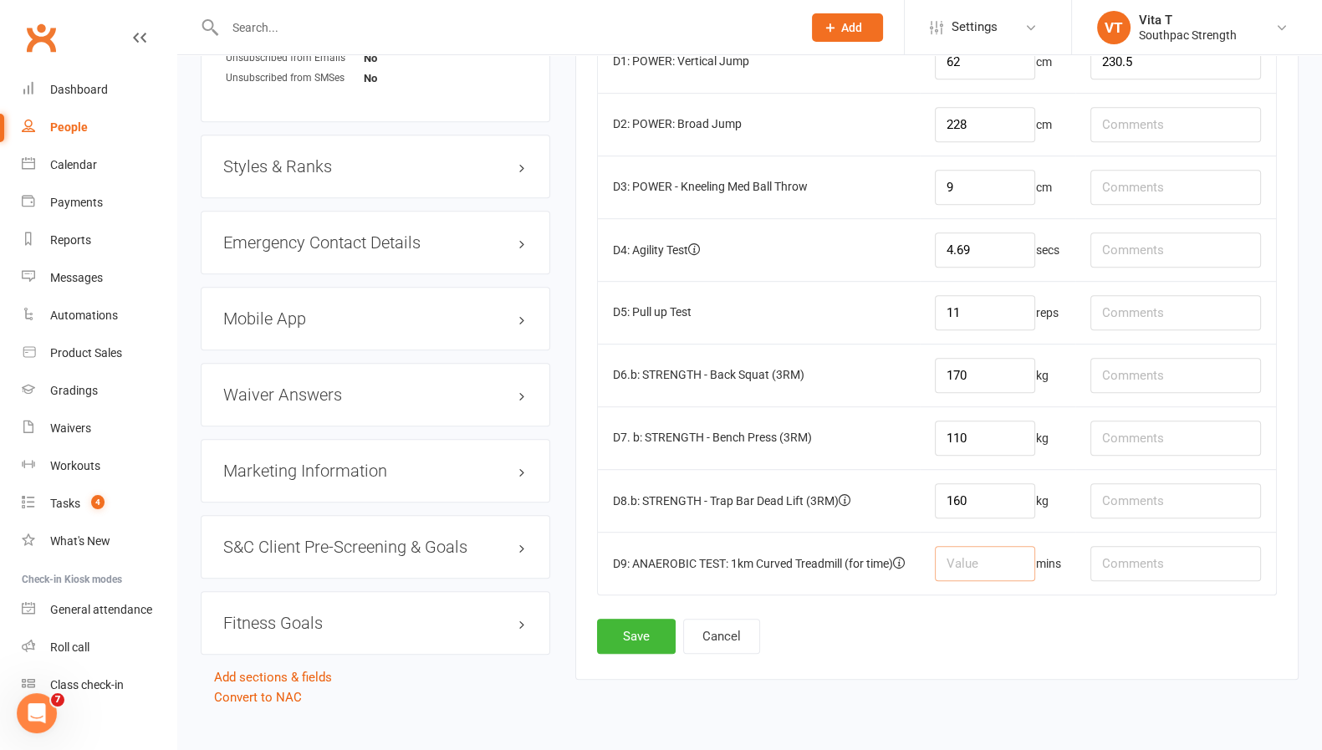
click at [1003, 567] on input "number" at bounding box center [985, 563] width 100 height 35
type input "3.47"
click at [651, 619] on button "Save" at bounding box center [636, 636] width 79 height 35
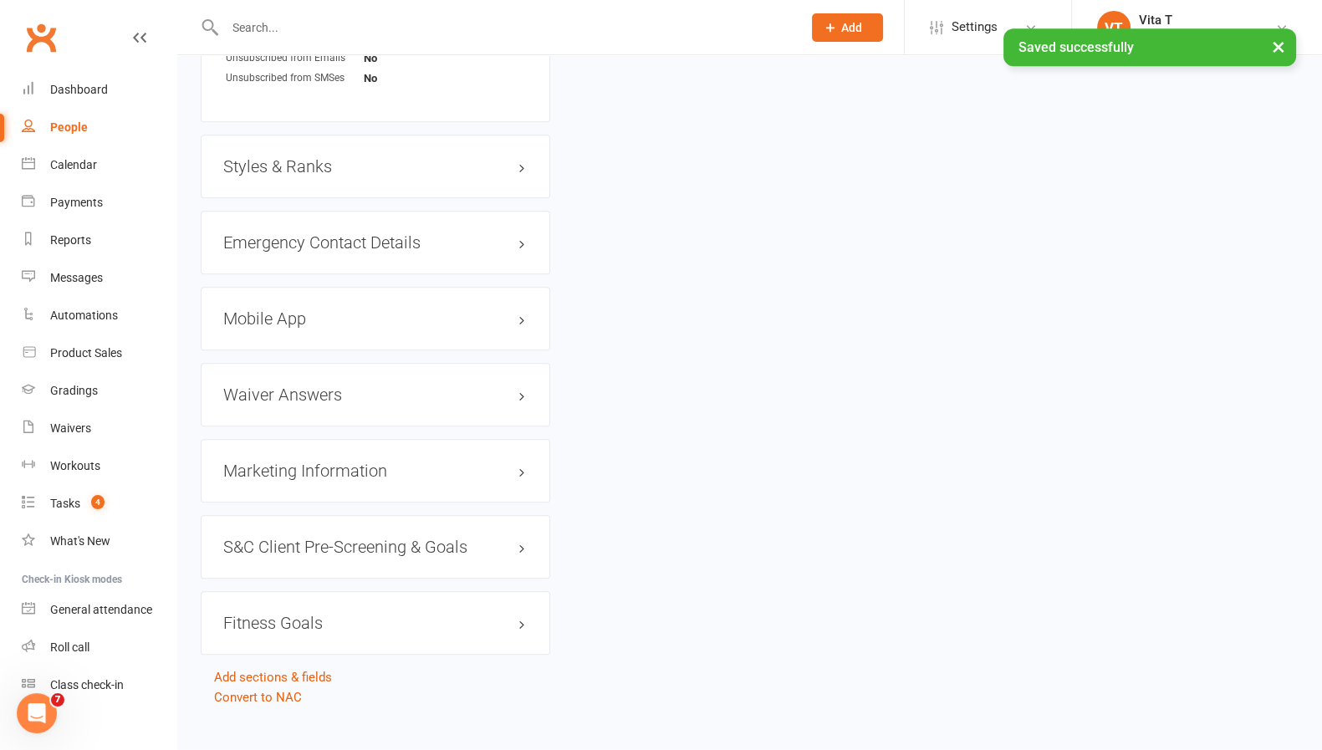
scroll to position [0, 0]
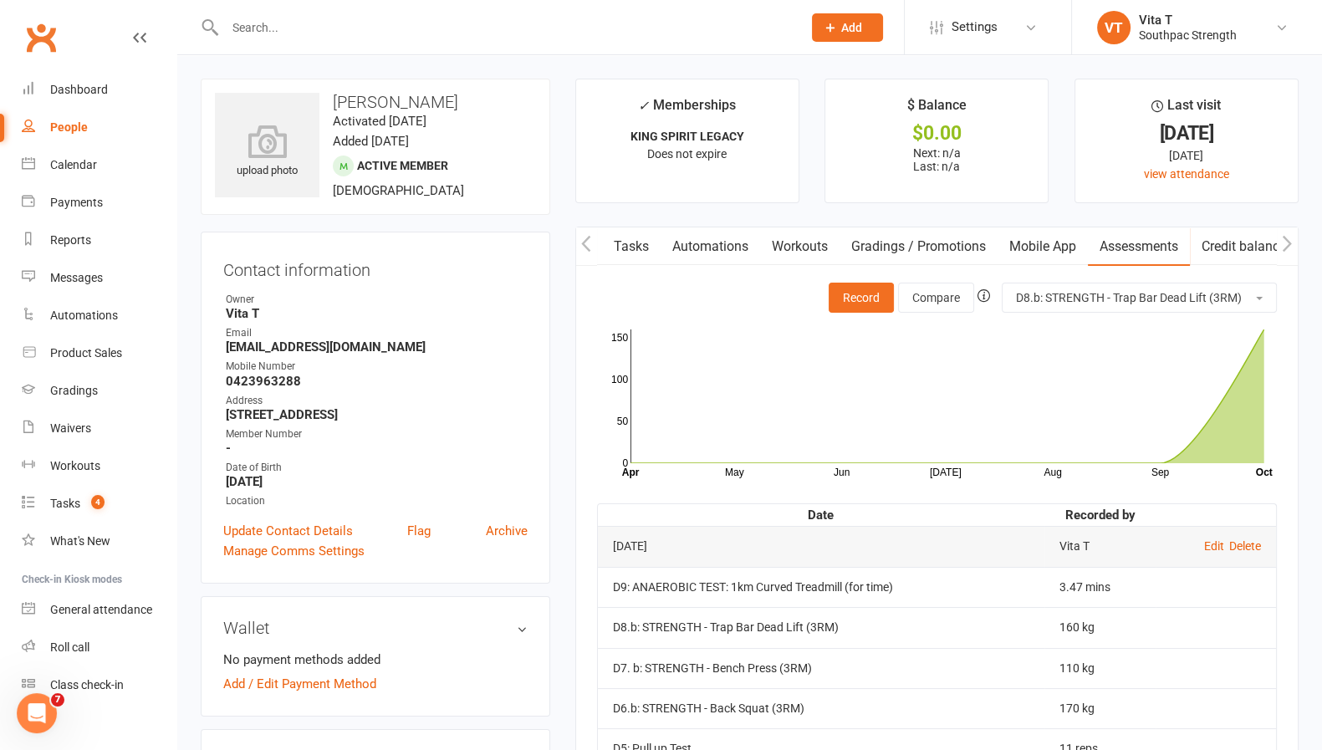
click at [626, 21] on input "text" at bounding box center [505, 27] width 570 height 23
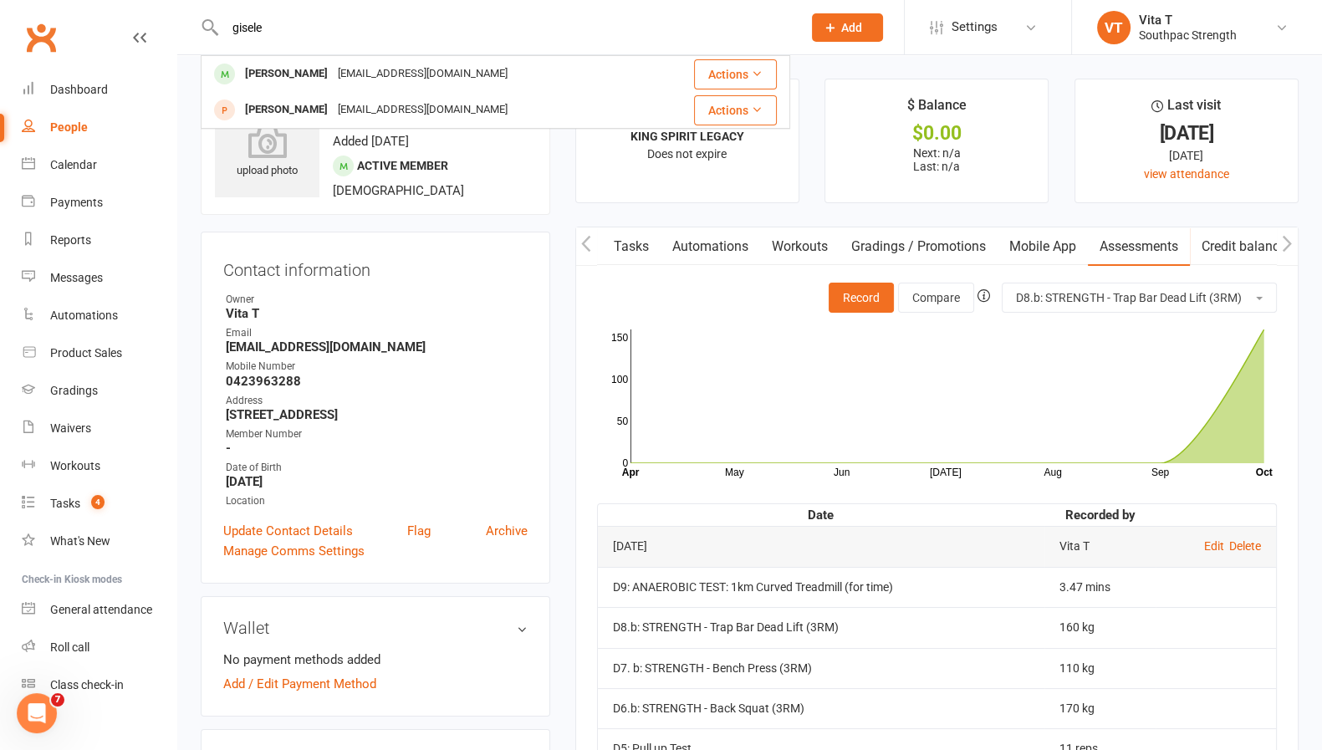
type input "gisele"
click at [589, 71] on div "[PERSON_NAME] [EMAIL_ADDRESS][DOMAIN_NAME]" at bounding box center [427, 74] width 450 height 34
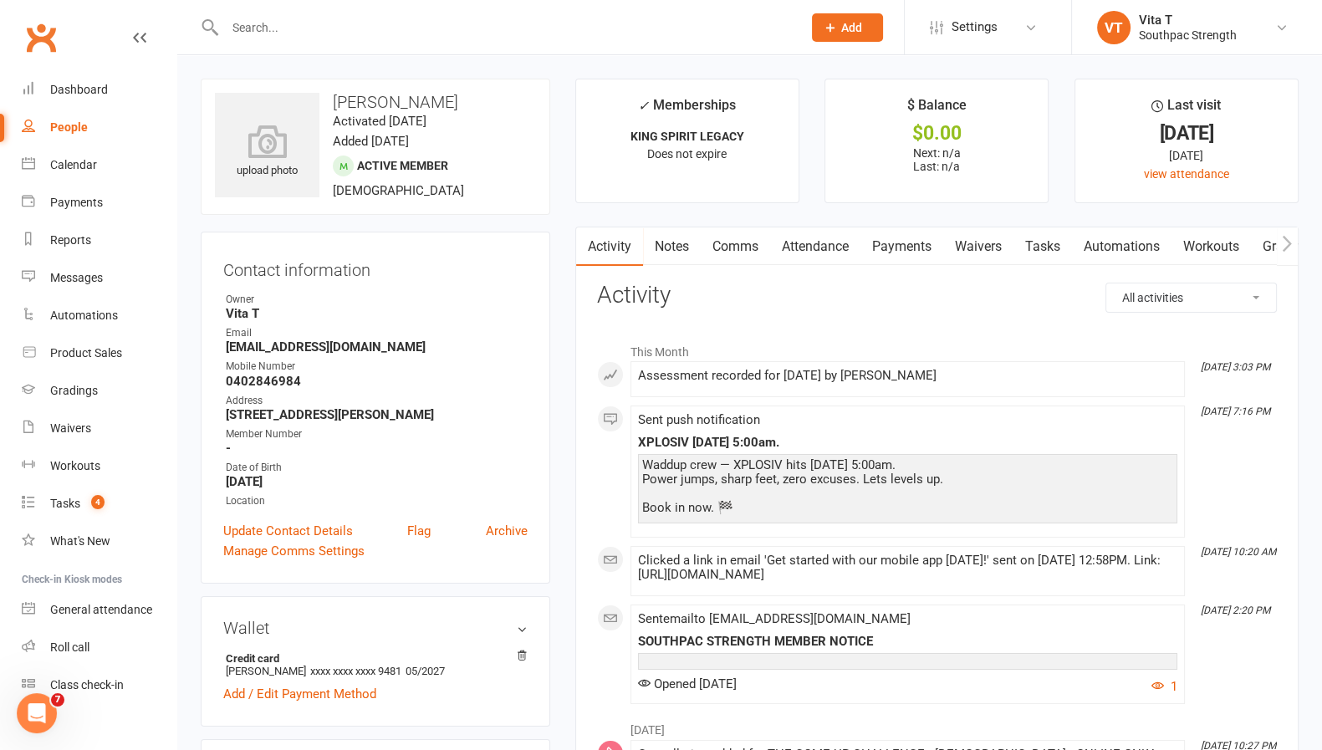
click at [1287, 243] on icon "button" at bounding box center [1287, 244] width 10 height 18
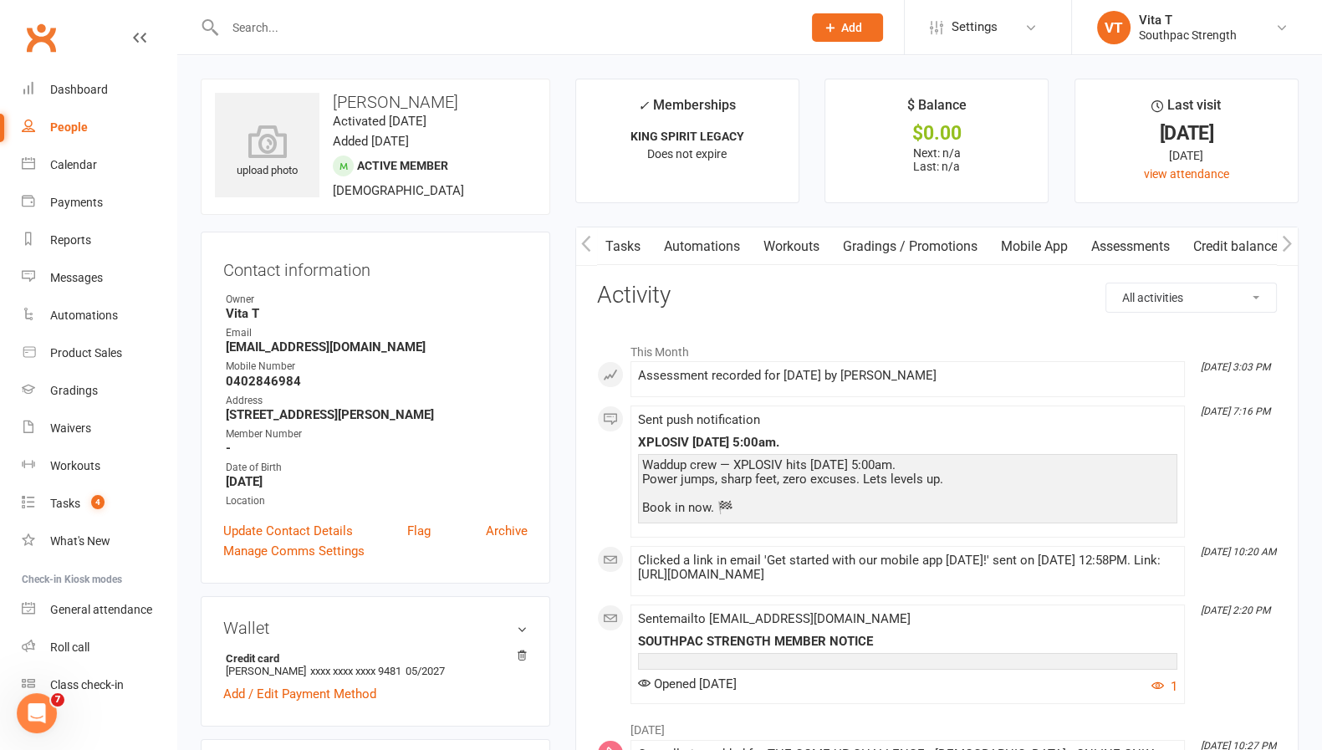
scroll to position [0, 419]
click at [1167, 242] on link "Assessments" at bounding box center [1139, 246] width 102 height 38
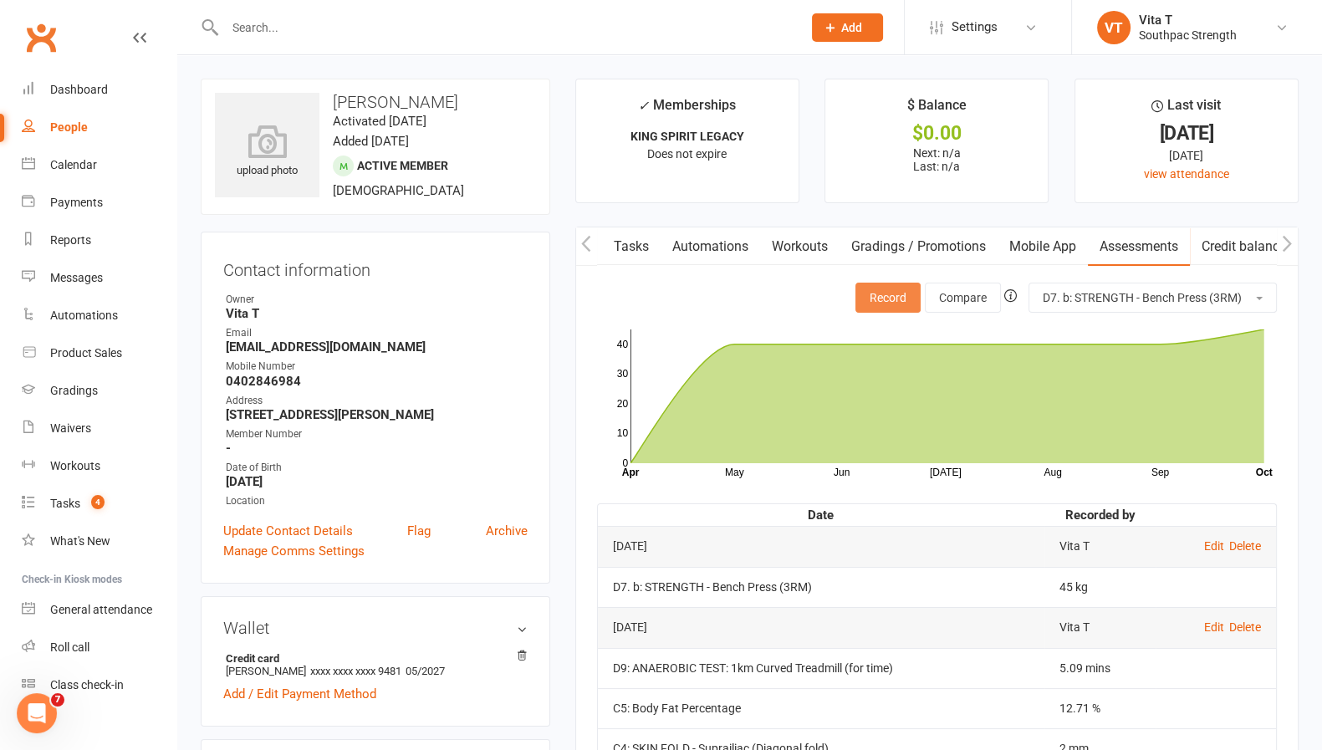
click at [903, 296] on button "Record" at bounding box center [888, 298] width 65 height 30
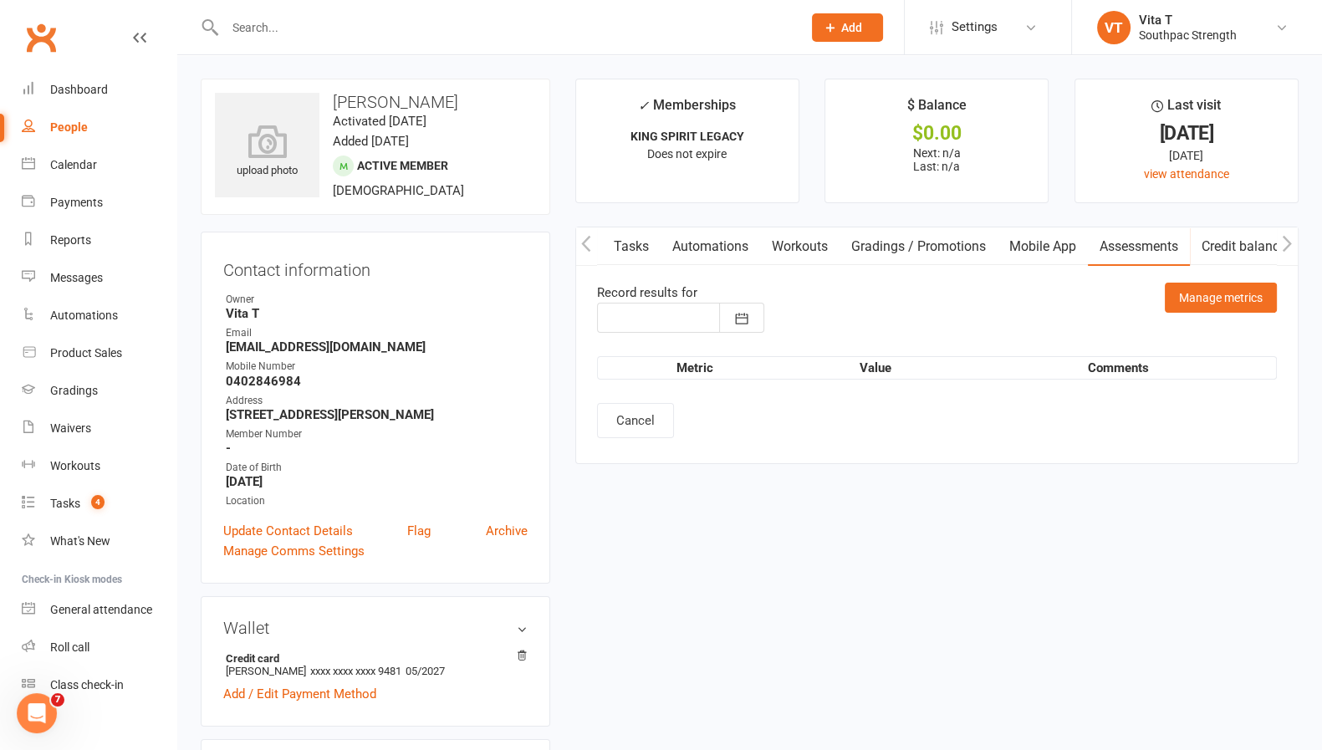
type input "[DATE]"
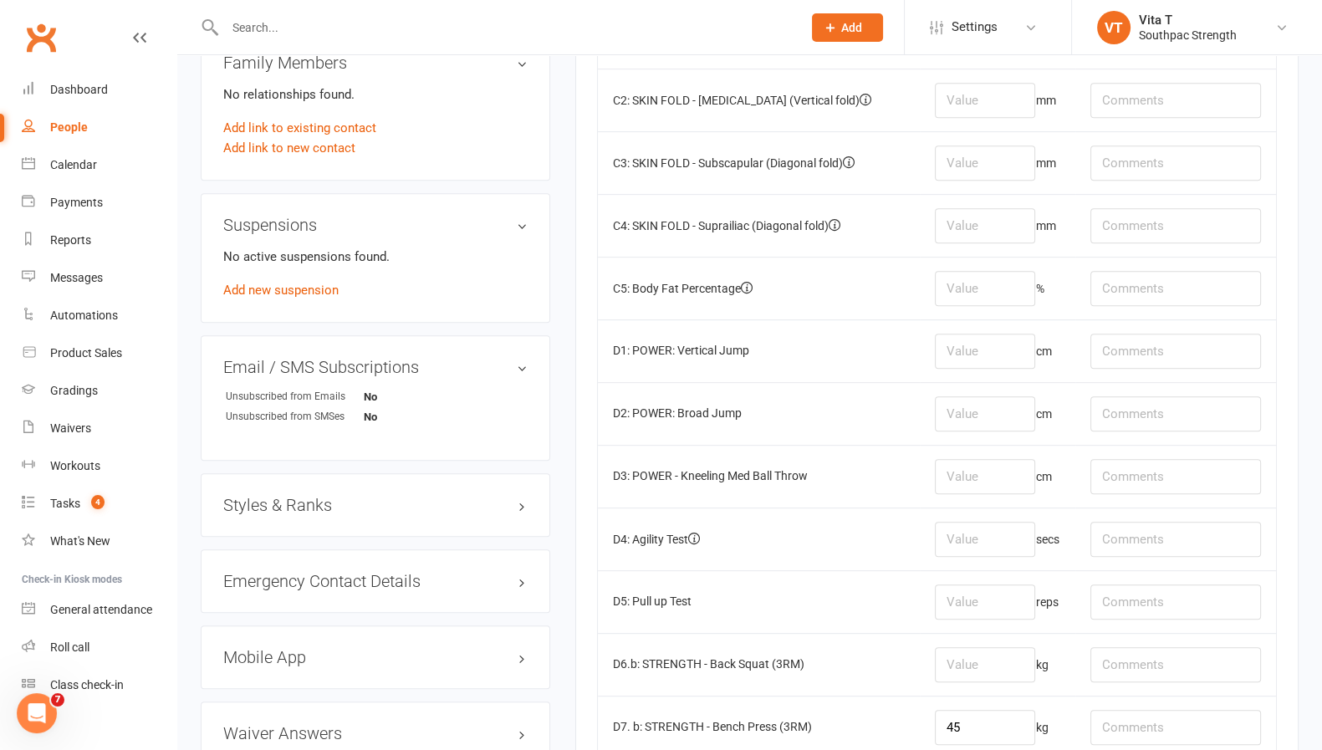
scroll to position [940, 0]
click at [974, 602] on input "number" at bounding box center [985, 599] width 100 height 35
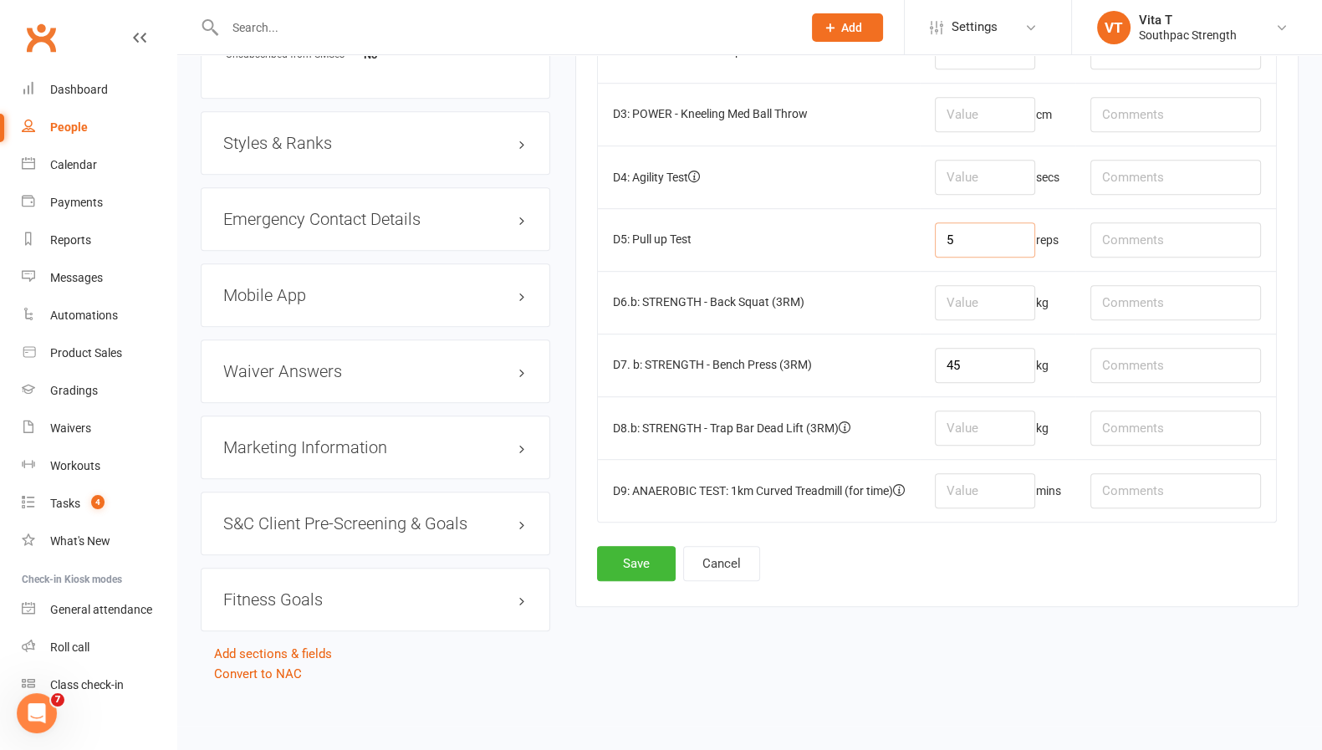
scroll to position [1312, 0]
type input "5"
click at [654, 546] on button "Save" at bounding box center [636, 563] width 79 height 35
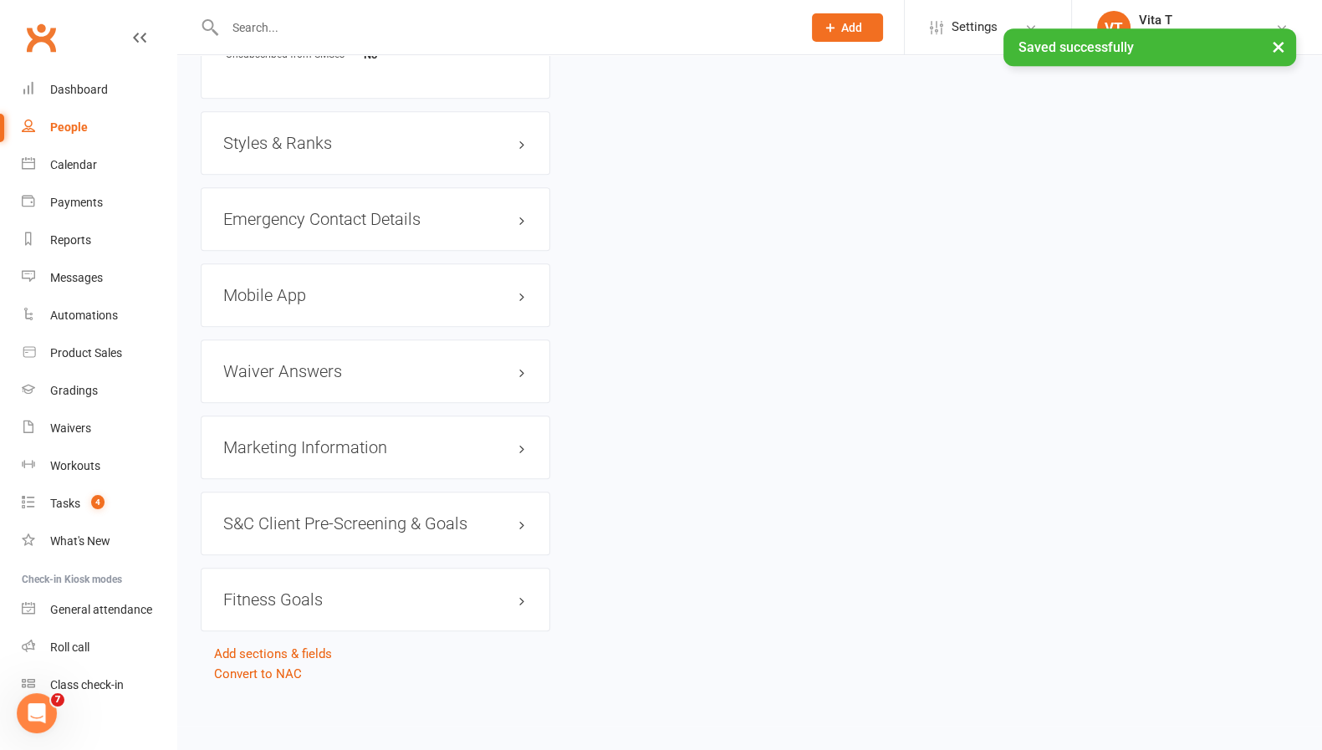
scroll to position [0, 0]
